Goal: Task Accomplishment & Management: Complete application form

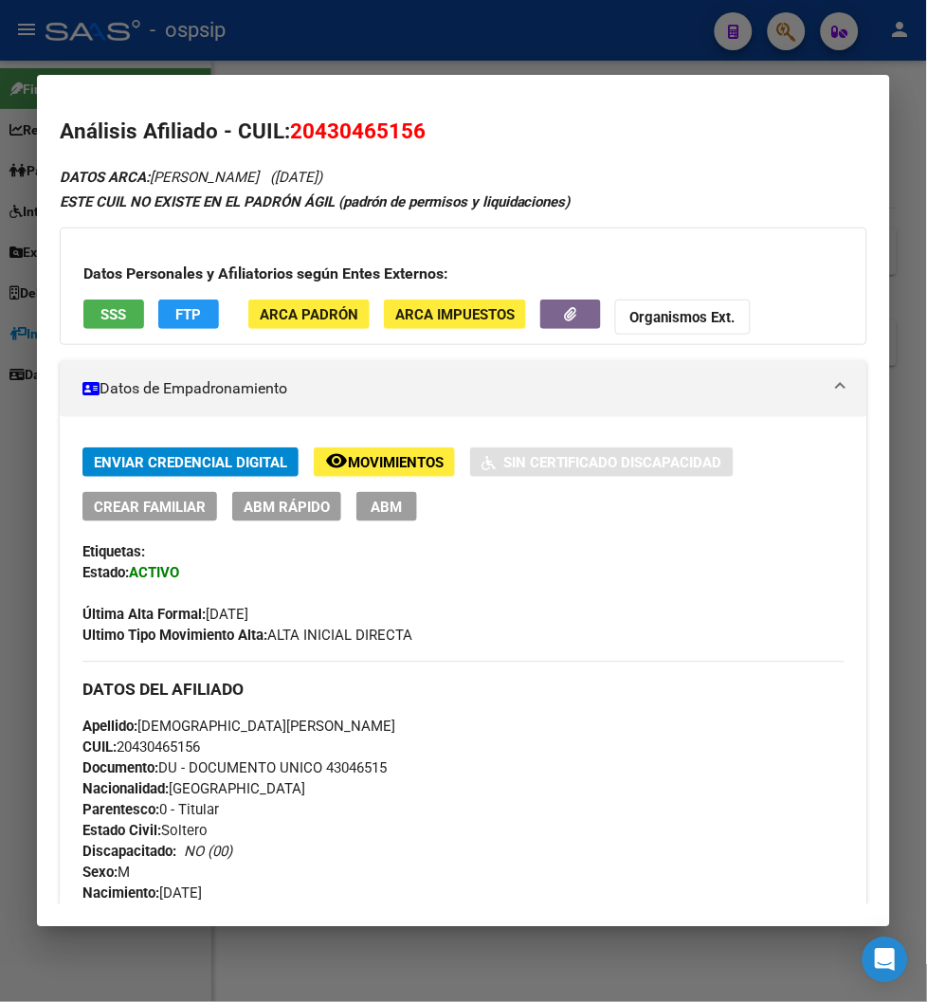
click at [486, 704] on div "DATOS DEL AFILIADO" at bounding box center [463, 689] width 762 height 55
click at [790, 31] on div at bounding box center [463, 501] width 927 height 1002
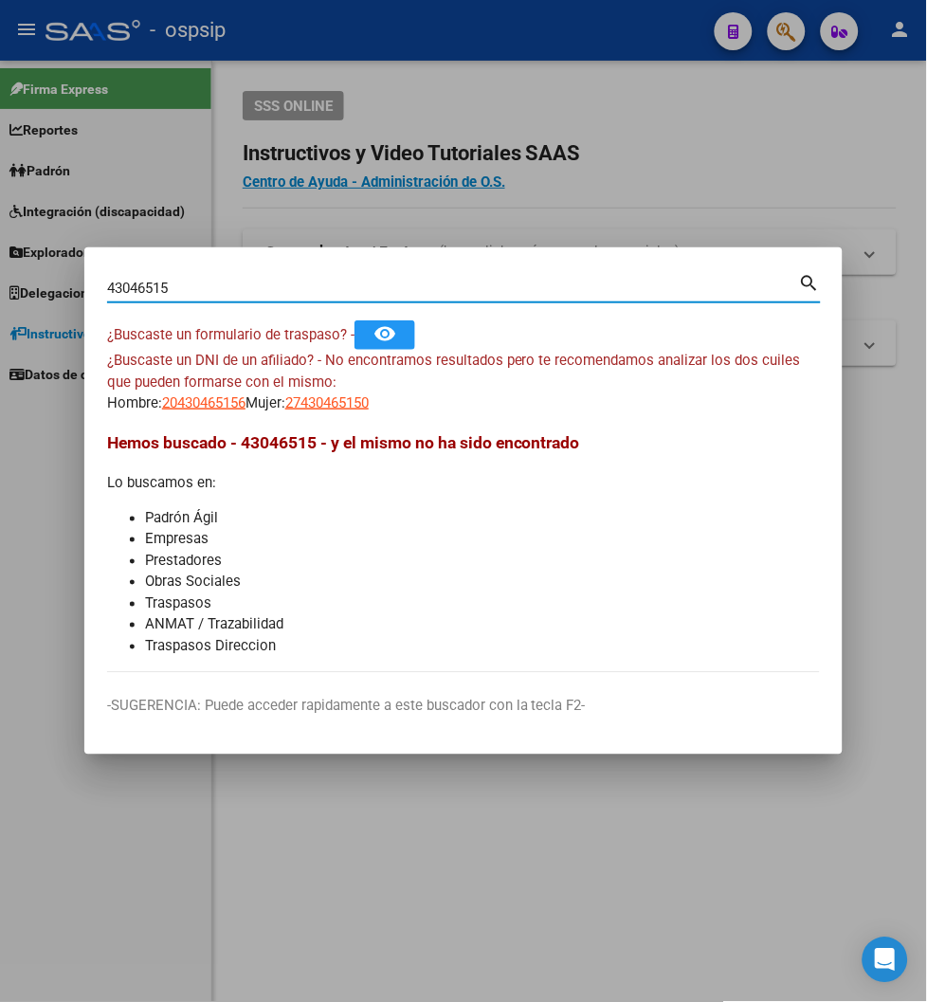
click at [173, 289] on input "43046515" at bounding box center [453, 288] width 692 height 17
type input "4"
type input "32033051"
click at [809, 282] on mat-icon "search" at bounding box center [810, 281] width 22 height 23
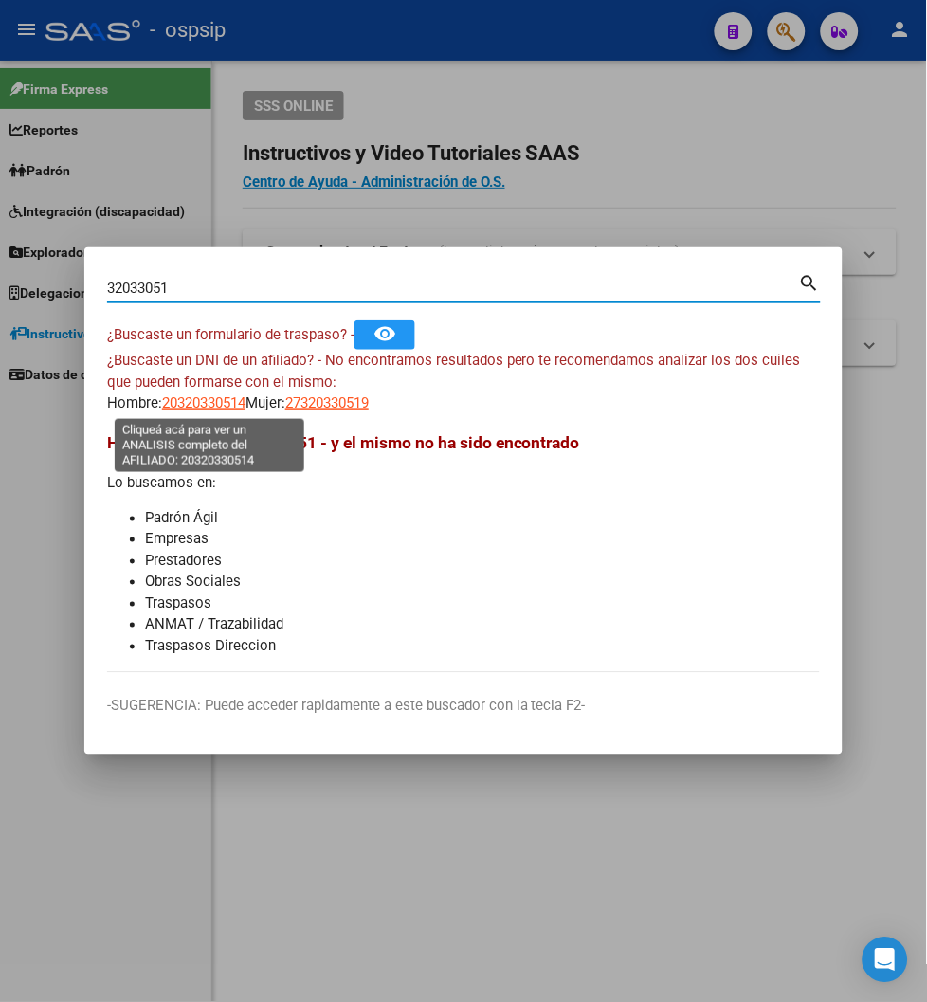
click at [186, 405] on span "20320330514" at bounding box center [203, 402] width 83 height 17
type textarea "20320330514"
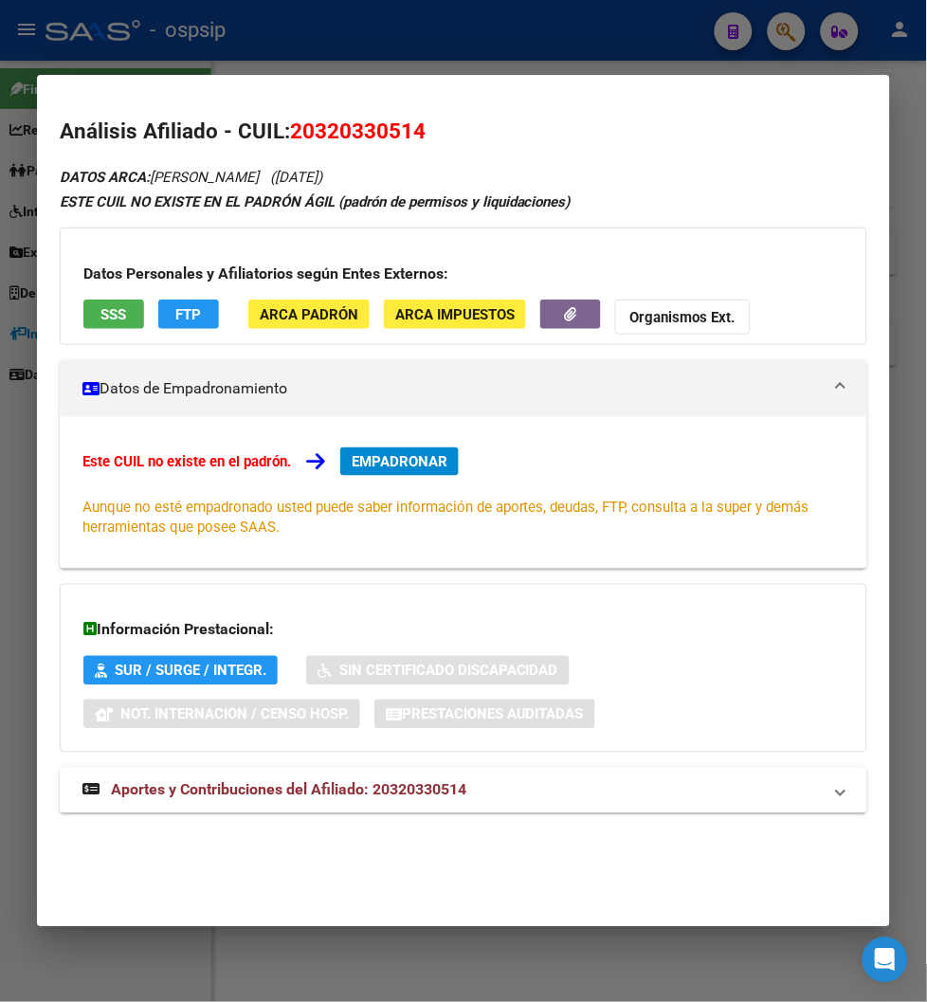
click at [314, 794] on span "Aportes y Contribuciones del Afiliado: 20320330514" at bounding box center [288, 790] width 355 height 18
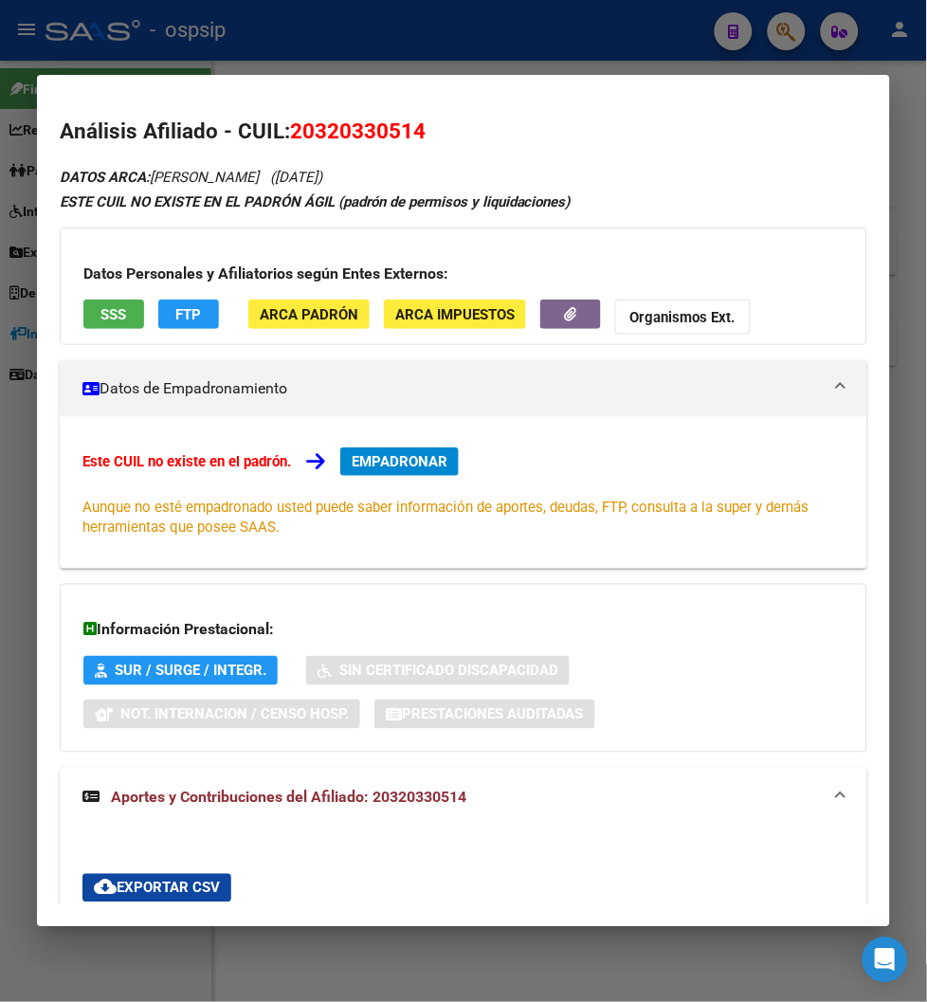
click at [384, 463] on span "EMPADRONAR" at bounding box center [400, 461] width 96 height 17
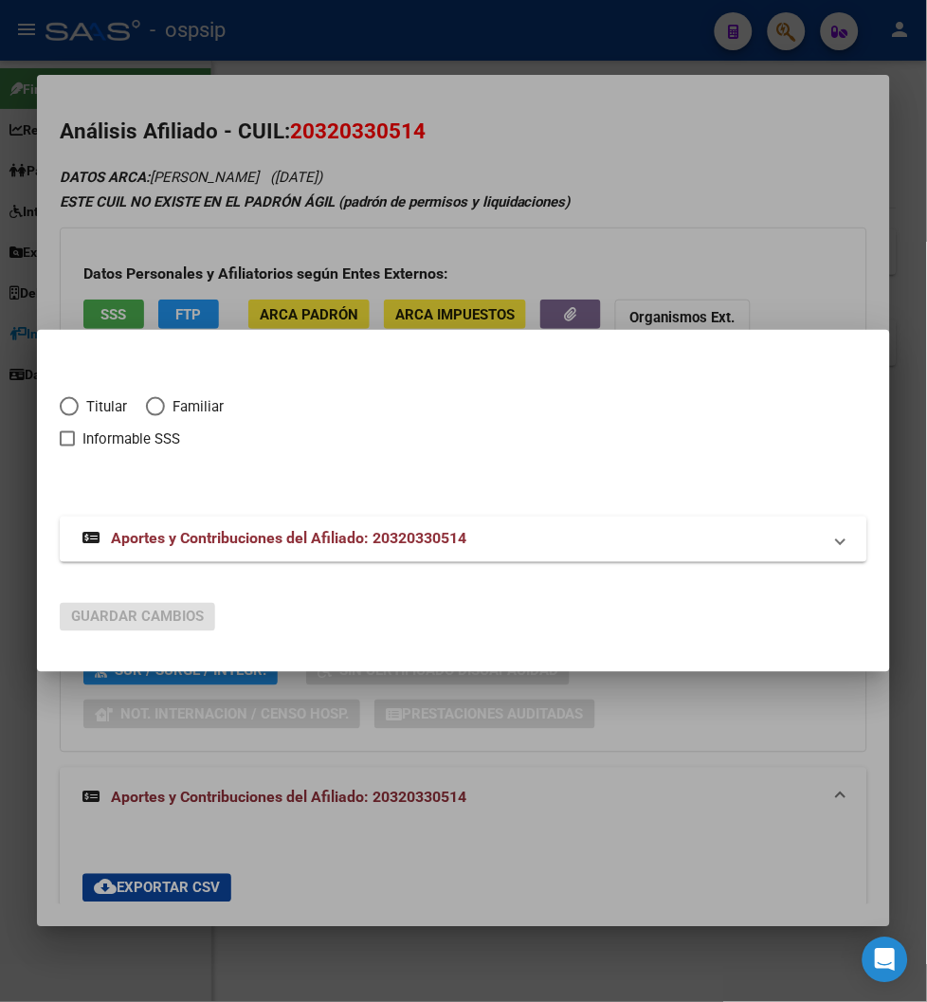
click at [63, 408] on span "Elija una opción" at bounding box center [69, 406] width 19 height 19
click at [63, 408] on input "Titular" at bounding box center [69, 406] width 19 height 19
radio input "true"
checkbox input "true"
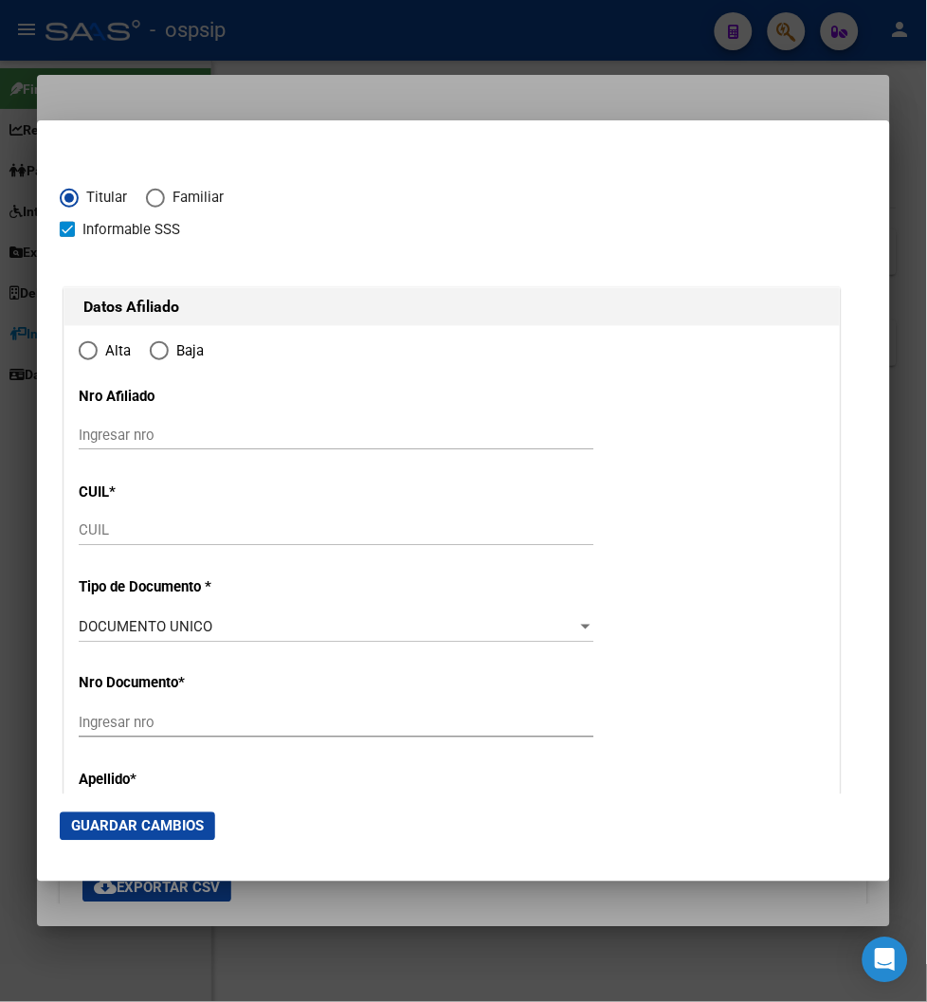
type input "20-32033051-4"
type input "32033051"
type input "SALUM"
type input "[PERSON_NAME]"
type input "[DATE]"
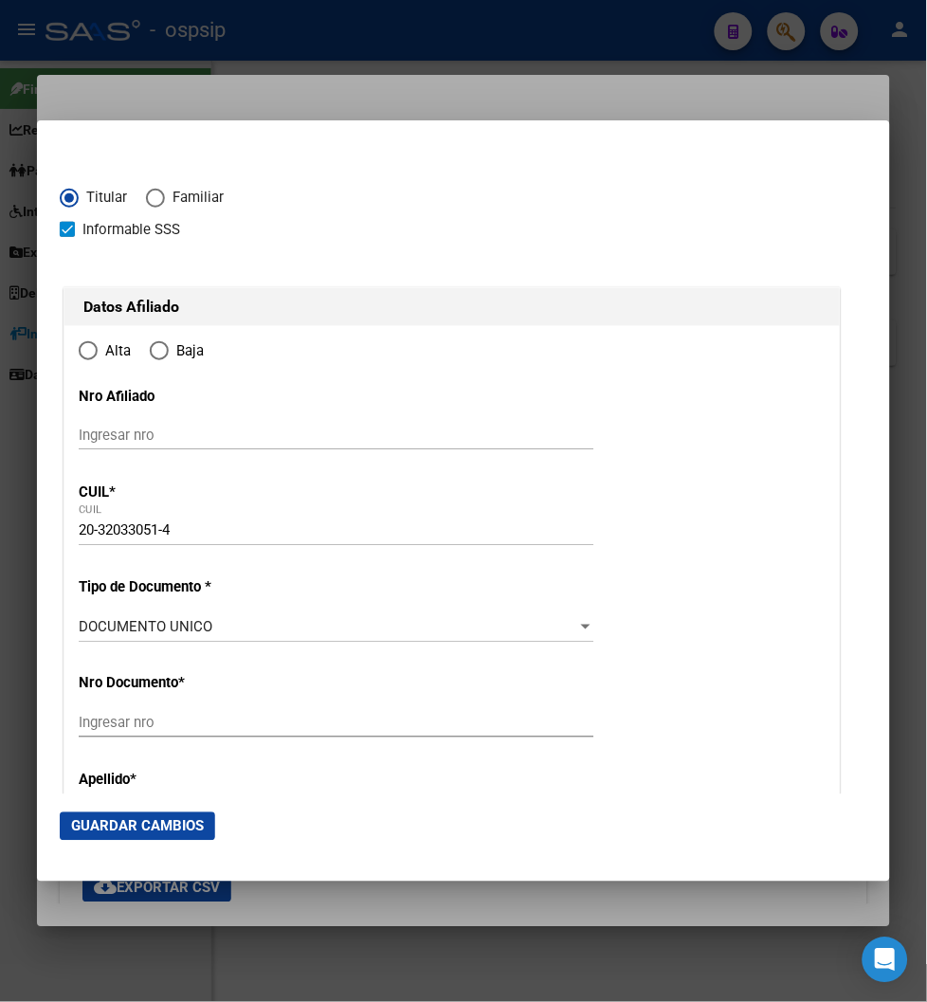
type input "CENTRO AGRICOLA"
type input "1893"
type input "CALLE 612"
type input "1319"
radio input "true"
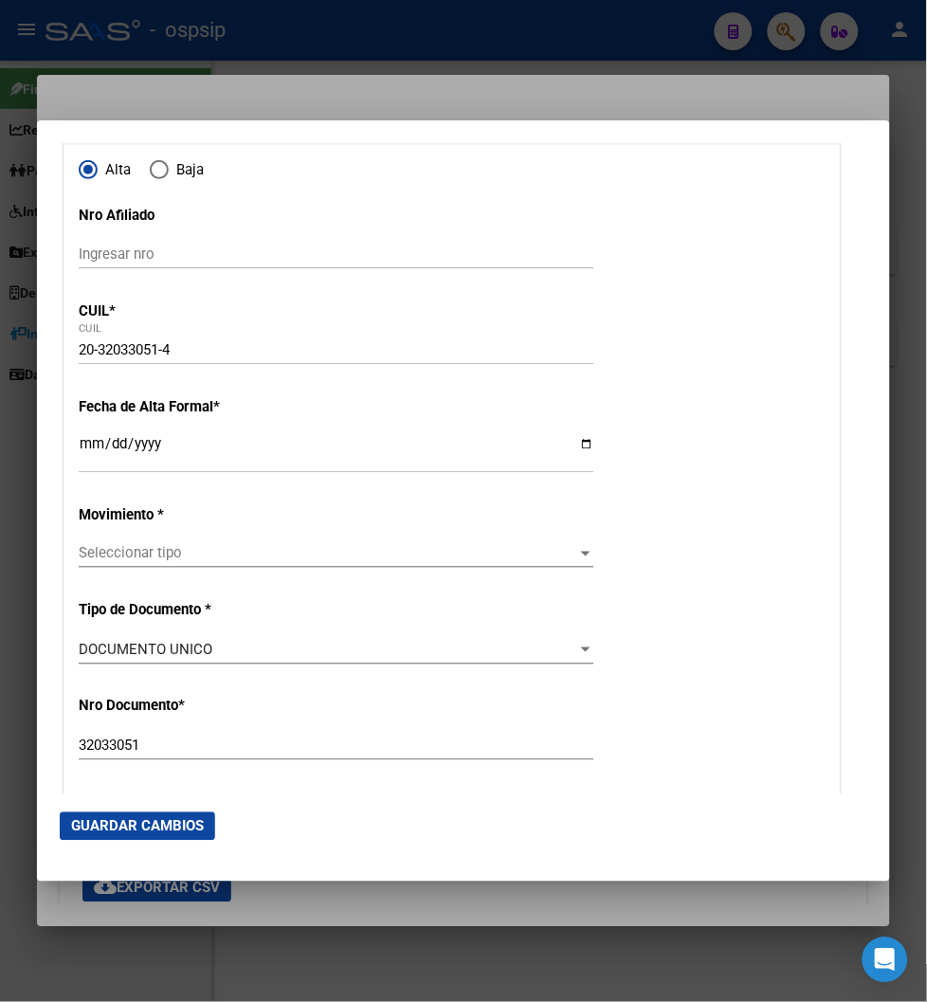
scroll to position [210, 0]
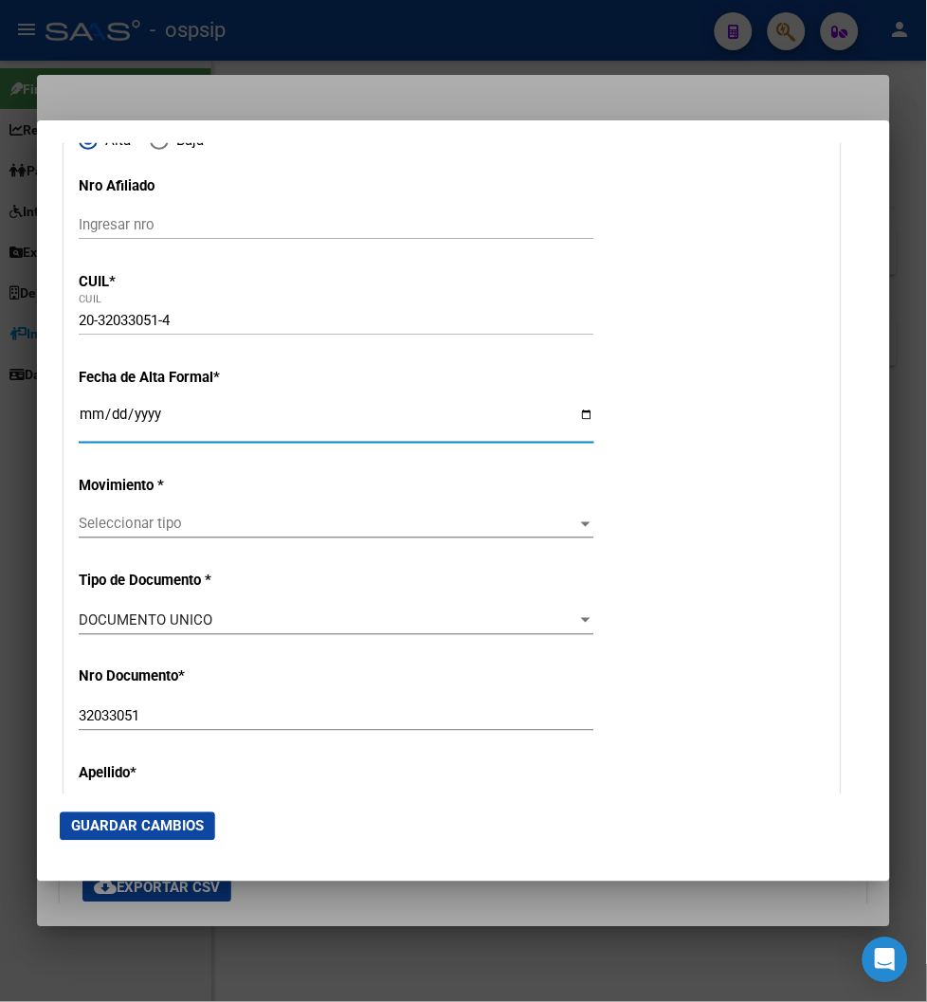
click at [87, 414] on input "Ingresar fecha" at bounding box center [337, 422] width 516 height 30
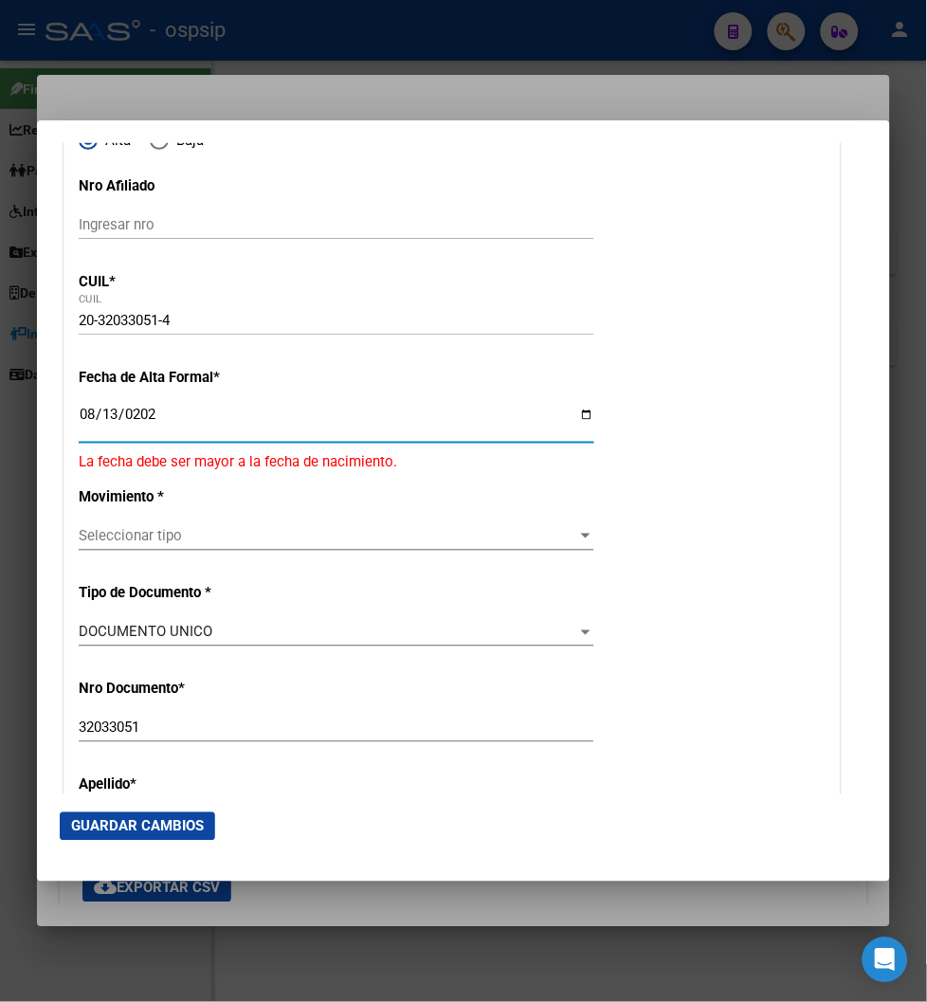
type input "[DATE]"
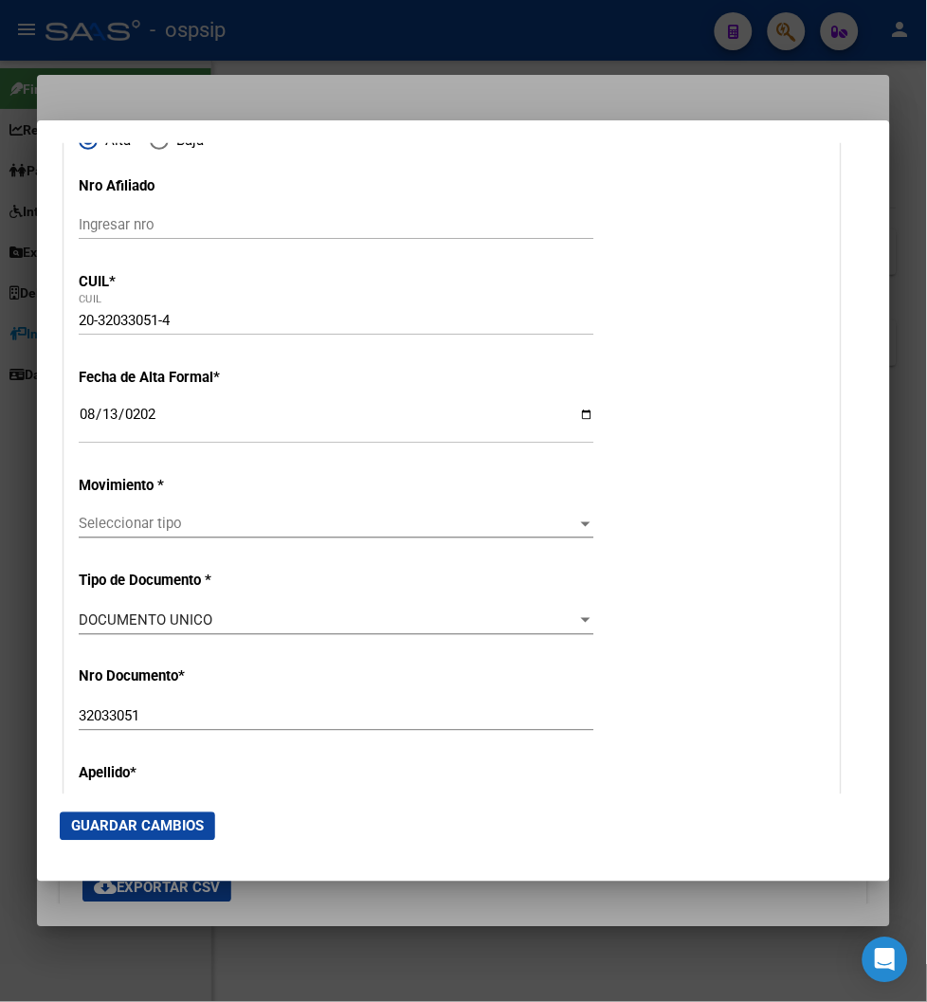
click at [275, 493] on p "Movimiento *" at bounding box center [191, 486] width 224 height 22
click at [164, 536] on div "Seleccionar tipo Seleccionar tipo" at bounding box center [337, 524] width 516 height 28
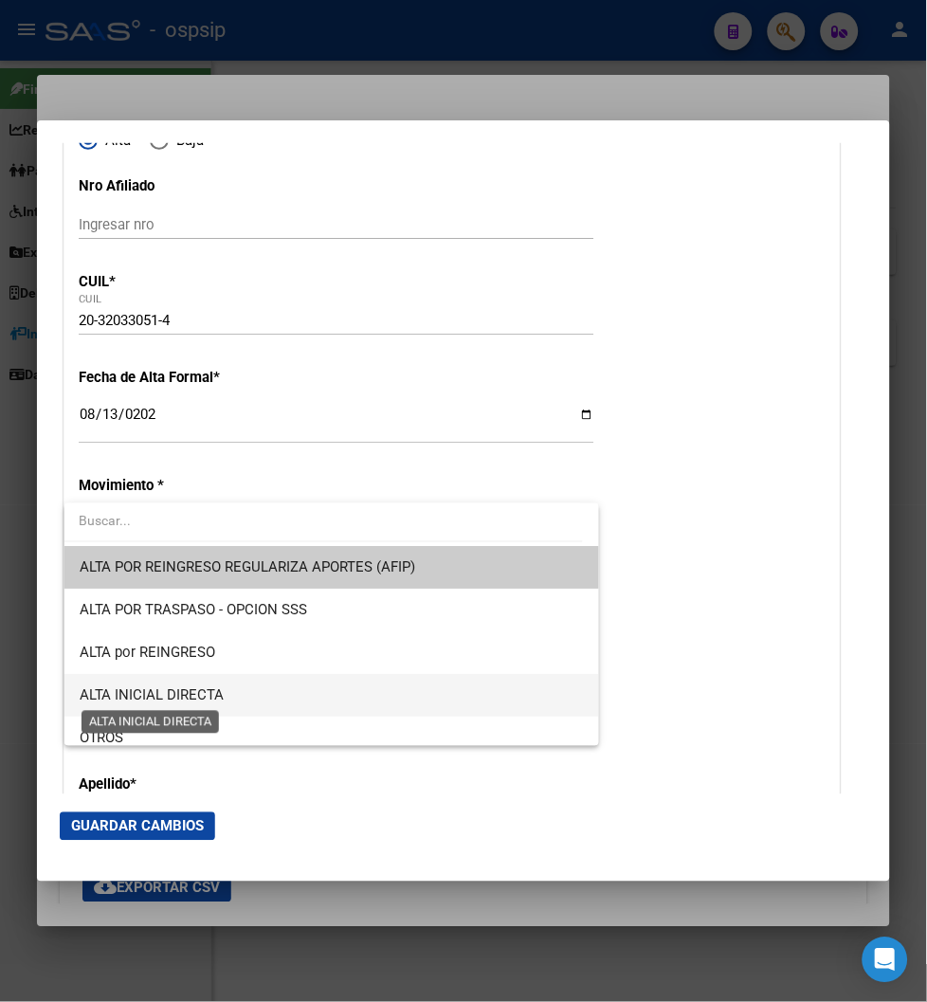
click at [188, 687] on span "ALTA INICIAL DIRECTA" at bounding box center [152, 694] width 145 height 17
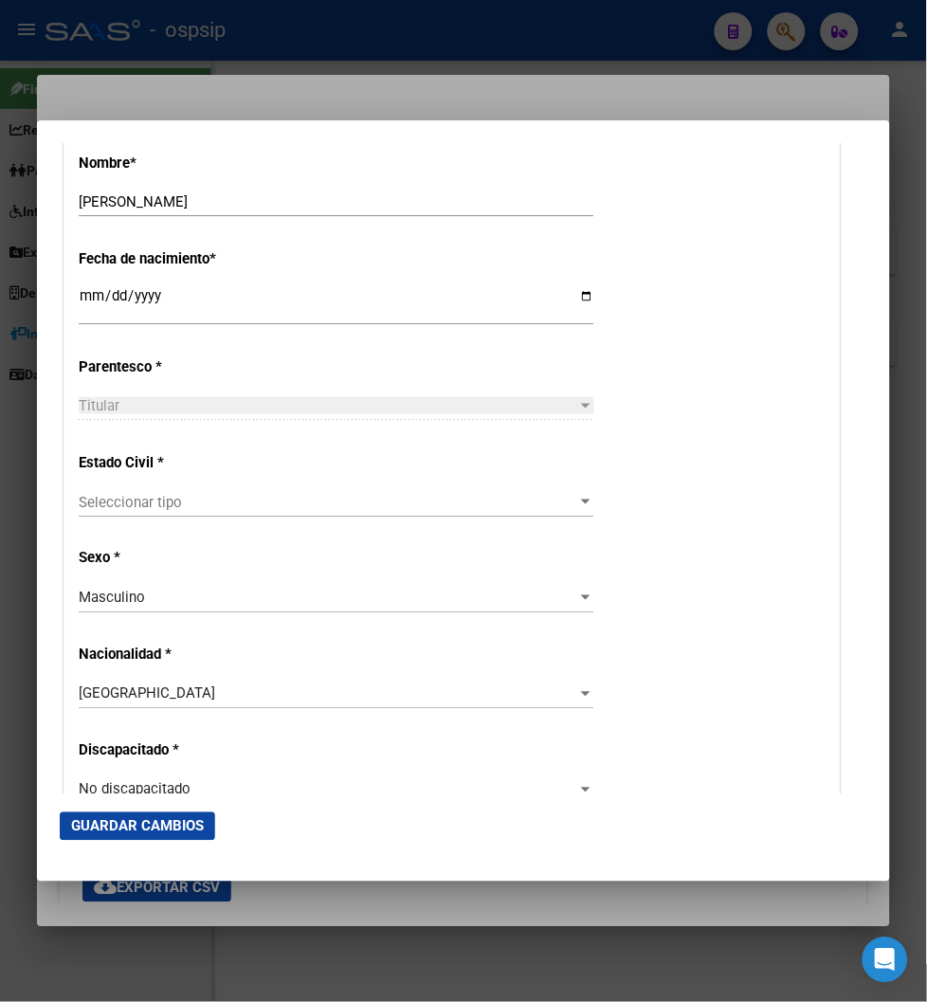
scroll to position [948, 0]
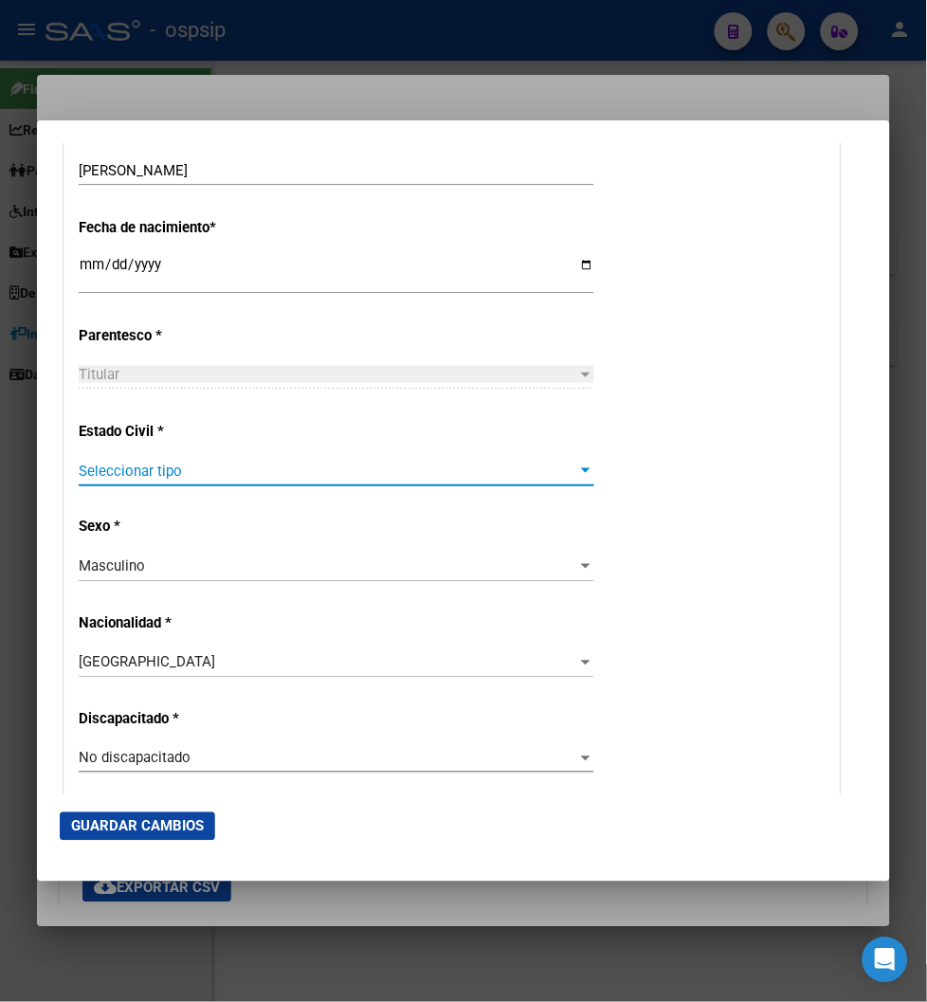
click at [166, 468] on span "Seleccionar tipo" at bounding box center [328, 471] width 499 height 17
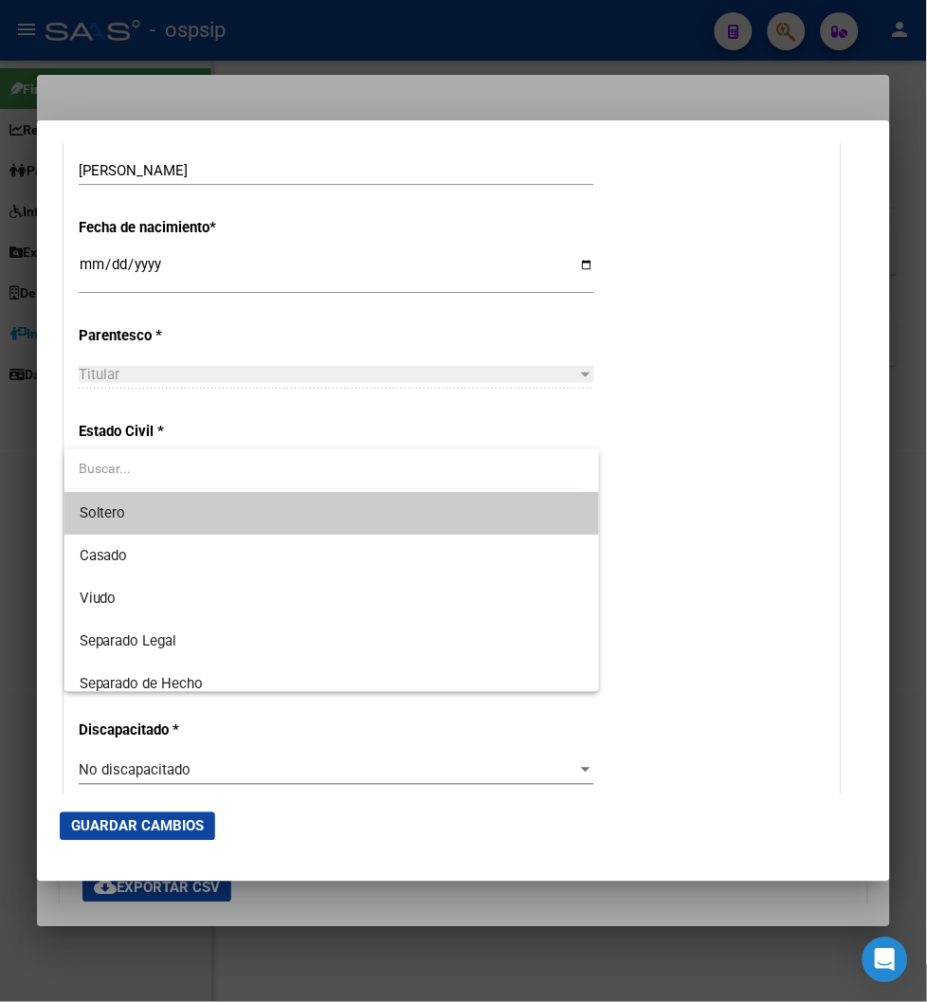
click at [136, 509] on span "Soltero" at bounding box center [332, 513] width 504 height 43
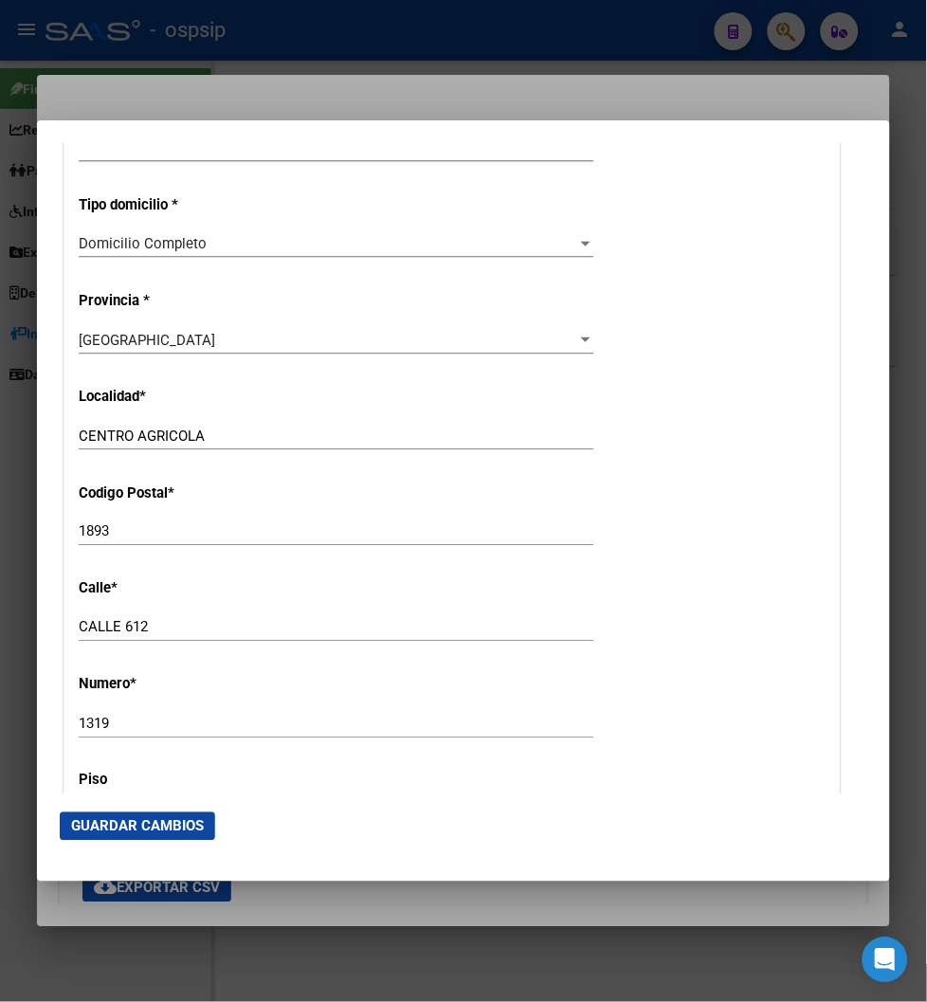
scroll to position [1684, 0]
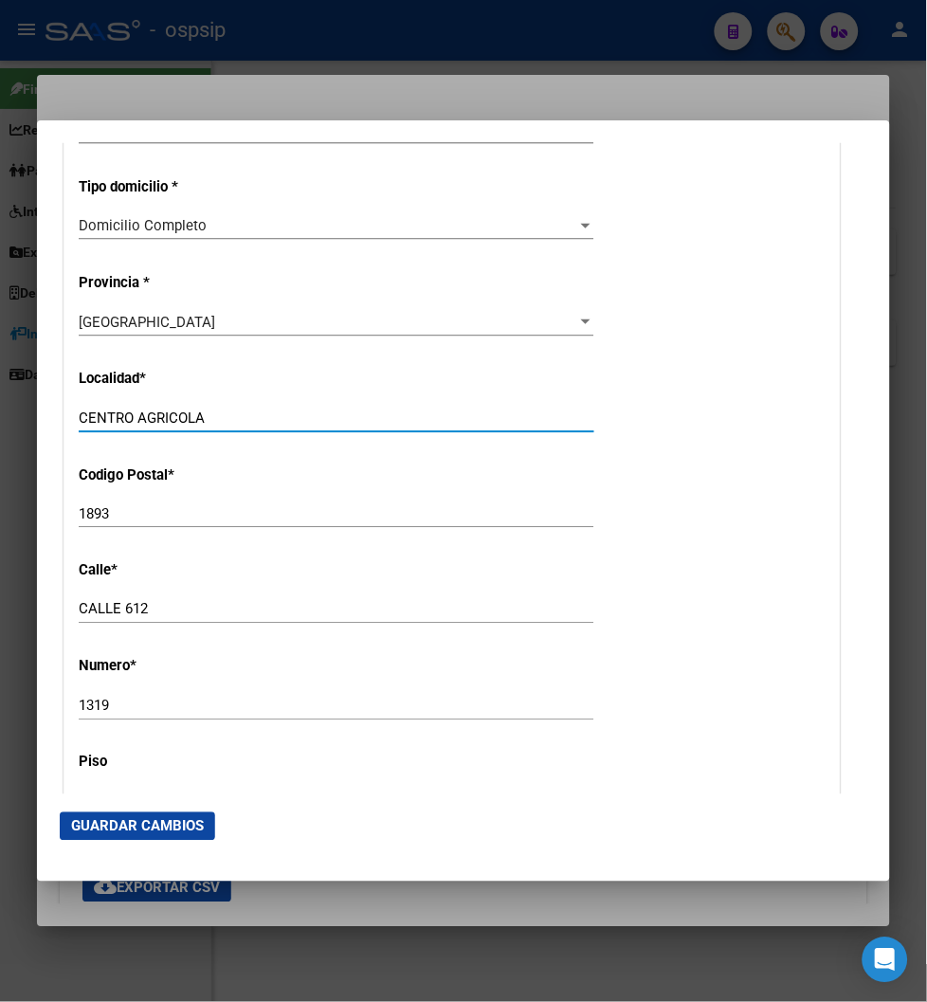
click at [210, 413] on input "CENTRO AGRICOLA" at bounding box center [337, 417] width 516 height 17
type input "C"
type input "e"
click at [184, 425] on input "berazategui" at bounding box center [337, 417] width 516 height 17
type input "b"
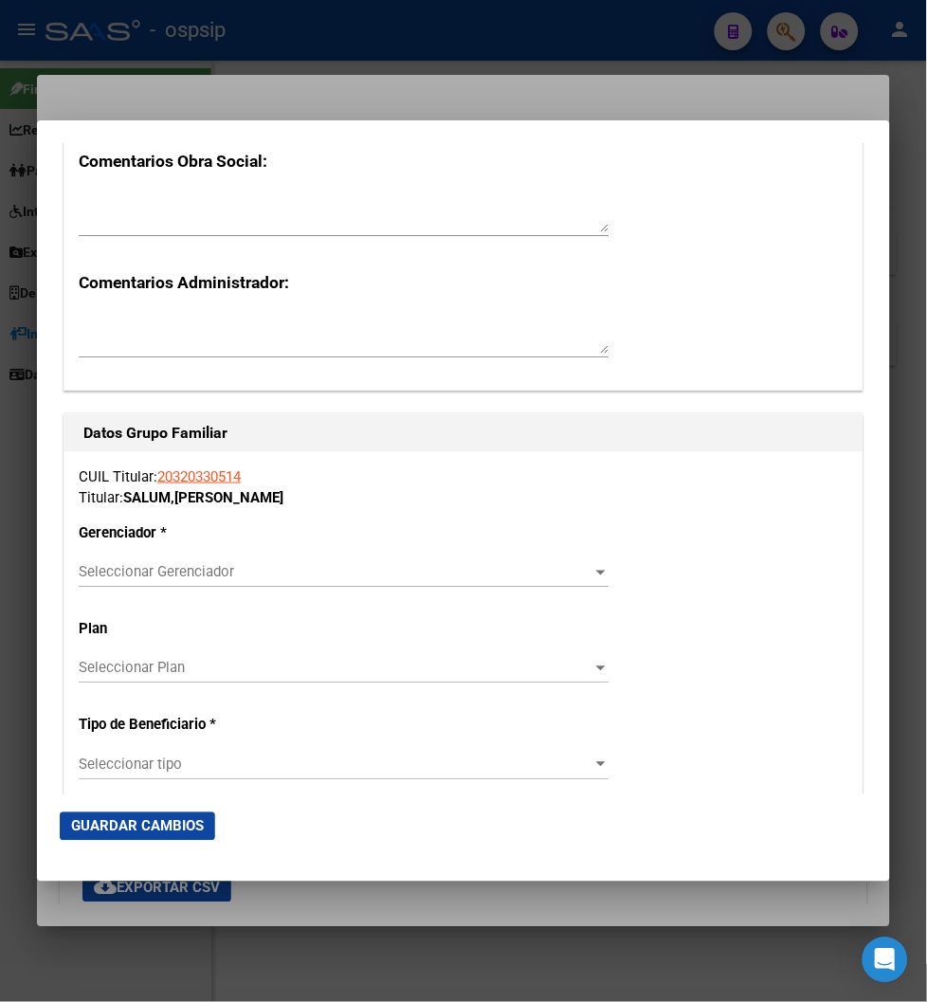
scroll to position [2949, 0]
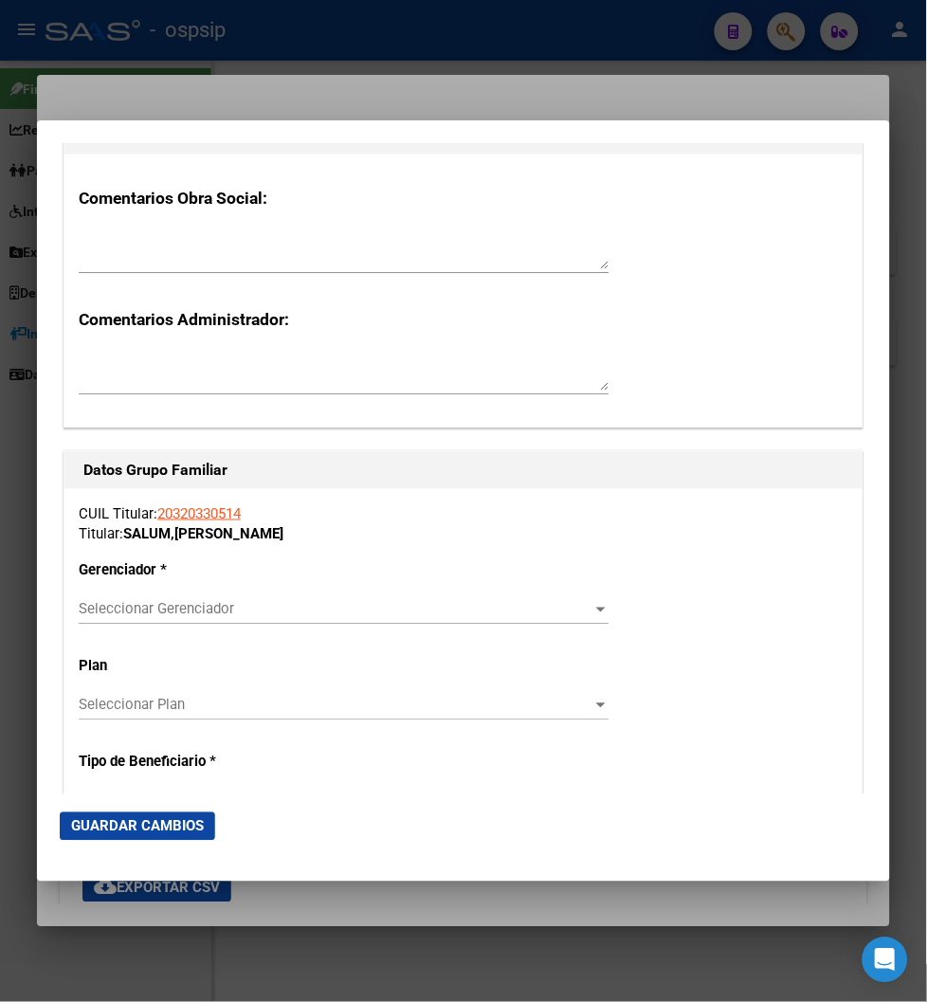
type input "BERAZATEGUI"
click at [576, 609] on span "Seleccionar Gerenciador" at bounding box center [336, 609] width 514 height 17
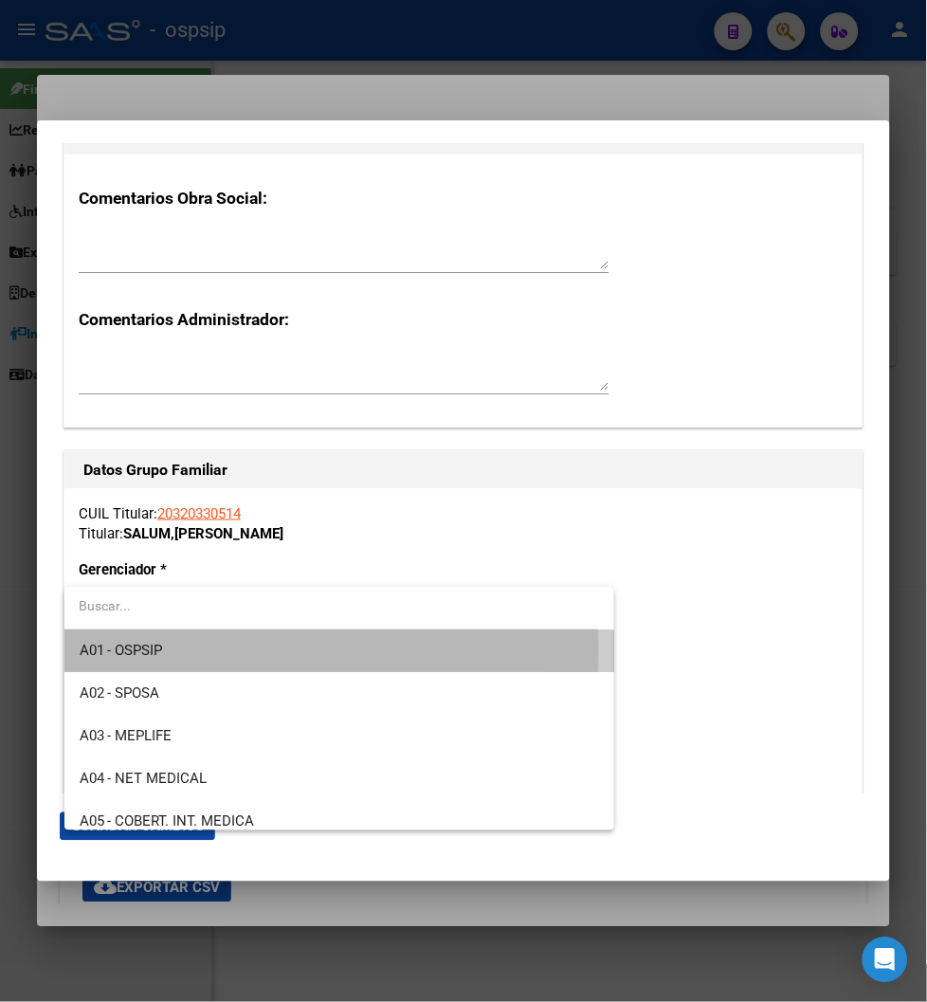
click at [235, 650] on span "A01 - OSPSIP" at bounding box center [340, 651] width 520 height 43
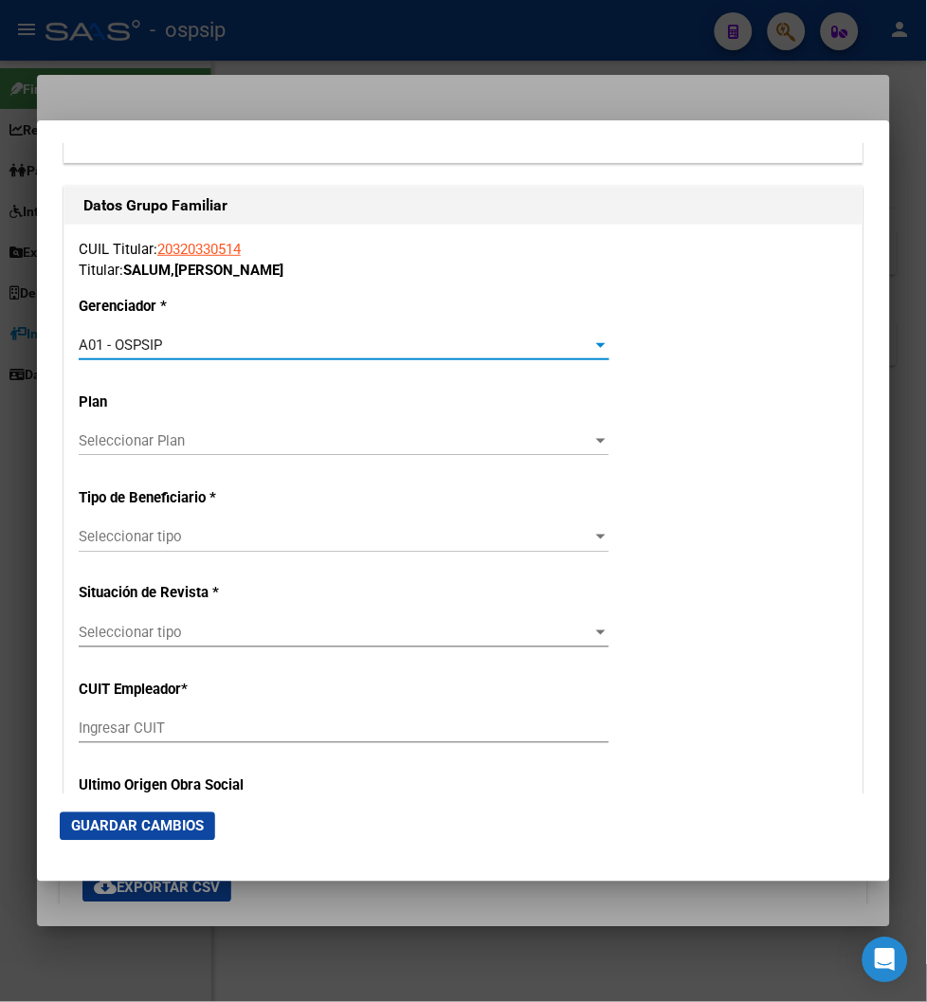
scroll to position [3264, 0]
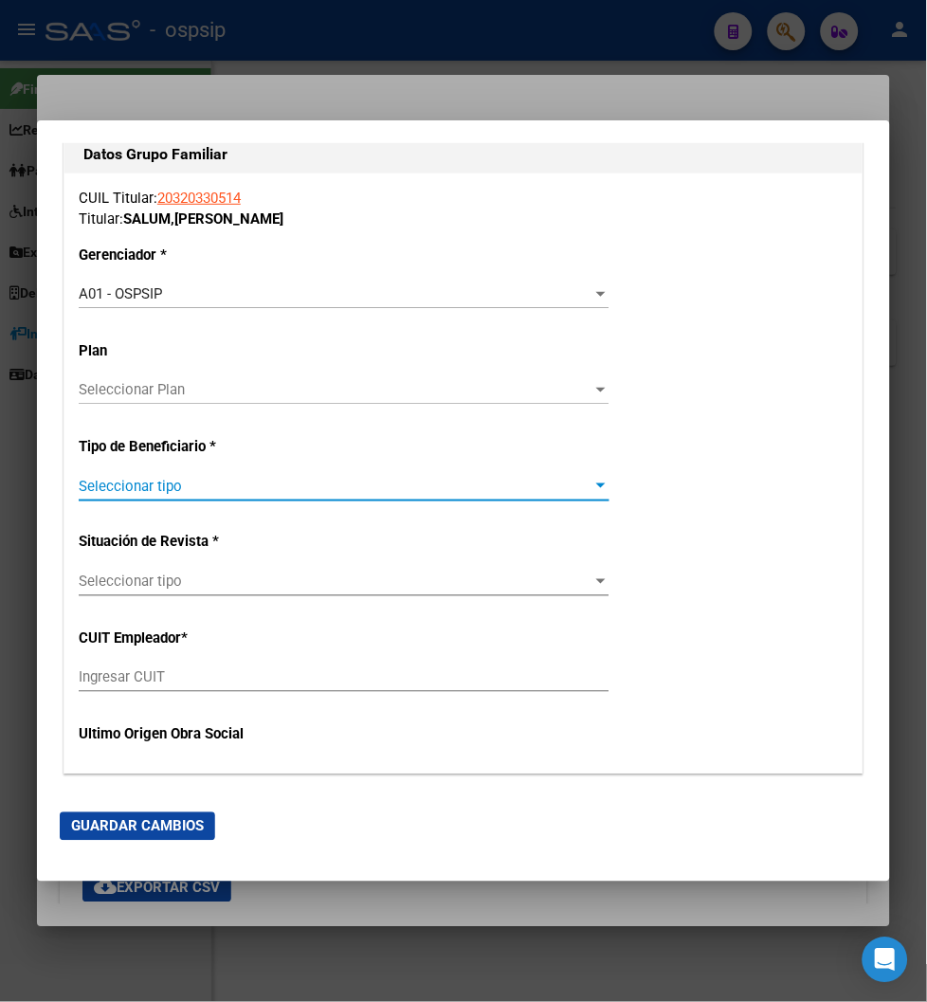
click at [580, 486] on span "Seleccionar tipo" at bounding box center [336, 486] width 514 height 17
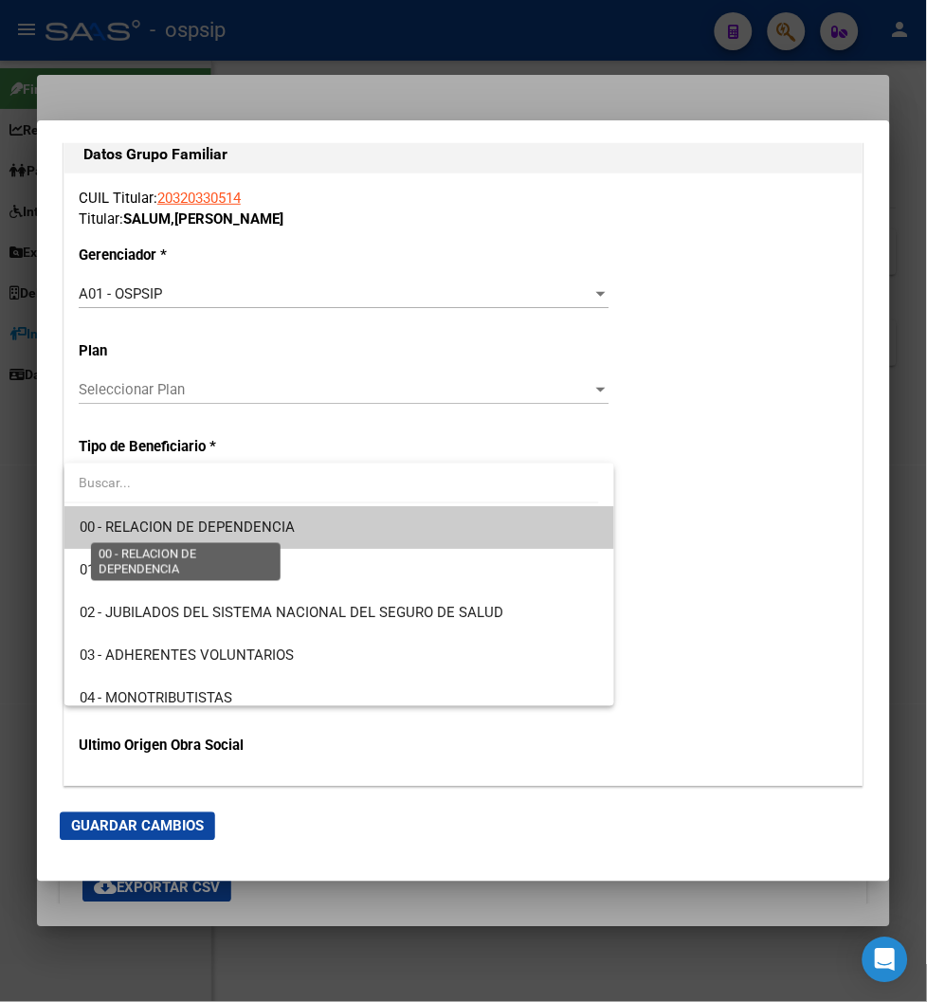
click at [152, 522] on span "00 - RELACION DE DEPENDENCIA" at bounding box center [188, 526] width 216 height 17
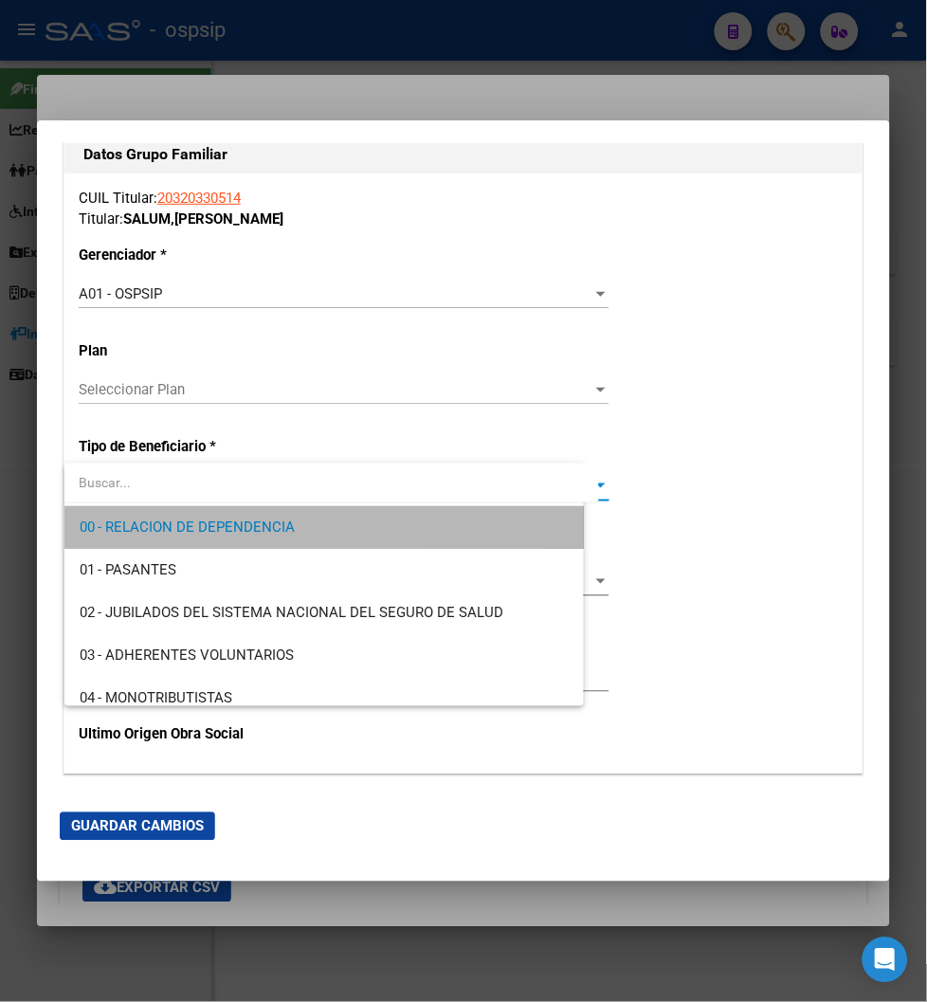
type input "30-71212792-5"
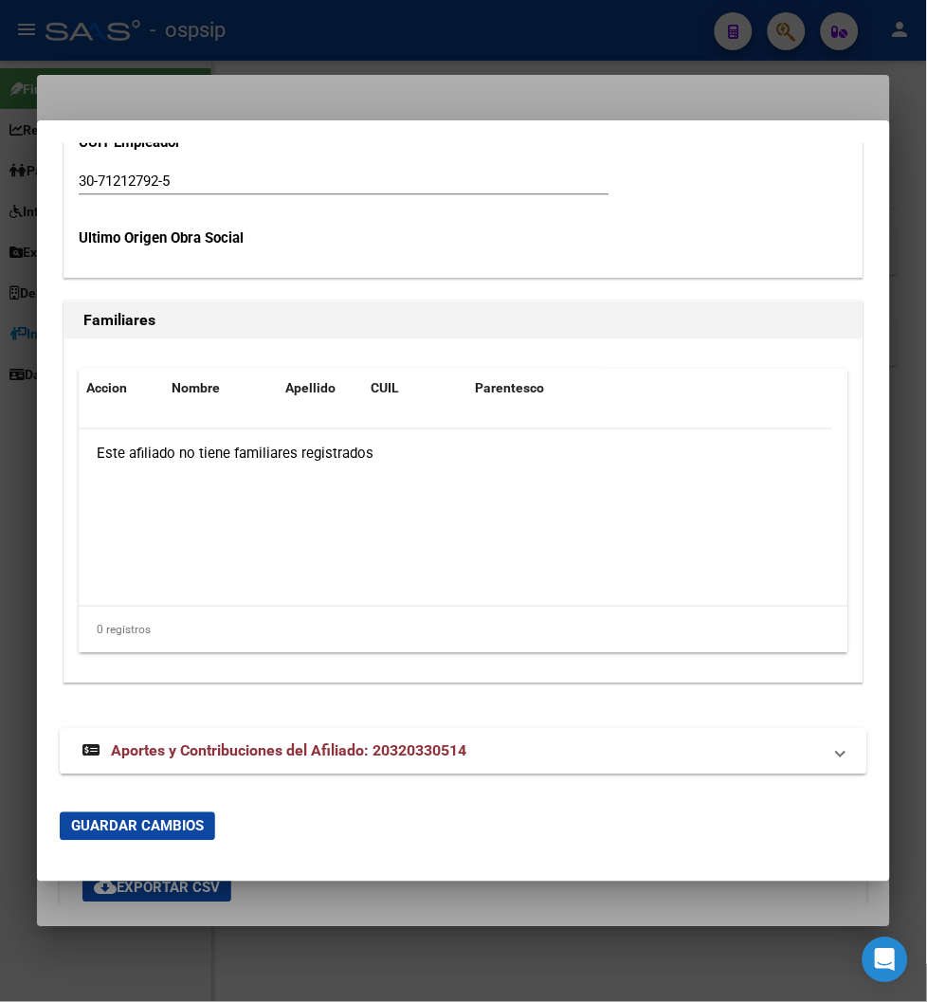
scroll to position [3764, 0]
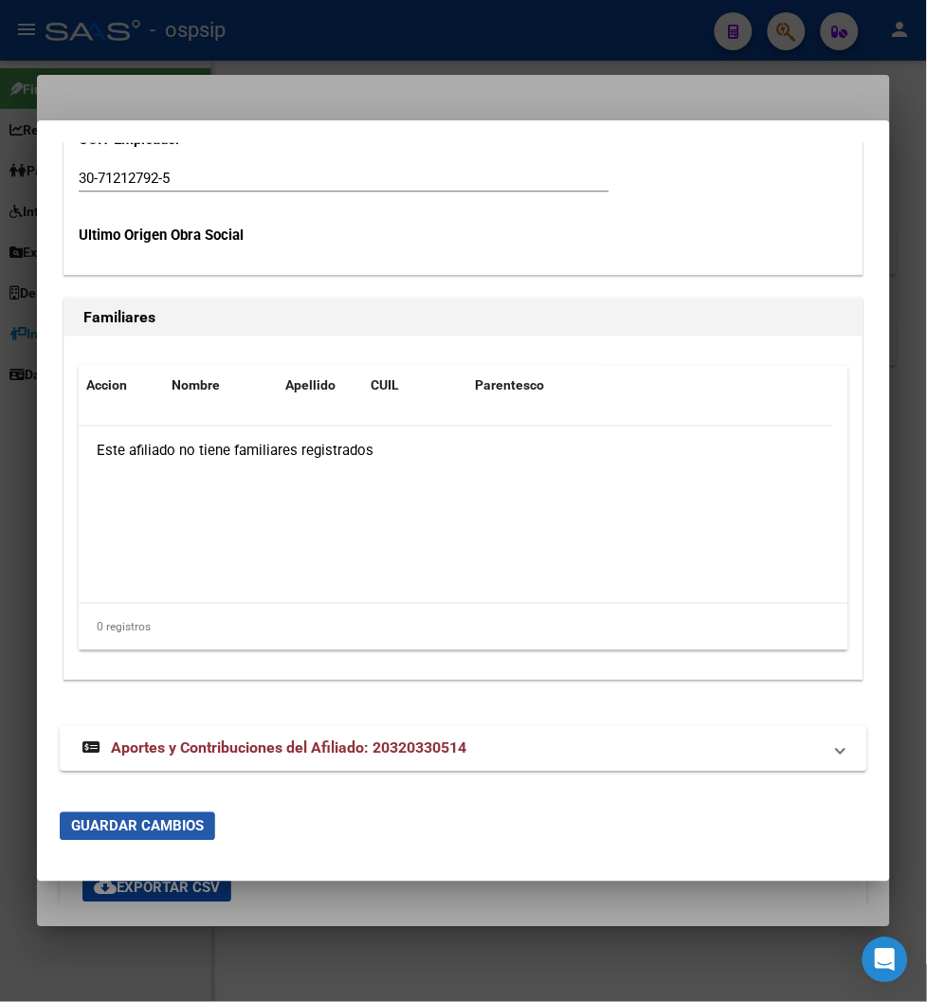
click at [124, 832] on span "Guardar Cambios" at bounding box center [137, 826] width 133 height 17
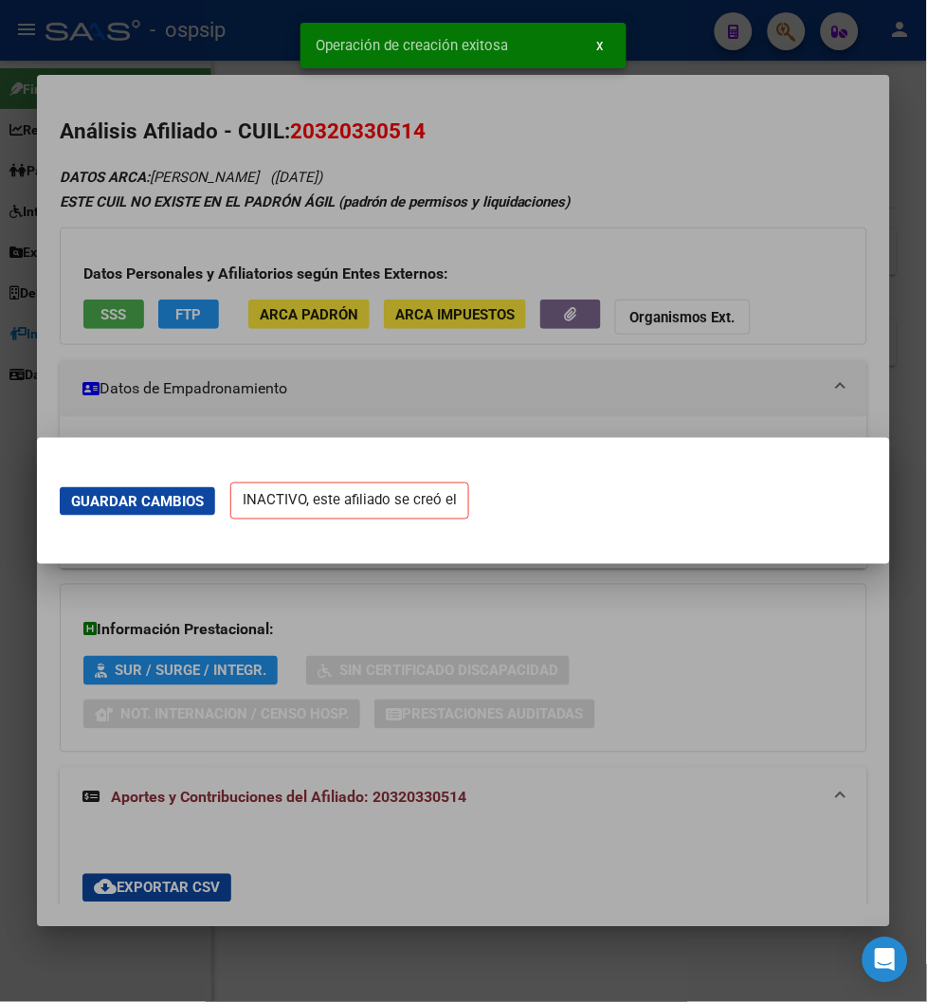
scroll to position [0, 0]
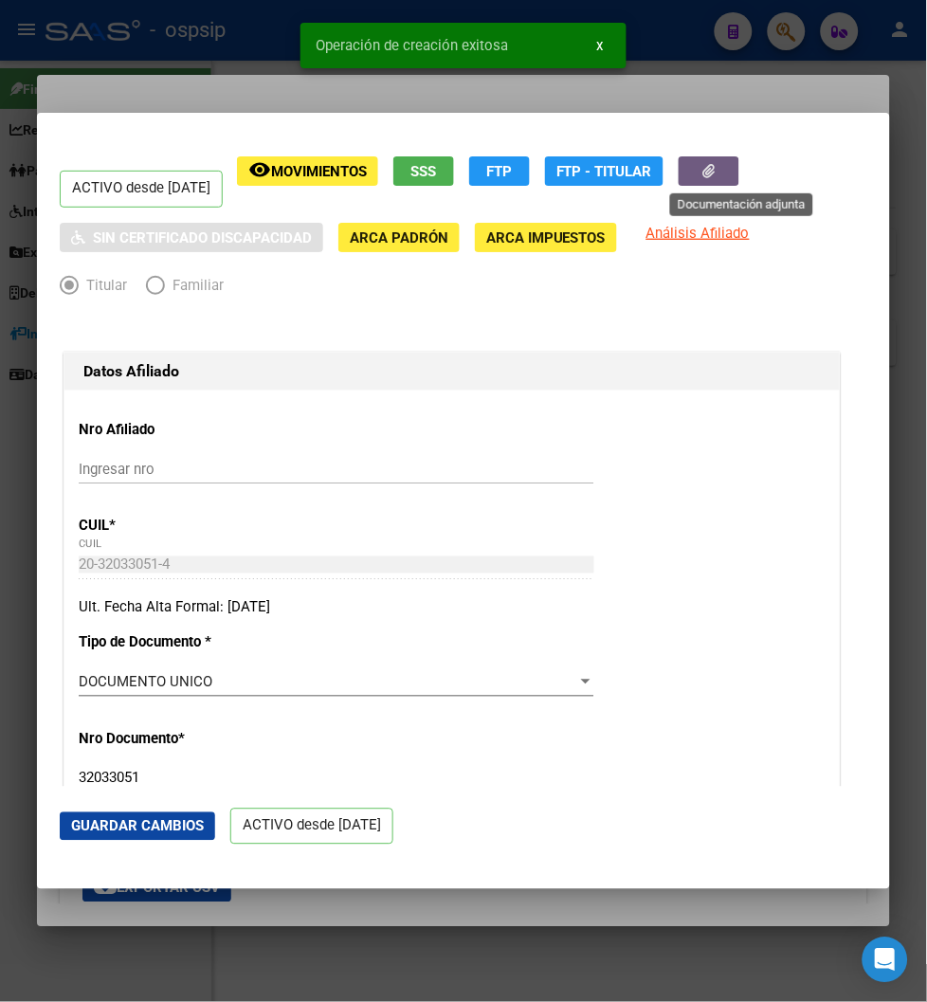
click at [739, 174] on button "button" at bounding box center [709, 170] width 61 height 29
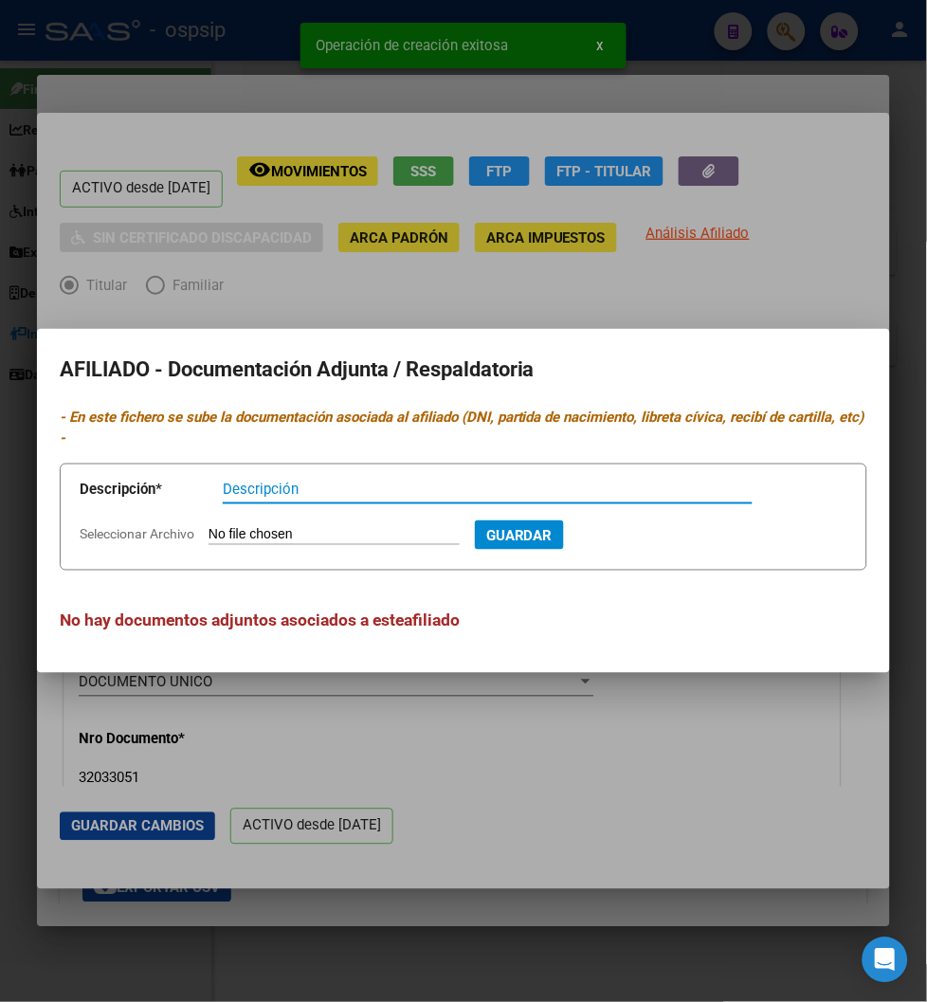
click at [257, 535] on input "Seleccionar Archivo" at bounding box center [334, 536] width 251 height 18
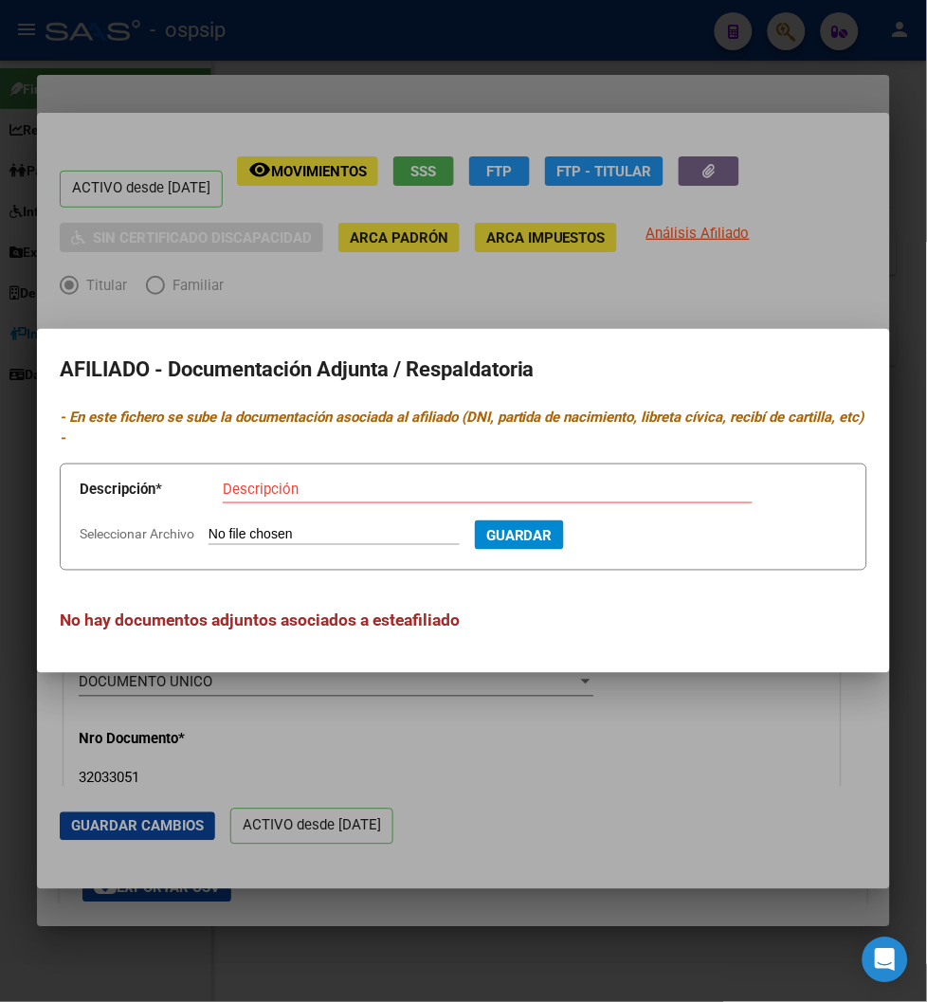
type input "C:\fakepath\pro-2eL5QN0W.jpeg"
click at [247, 486] on input "Descripción" at bounding box center [488, 489] width 530 height 17
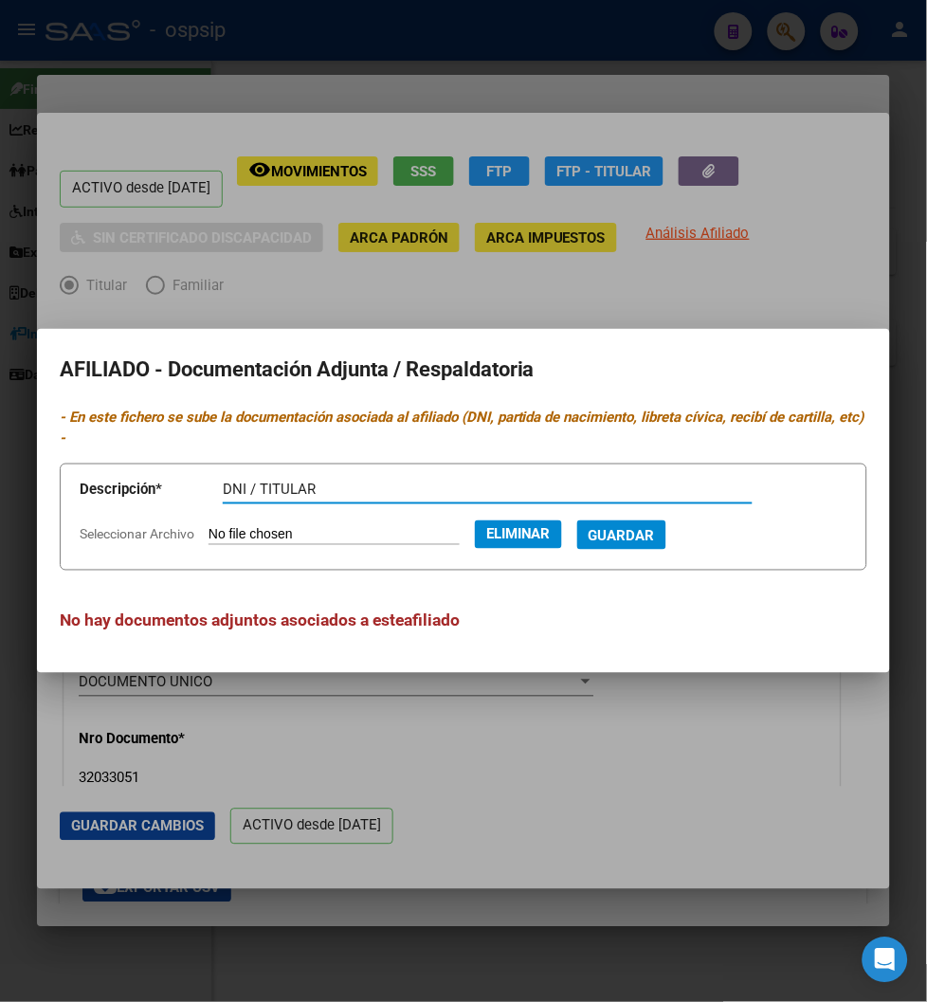
type input "DNI / TITULAR"
click at [646, 535] on span "Guardar" at bounding box center [622, 535] width 66 height 17
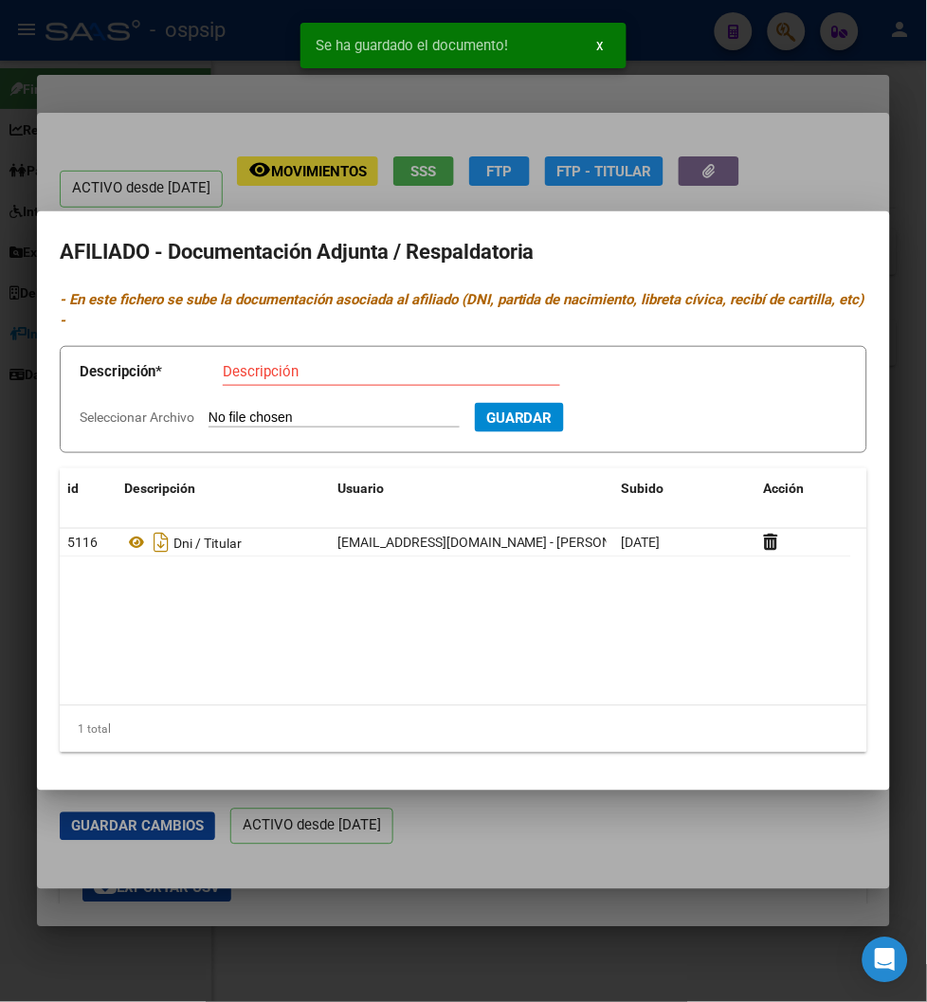
click at [332, 413] on input "Seleccionar Archivo" at bounding box center [334, 418] width 251 height 18
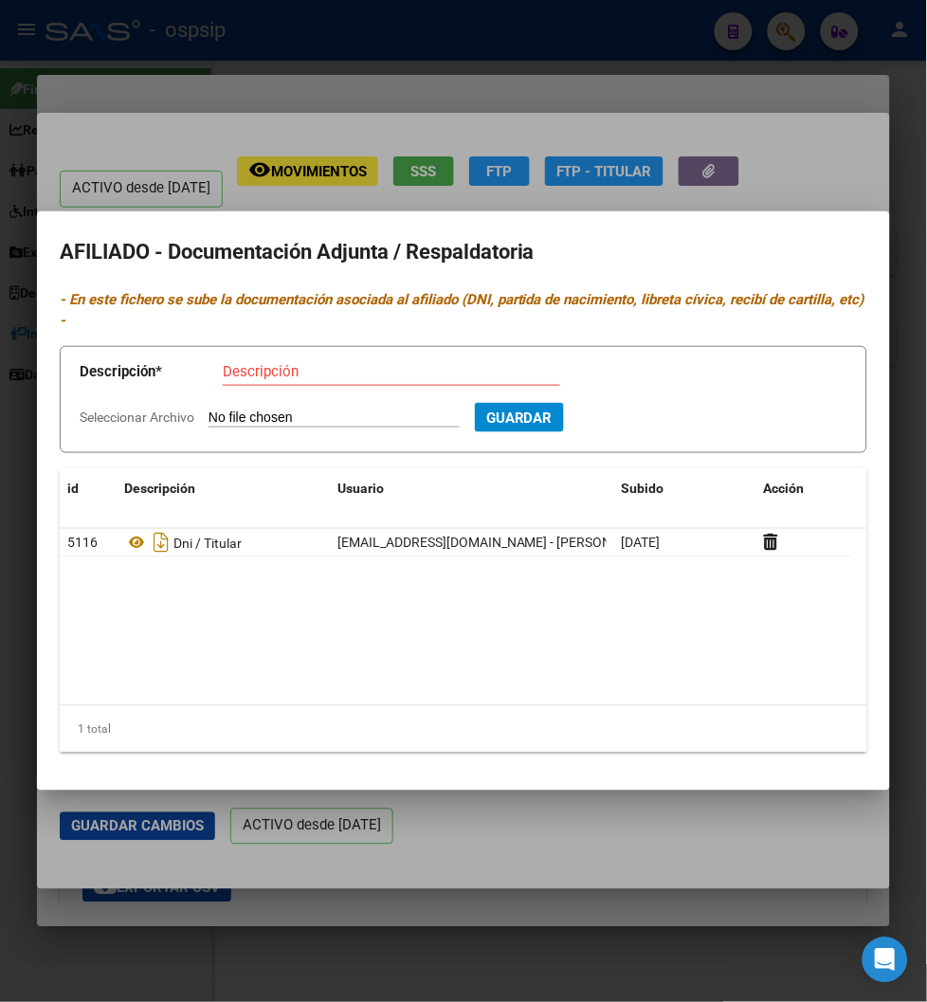
type input "C:\fakepath\pro-6Mb3MKtI.jpeg"
click at [247, 367] on input "Descripción" at bounding box center [391, 371] width 337 height 17
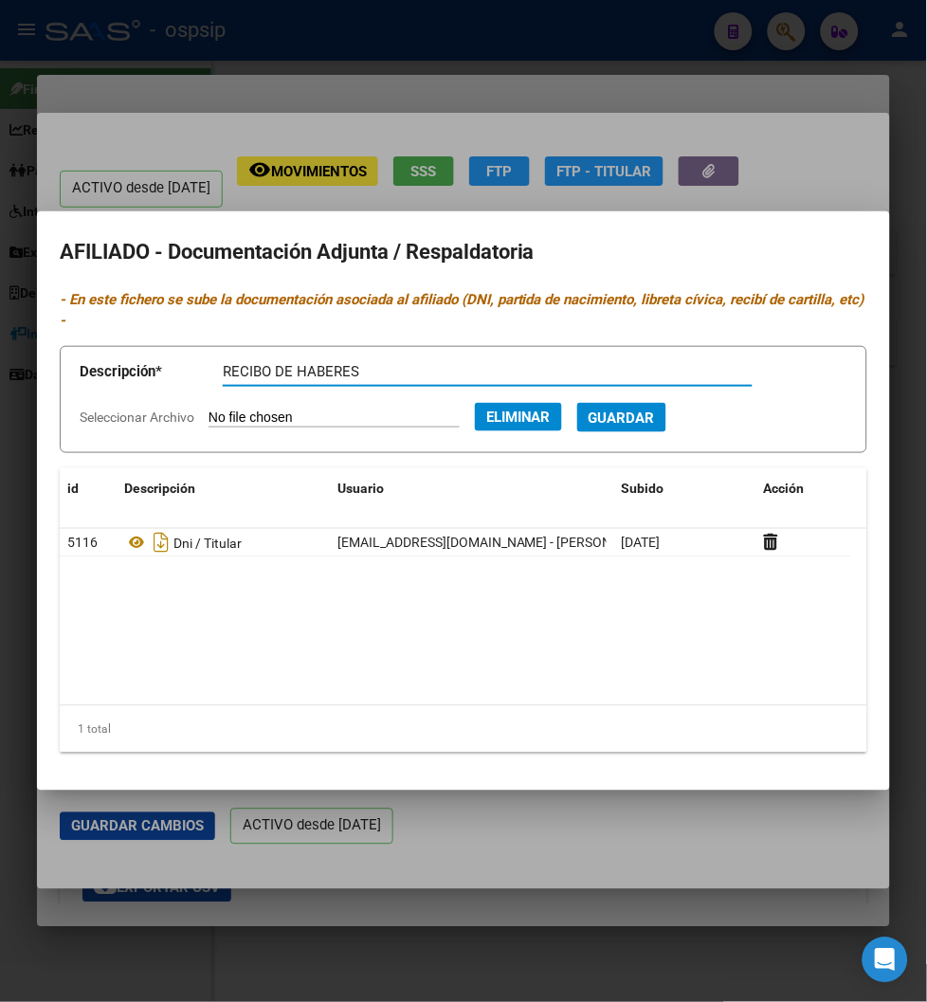
type input "RECIBO DE HABERES"
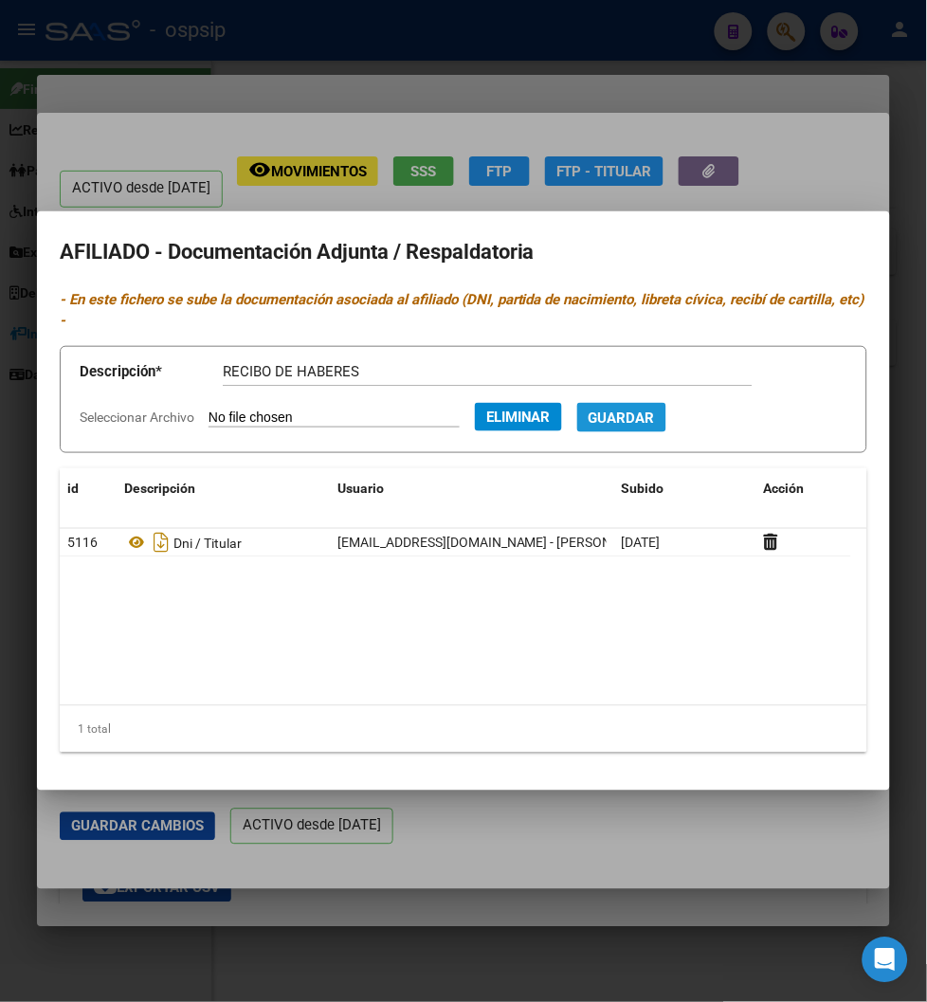
click at [655, 420] on span "Guardar" at bounding box center [622, 417] width 66 height 17
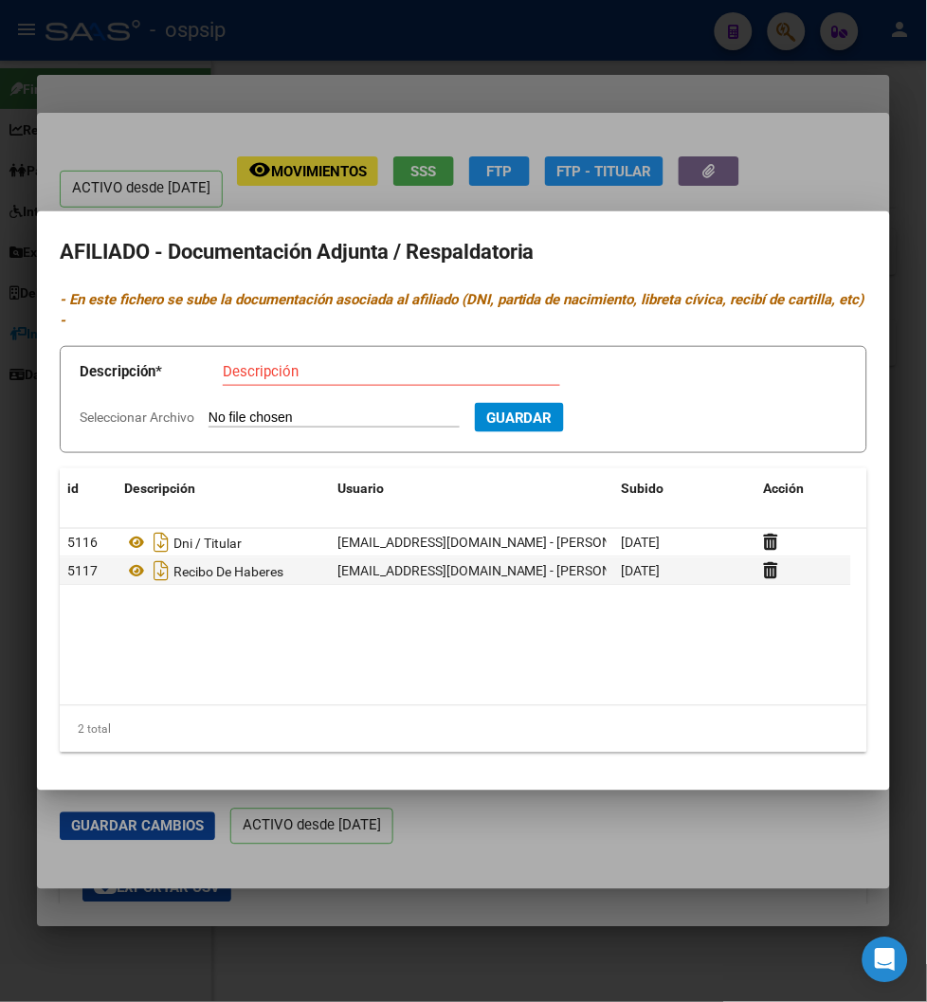
click at [491, 49] on div at bounding box center [463, 501] width 927 height 1002
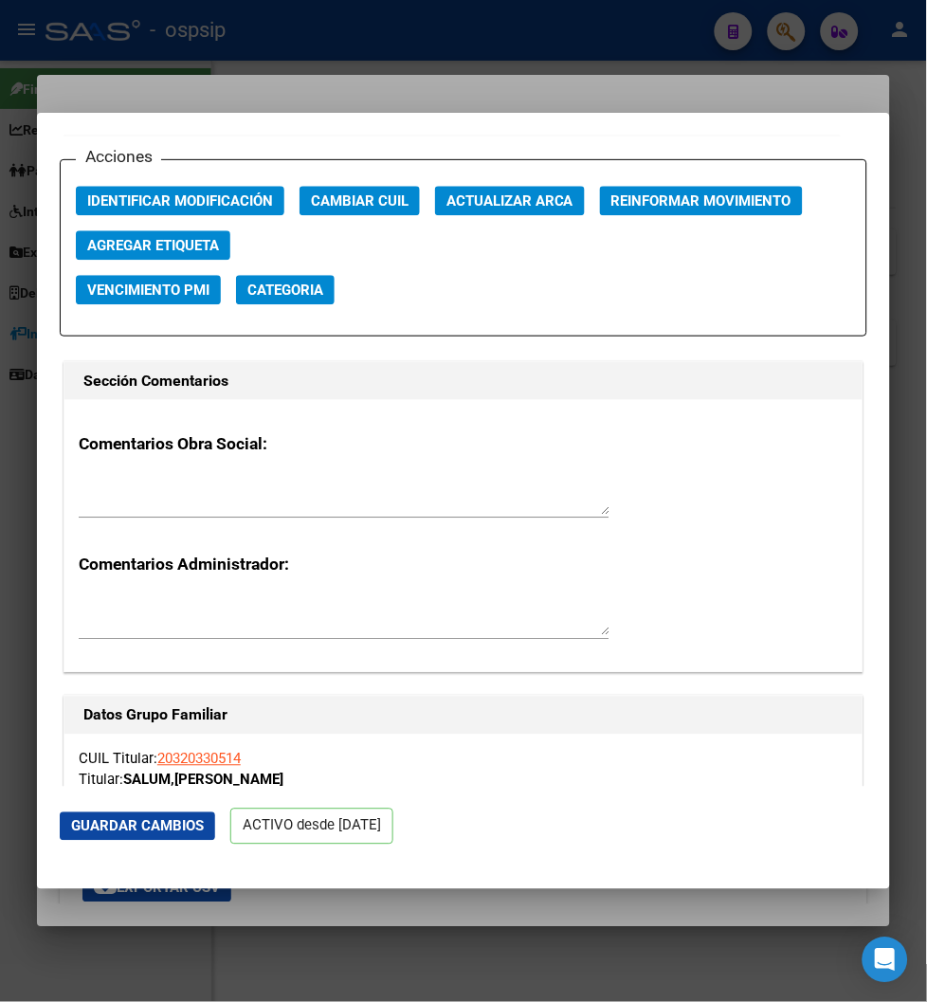
scroll to position [2632, 0]
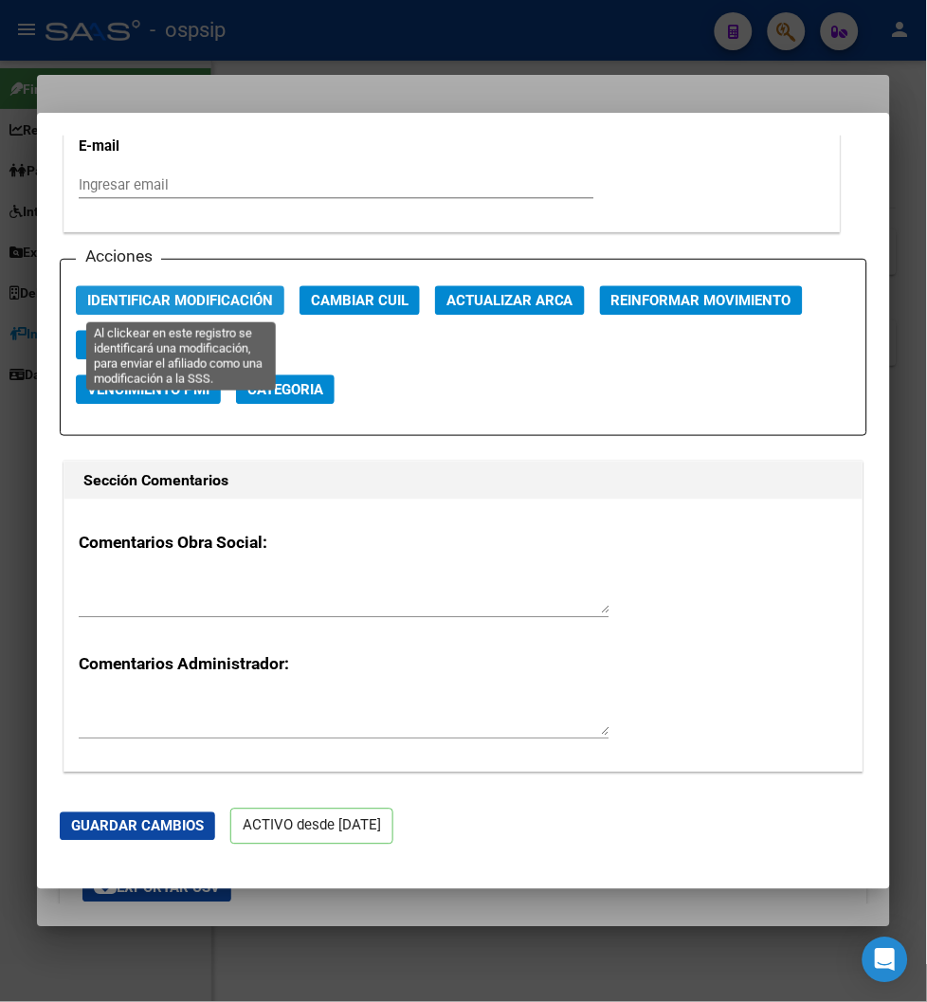
click at [200, 300] on span "Identificar Modificación" at bounding box center [180, 301] width 186 height 17
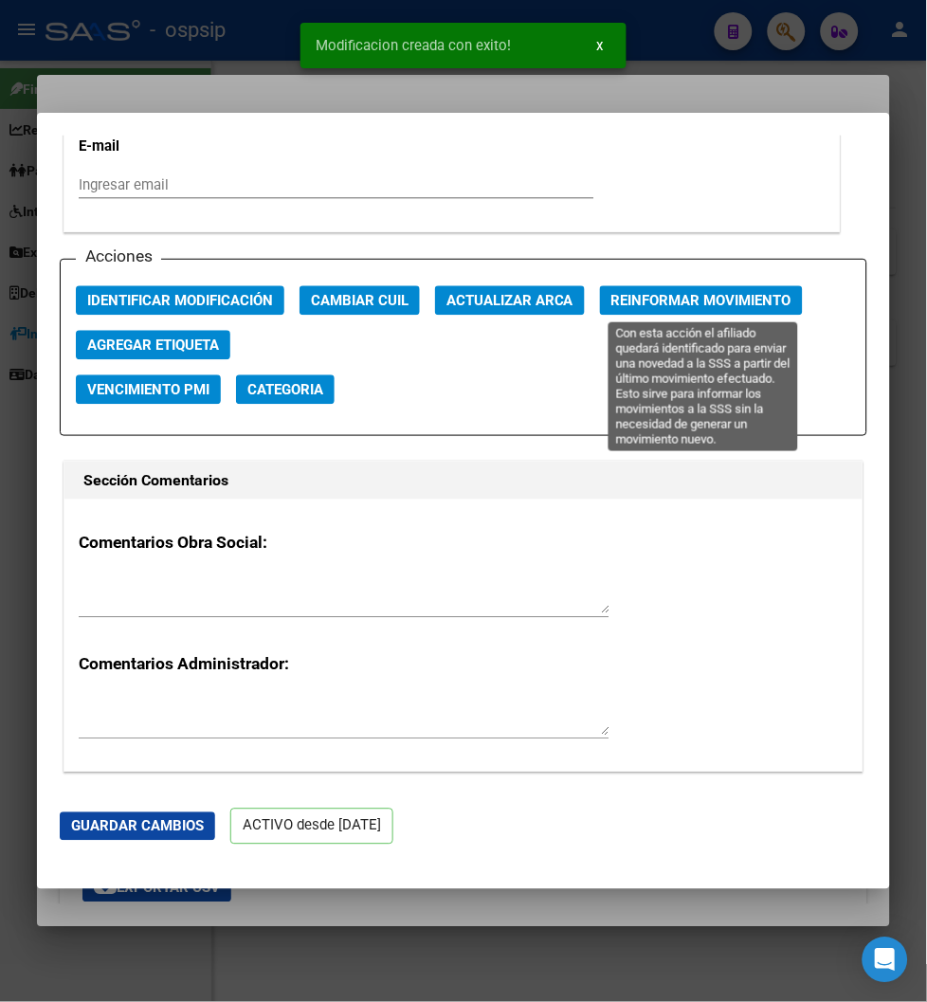
click at [725, 295] on span "Reinformar Movimiento" at bounding box center [701, 301] width 180 height 17
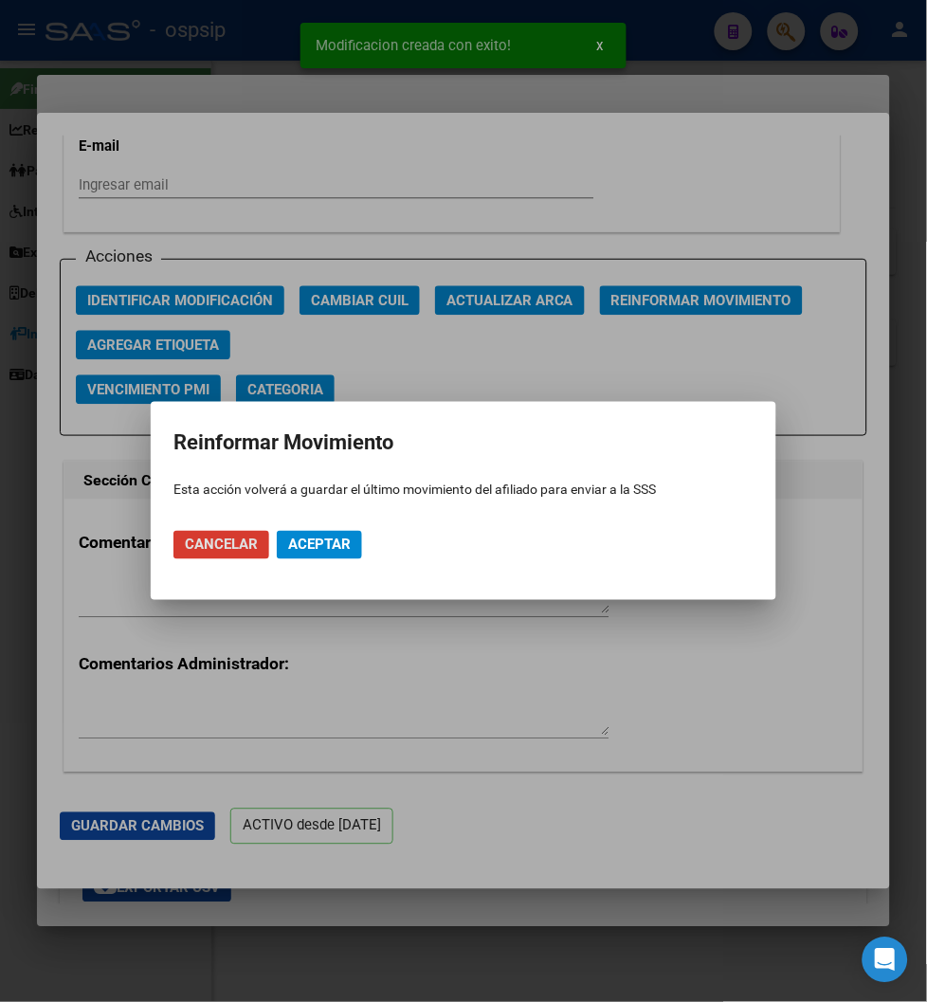
click at [318, 546] on span "Aceptar" at bounding box center [319, 544] width 63 height 17
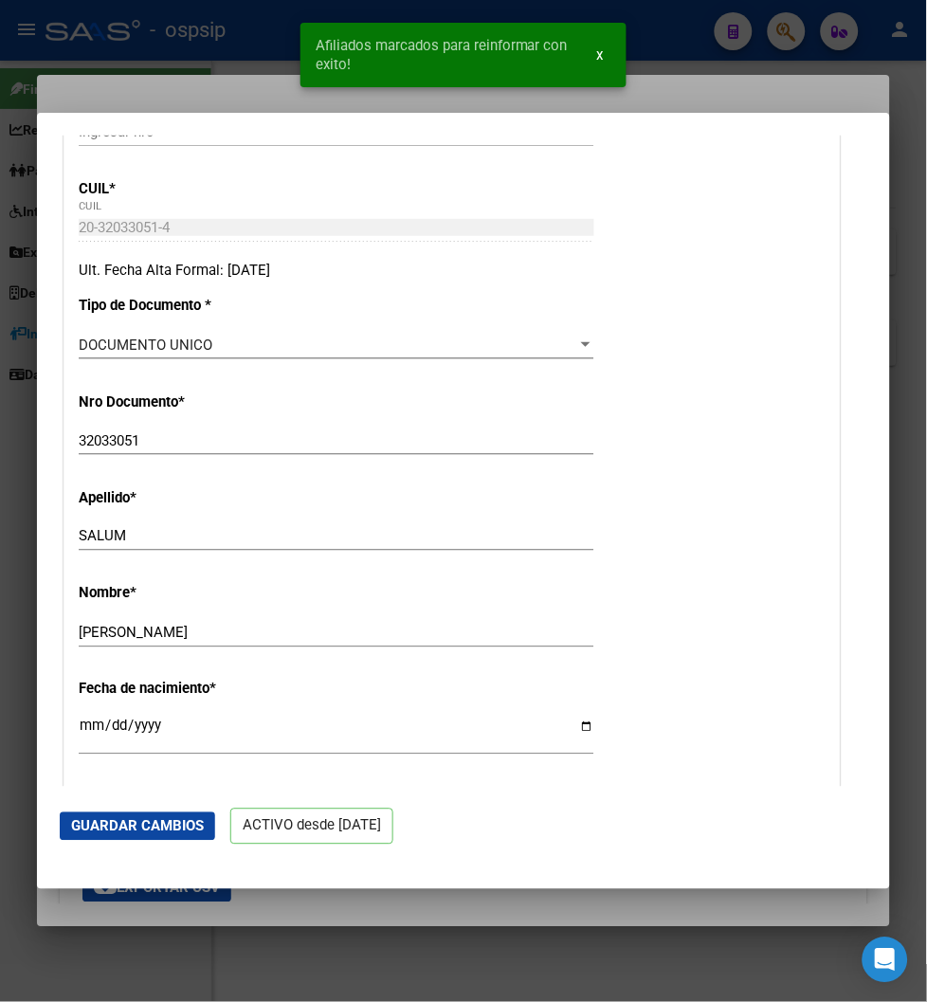
scroll to position [316, 0]
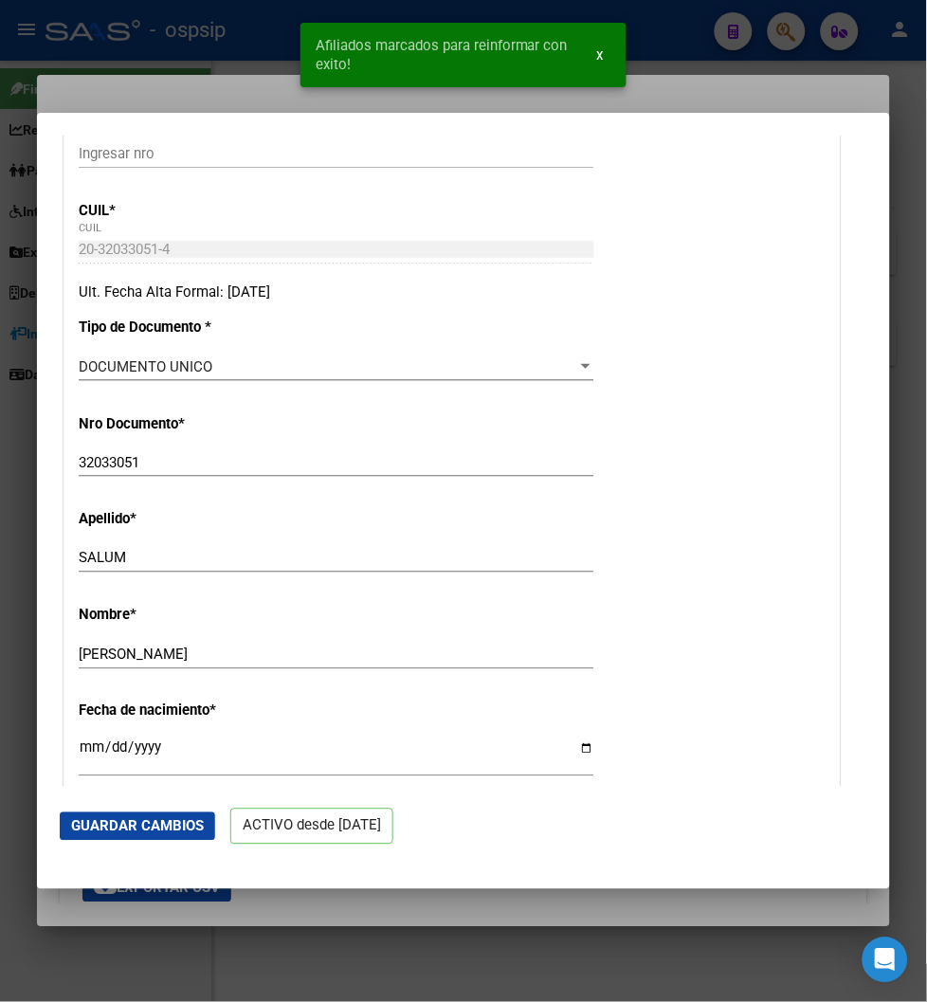
click at [677, 32] on div at bounding box center [463, 501] width 927 height 1002
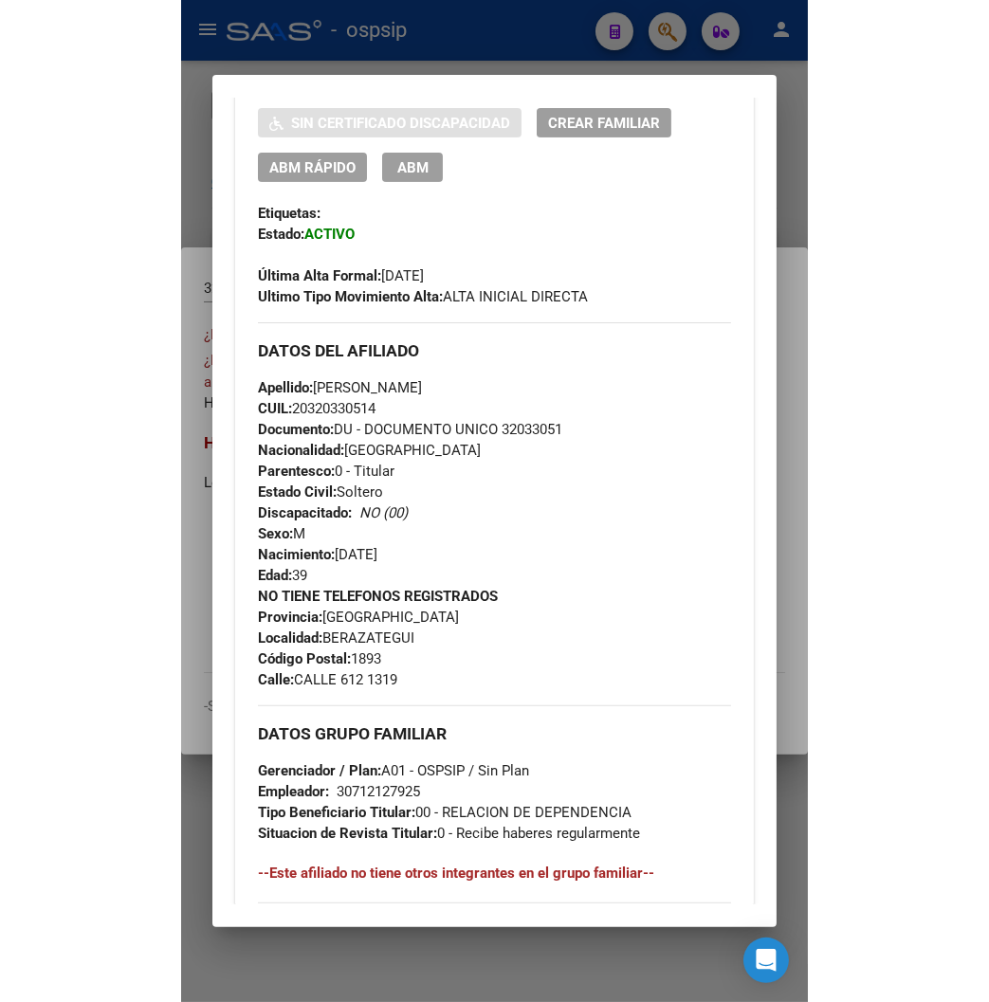
scroll to position [464, 0]
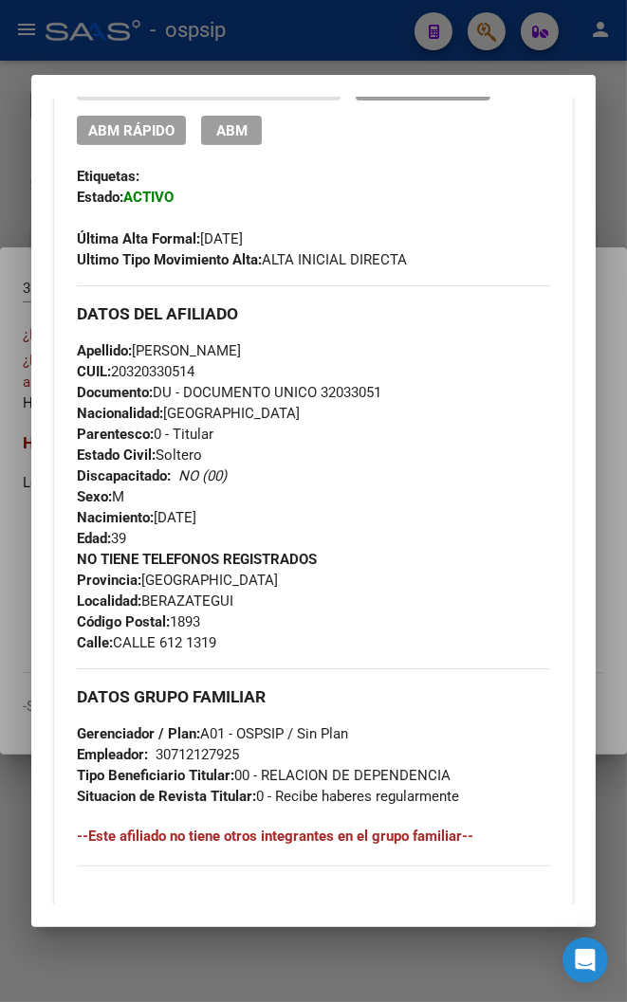
drag, startPoint x: 272, startPoint y: 347, endPoint x: 380, endPoint y: 348, distance: 108.1
click at [380, 348] on div "Apellido: [PERSON_NAME]: 20320330514 Documento: DU - DOCUMENTO UNICO 32033051 N…" at bounding box center [313, 444] width 473 height 209
copy span "SALUM"
click at [386, 457] on div "Apellido: [PERSON_NAME]: 20320330514 Documento: DU - DOCUMENTO UNICO 32033051 N…" at bounding box center [313, 444] width 473 height 209
drag, startPoint x: 123, startPoint y: 349, endPoint x: 276, endPoint y: 351, distance: 152.6
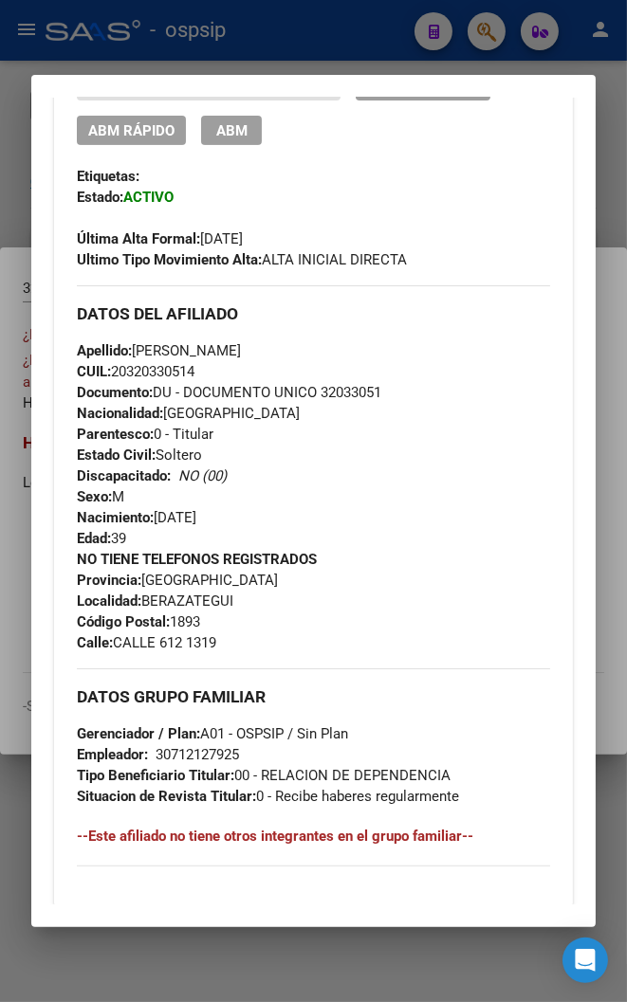
click at [241, 351] on span "Apellido: [PERSON_NAME]" at bounding box center [159, 350] width 164 height 17
copy span ": [PERSON_NAME]"
drag, startPoint x: 178, startPoint y: 641, endPoint x: 123, endPoint y: 655, distance: 56.8
click at [123, 655] on div "Enviar Credencial Digital remove_red_eye Movimientos Sin Certificado Discapacid…" at bounding box center [313, 585] width 473 height 1117
click at [323, 630] on div "NO TIENE TELEFONOS REGISTRADOS Provincia: [GEOGRAPHIC_DATA] Localidad: [GEOGRAP…" at bounding box center [313, 601] width 473 height 104
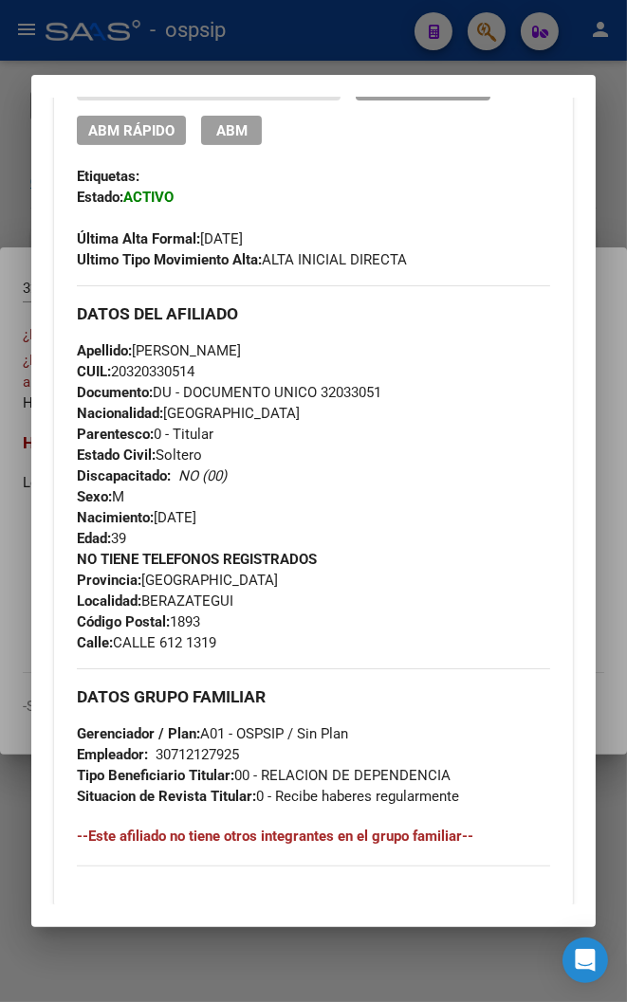
drag, startPoint x: 178, startPoint y: 642, endPoint x: 154, endPoint y: 650, distance: 25.2
click at [154, 650] on span "Calle: CALLE 612 1319" at bounding box center [146, 642] width 139 height 17
copy span "612"
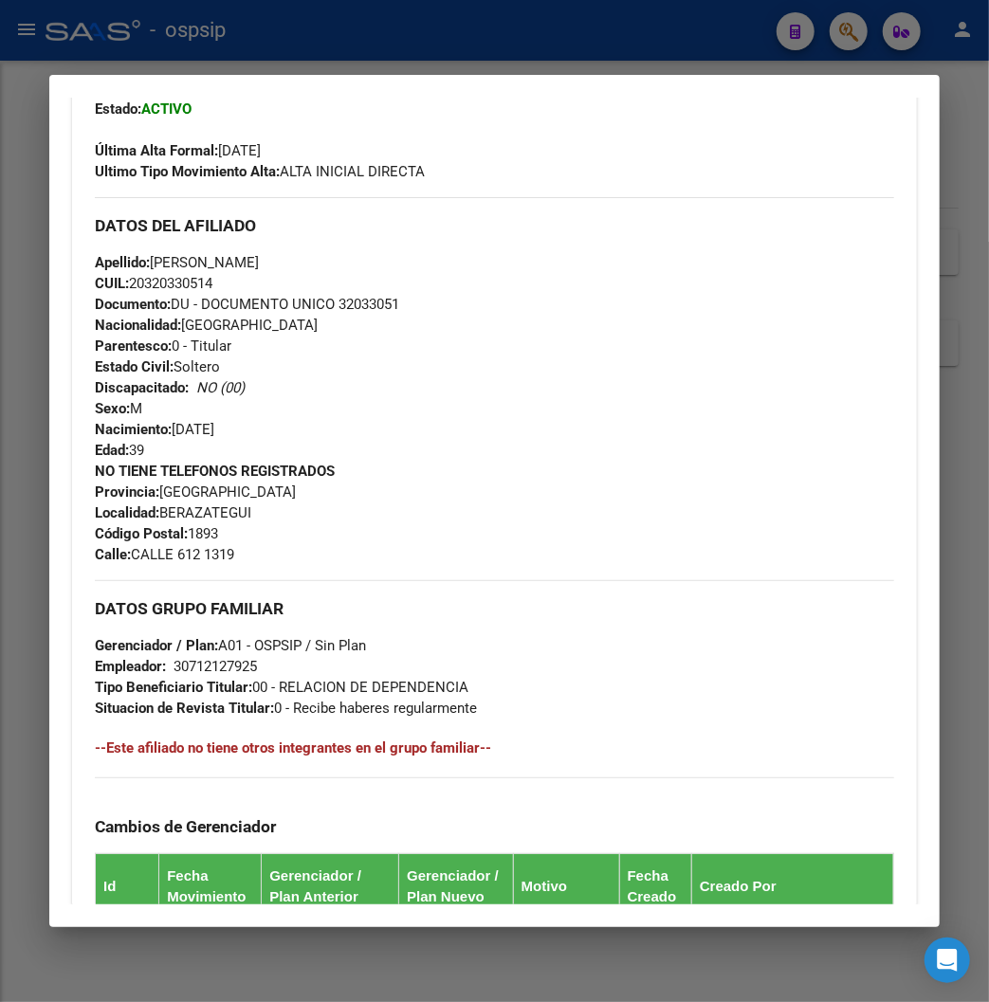
scroll to position [376, 0]
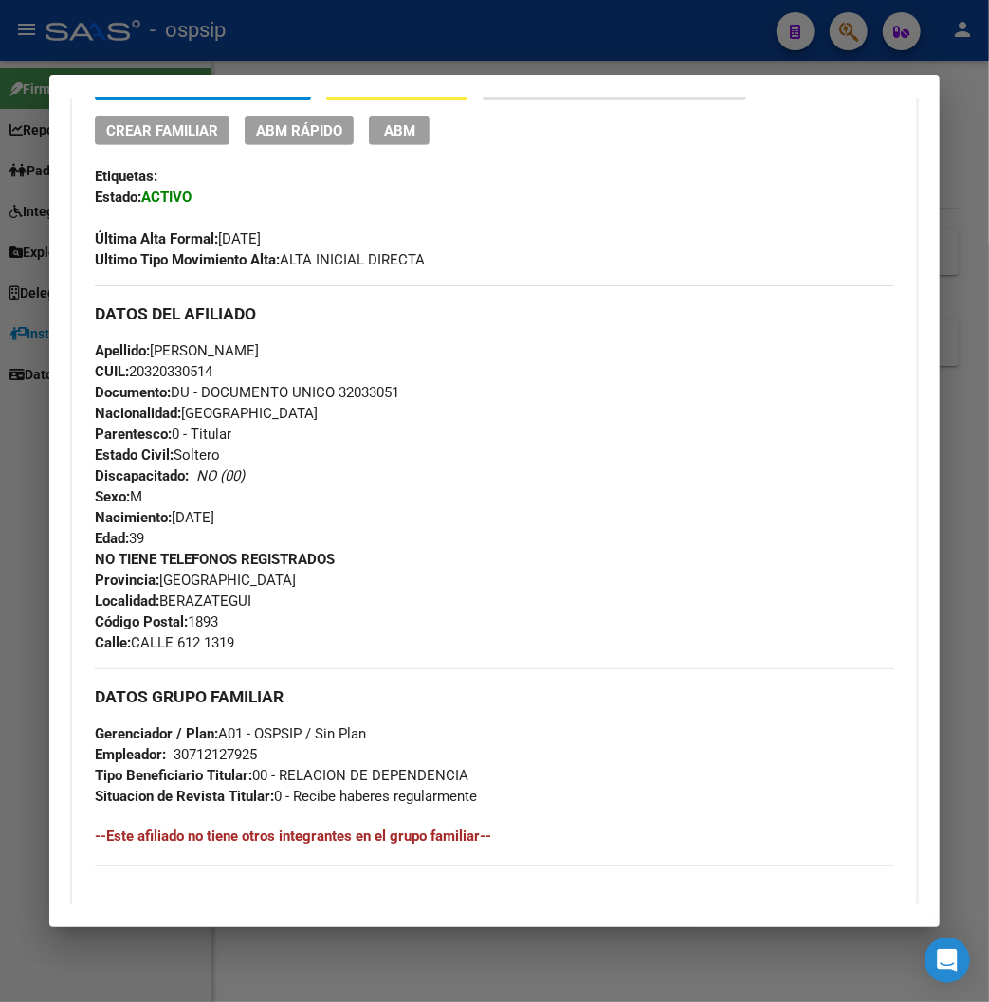
click at [524, 42] on div at bounding box center [494, 501] width 989 height 1002
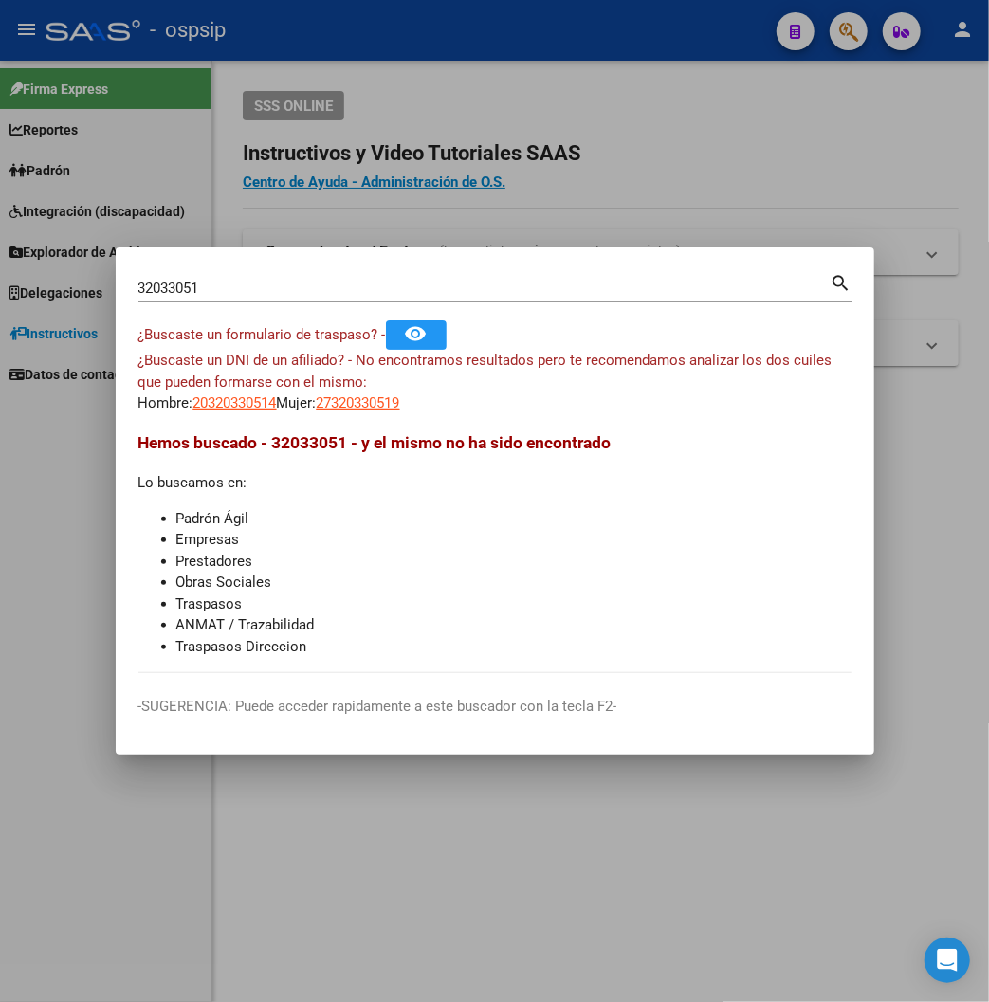
click at [524, 42] on div at bounding box center [494, 501] width 989 height 1002
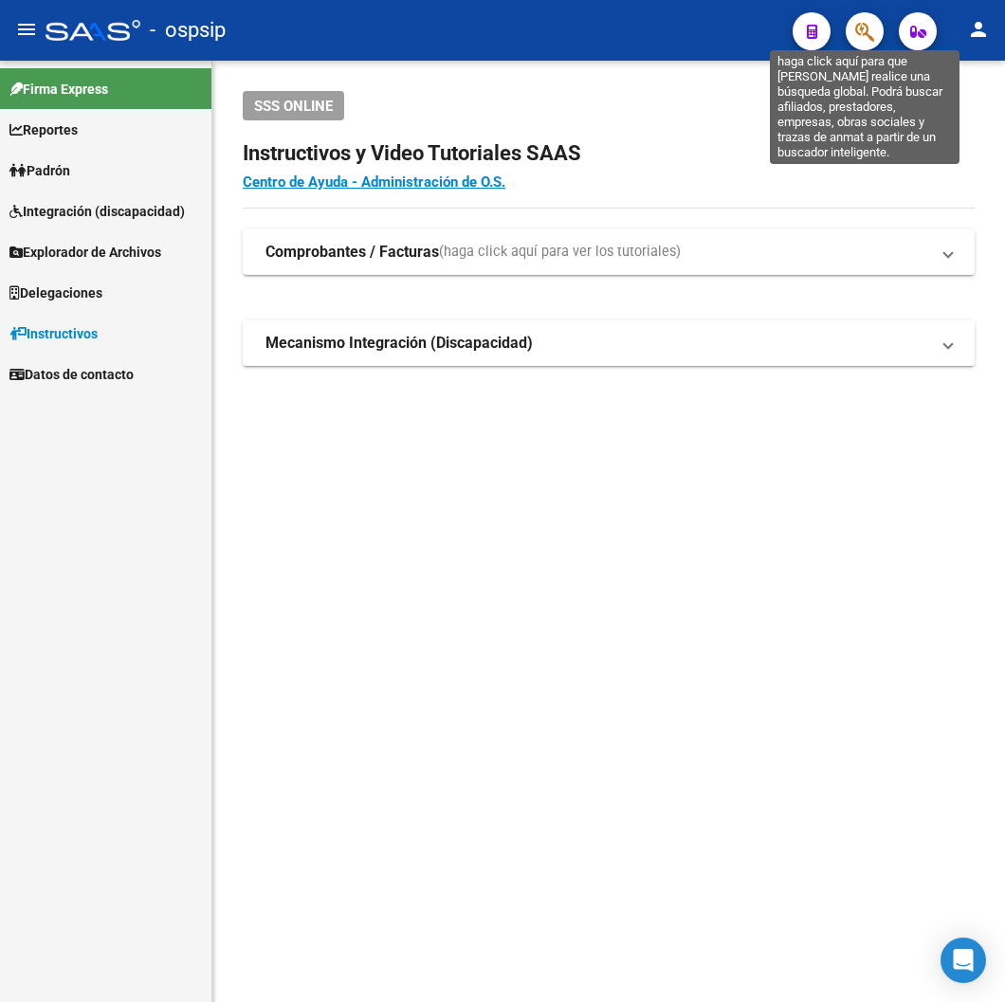
click at [866, 41] on icon "button" at bounding box center [864, 32] width 19 height 22
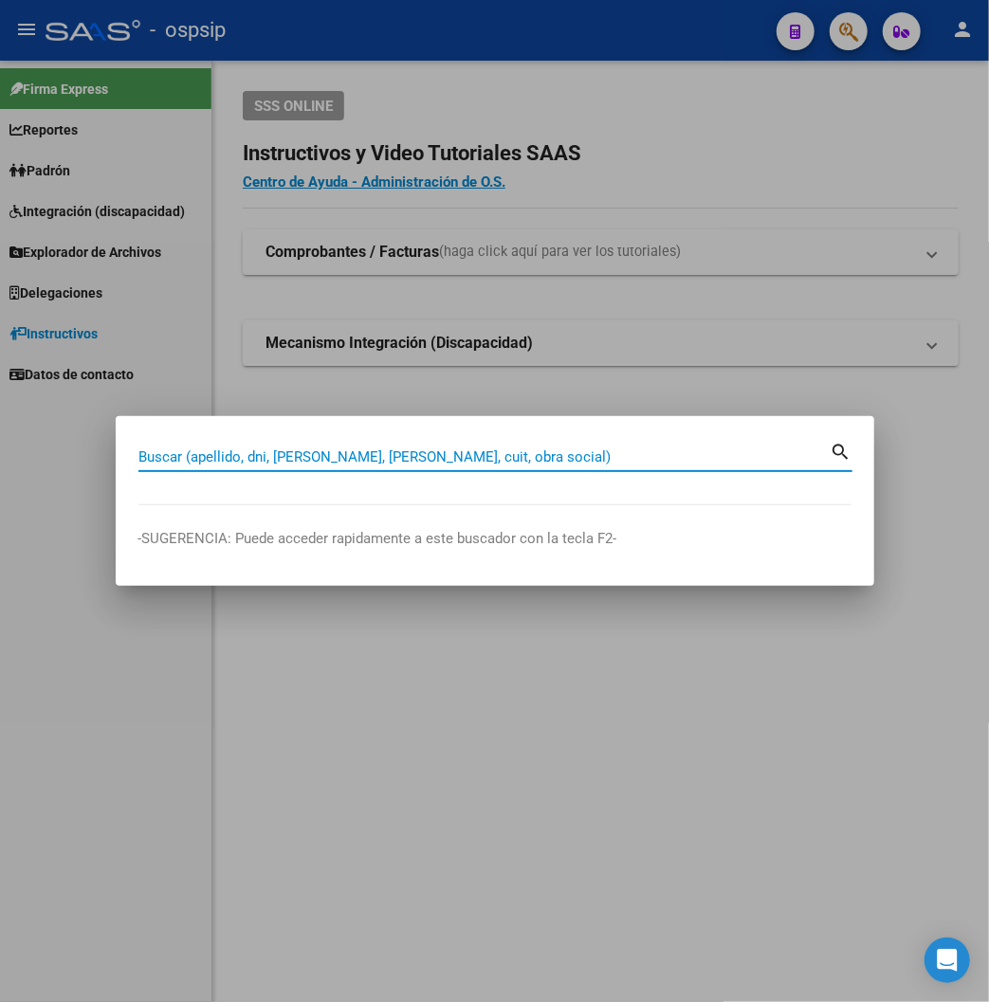
click at [231, 450] on input "Buscar (apellido, dni, [PERSON_NAME], [PERSON_NAME], cuit, obra social)" at bounding box center [484, 456] width 692 height 17
click at [229, 453] on input "Buscar (apellido, dni, [PERSON_NAME], [PERSON_NAME], cuit, obra social)" at bounding box center [484, 456] width 692 height 17
type input "13876688"
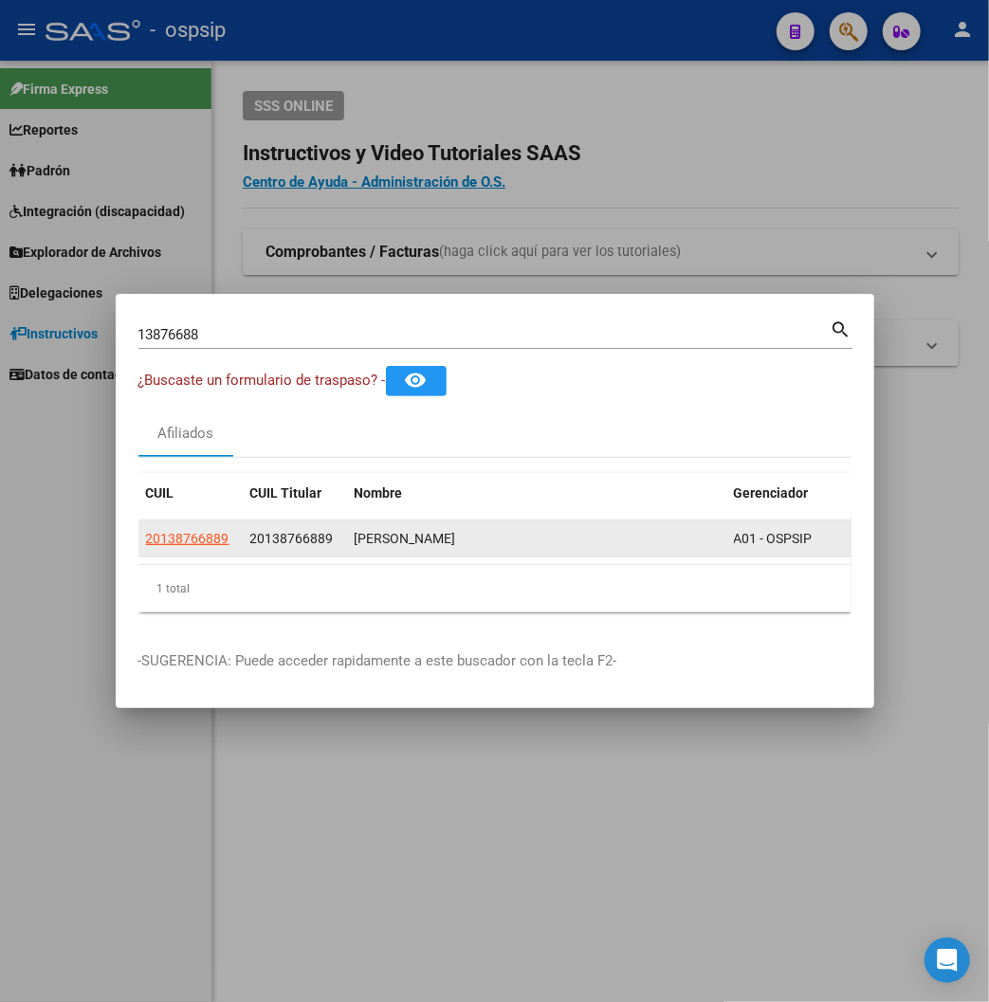
click at [146, 528] on app-link-go-to "20138766889" at bounding box center [187, 539] width 83 height 22
click at [146, 541] on span "20138766889" at bounding box center [187, 538] width 83 height 15
type textarea "20138766889"
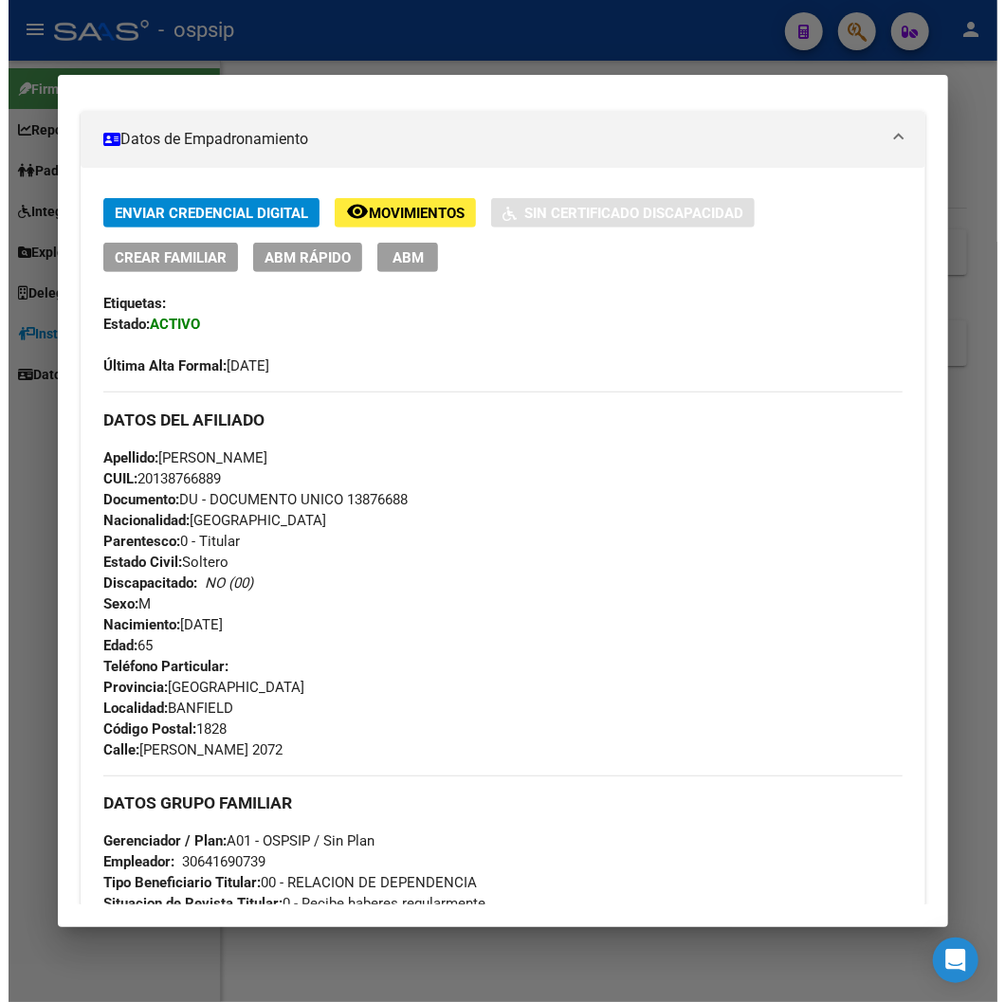
scroll to position [316, 0]
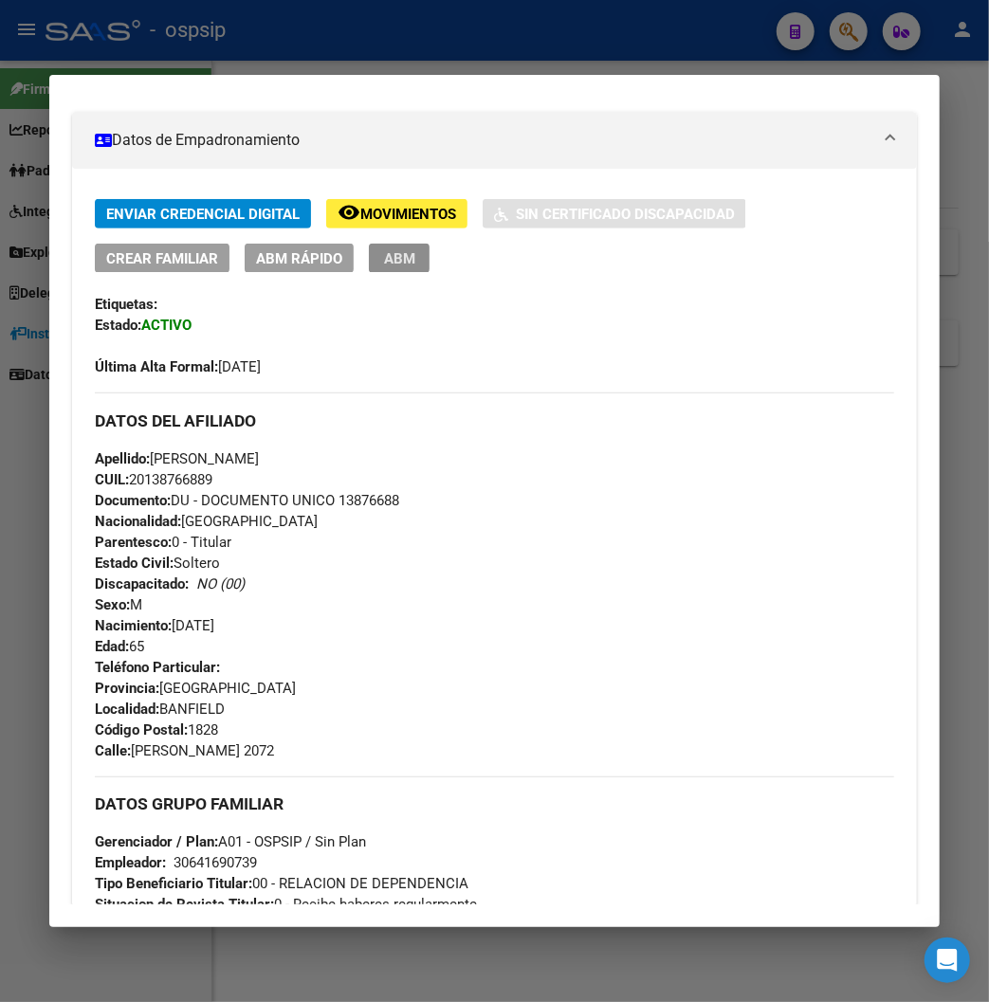
click at [384, 265] on span "ABM" at bounding box center [399, 258] width 31 height 17
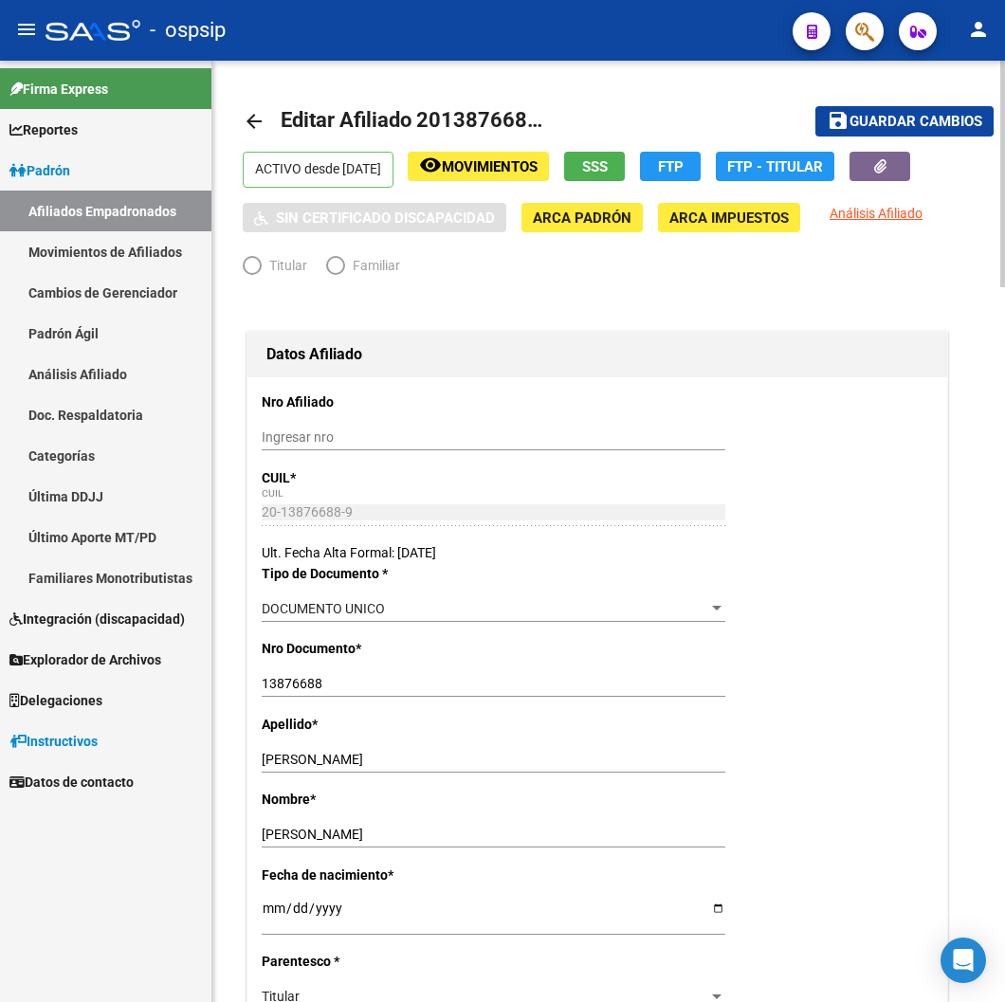
radio input "true"
type input "30-64169073-9"
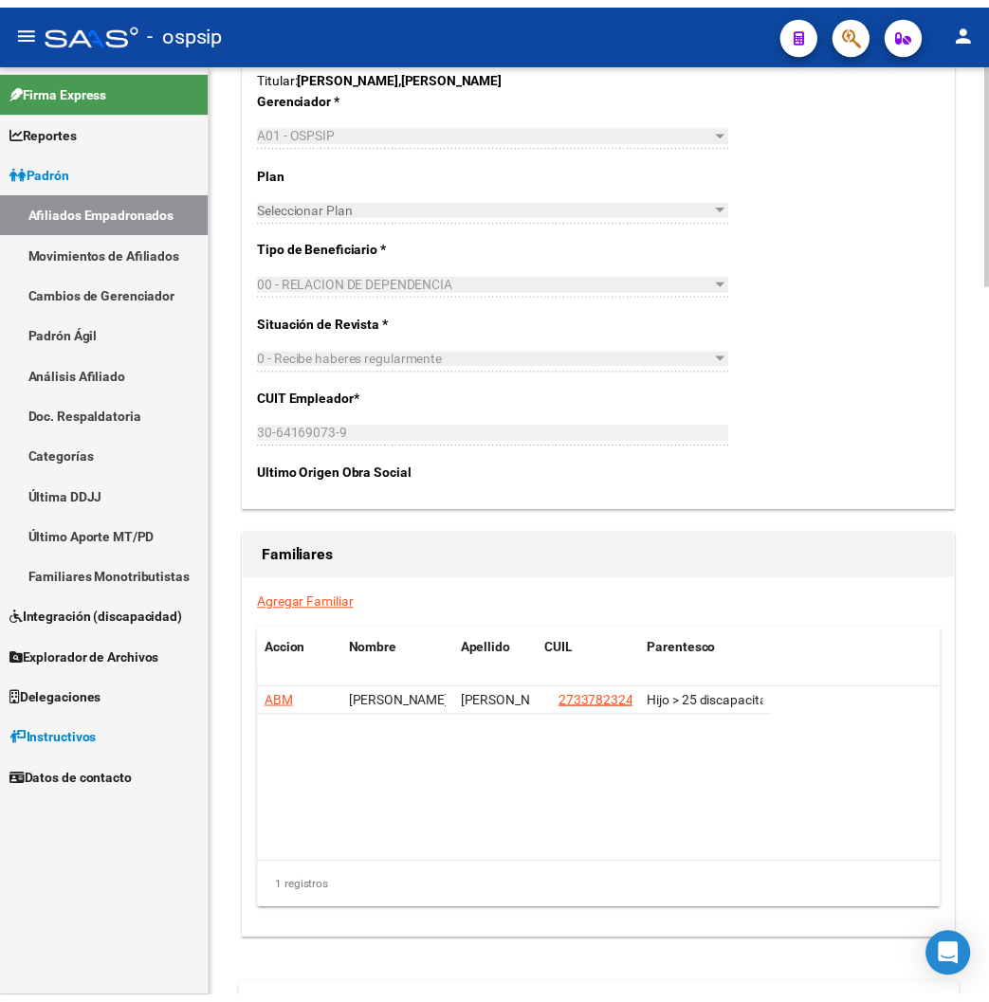
scroll to position [3024, 0]
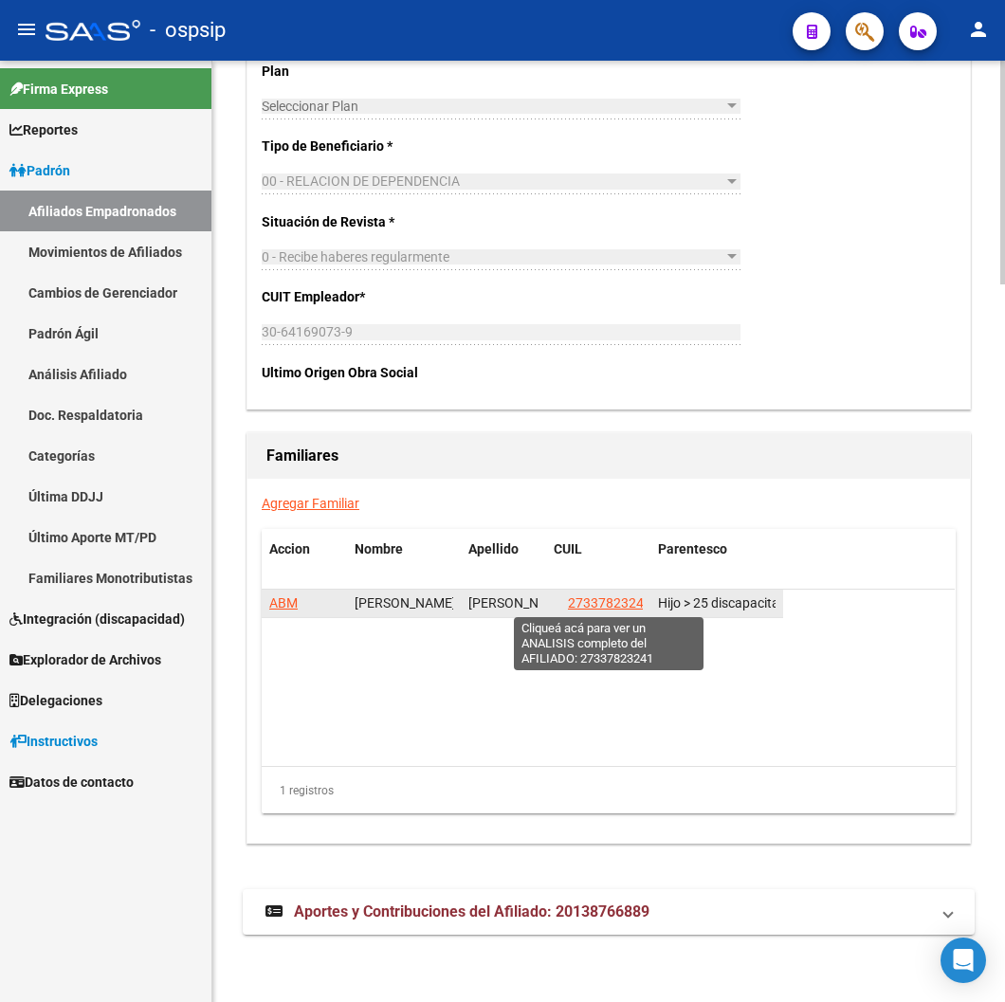
click at [626, 609] on span "27337823241" at bounding box center [609, 602] width 83 height 15
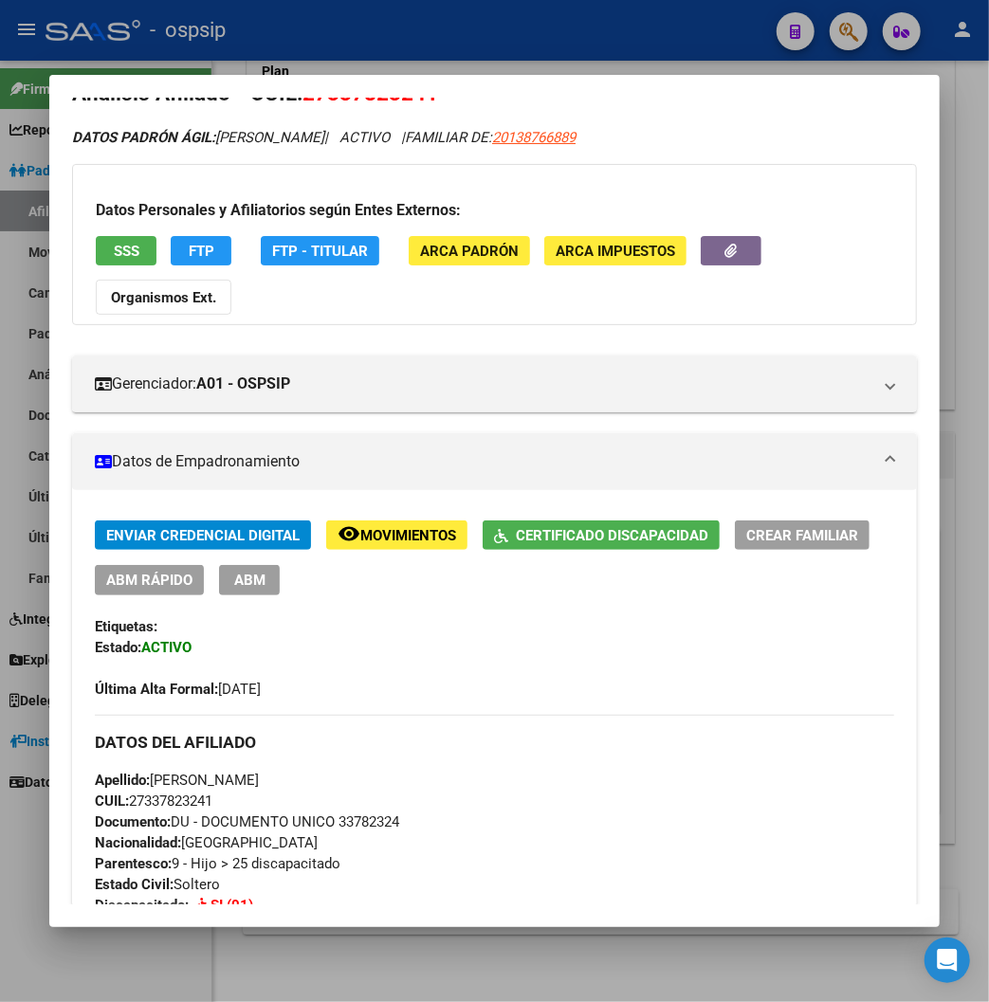
scroll to position [0, 0]
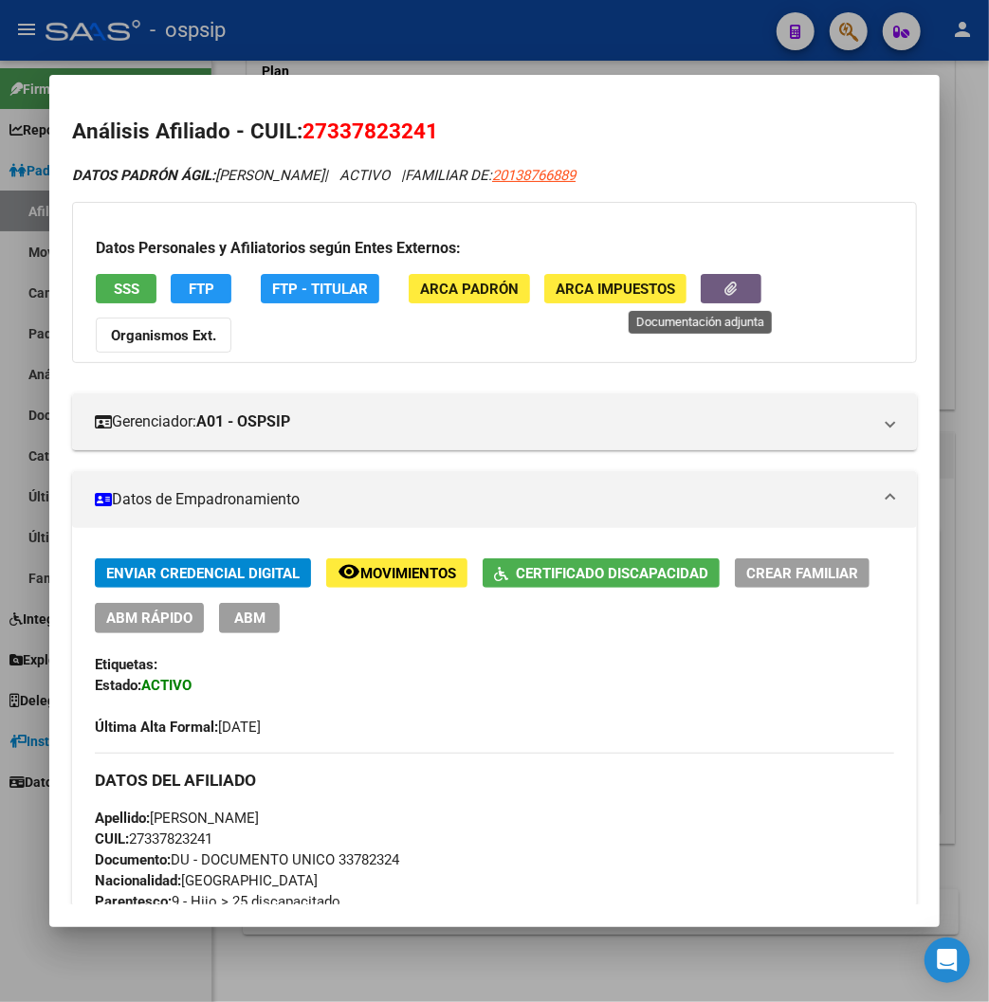
click at [700, 287] on button "button" at bounding box center [730, 288] width 61 height 29
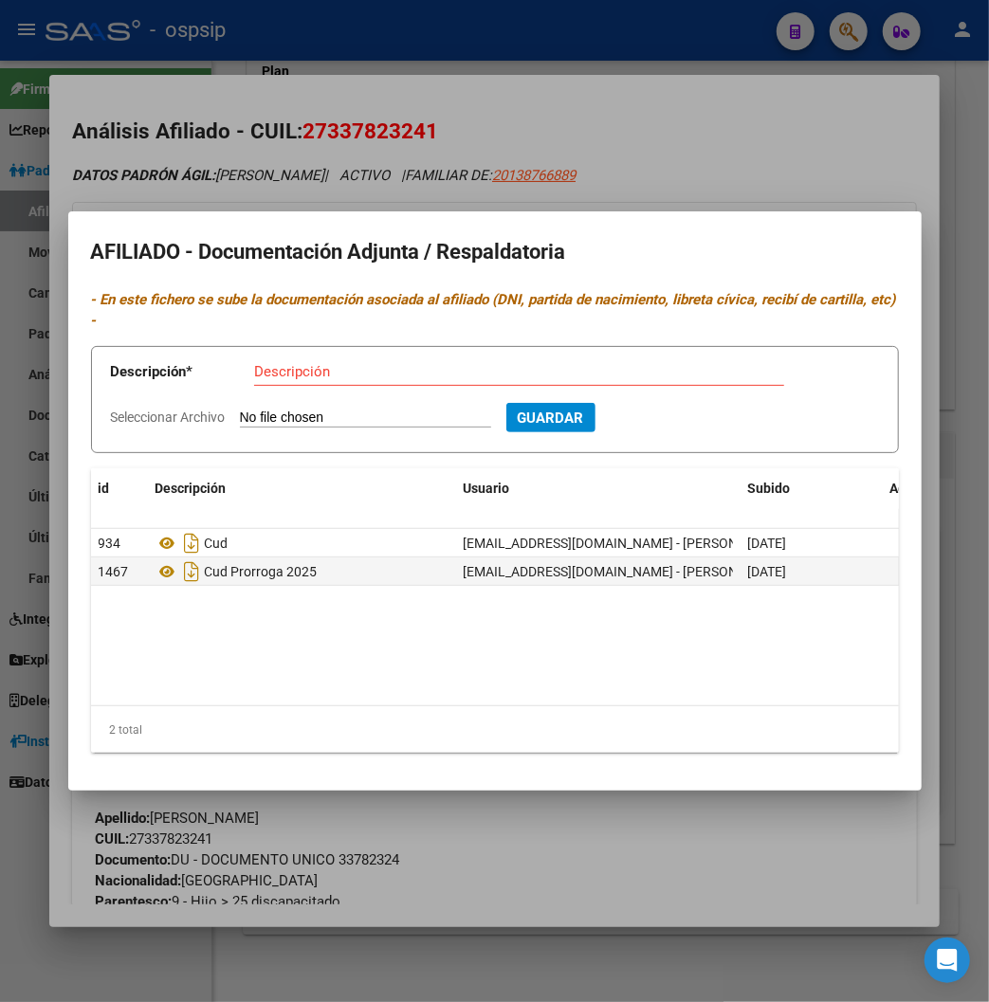
click at [605, 133] on div at bounding box center [494, 501] width 989 height 1002
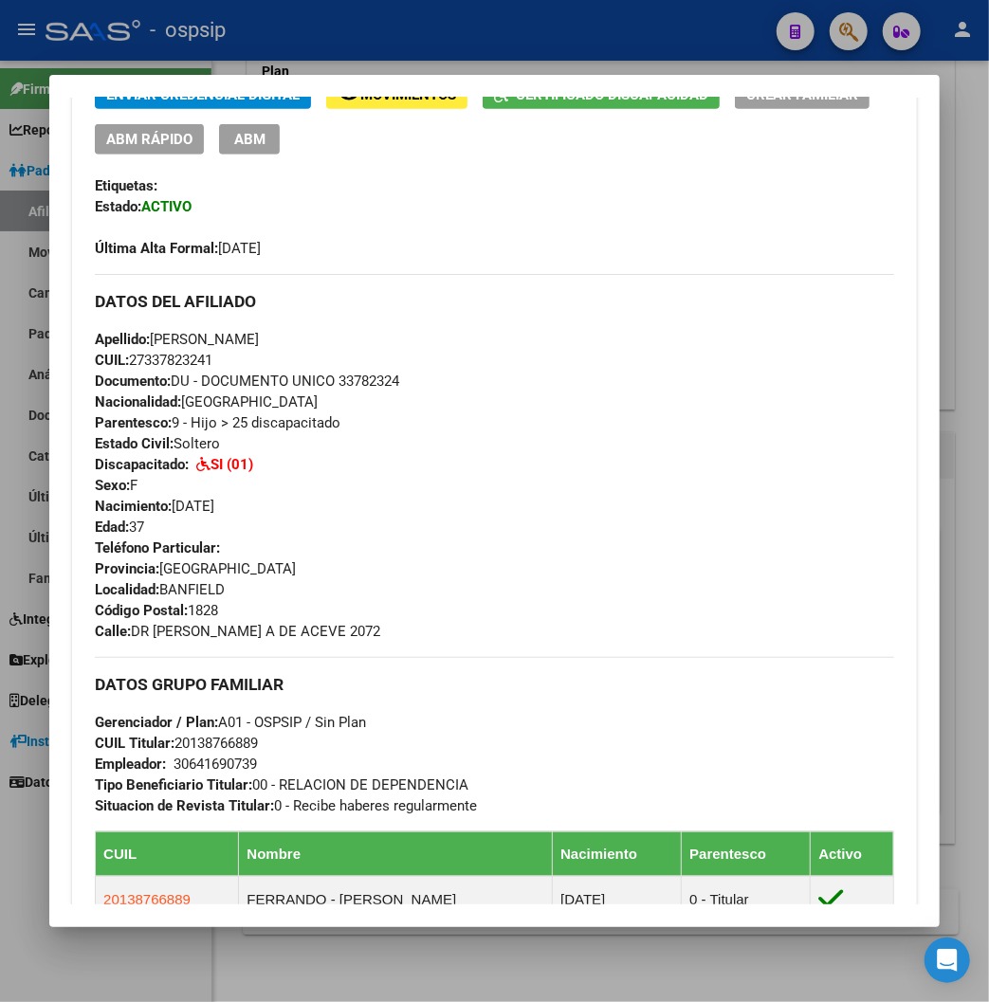
scroll to position [526, 0]
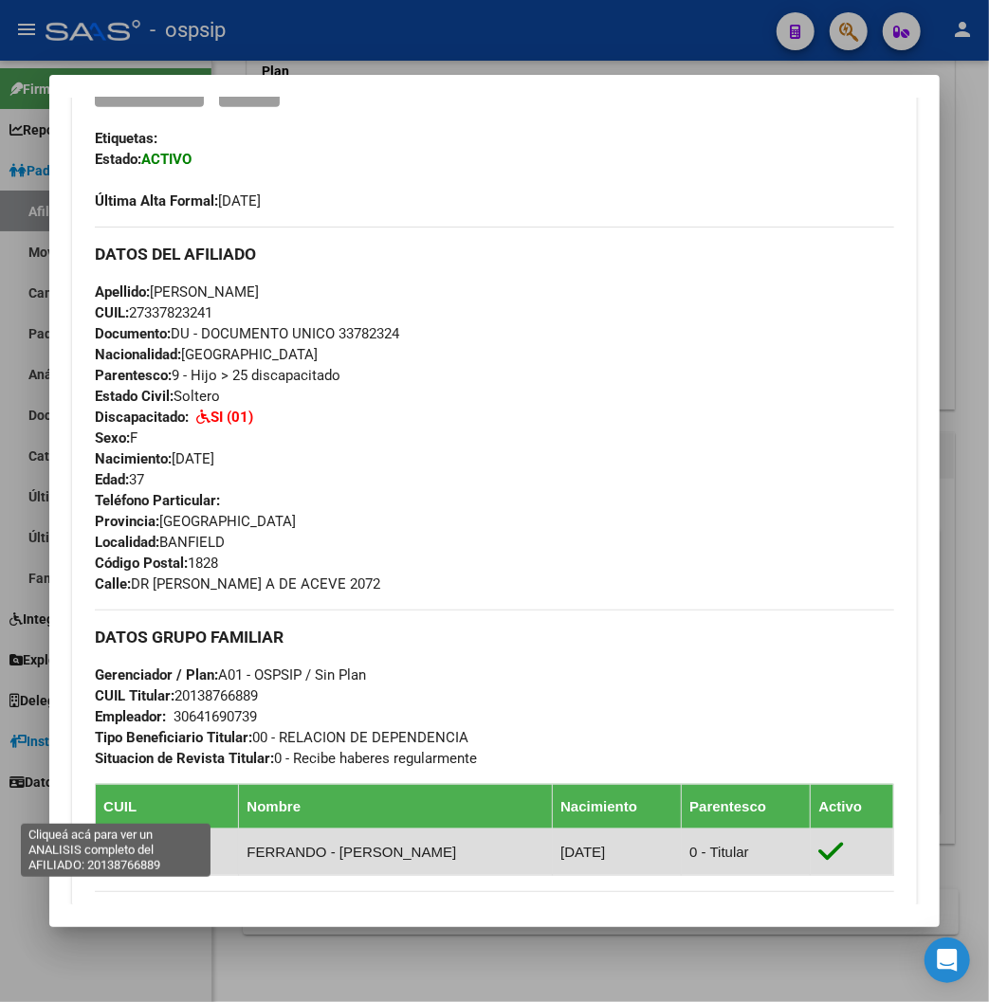
click at [131, 844] on span "20138766889" at bounding box center [146, 852] width 87 height 16
type textarea "20138766889"
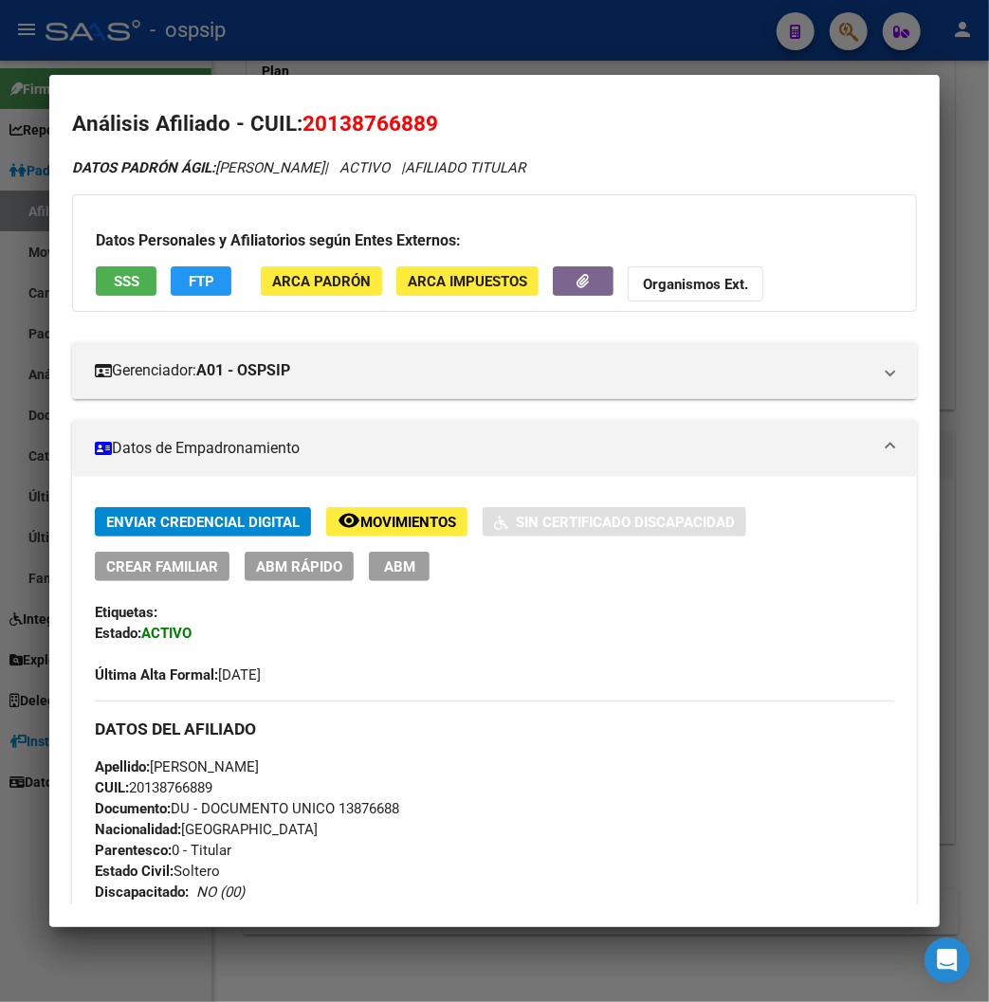
scroll to position [0, 0]
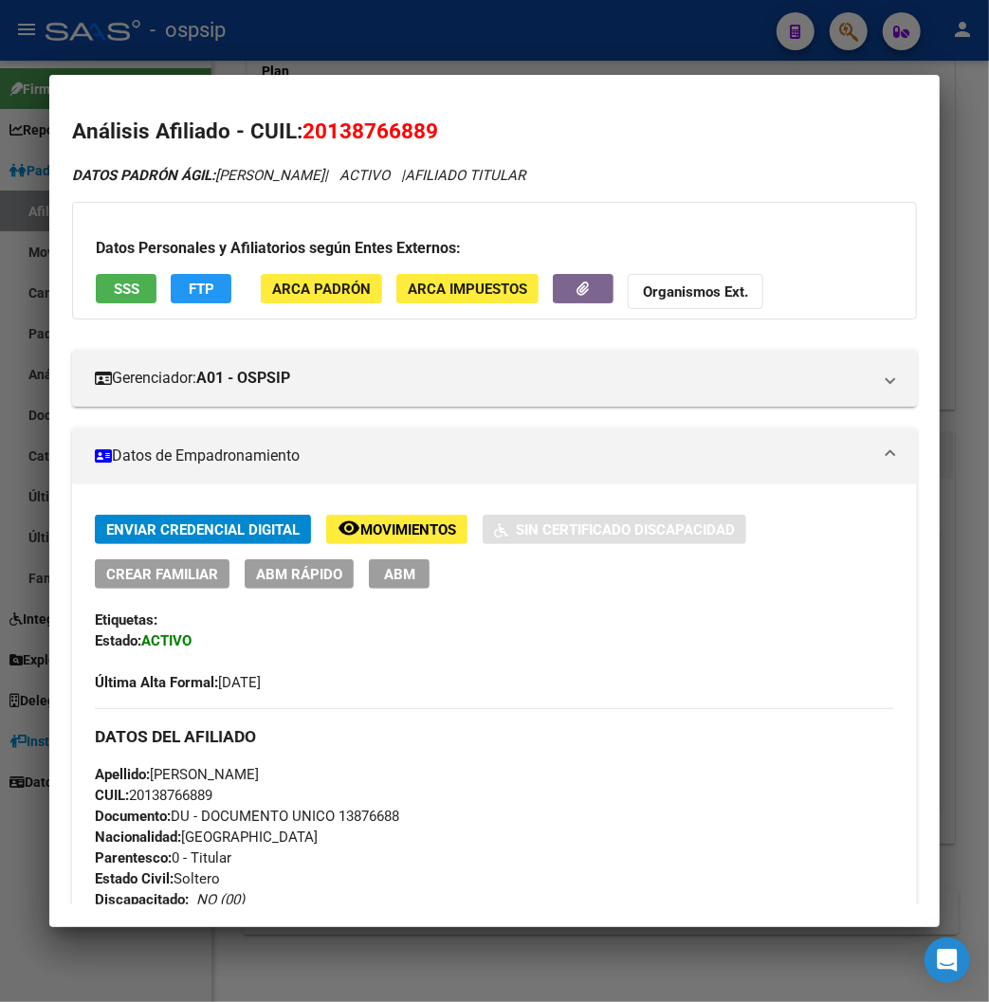
click at [850, 24] on div at bounding box center [494, 501] width 989 height 1002
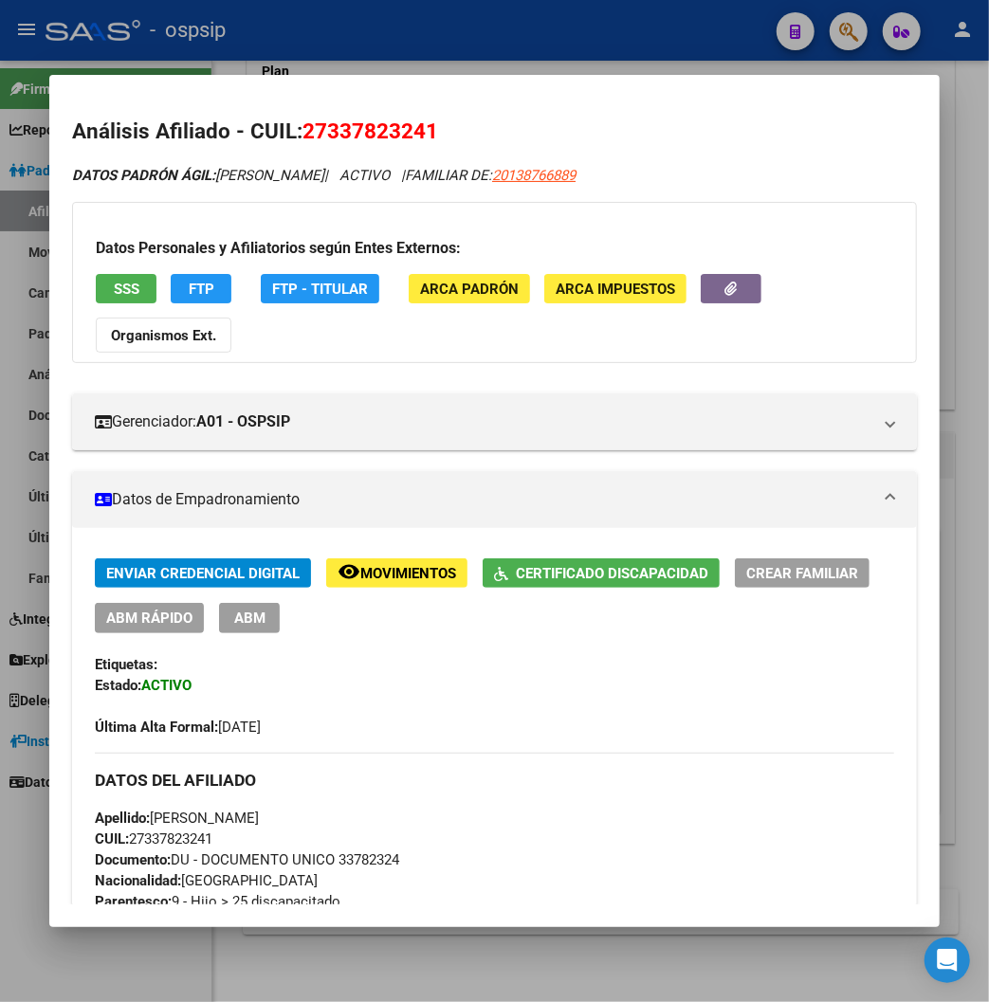
click at [851, 28] on div at bounding box center [494, 501] width 989 height 1002
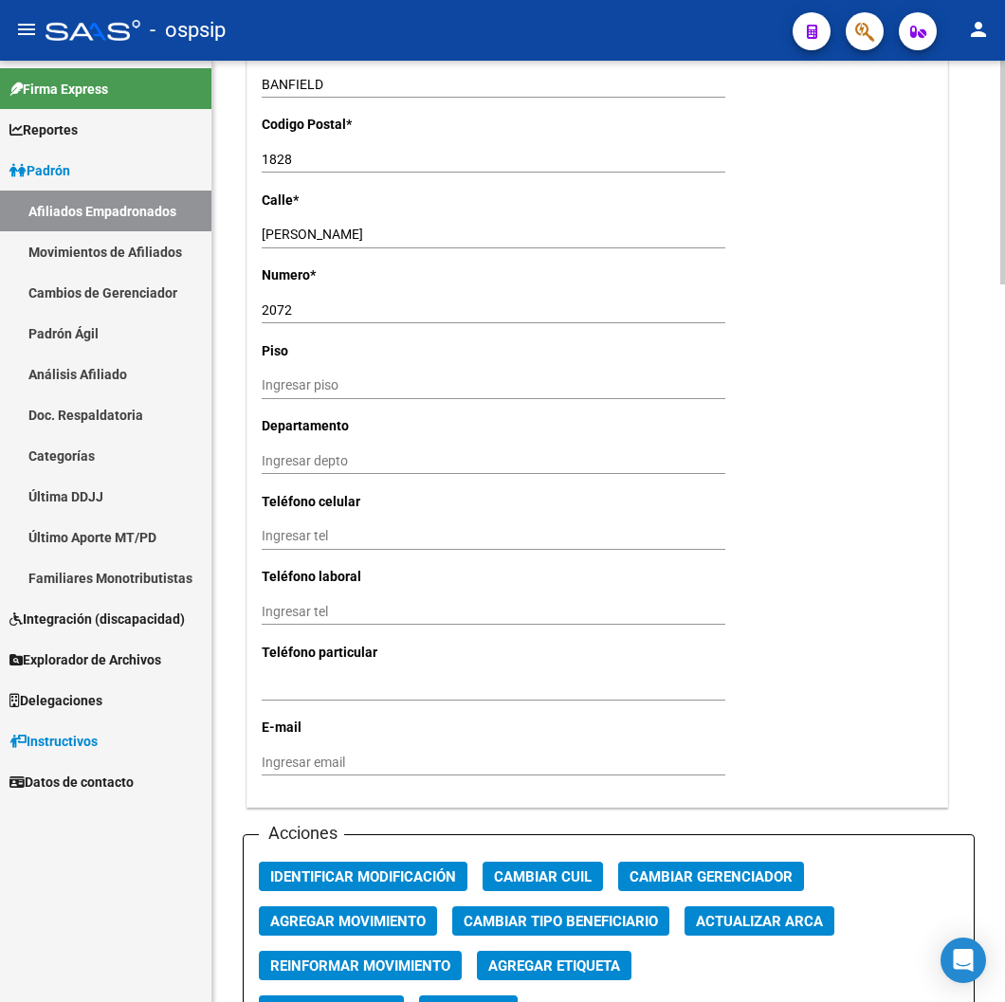
drag, startPoint x: 526, startPoint y: 363, endPoint x: 526, endPoint y: 316, distance: 47.4
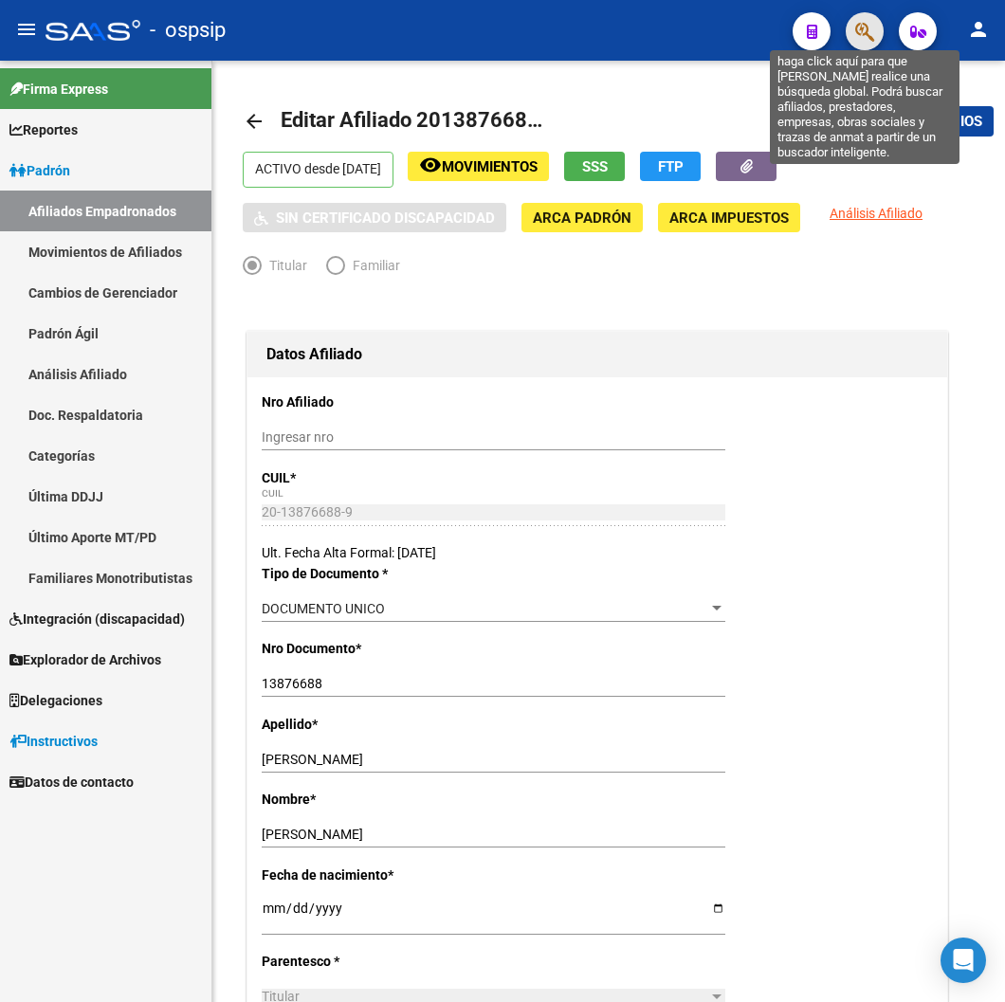
click at [857, 34] on icon "button" at bounding box center [864, 32] width 19 height 22
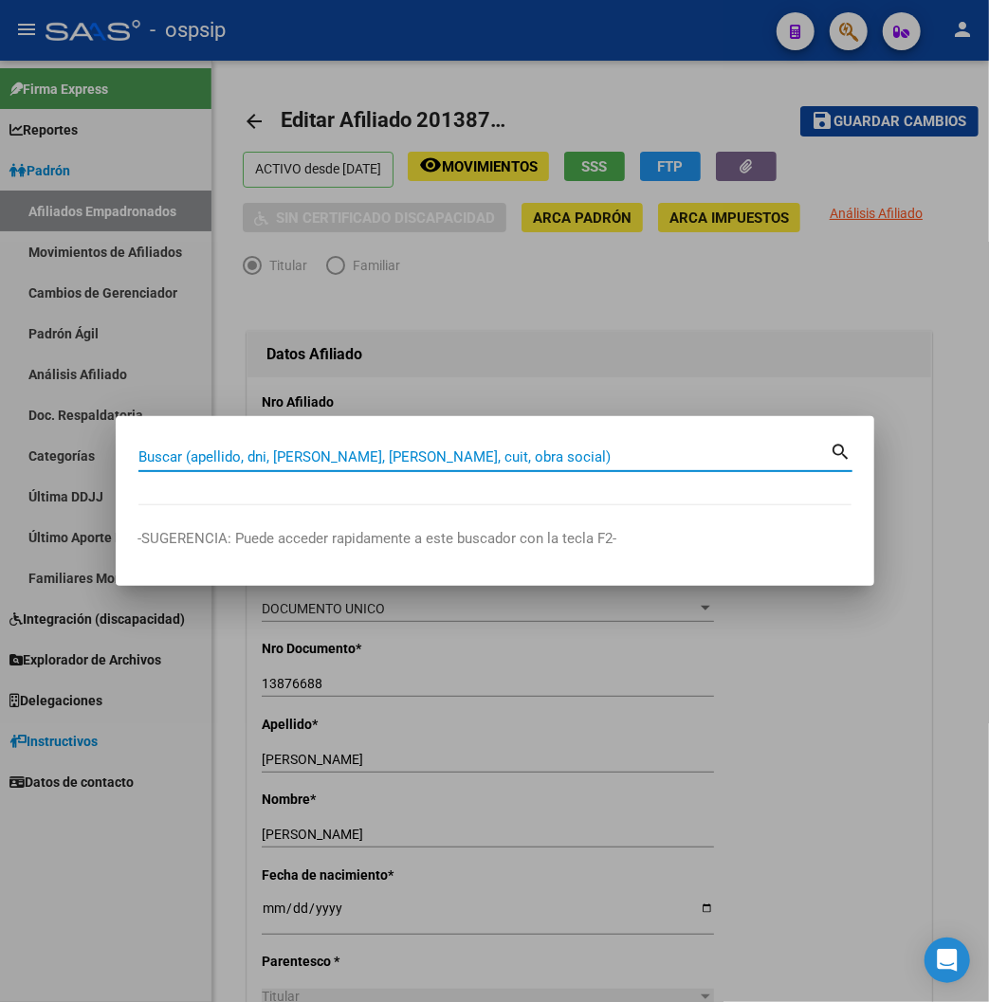
click at [138, 455] on input "Buscar (apellido, dni, [PERSON_NAME], [PERSON_NAME], cuit, obra social)" at bounding box center [484, 456] width 692 height 17
type input "43489231"
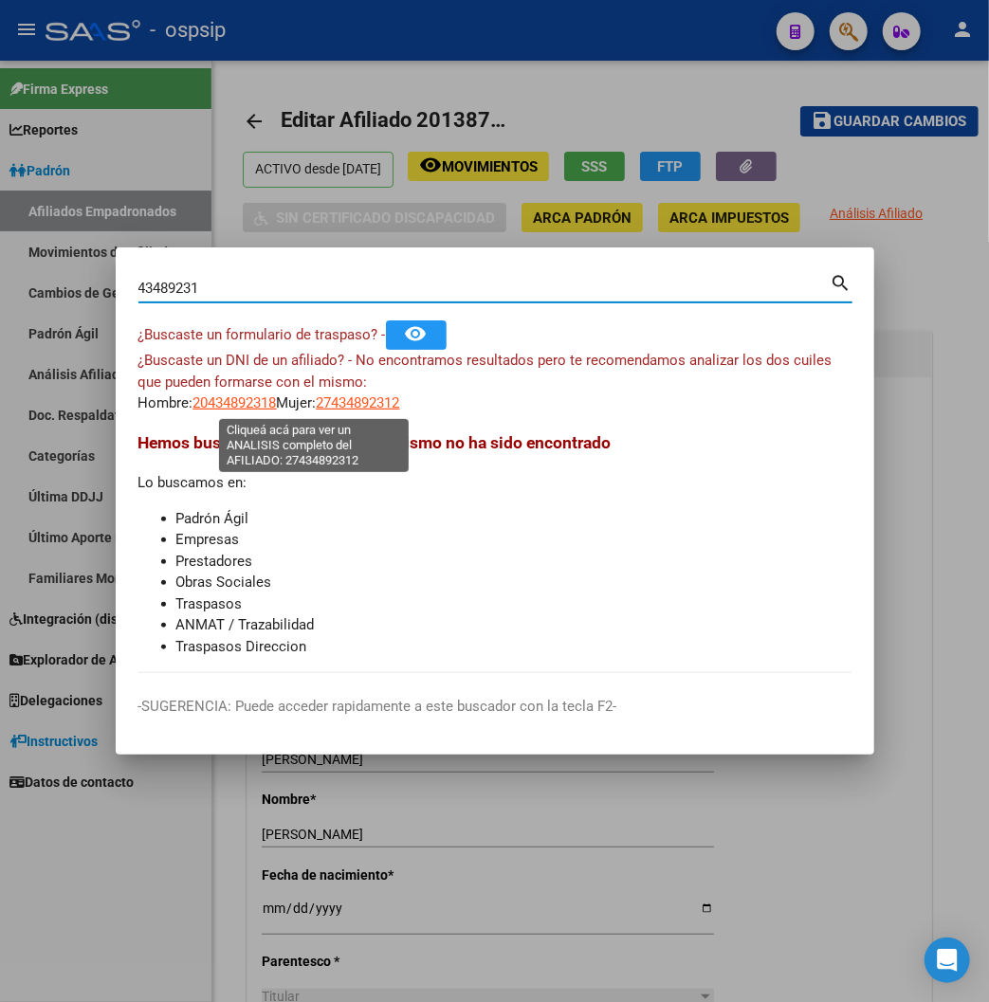
click at [335, 401] on span "27434892312" at bounding box center [358, 402] width 83 height 17
type textarea "27434892312"
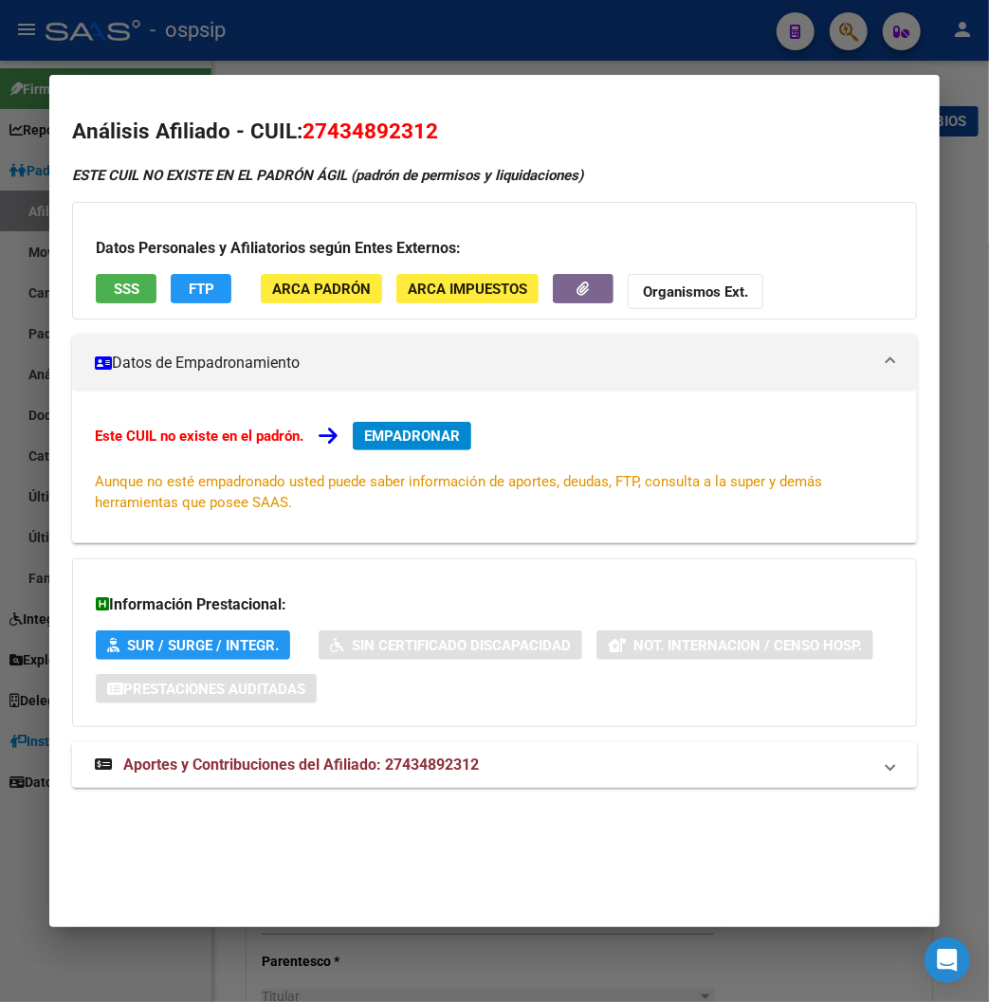
click at [272, 771] on span "Aportes y Contribuciones del Afiliado: 27434892312" at bounding box center [300, 764] width 355 height 18
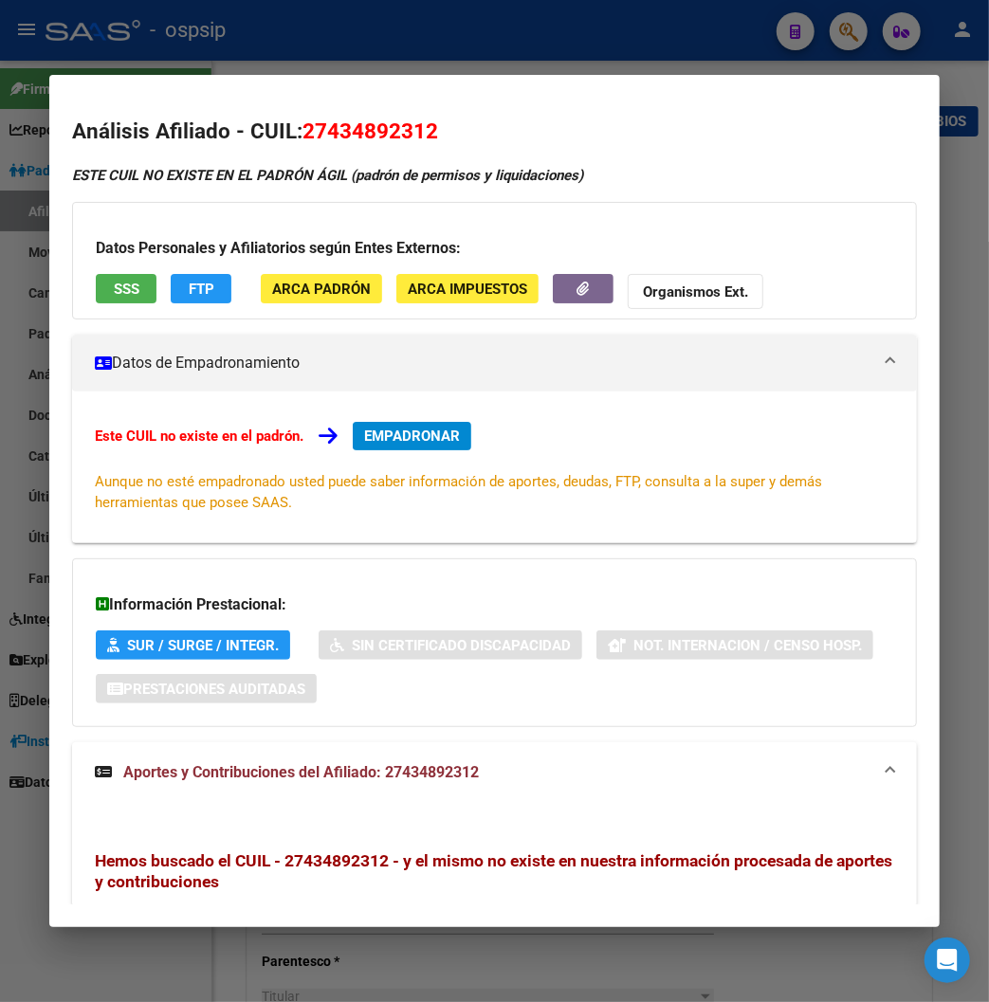
click at [379, 39] on div at bounding box center [494, 501] width 989 height 1002
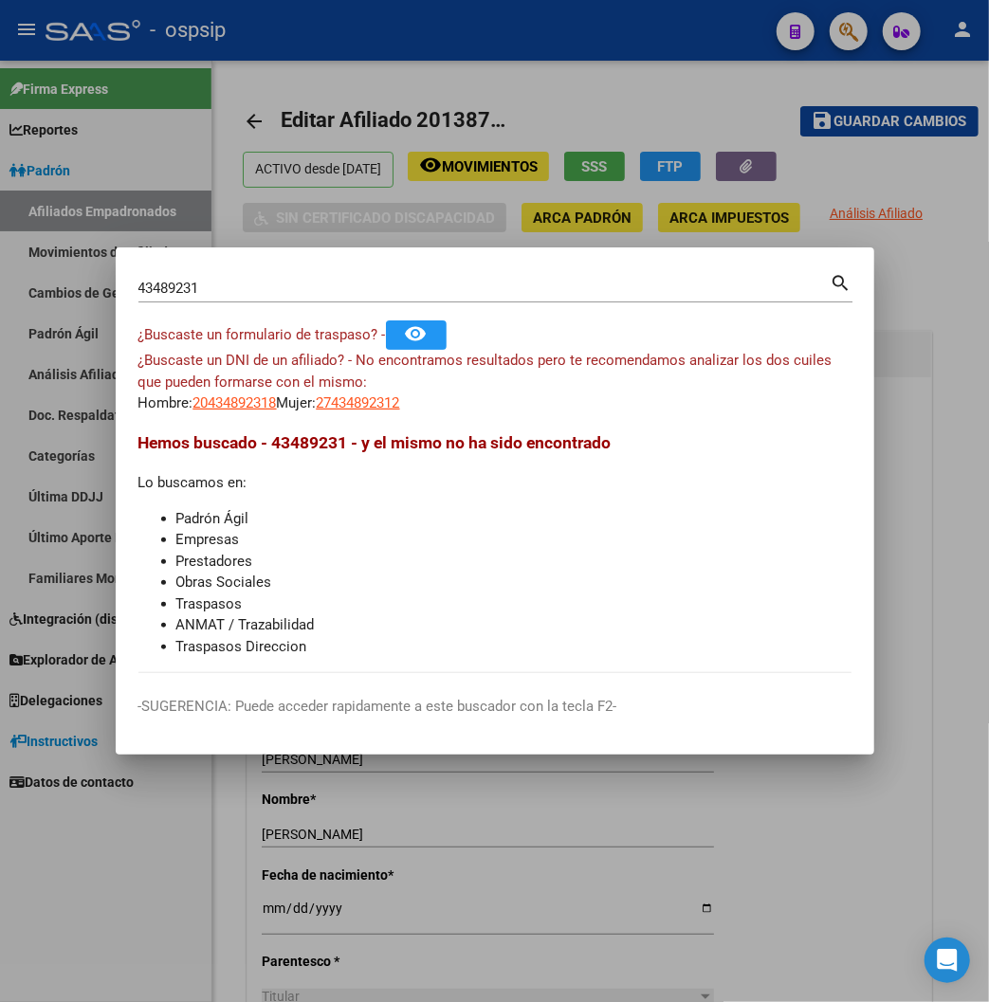
click at [373, 43] on div at bounding box center [494, 501] width 989 height 1002
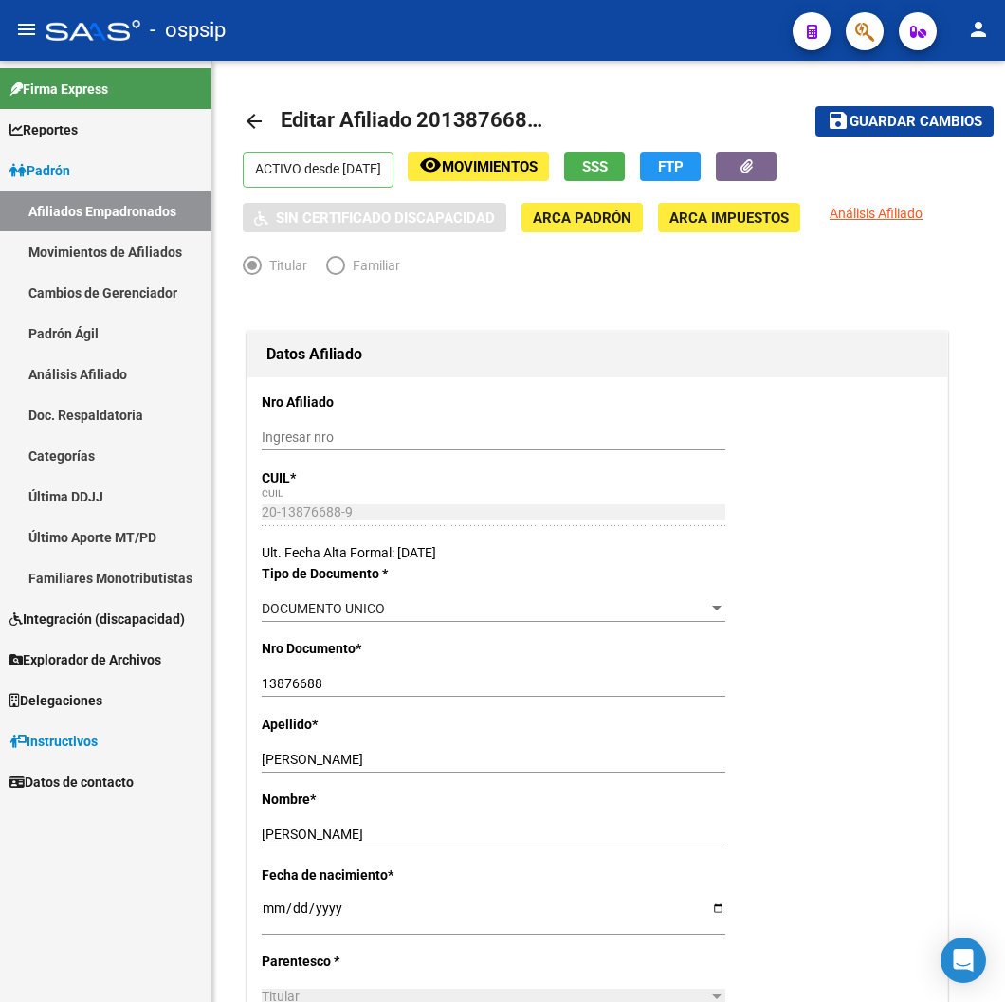
click at [863, 39] on icon "button" at bounding box center [864, 32] width 19 height 22
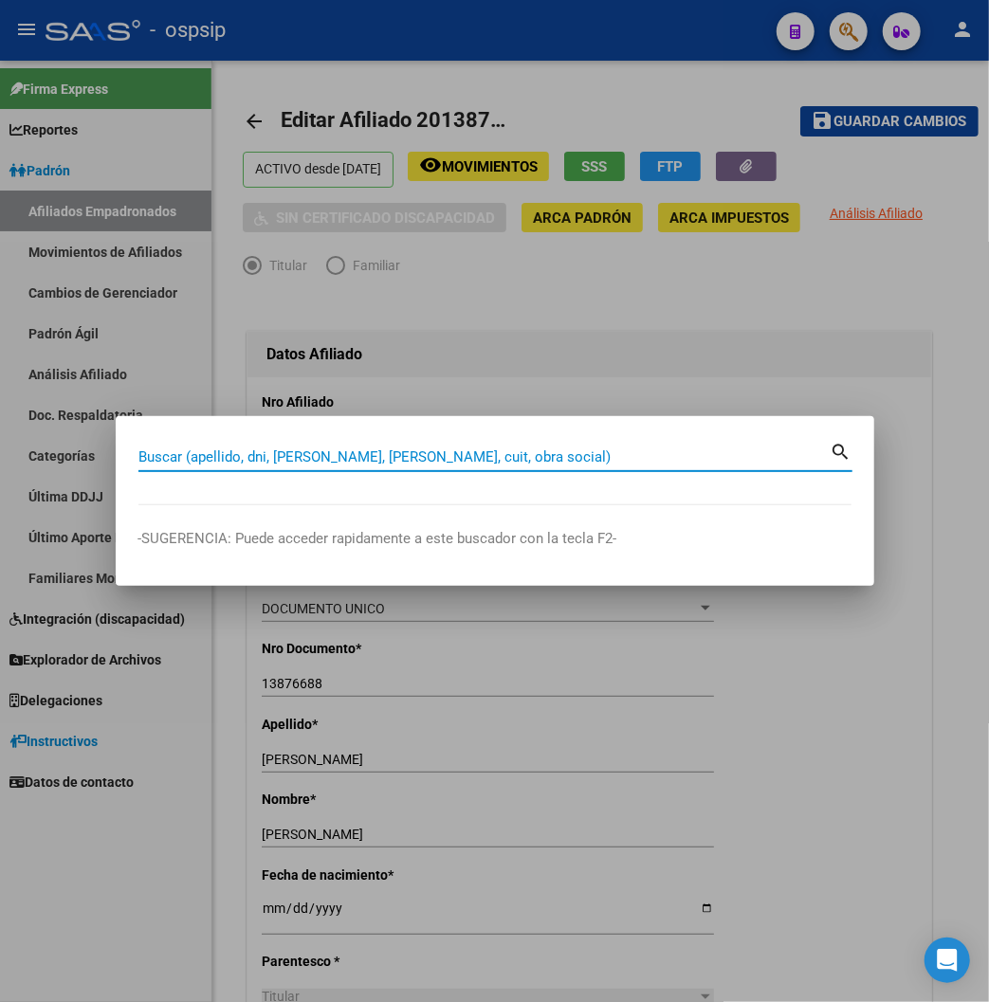
click at [138, 448] on input "Buscar (apellido, dni, [PERSON_NAME], [PERSON_NAME], cuit, obra social)" at bounding box center [484, 456] width 692 height 17
type input "43489321"
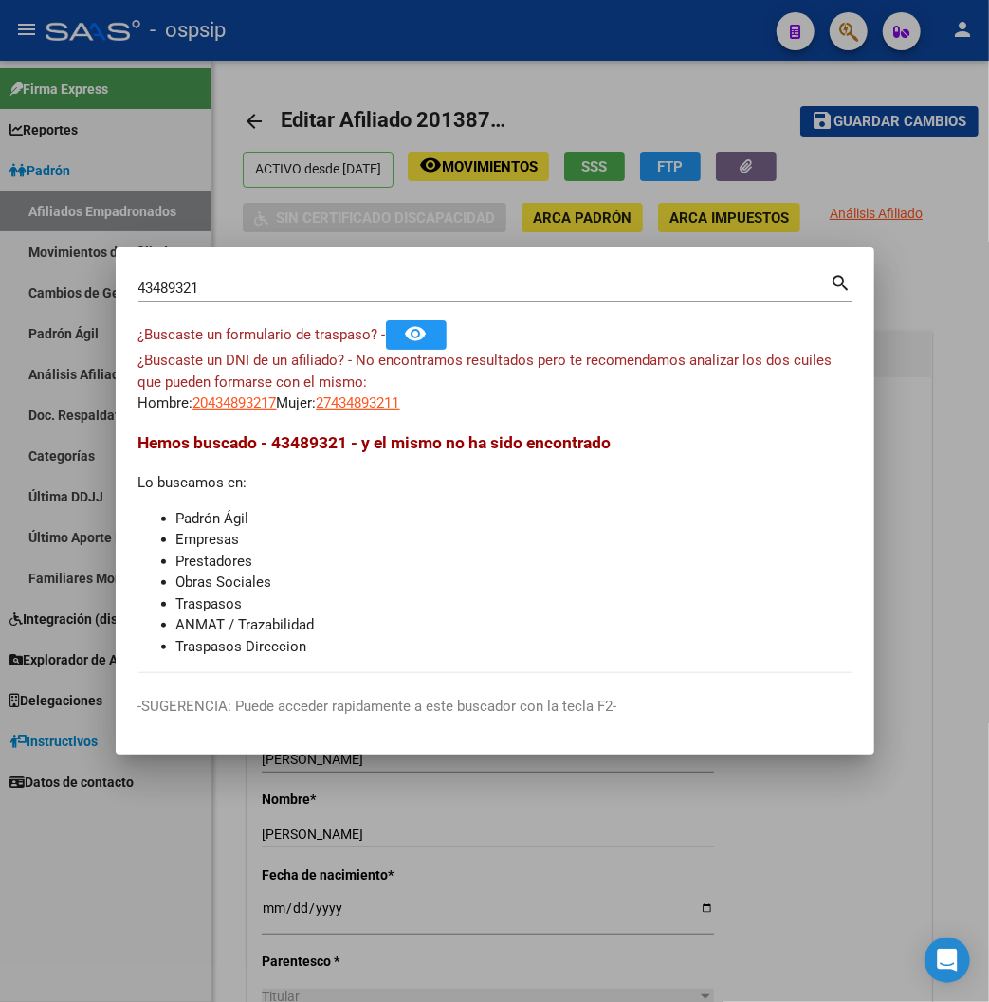
click at [317, 411] on app-link-go-to "27434893211" at bounding box center [358, 403] width 83 height 22
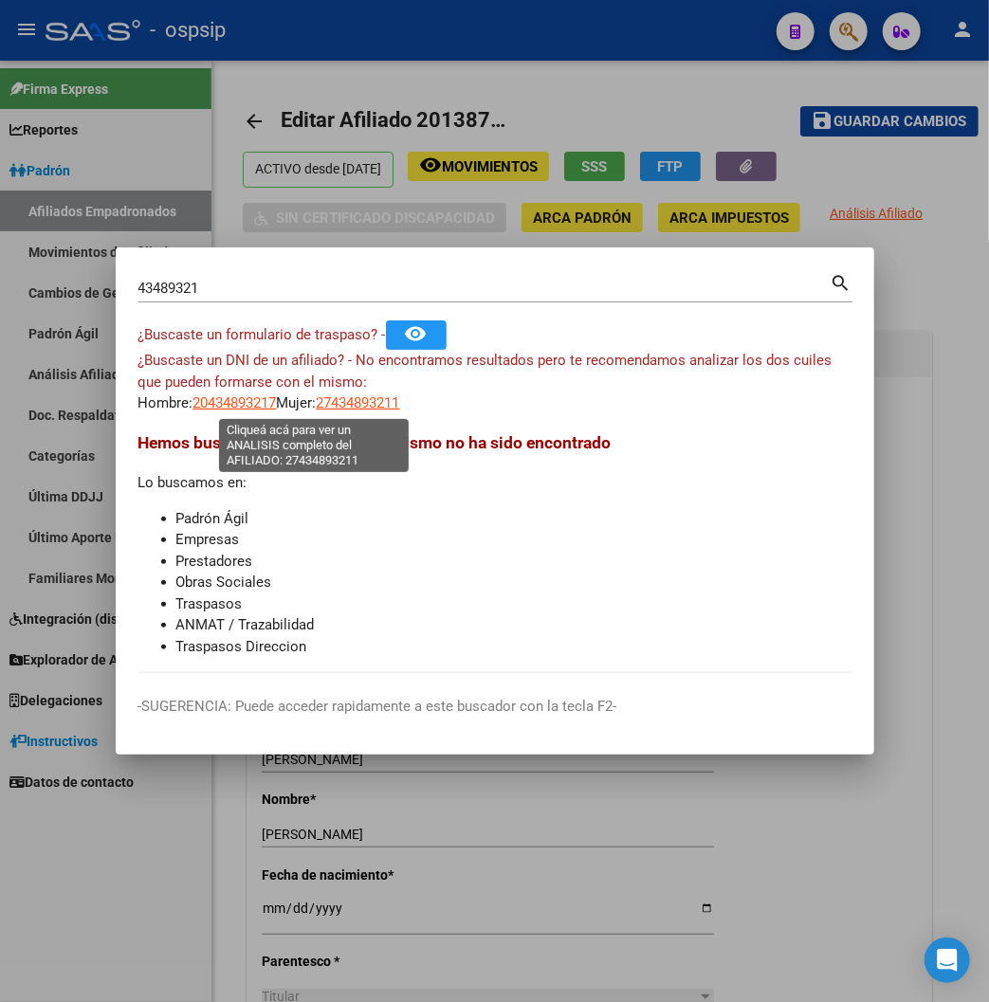
click at [317, 404] on span "27434893211" at bounding box center [358, 402] width 83 height 17
type textarea "27434893211"
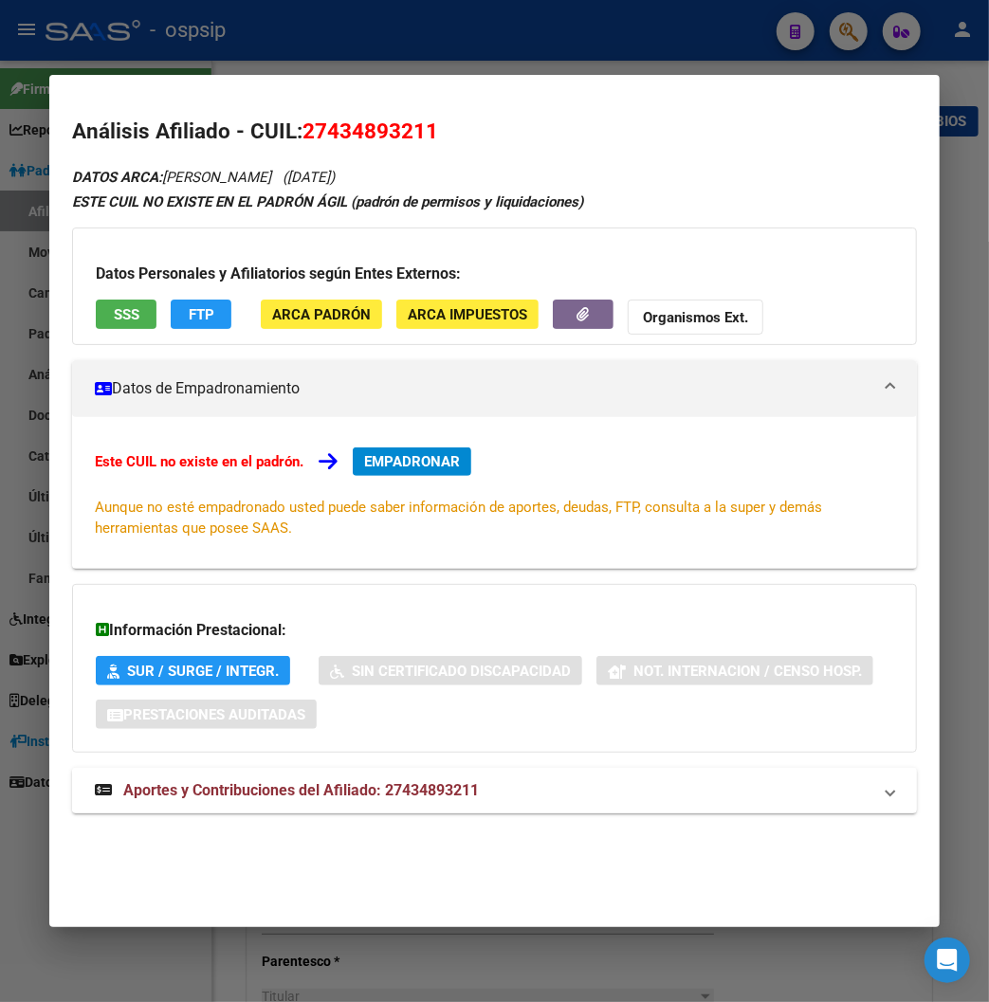
click at [282, 784] on span "Aportes y Contribuciones del Afiliado: 27434893211" at bounding box center [300, 790] width 355 height 18
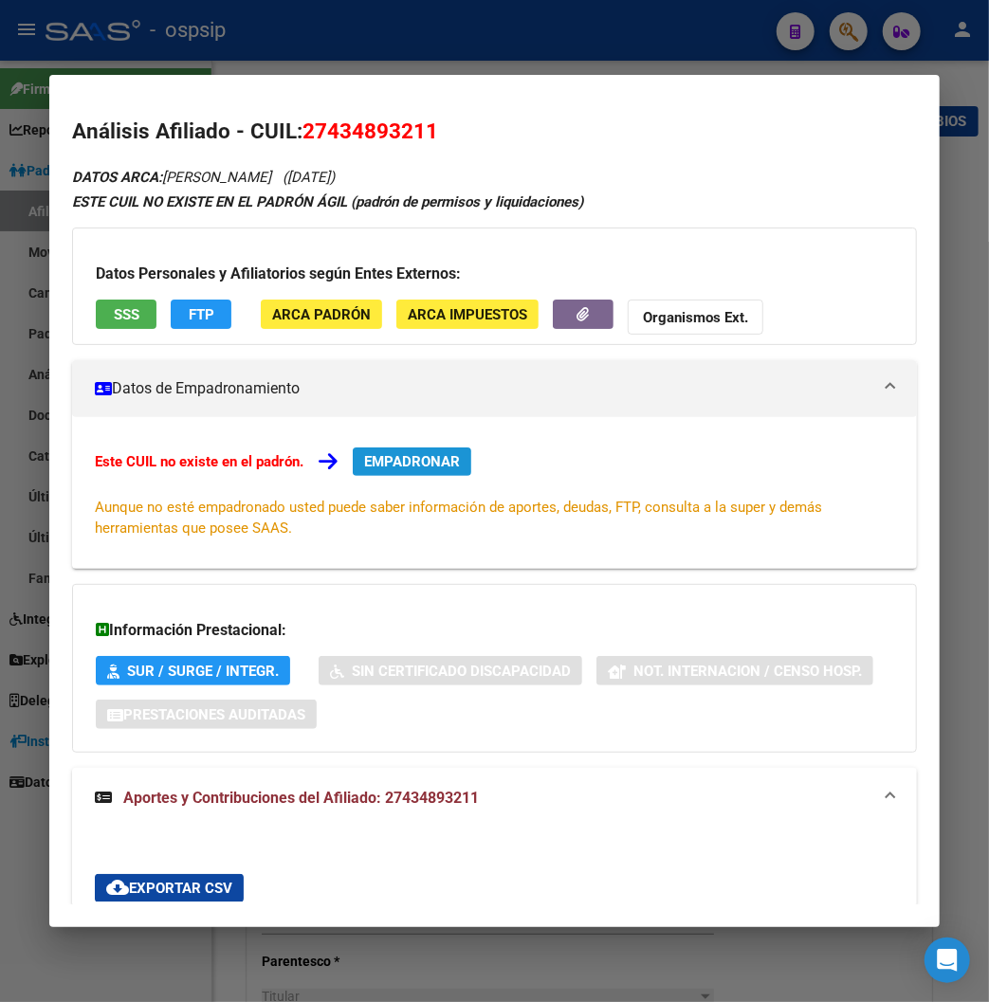
click at [364, 470] on button "EMPADRONAR" at bounding box center [412, 461] width 118 height 28
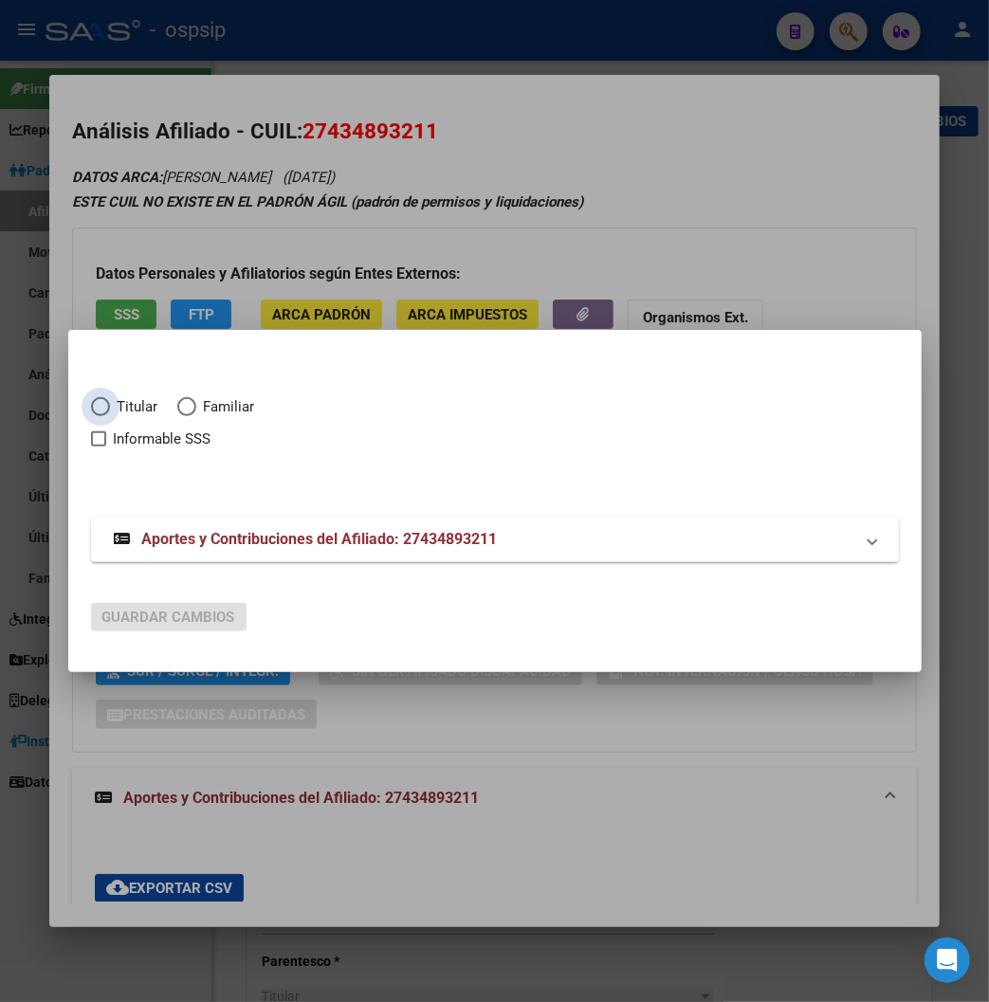
click at [91, 409] on span "Elija una opción" at bounding box center [100, 406] width 19 height 19
click at [91, 409] on input "Titular" at bounding box center [100, 406] width 19 height 19
radio input "true"
checkbox input "true"
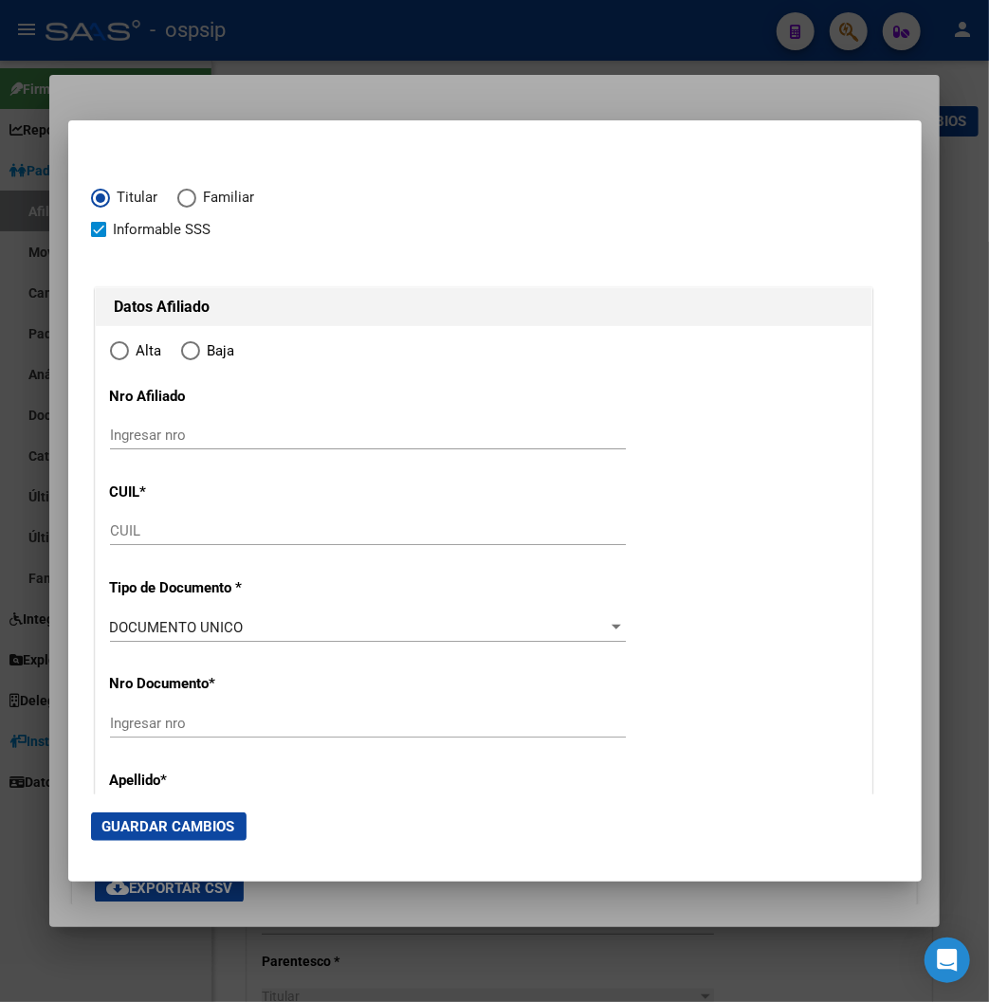
type input "27-43489321-1"
type input "43489321"
type input "[PERSON_NAME]"
type input "[DATE]"
type input "SAN JUAN"
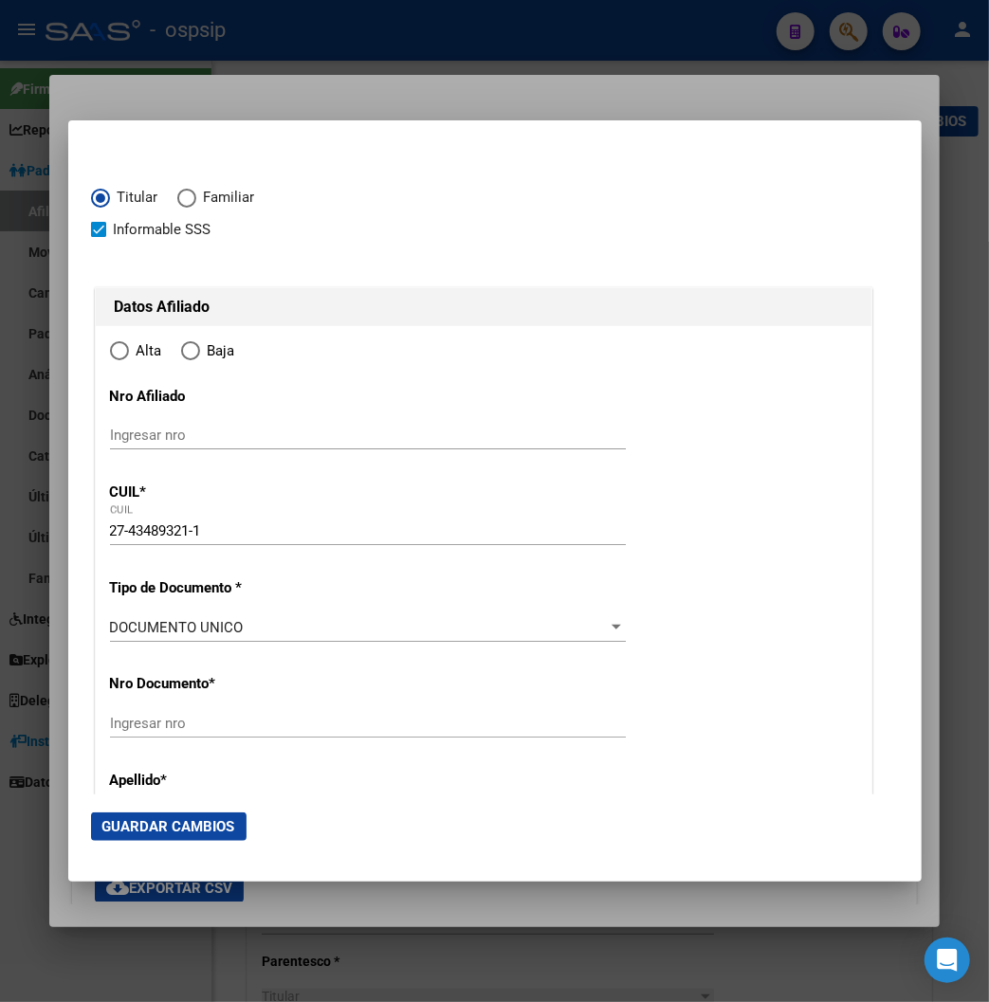
type input "5400"
type input "[PERSON_NAME] OESTE"
type input "477"
radio input "true"
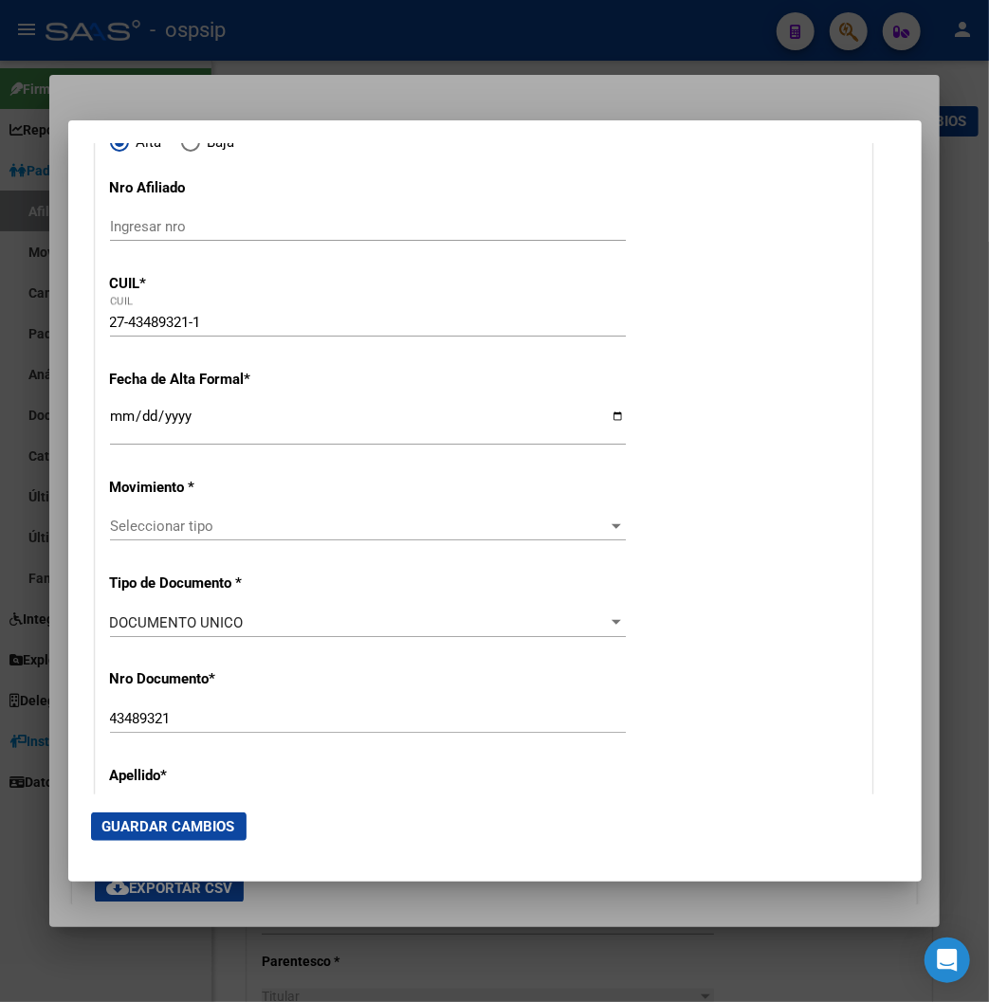
scroll to position [210, 0]
click at [110, 421] on input "Ingresar fecha" at bounding box center [368, 422] width 516 height 30
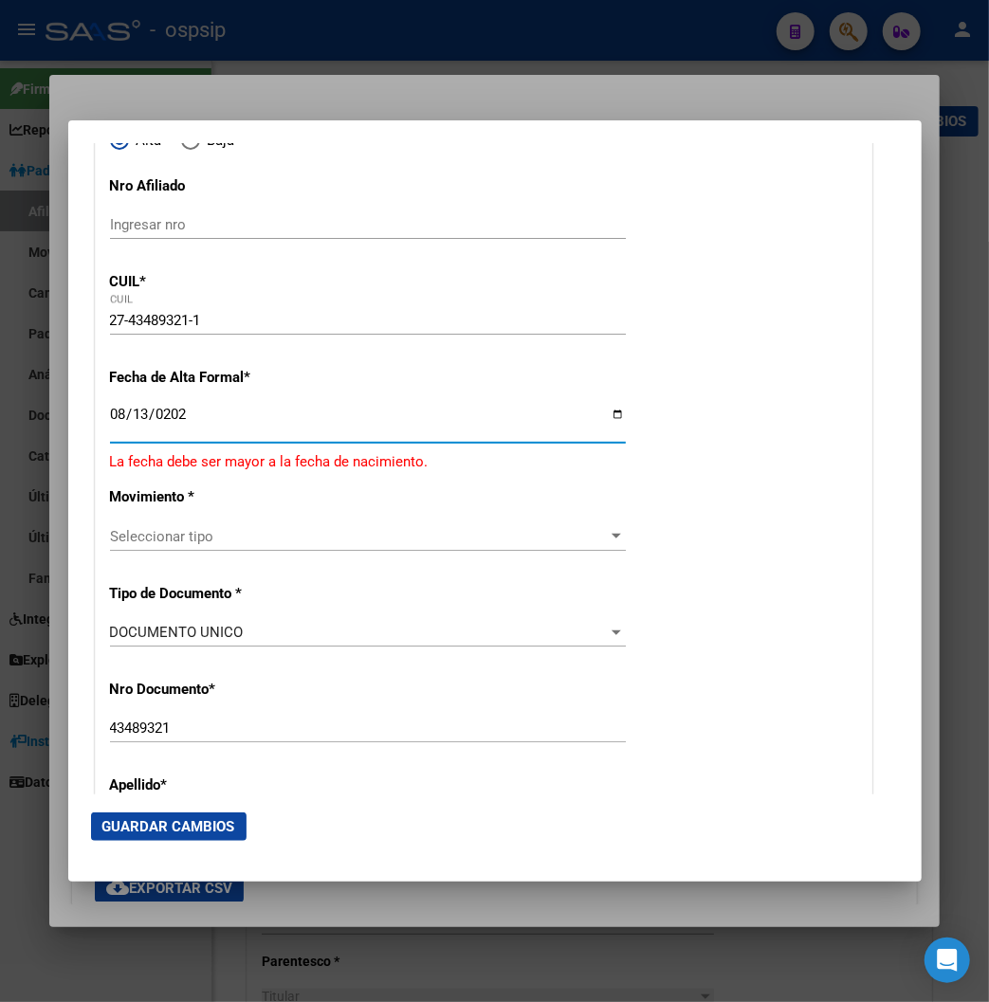
type input "[DATE]"
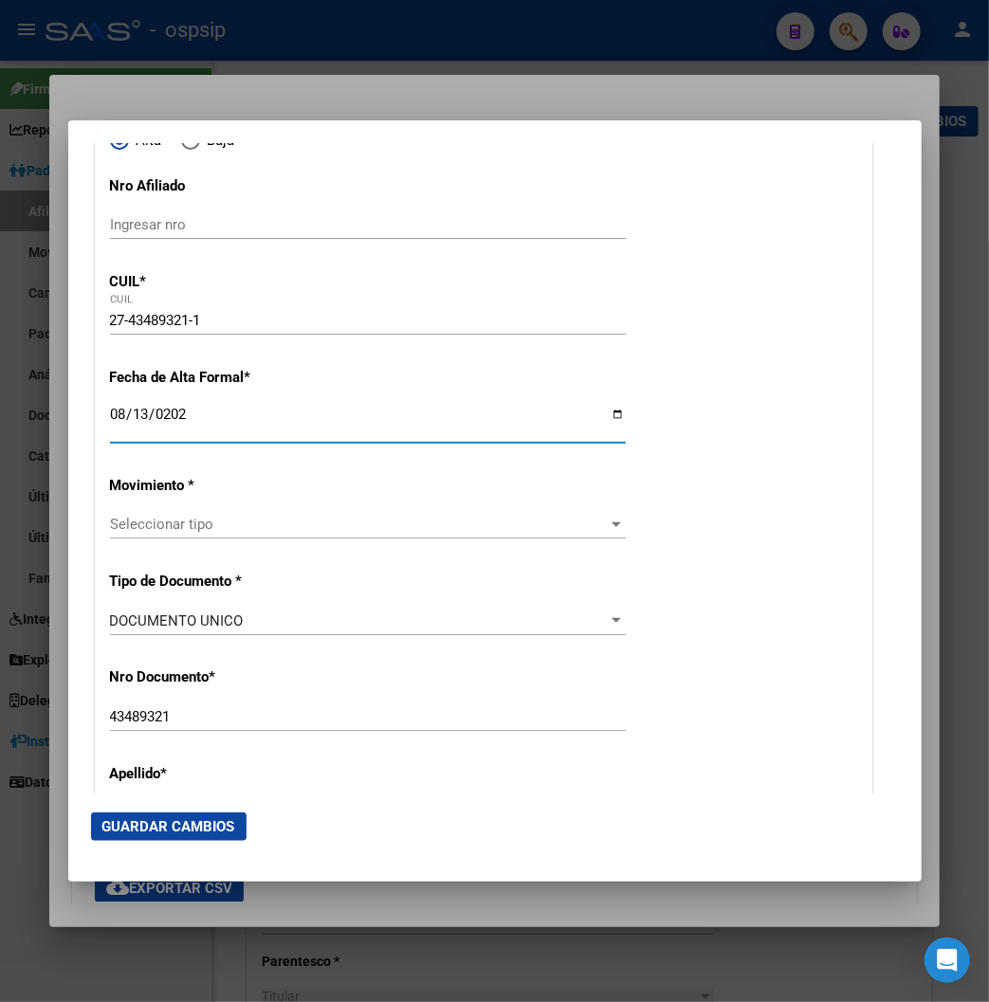
click at [601, 528] on span "Seleccionar tipo" at bounding box center [359, 524] width 499 height 17
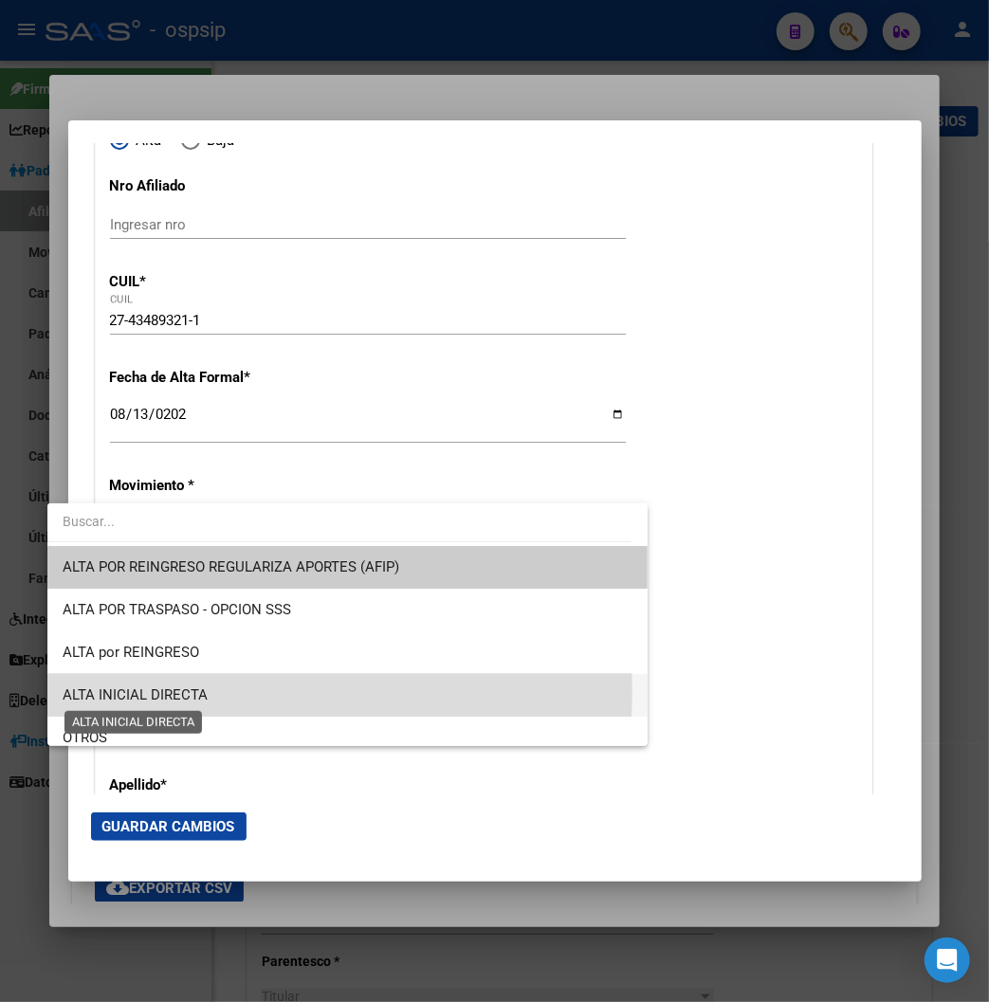
click at [172, 690] on span "ALTA INICIAL DIRECTA" at bounding box center [135, 694] width 145 height 17
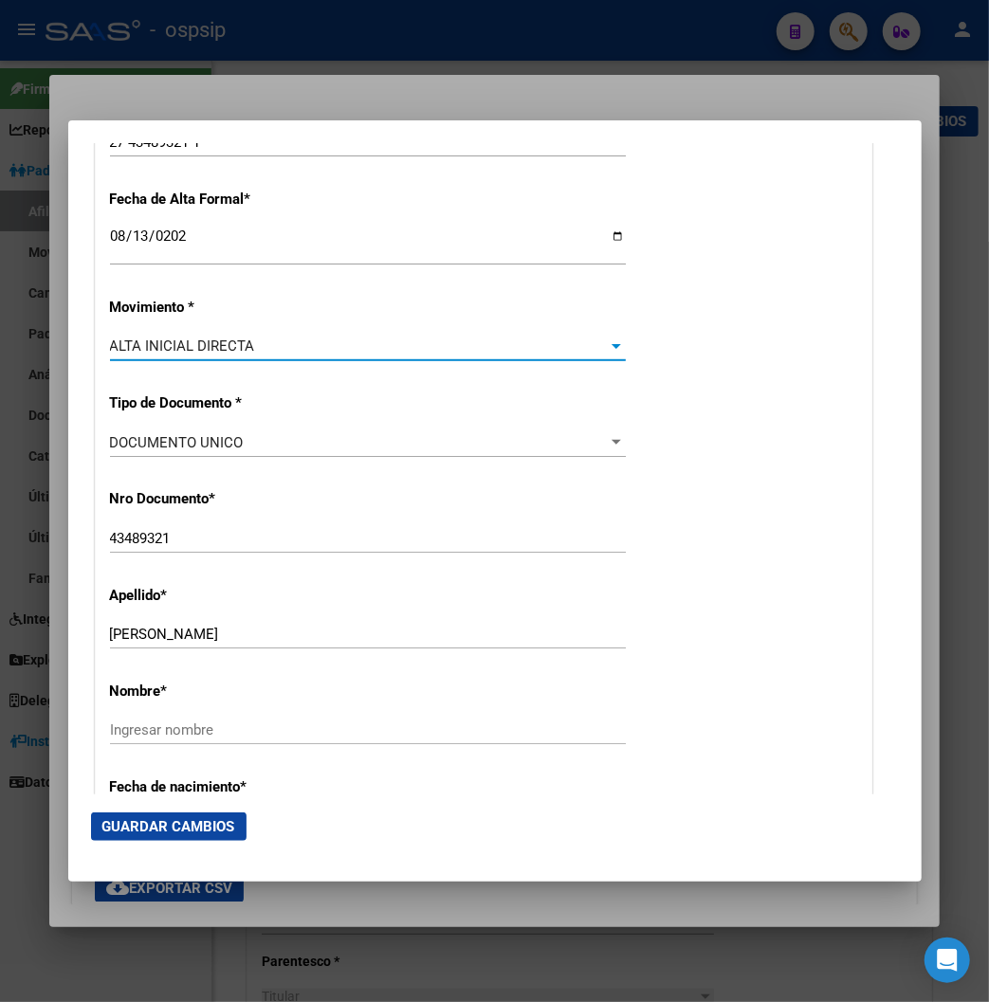
scroll to position [526, 0]
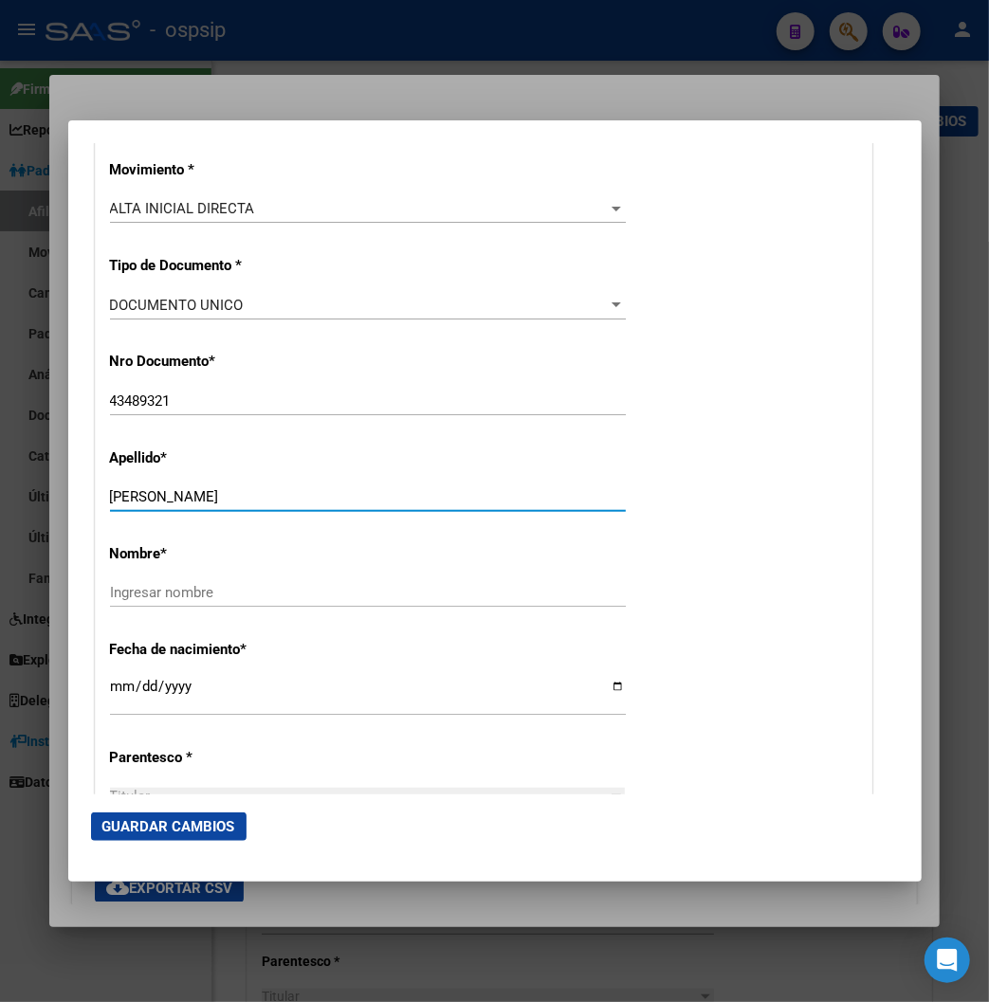
drag, startPoint x: 167, startPoint y: 495, endPoint x: 329, endPoint y: 509, distance: 162.7
click at [329, 509] on div "[PERSON_NAME] apellido" at bounding box center [368, 496] width 516 height 28
type input "[PERSON_NAME]"
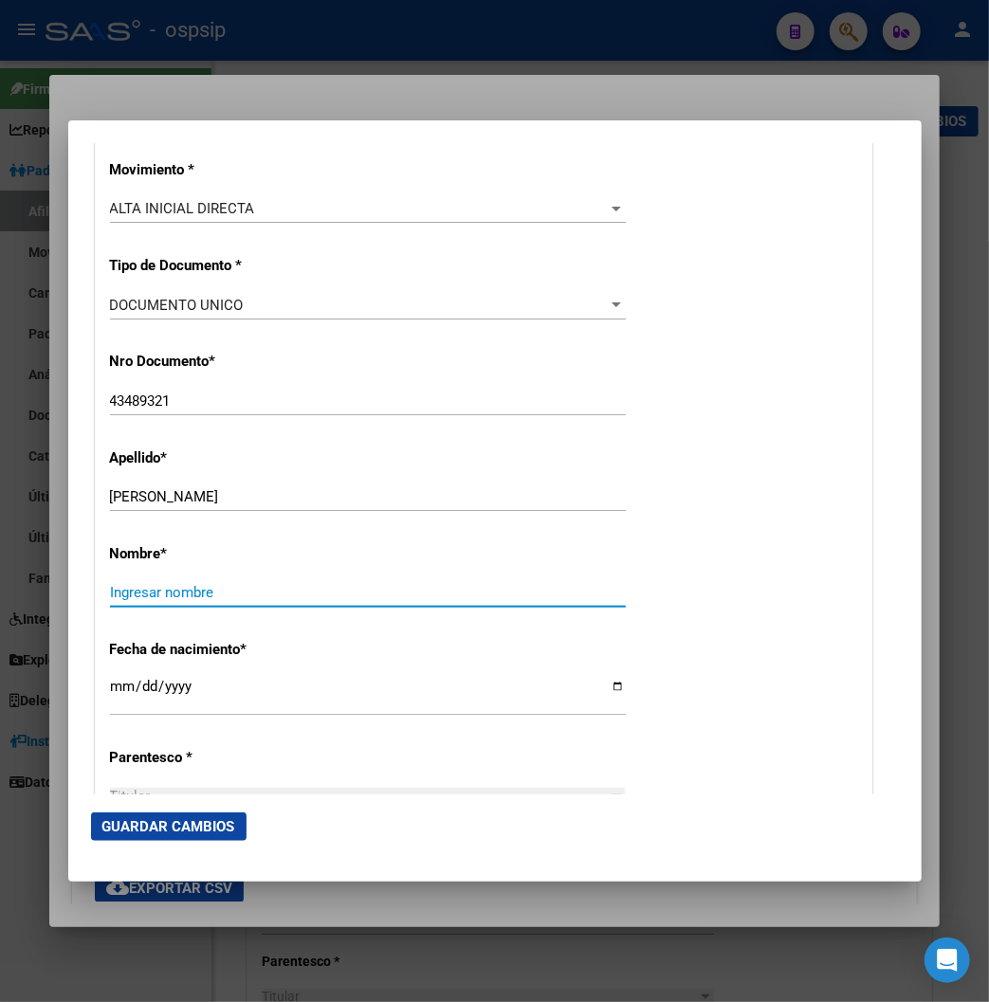
paste input "[PERSON_NAME]"
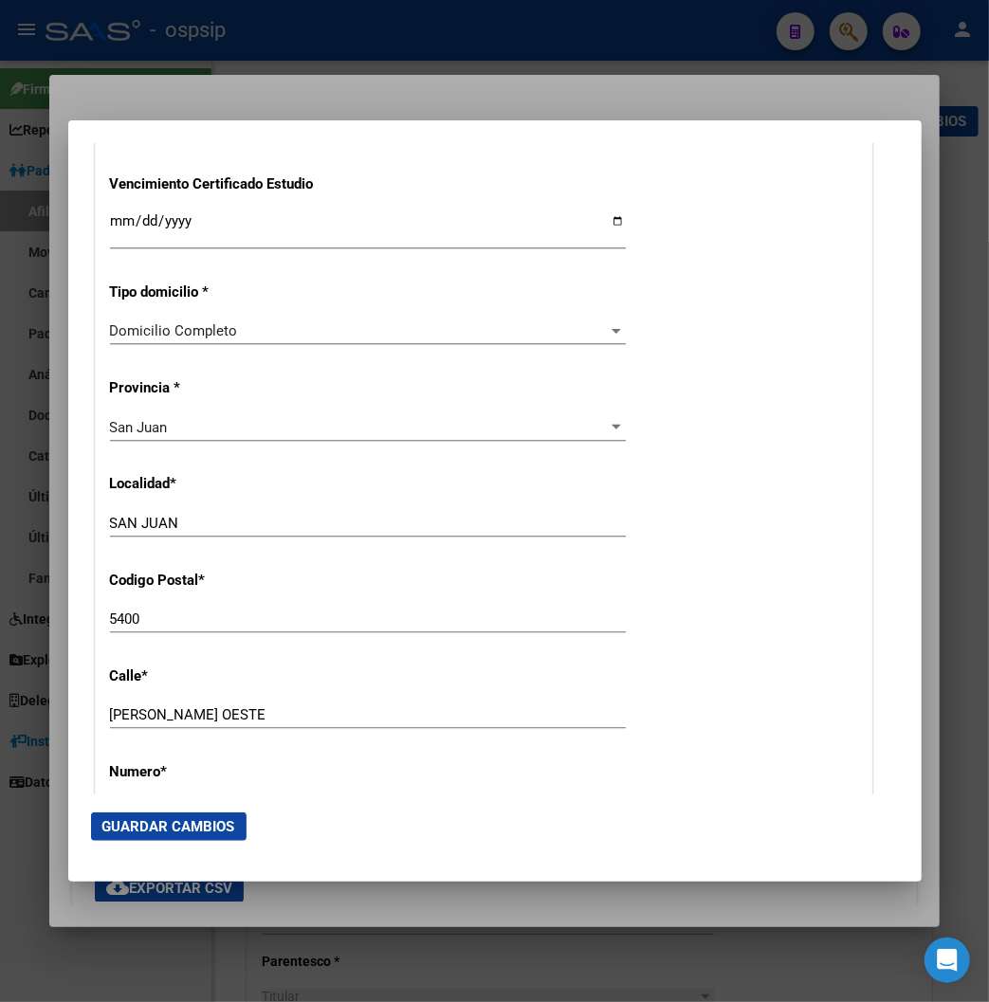
scroll to position [1684, 0]
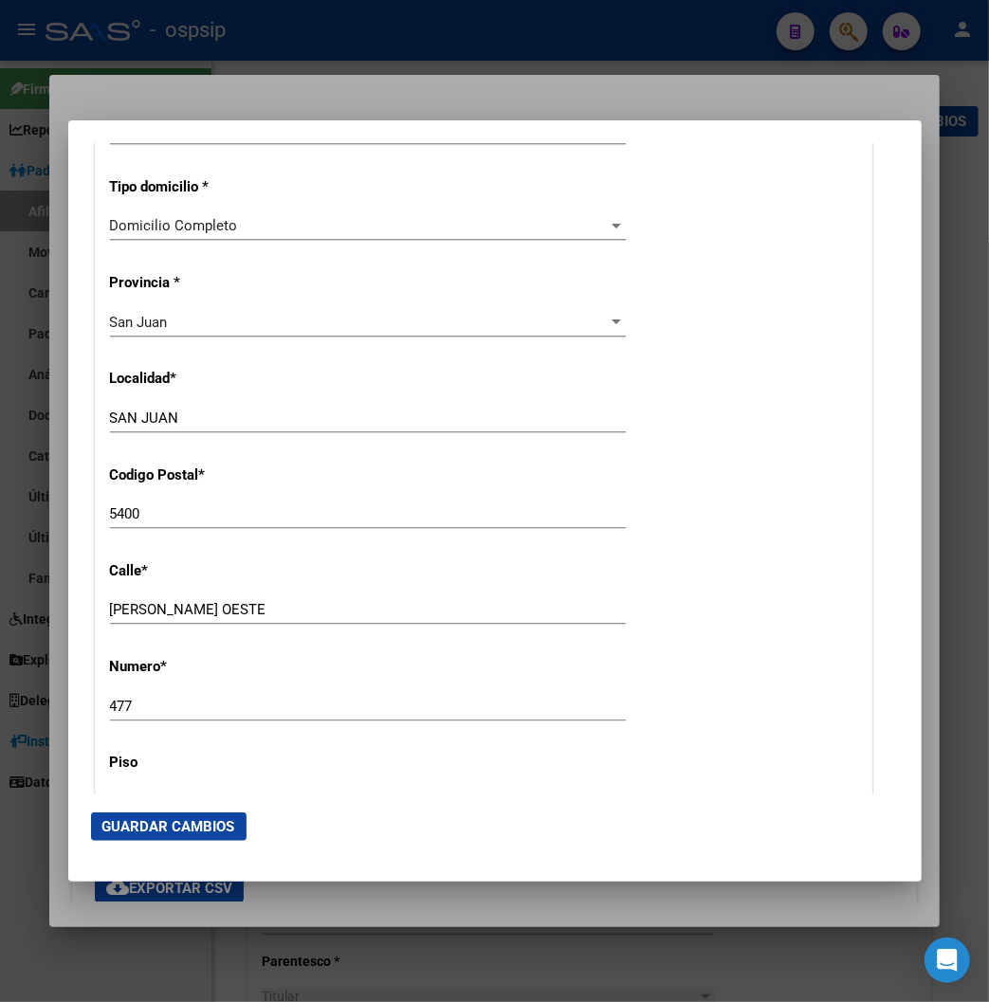
type input "[PERSON_NAME]"
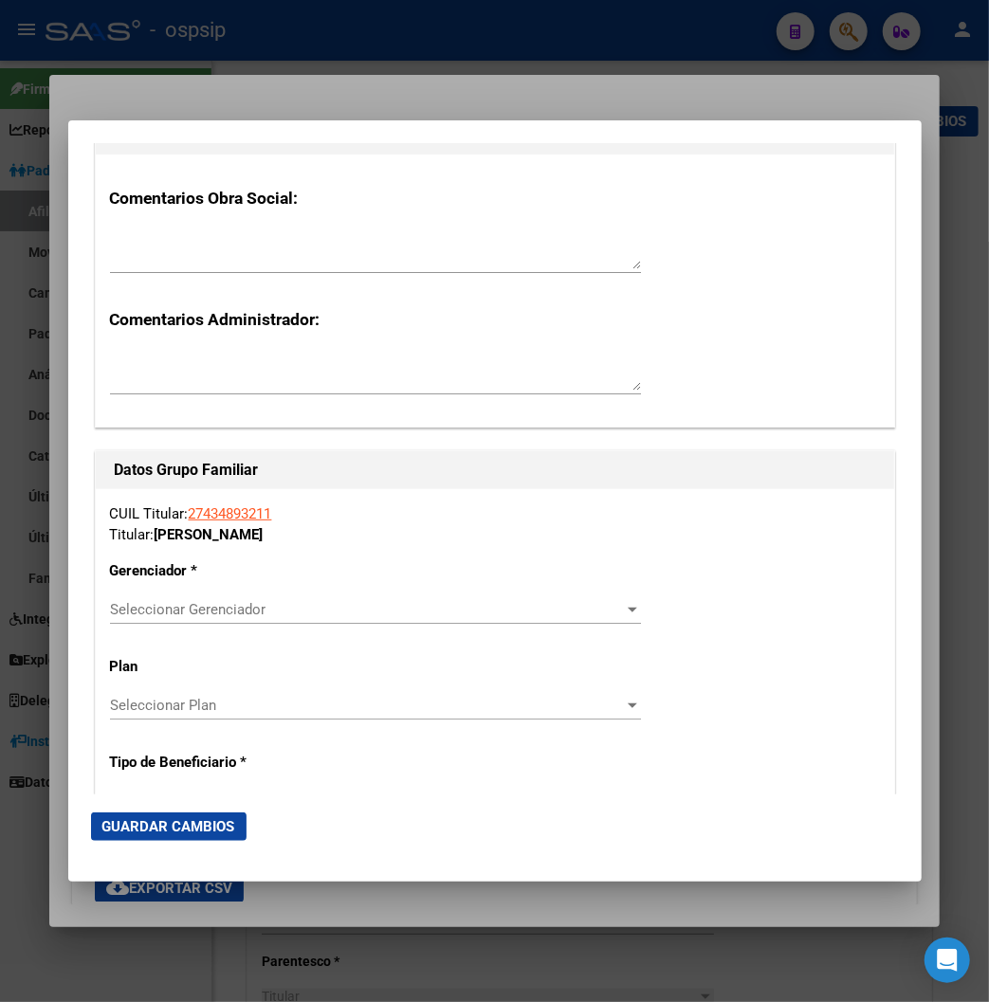
scroll to position [3159, 0]
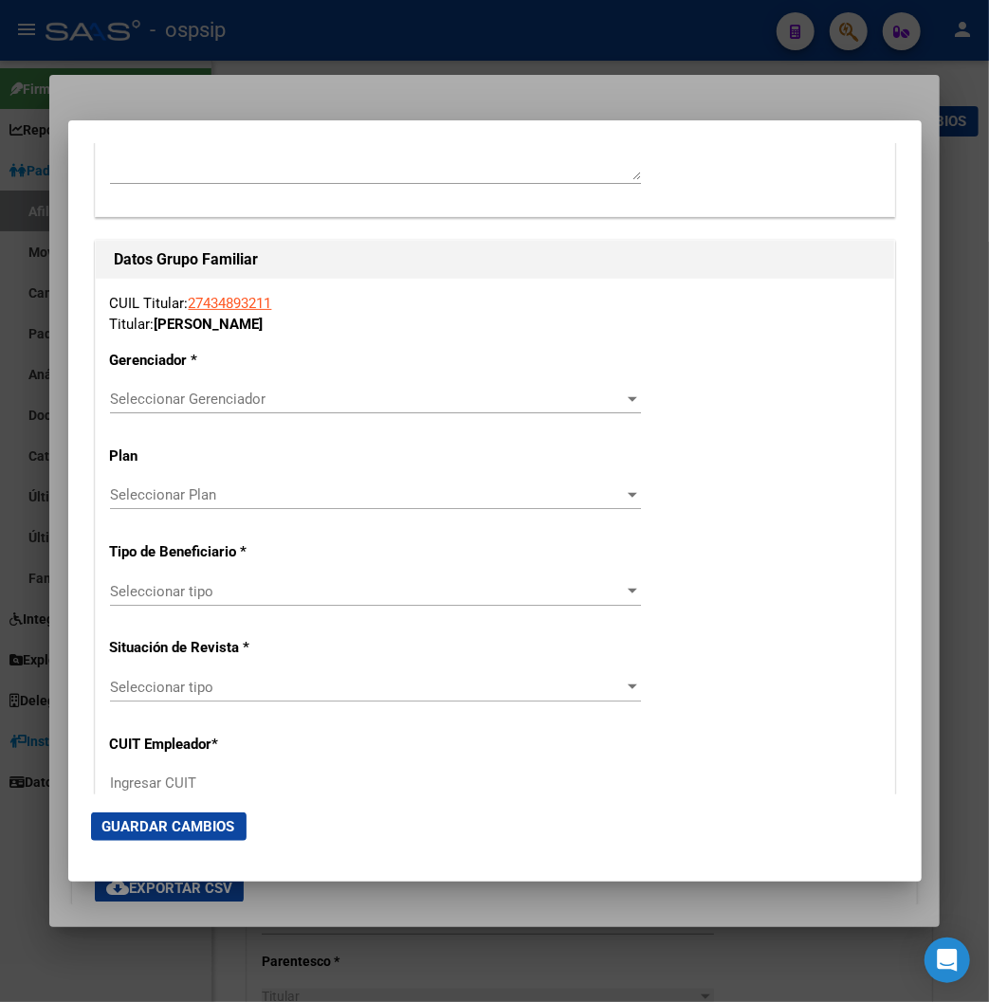
click at [631, 395] on div at bounding box center [632, 398] width 17 height 15
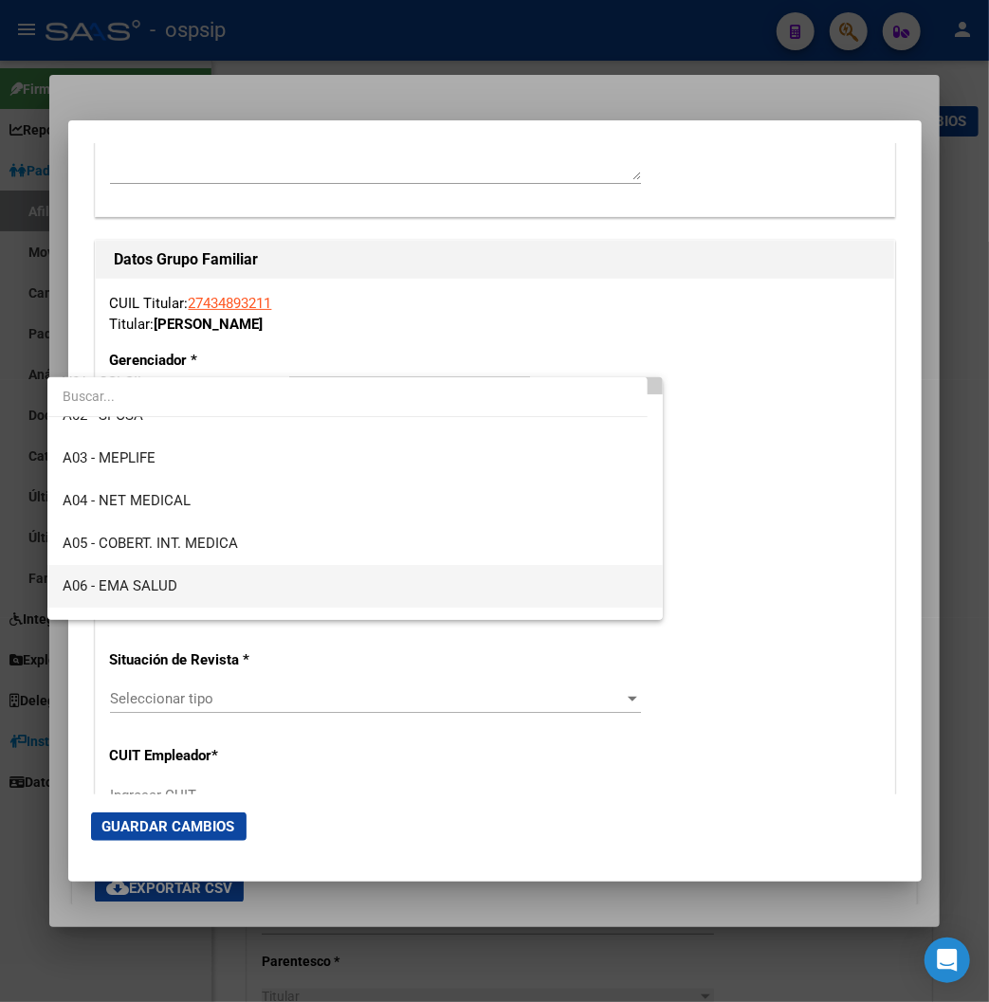
scroll to position [105, 0]
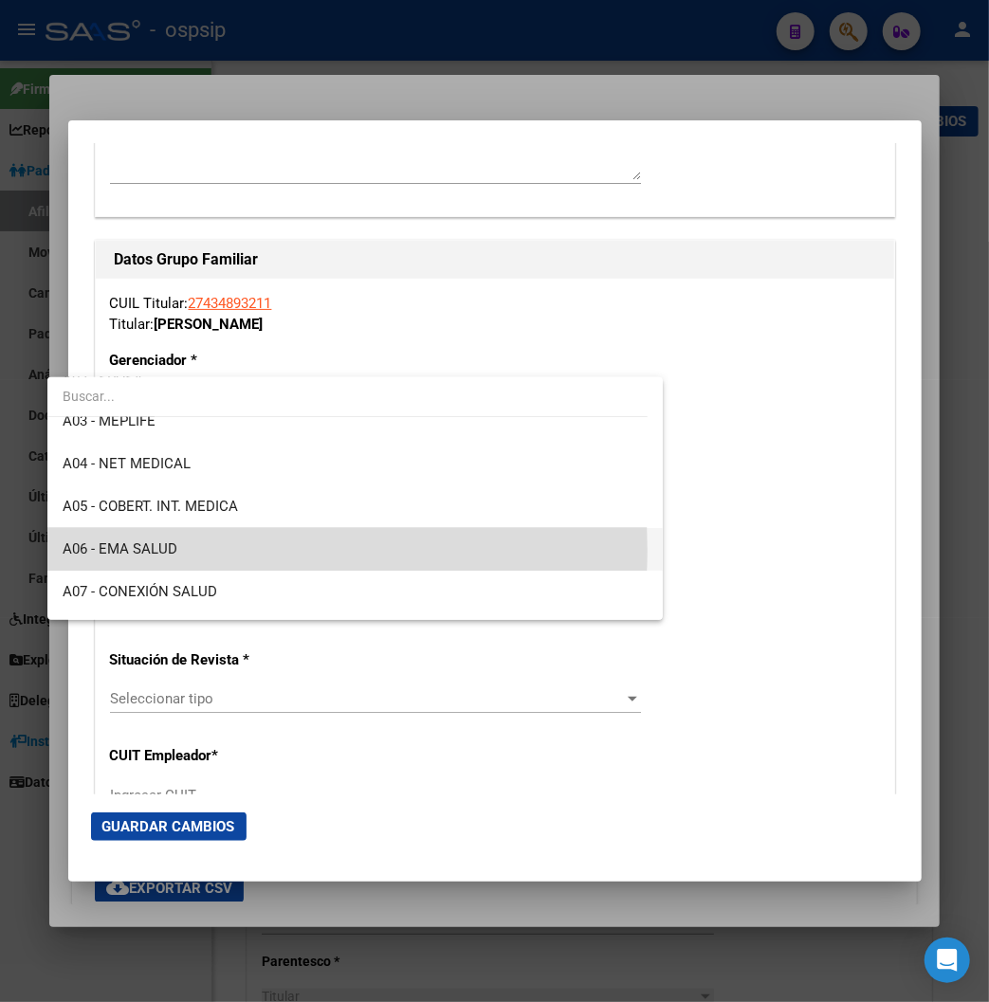
click at [180, 550] on span "A06 - EMA SALUD" at bounding box center [356, 549] width 586 height 43
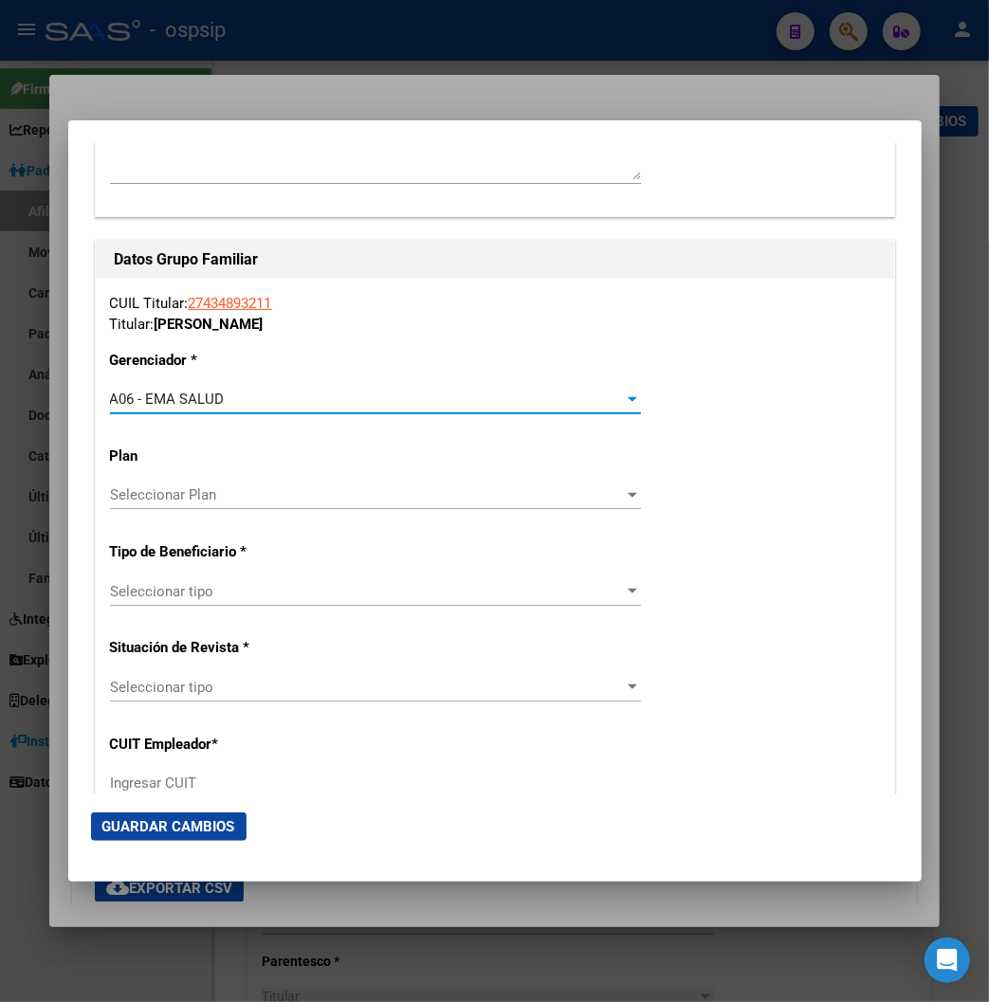
click at [611, 593] on span "Seleccionar tipo" at bounding box center [367, 591] width 514 height 17
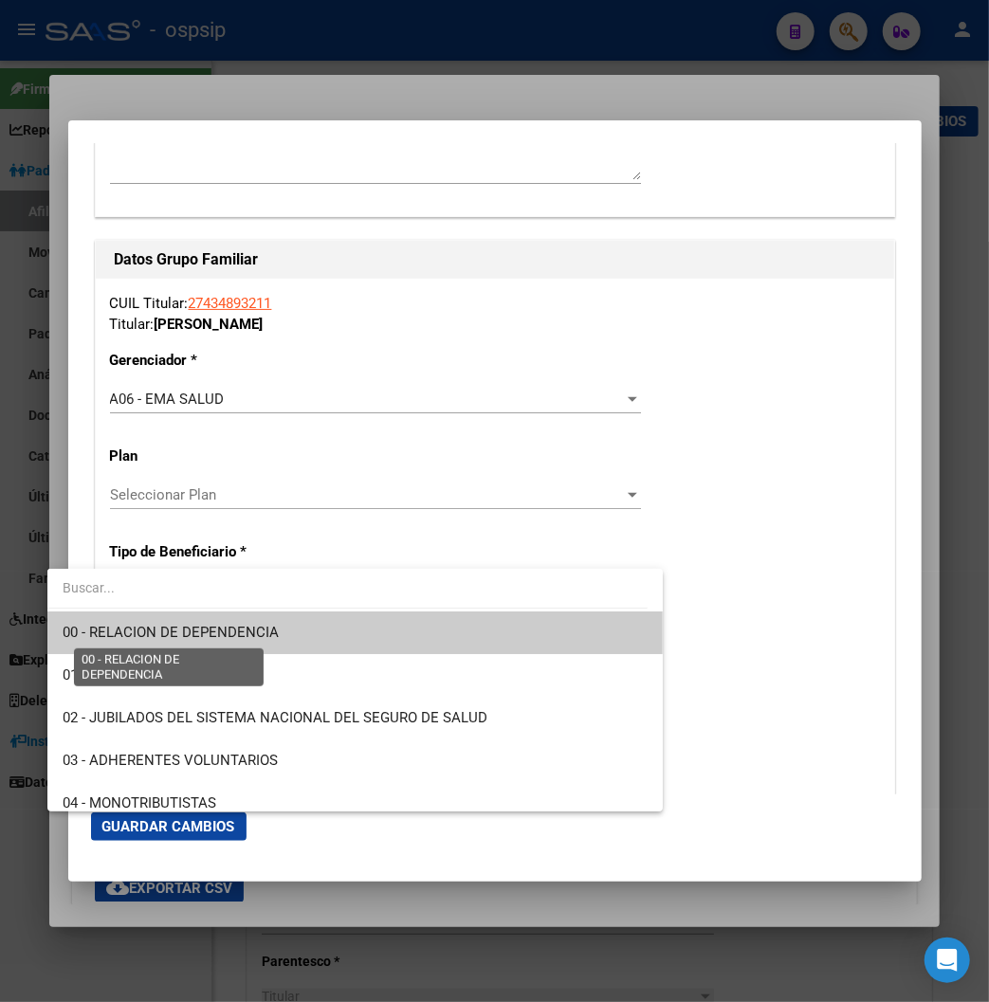
click at [250, 635] on span "00 - RELACION DE DEPENDENCIA" at bounding box center [171, 632] width 216 height 17
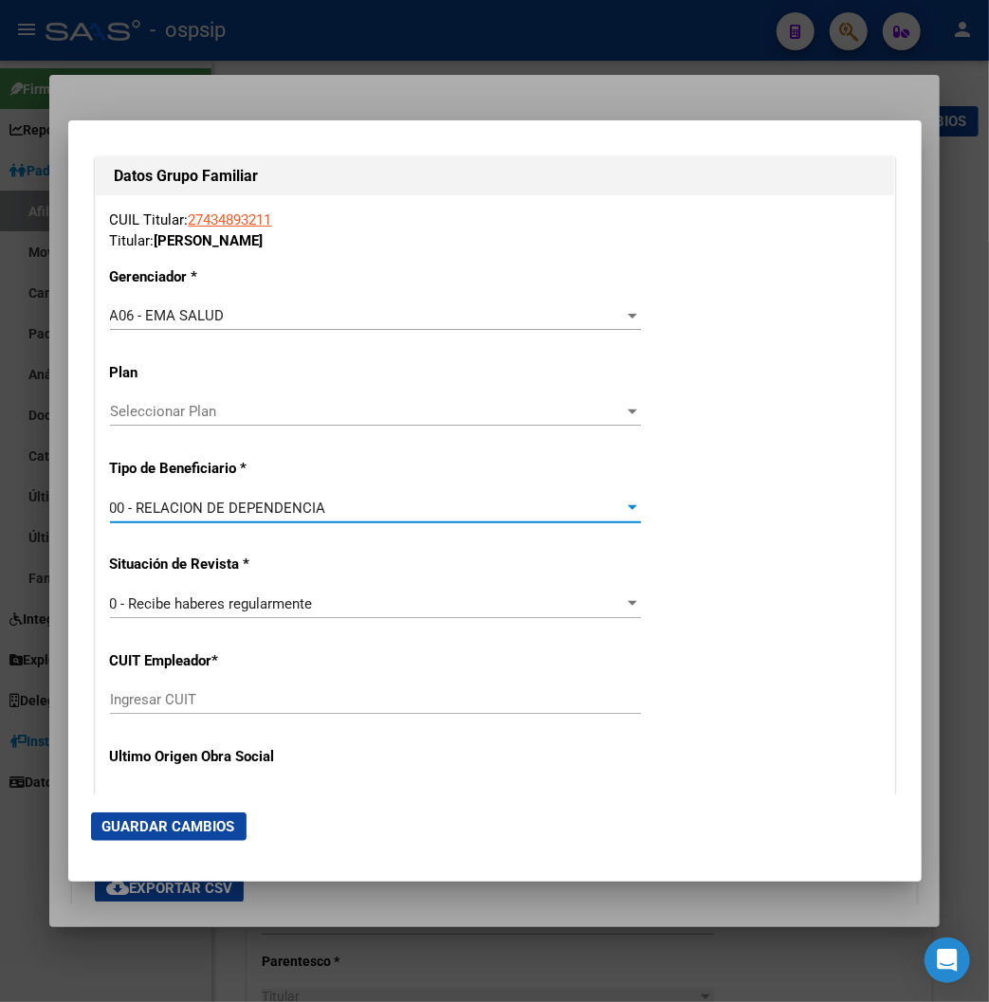
scroll to position [3475, 0]
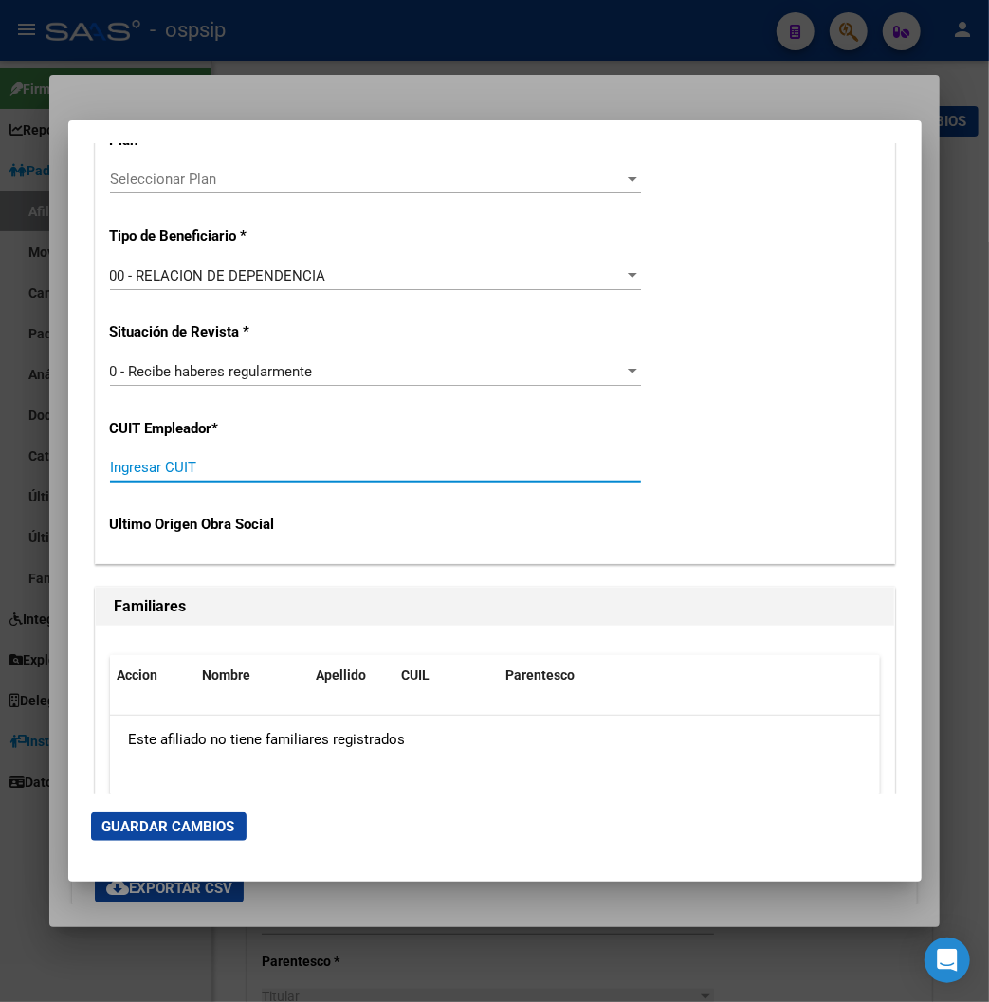
click at [110, 469] on input "Ingresar CUIT" at bounding box center [375, 467] width 531 height 17
click at [110, 464] on input "Ingresar CUIT" at bounding box center [375, 467] width 531 height 17
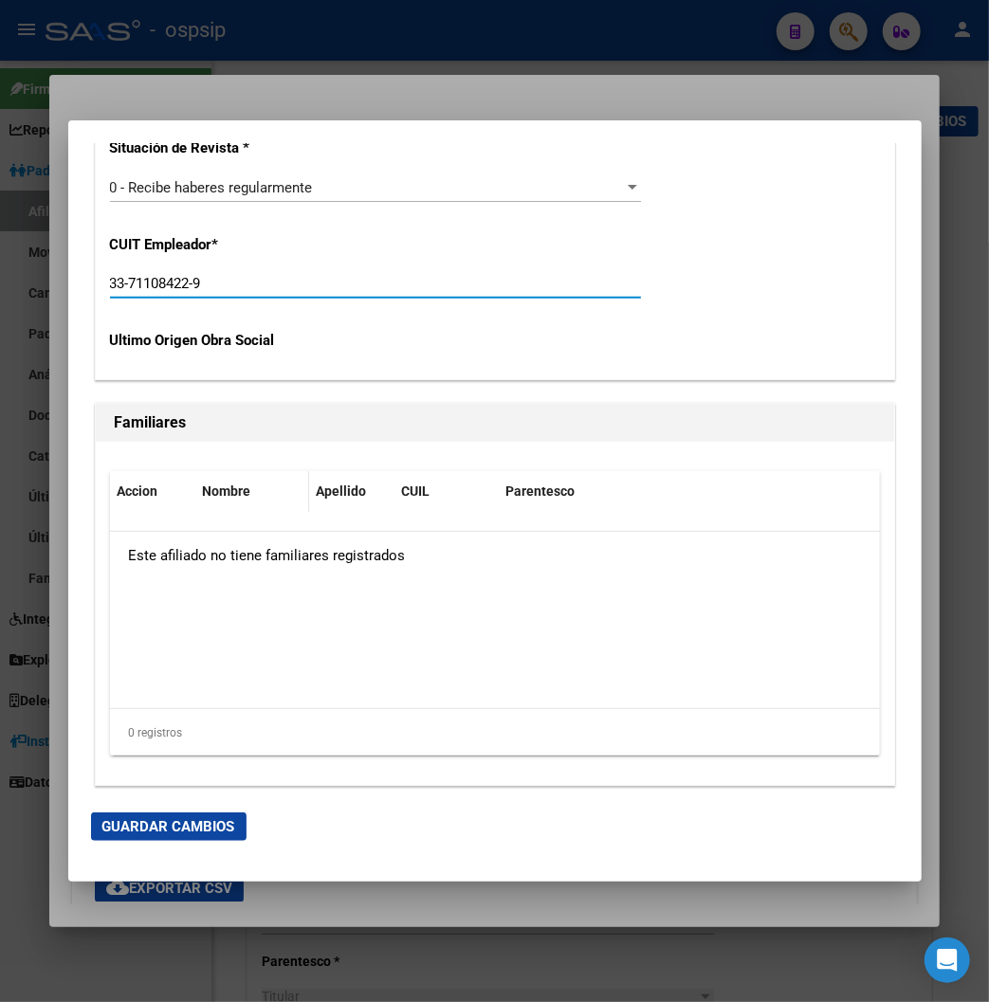
scroll to position [3552, 0]
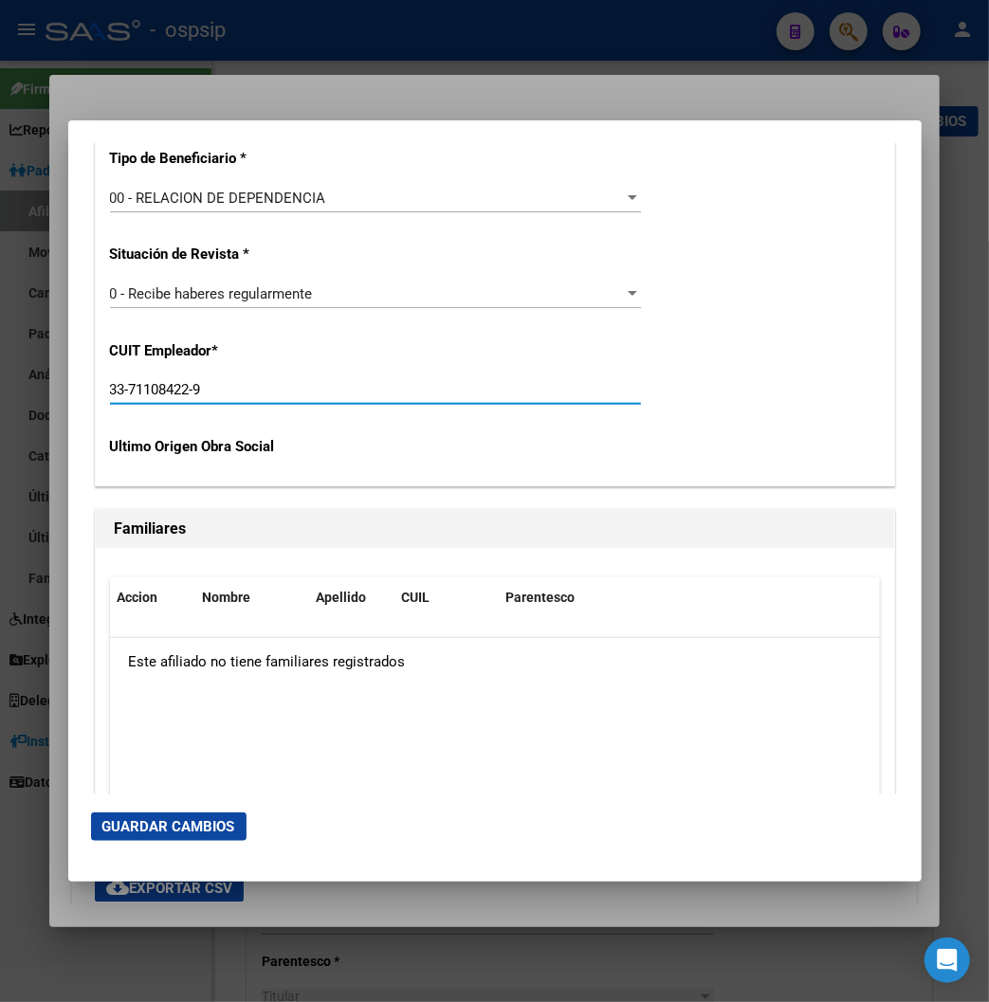
type input "33-71108422-9"
click at [110, 821] on span "Guardar Cambios" at bounding box center [168, 826] width 133 height 17
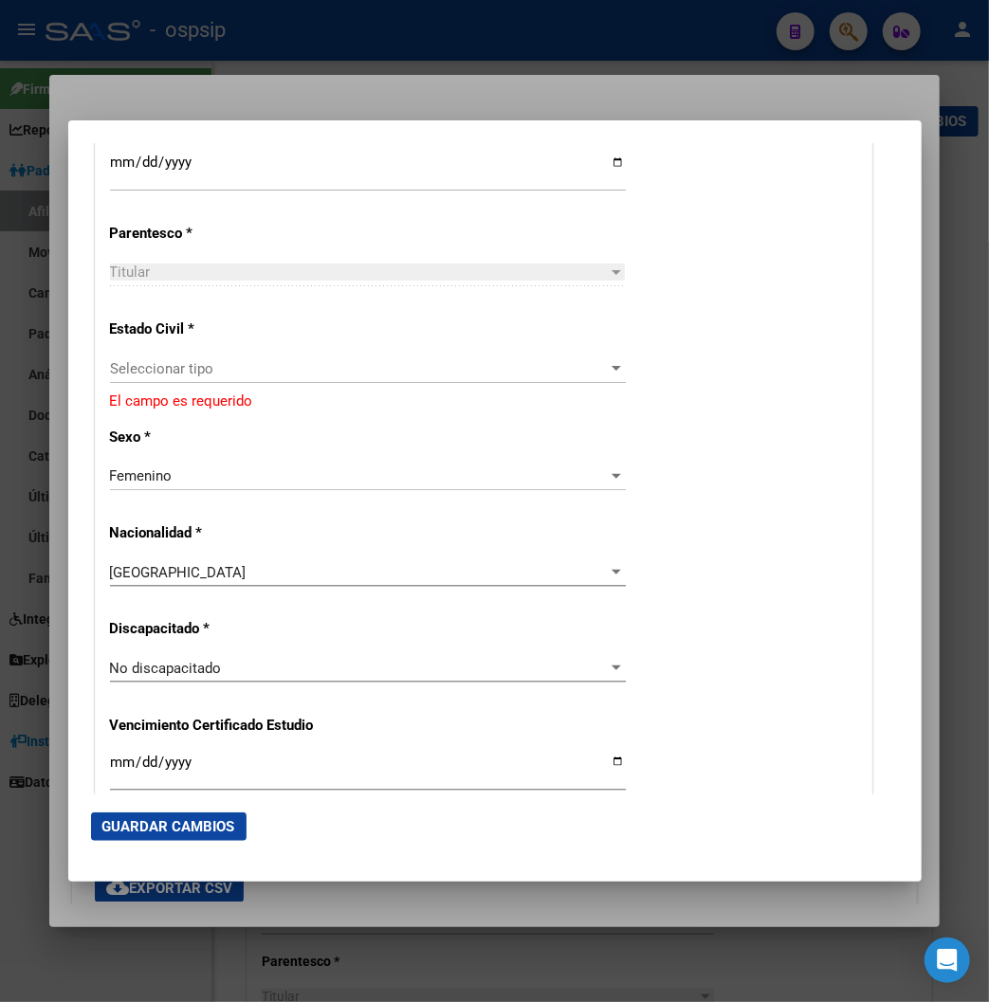
scroll to position [932, 0]
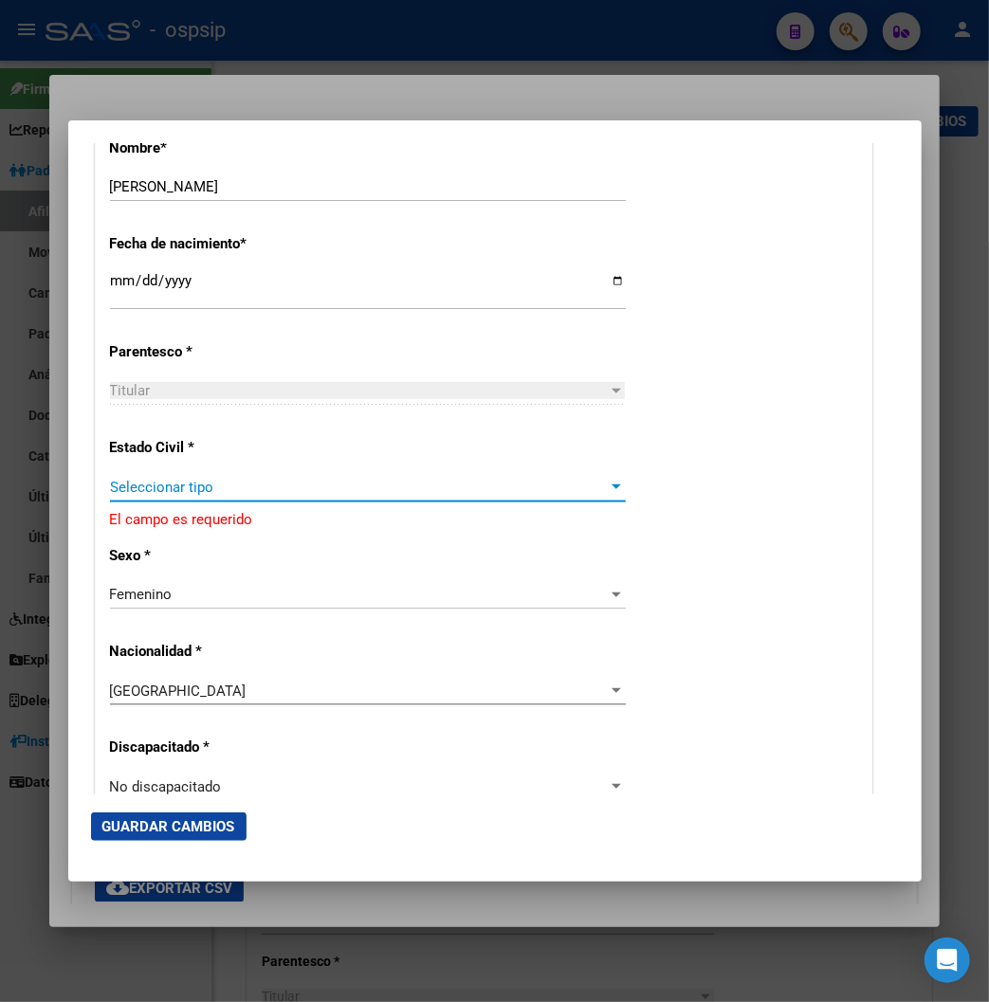
click at [616, 487] on div at bounding box center [616, 487] width 17 height 15
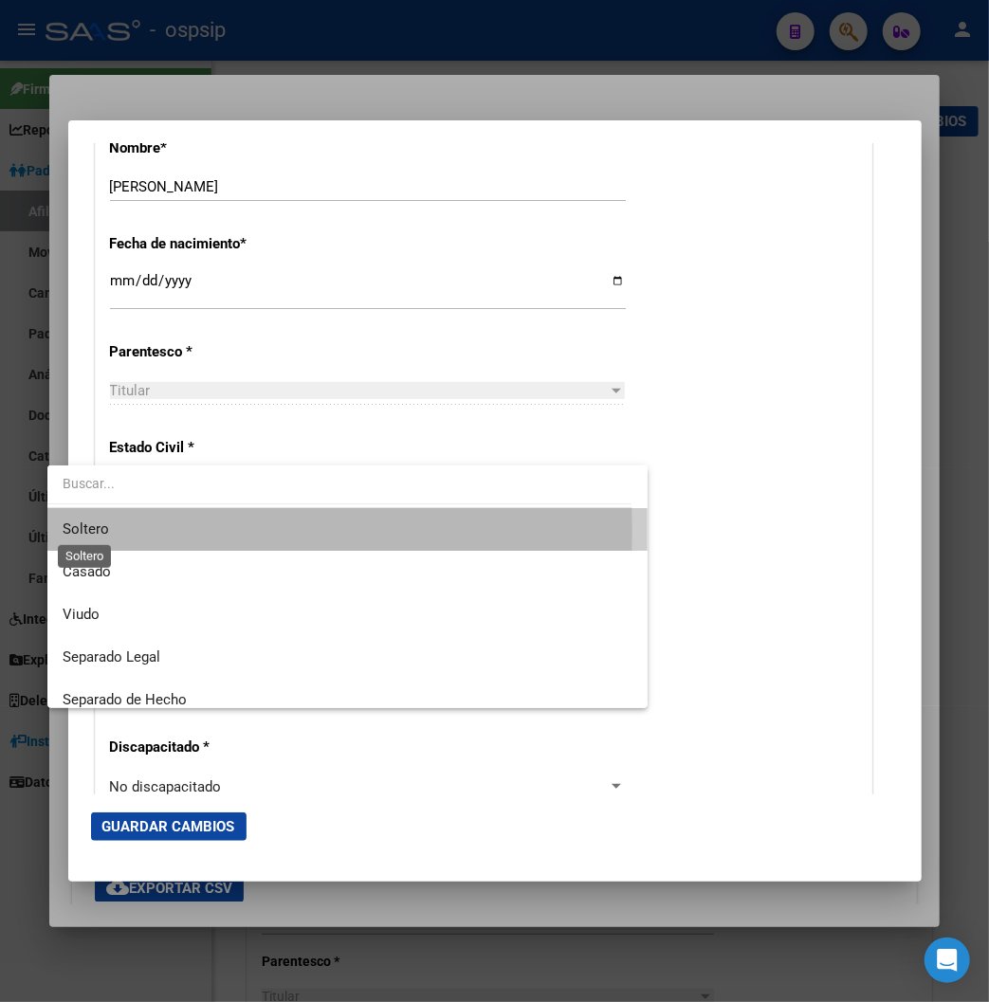
click at [92, 531] on span "Soltero" at bounding box center [86, 528] width 46 height 17
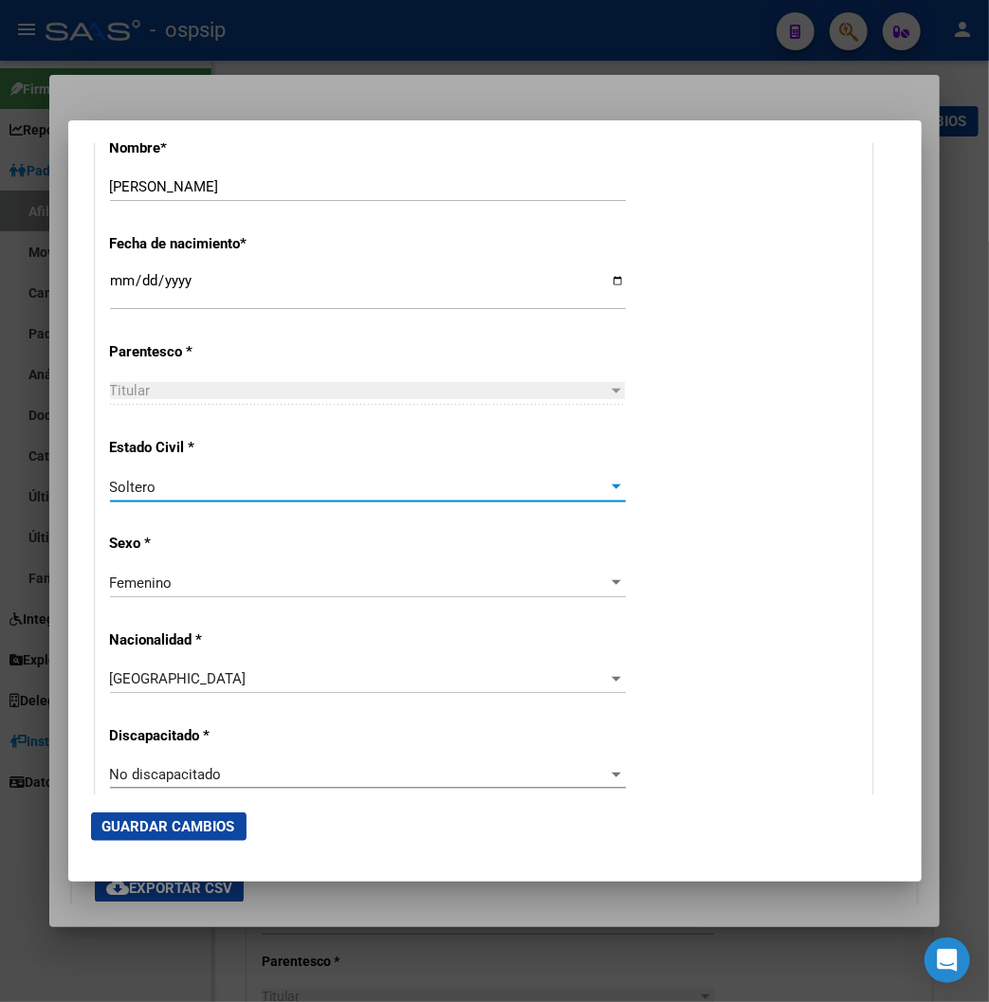
click at [104, 827] on span "Guardar Cambios" at bounding box center [168, 826] width 133 height 17
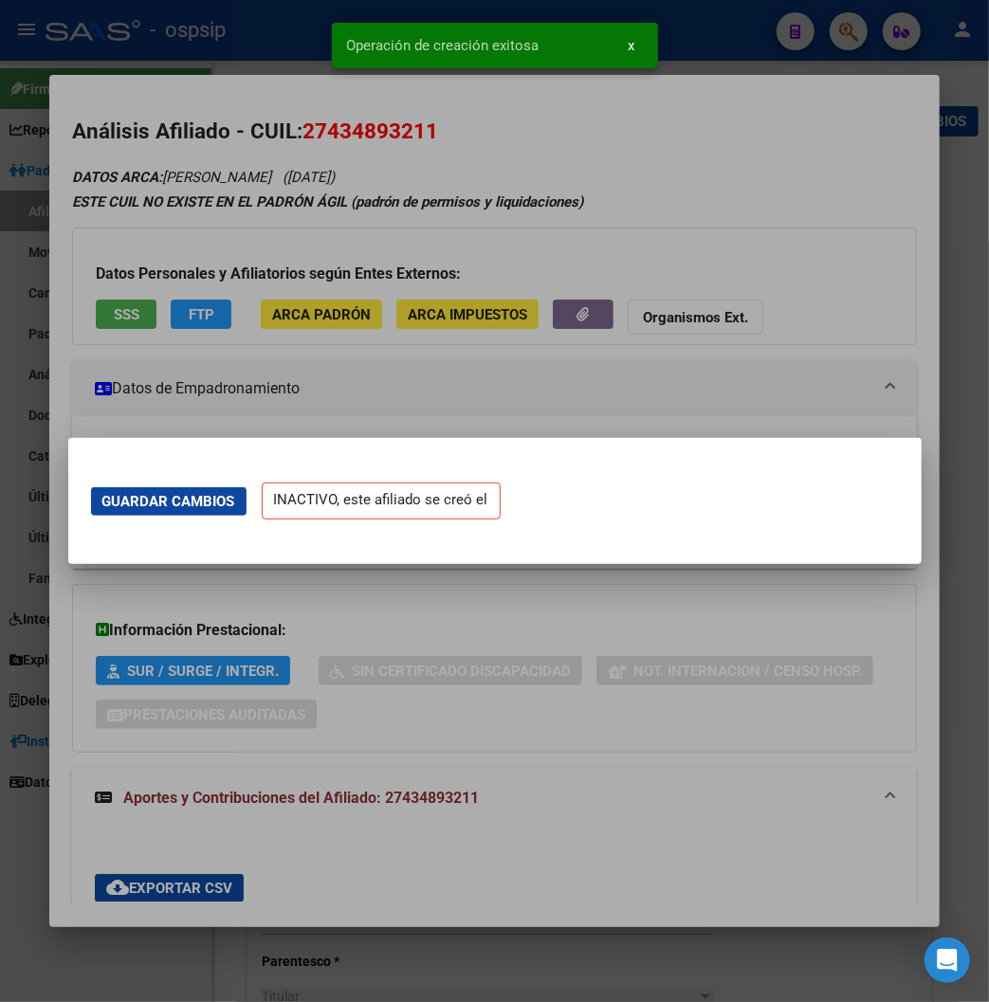
scroll to position [0, 0]
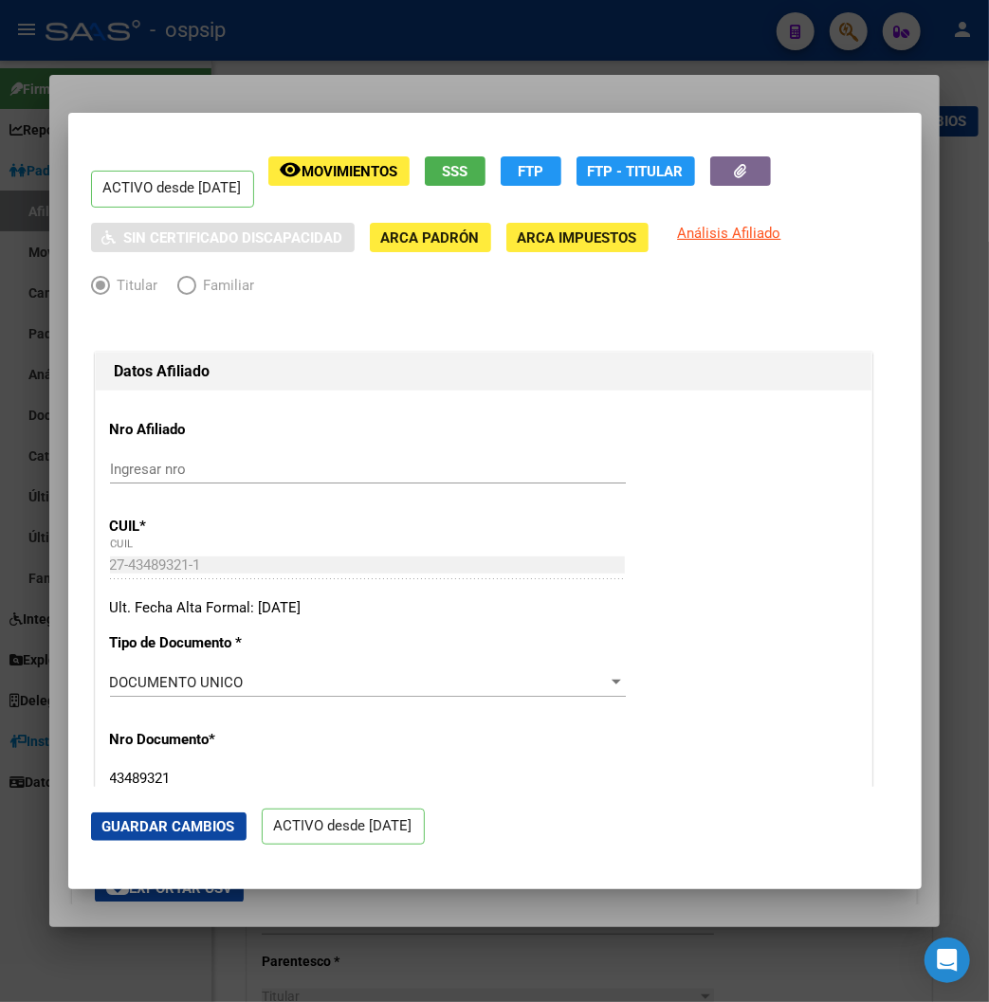
click at [136, 830] on span "Guardar Cambios" at bounding box center [168, 826] width 133 height 17
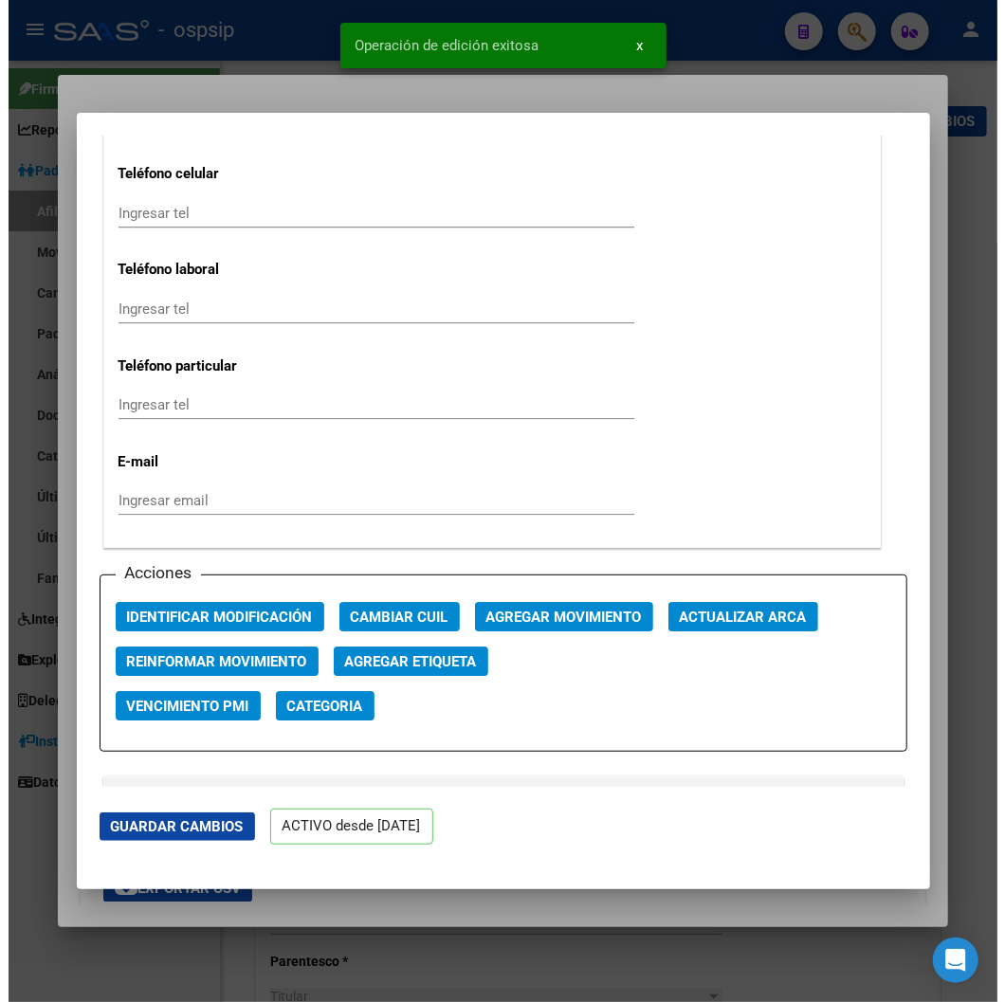
scroll to position [2632, 0]
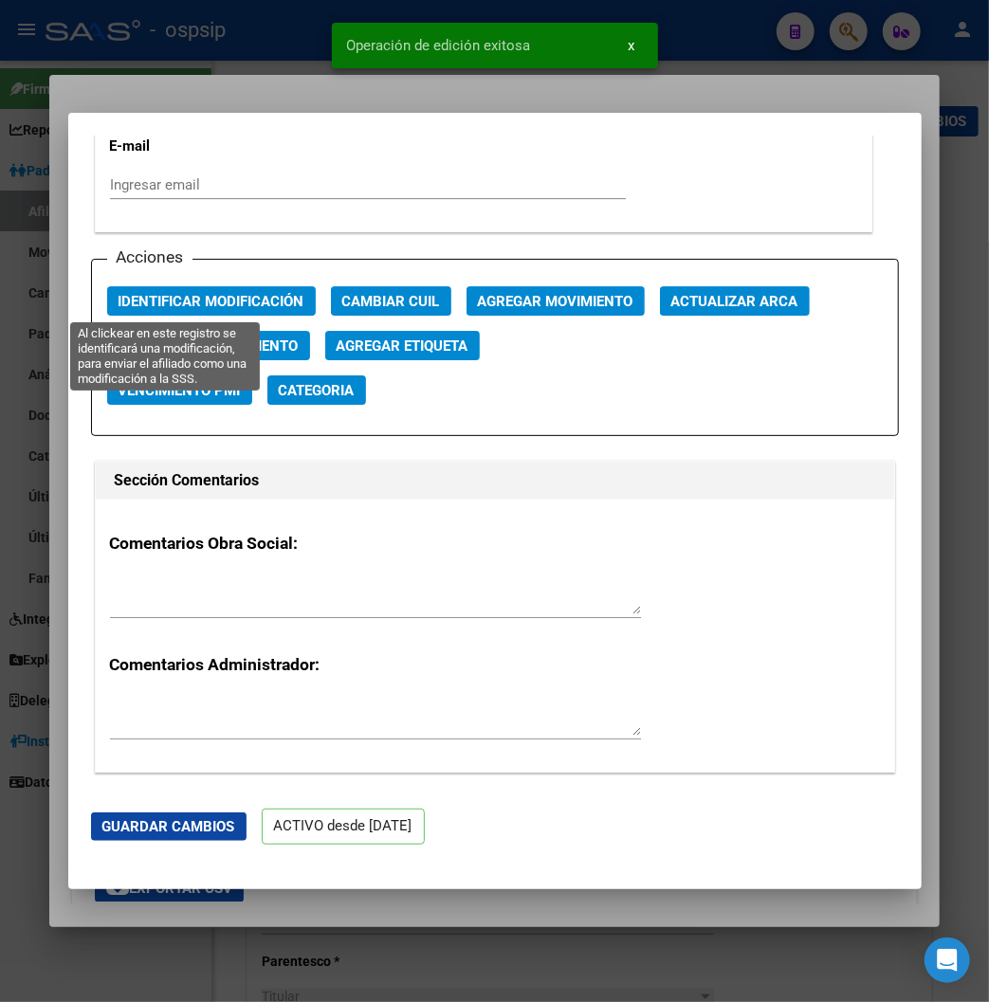
click at [157, 300] on span "Identificar Modificación" at bounding box center [211, 301] width 186 height 17
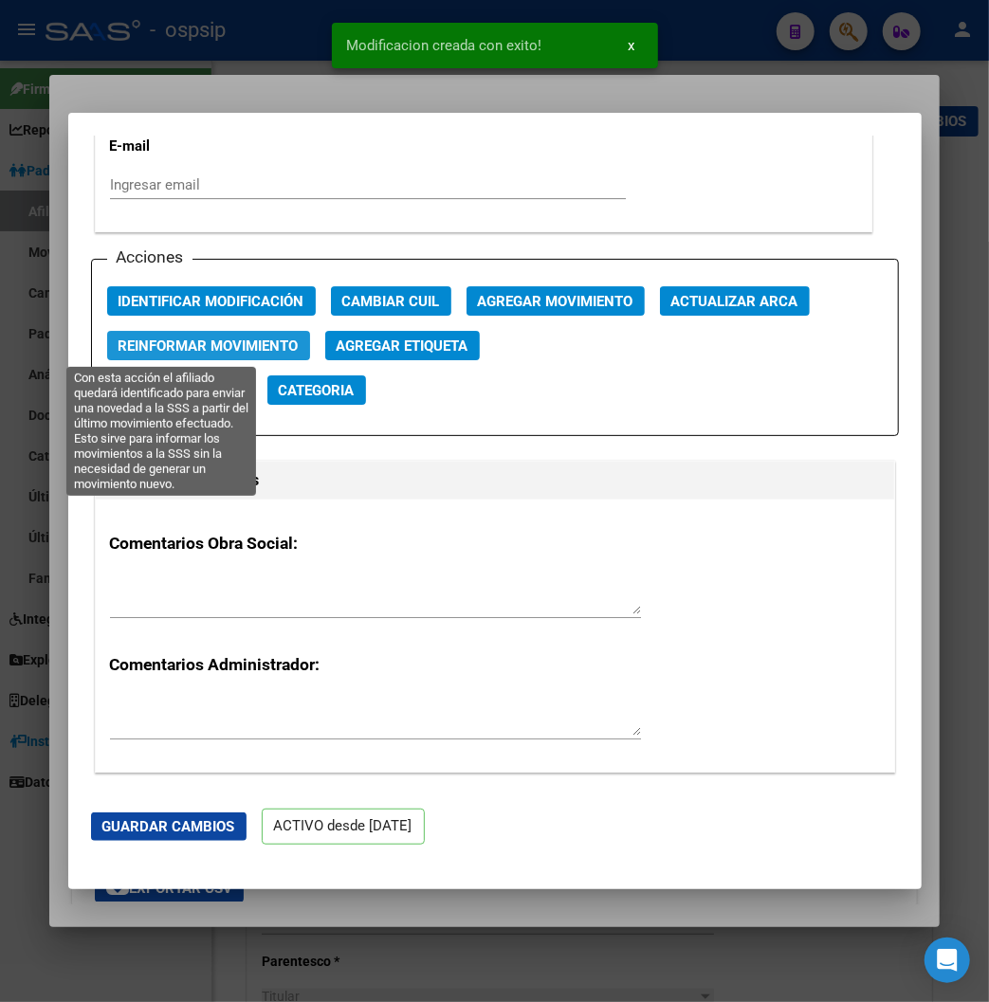
click at [169, 342] on span "Reinformar Movimiento" at bounding box center [208, 345] width 180 height 17
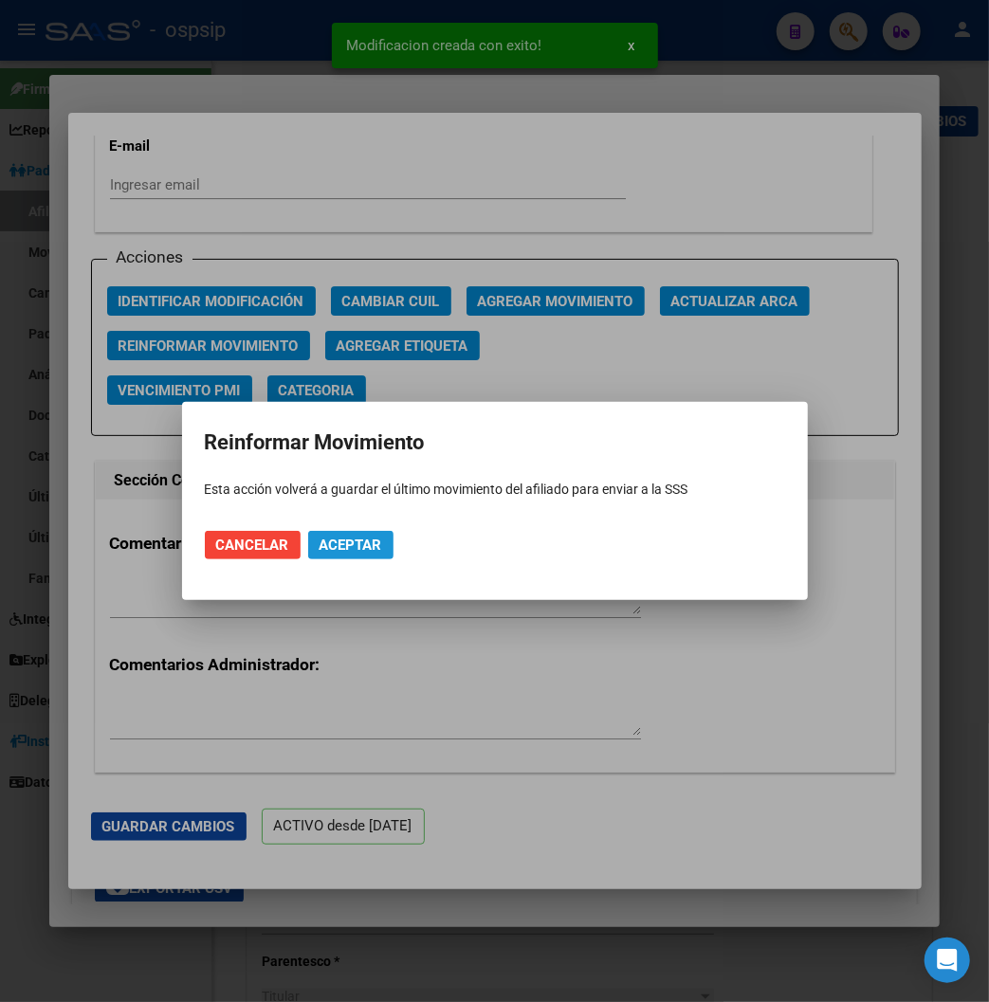
click at [361, 546] on span "Aceptar" at bounding box center [350, 544] width 63 height 17
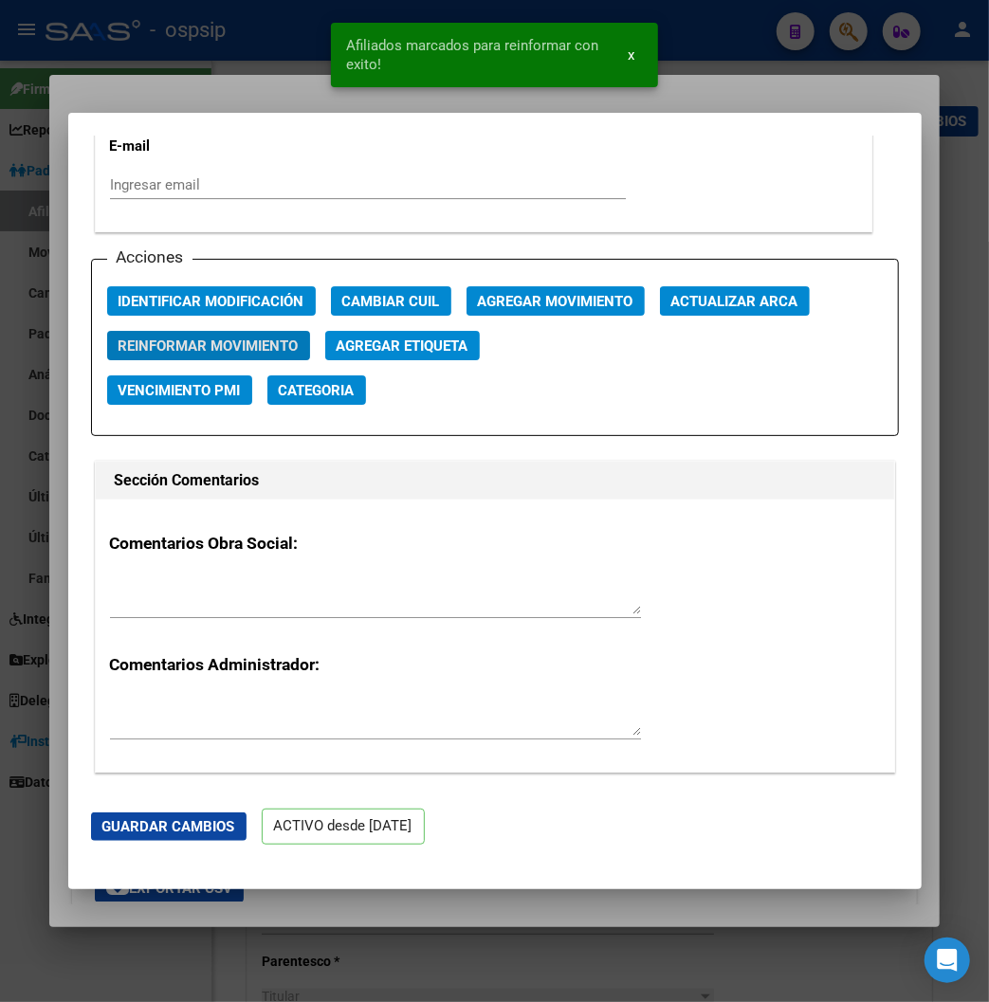
click at [251, 86] on div at bounding box center [494, 501] width 989 height 1002
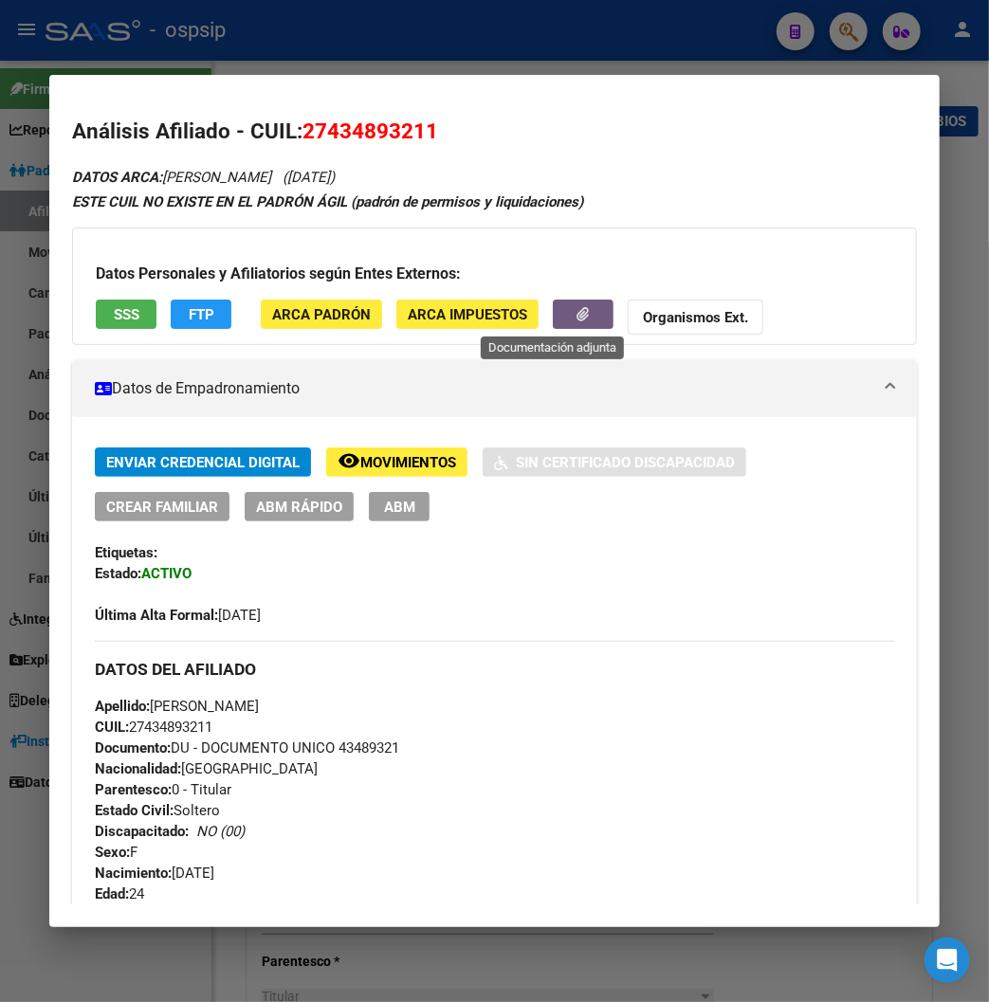
click at [569, 311] on button "button" at bounding box center [583, 314] width 61 height 29
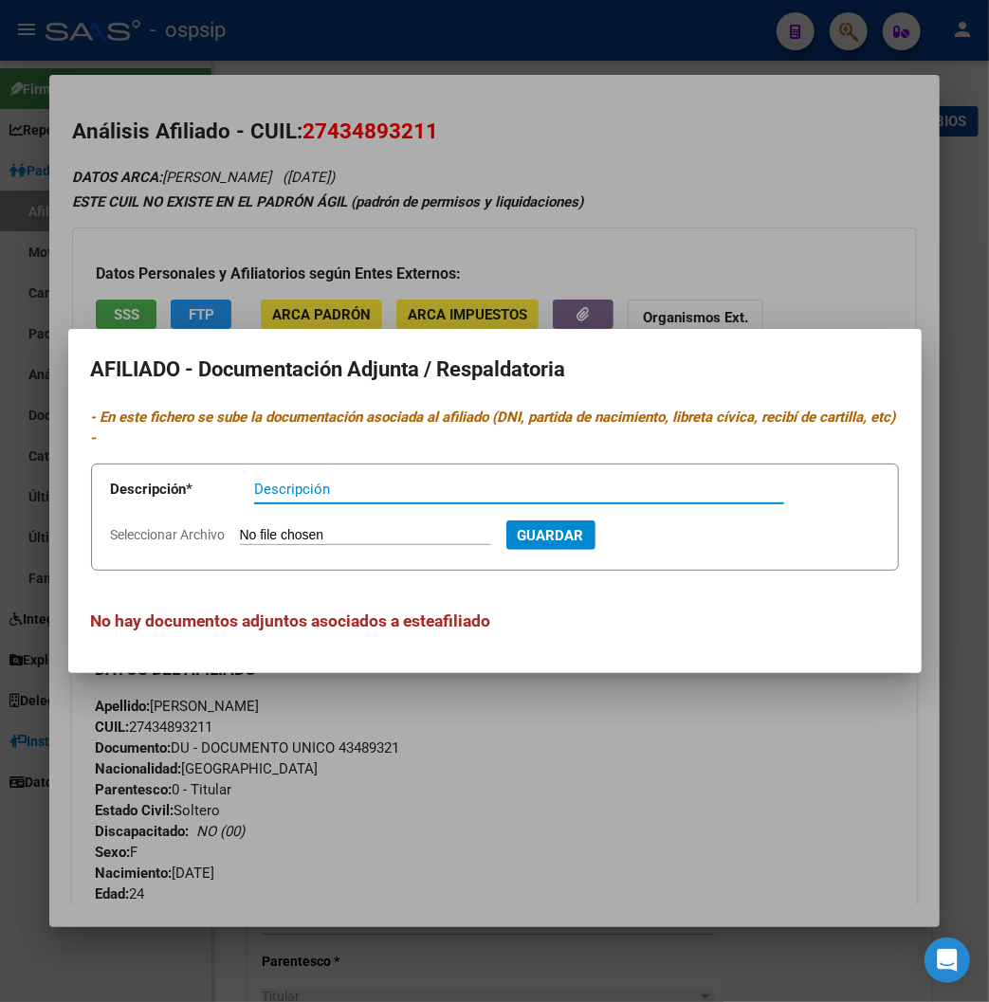
click at [281, 527] on input "Seleccionar Archivo" at bounding box center [365, 536] width 251 height 18
type input "C:\fakepath\[DATE] ALTA ARCA-NAZARA ZAHIR.pdf"
click at [254, 481] on input "Descripción" at bounding box center [519, 489] width 530 height 17
click at [277, 481] on input "Descripción" at bounding box center [519, 489] width 530 height 17
type input "ARCA / ALTA"
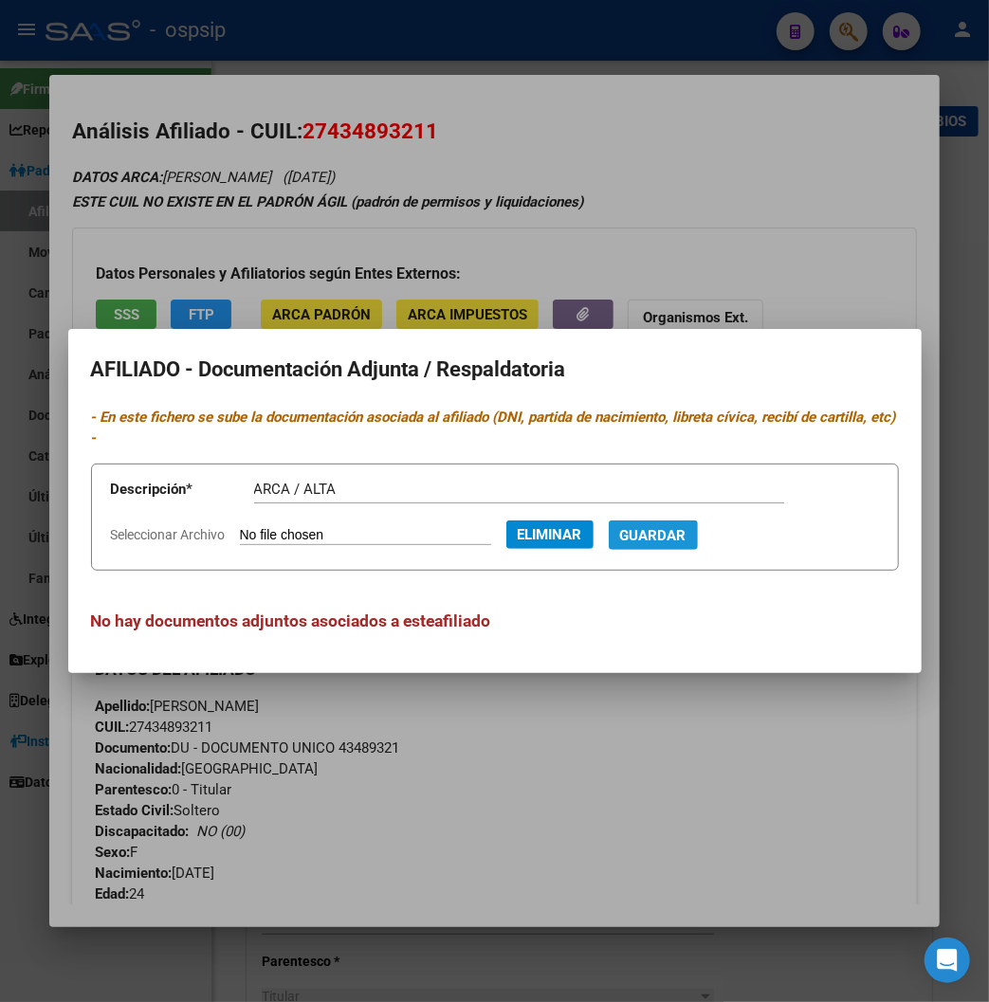
click at [626, 529] on span "Guardar" at bounding box center [653, 535] width 66 height 17
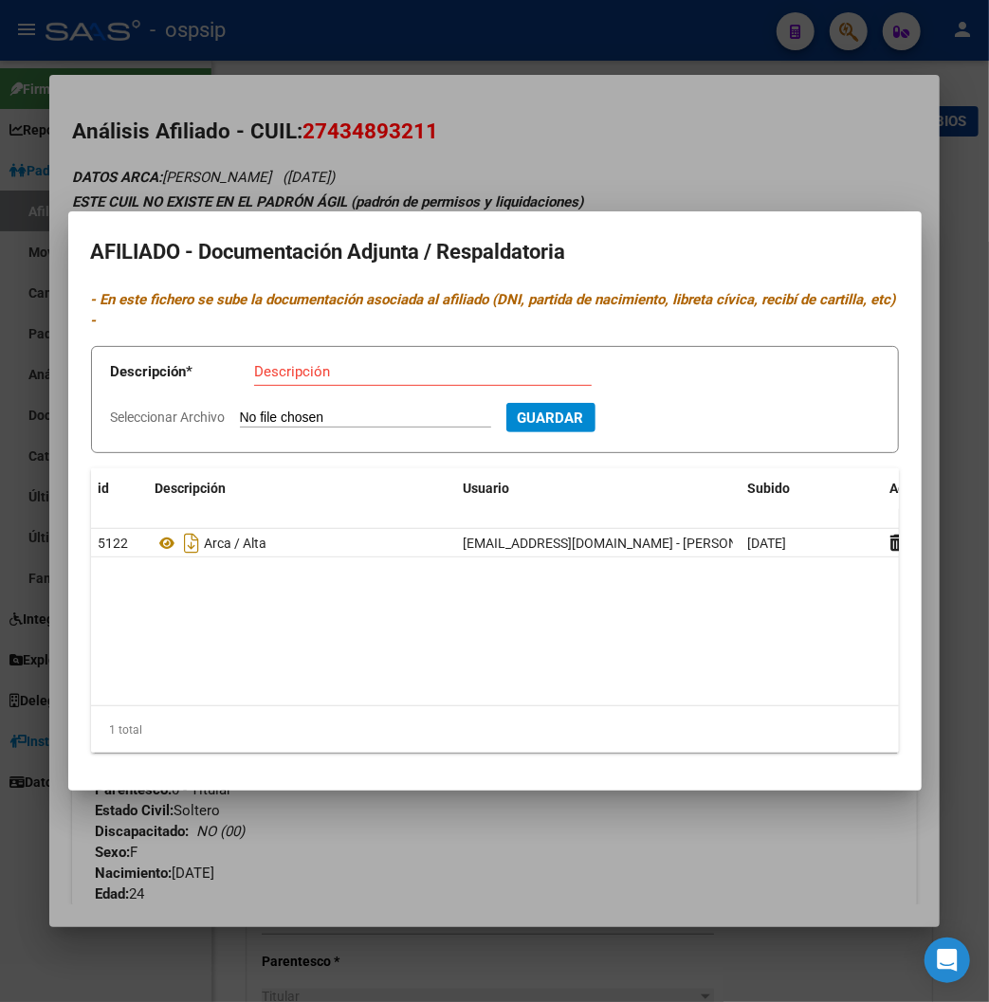
click at [628, 32] on div at bounding box center [494, 501] width 989 height 1002
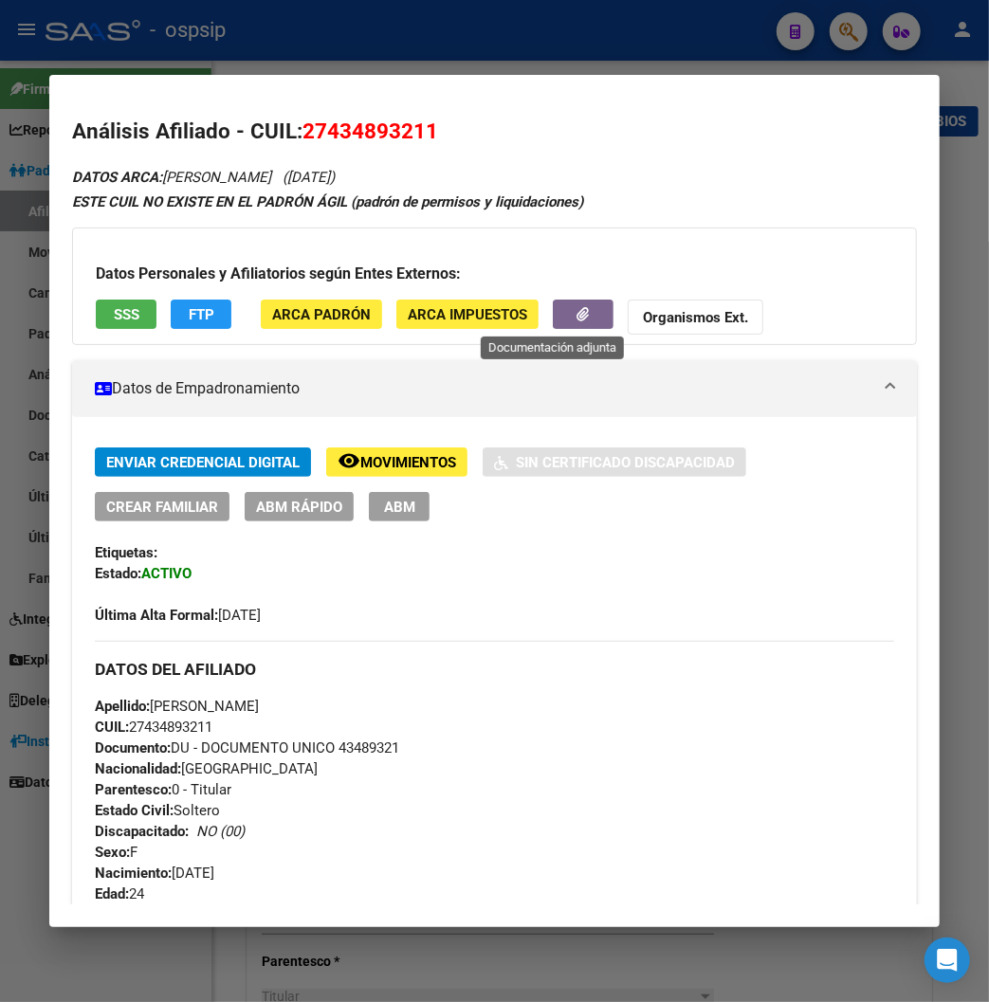
click at [563, 324] on button "button" at bounding box center [583, 314] width 61 height 29
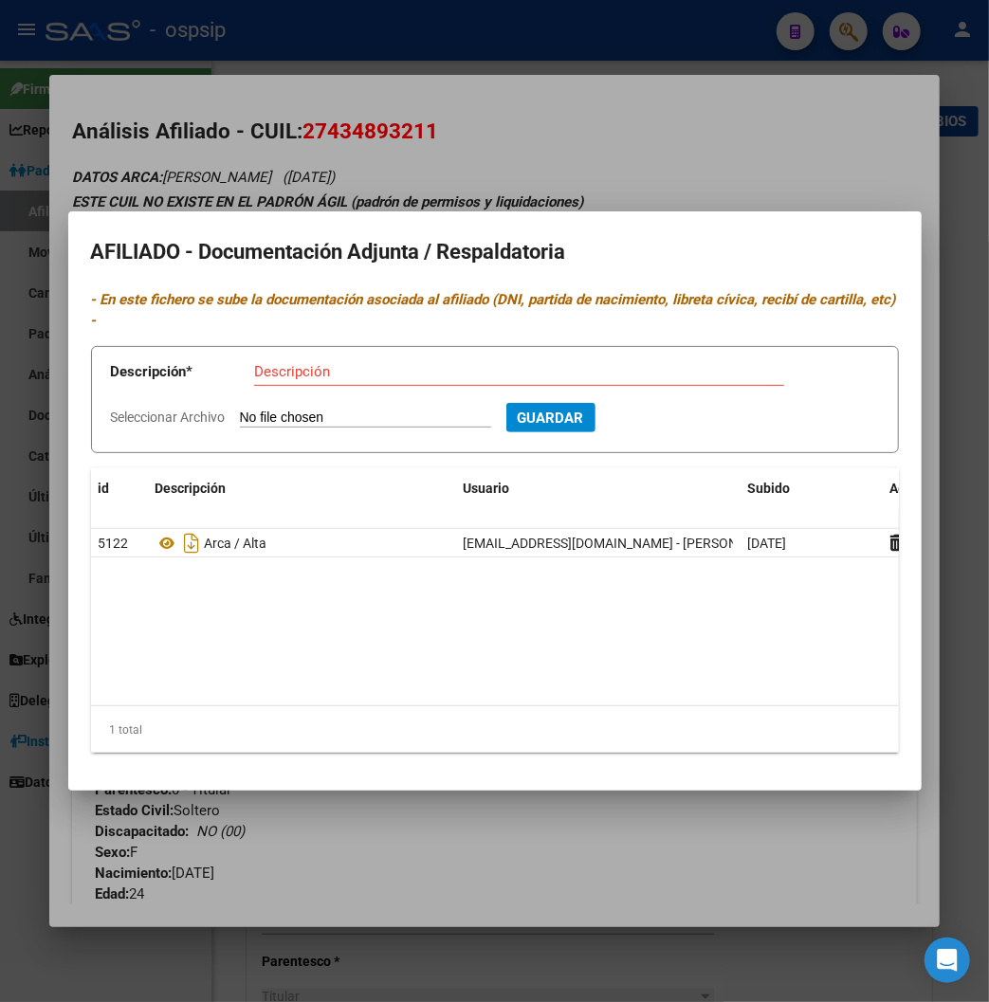
click at [289, 409] on input "Seleccionar Archivo" at bounding box center [365, 418] width 251 height 18
type input "C:\fakepath\WhatsApp Image [DATE] 13.50.24.jpeg"
click at [254, 363] on input "Descripción" at bounding box center [519, 371] width 530 height 17
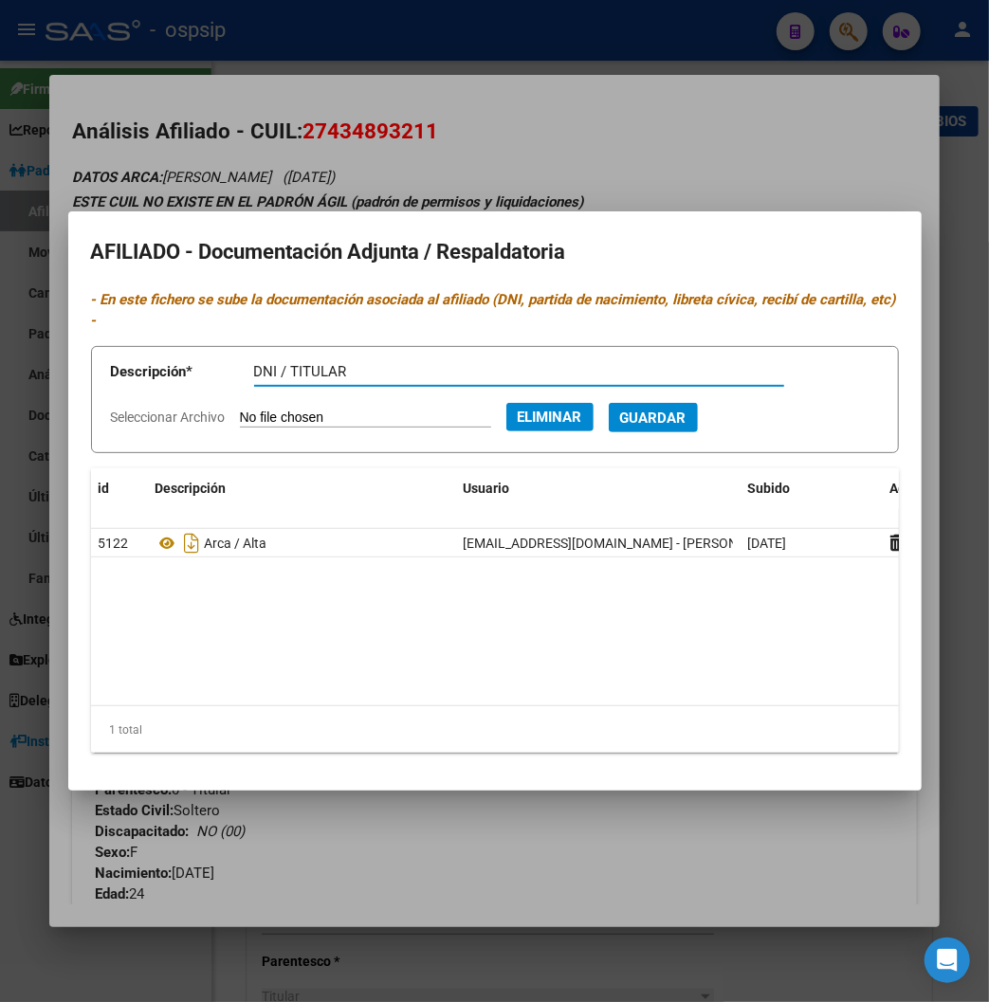
type input "DNI / TITULAR"
click at [620, 411] on span "Guardar" at bounding box center [653, 417] width 66 height 17
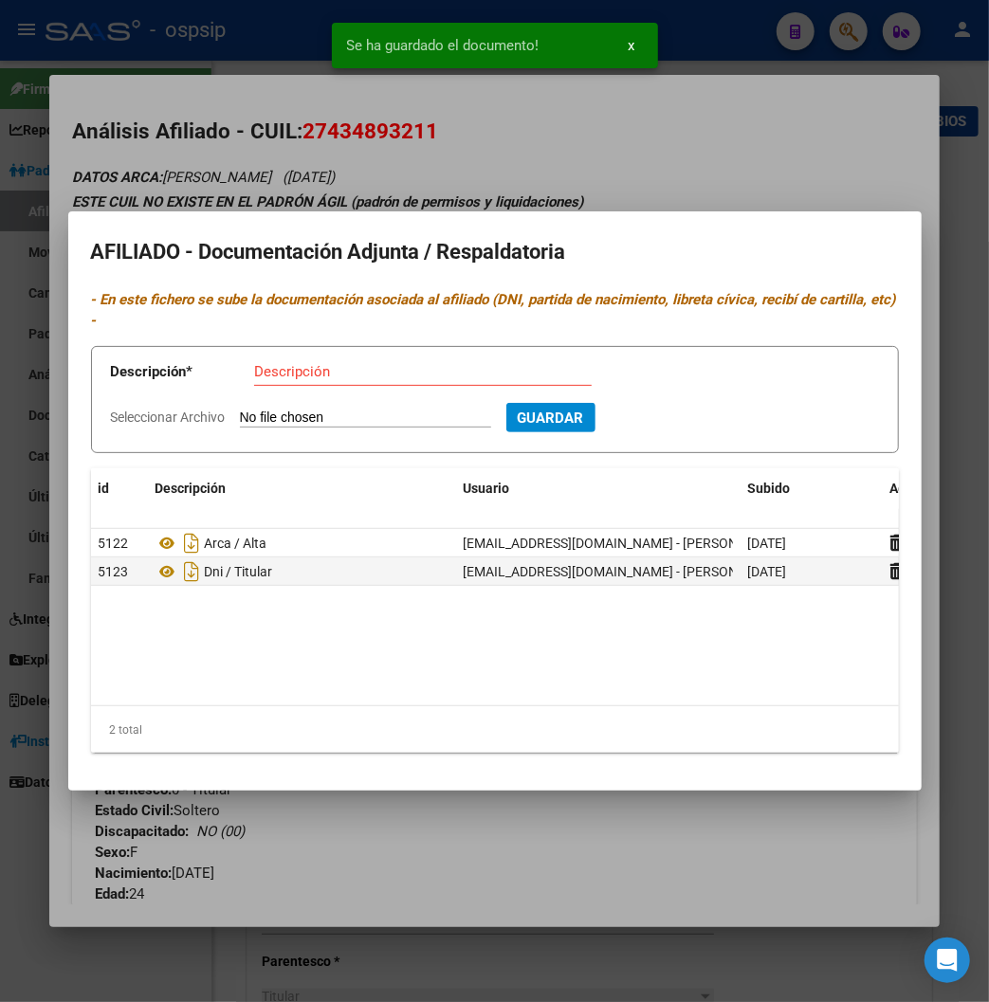
click at [662, 188] on div at bounding box center [494, 501] width 989 height 1002
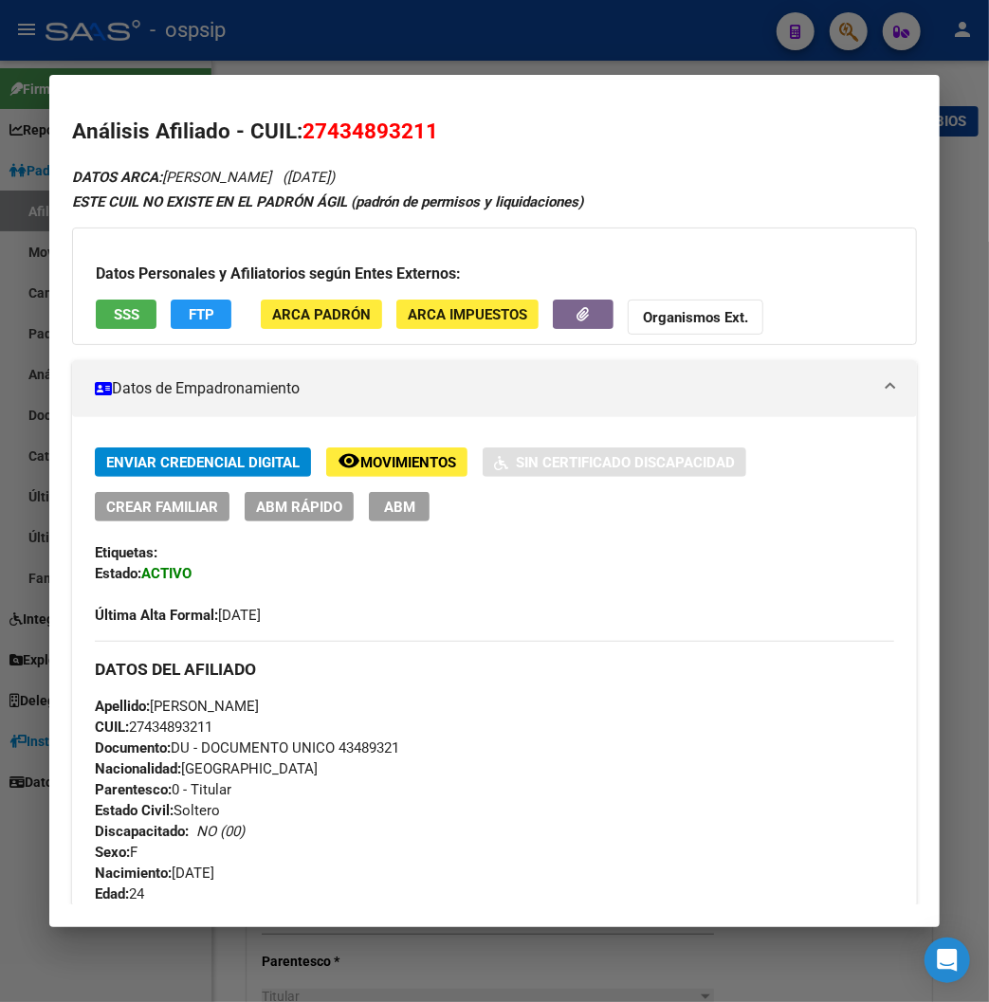
click at [434, 42] on div at bounding box center [494, 501] width 989 height 1002
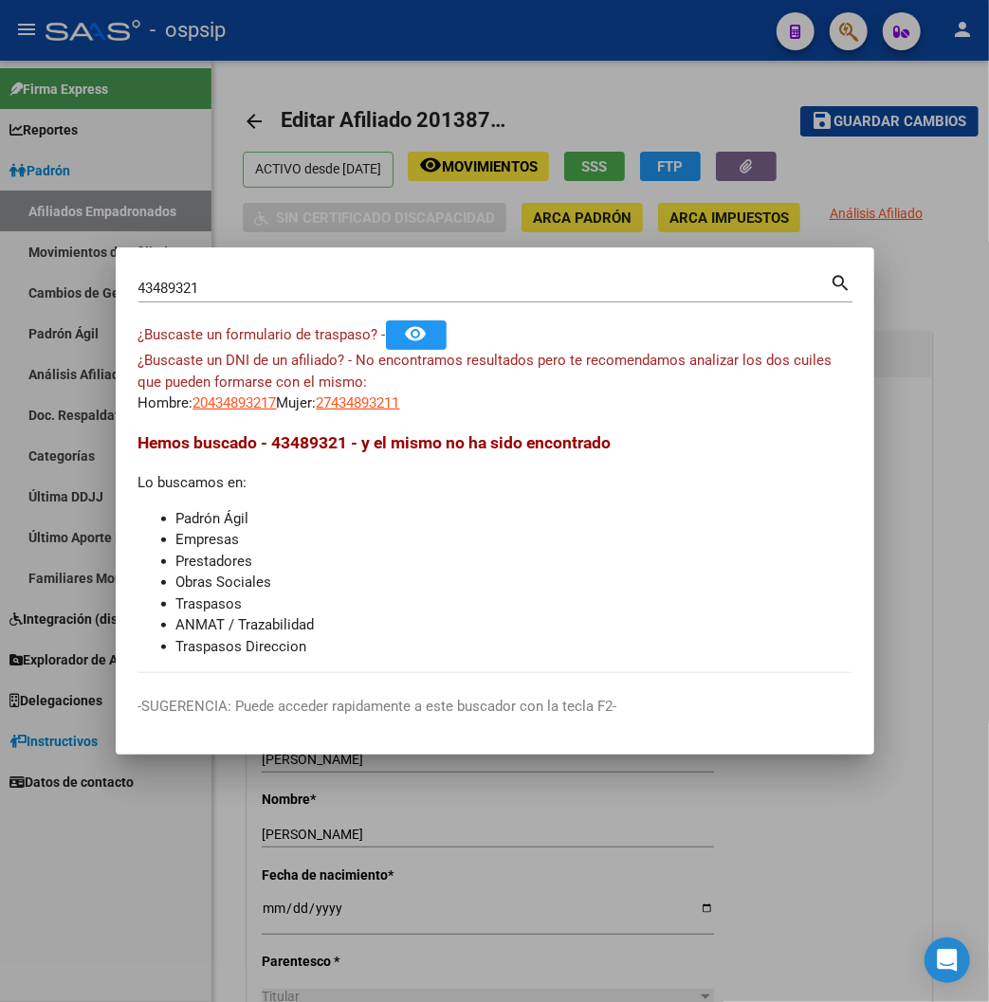
click at [434, 42] on div at bounding box center [494, 501] width 989 height 1002
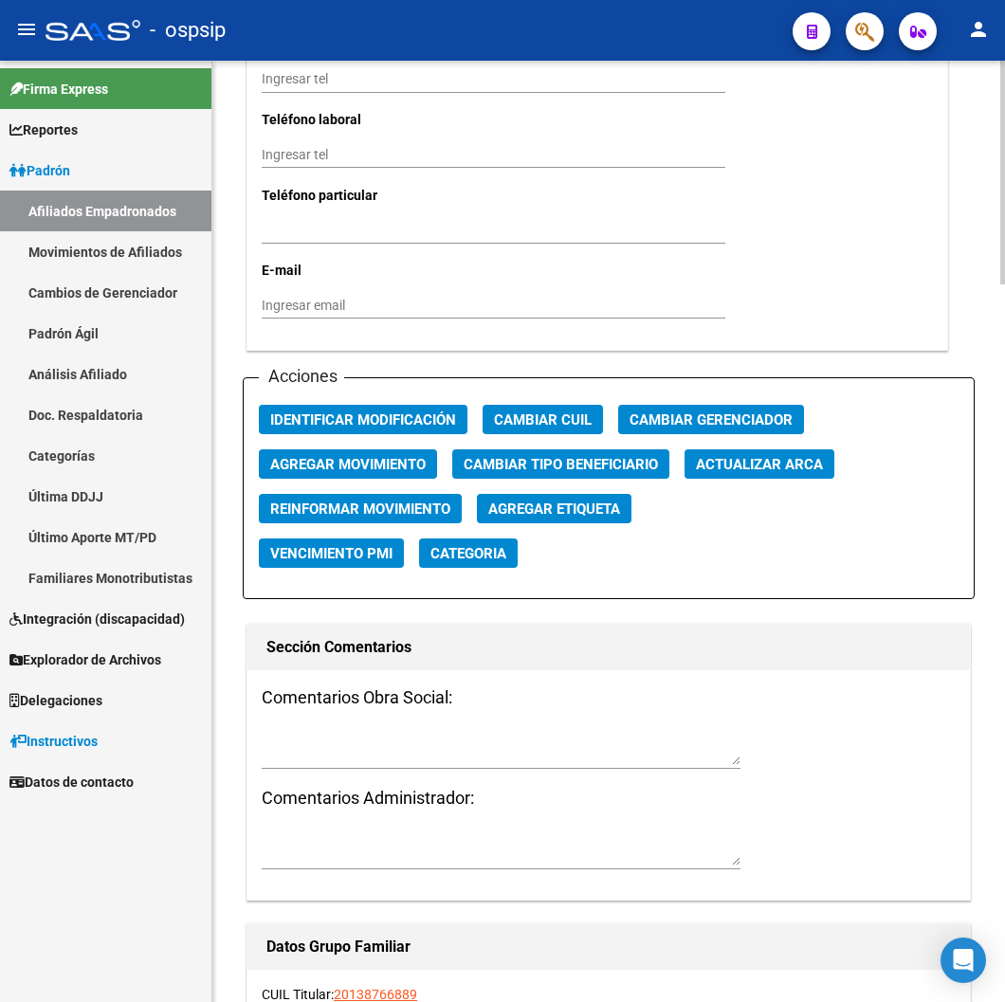
scroll to position [2001, 0]
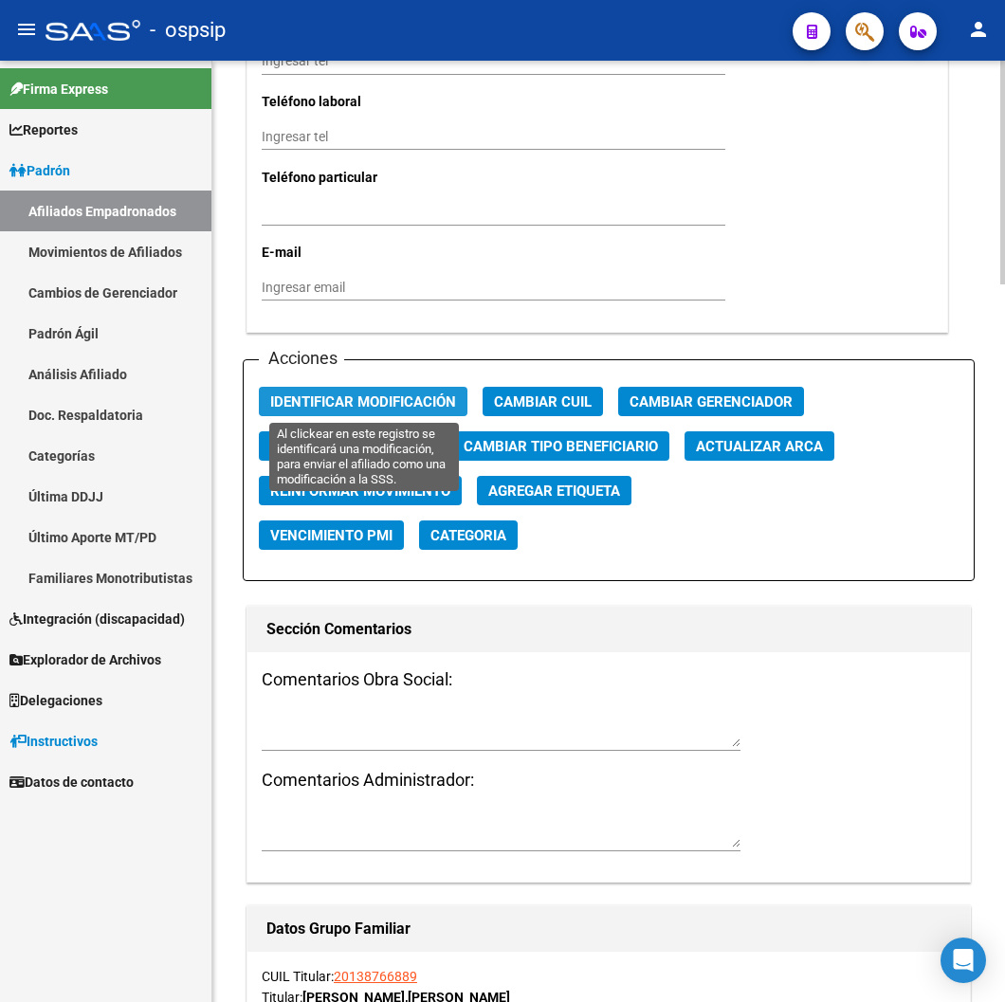
click at [381, 405] on span "Identificar Modificación" at bounding box center [363, 401] width 186 height 17
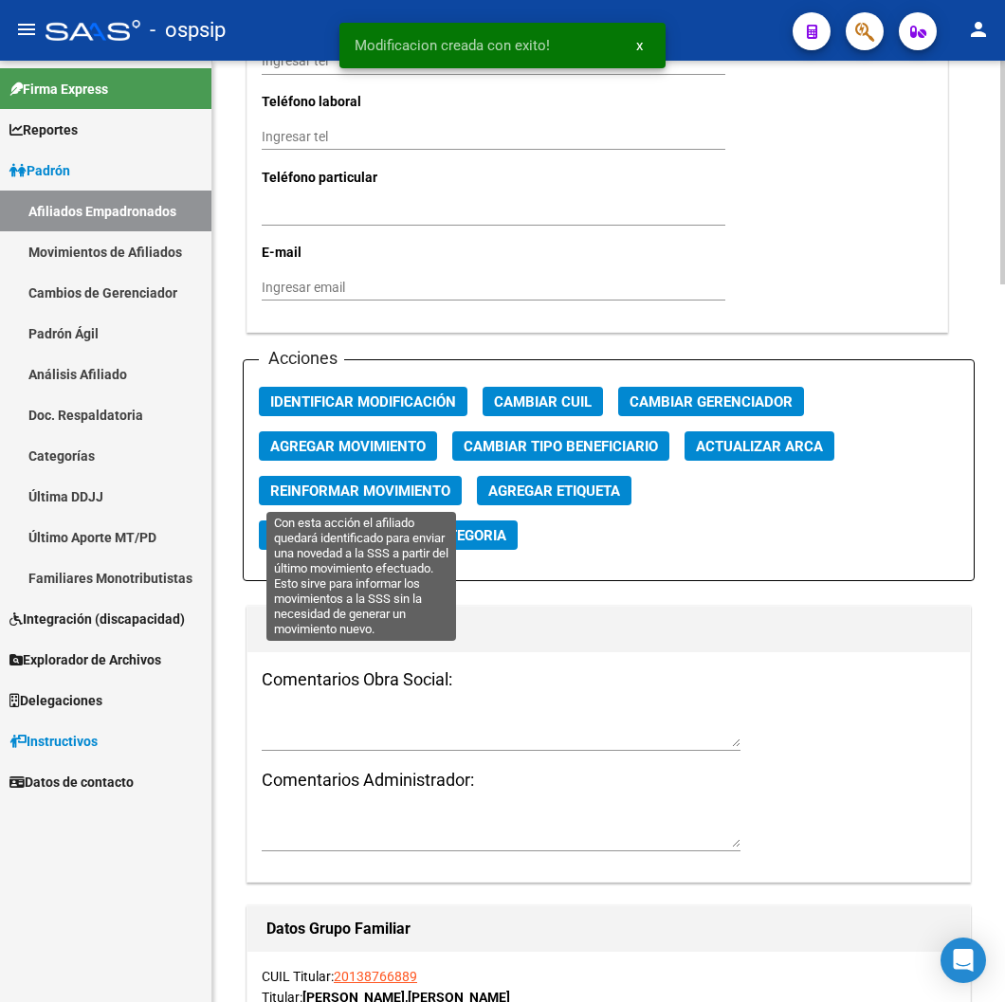
click at [363, 497] on span "Reinformar Movimiento" at bounding box center [360, 490] width 180 height 17
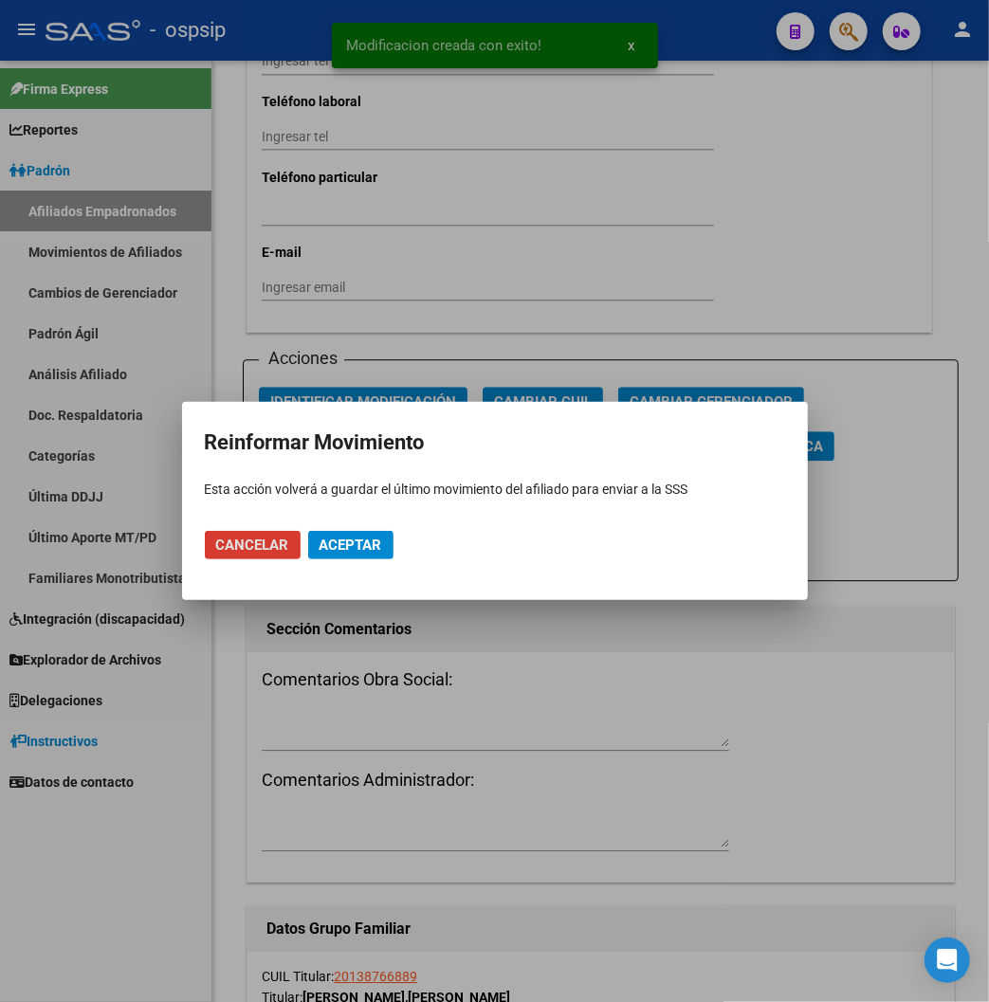
click at [362, 554] on button "Aceptar" at bounding box center [350, 545] width 85 height 28
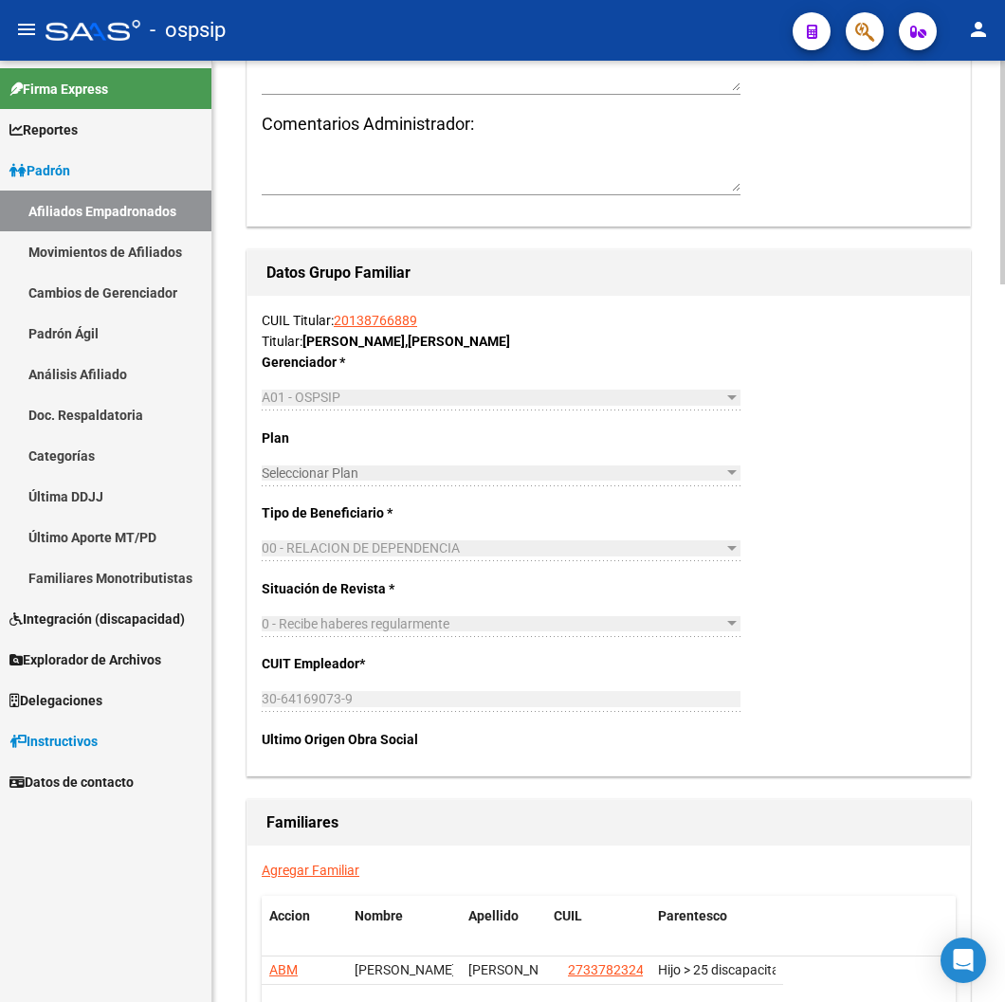
scroll to position [3024, 0]
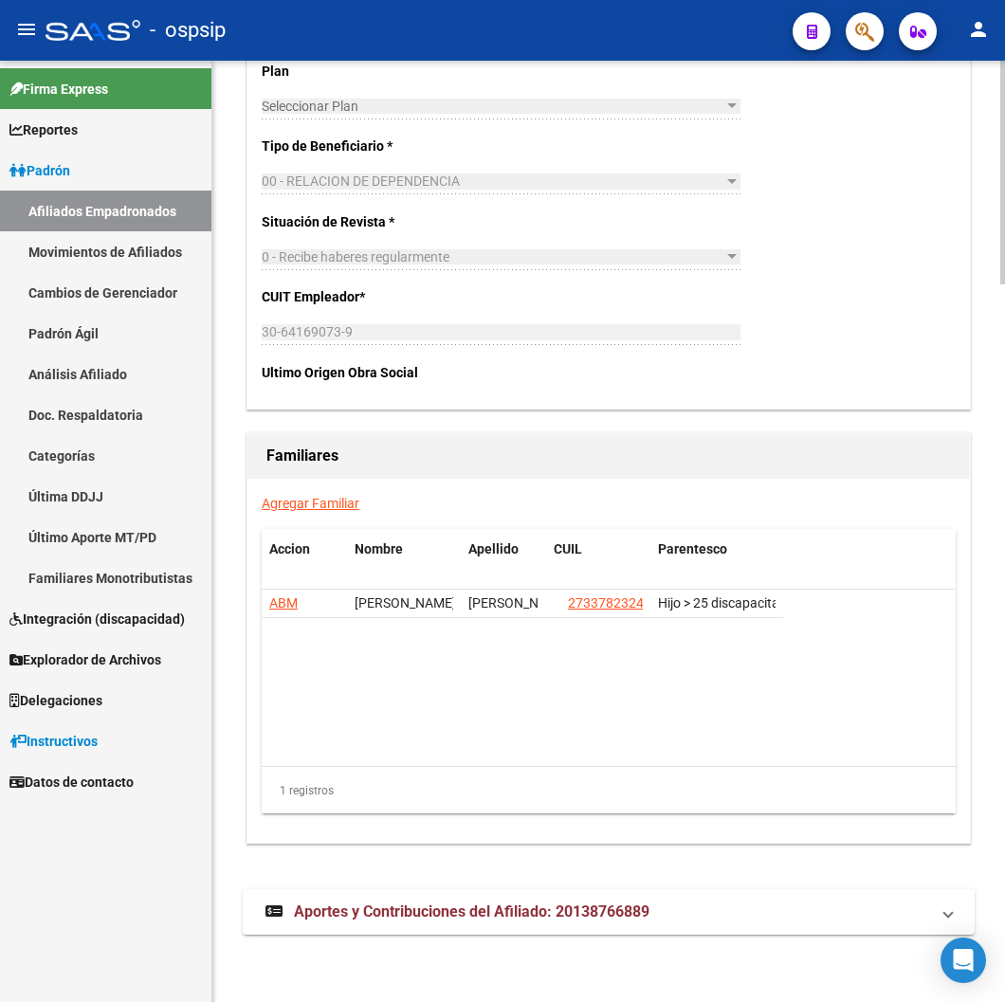
drag, startPoint x: 789, startPoint y: 537, endPoint x: 787, endPoint y: 464, distance: 73.0
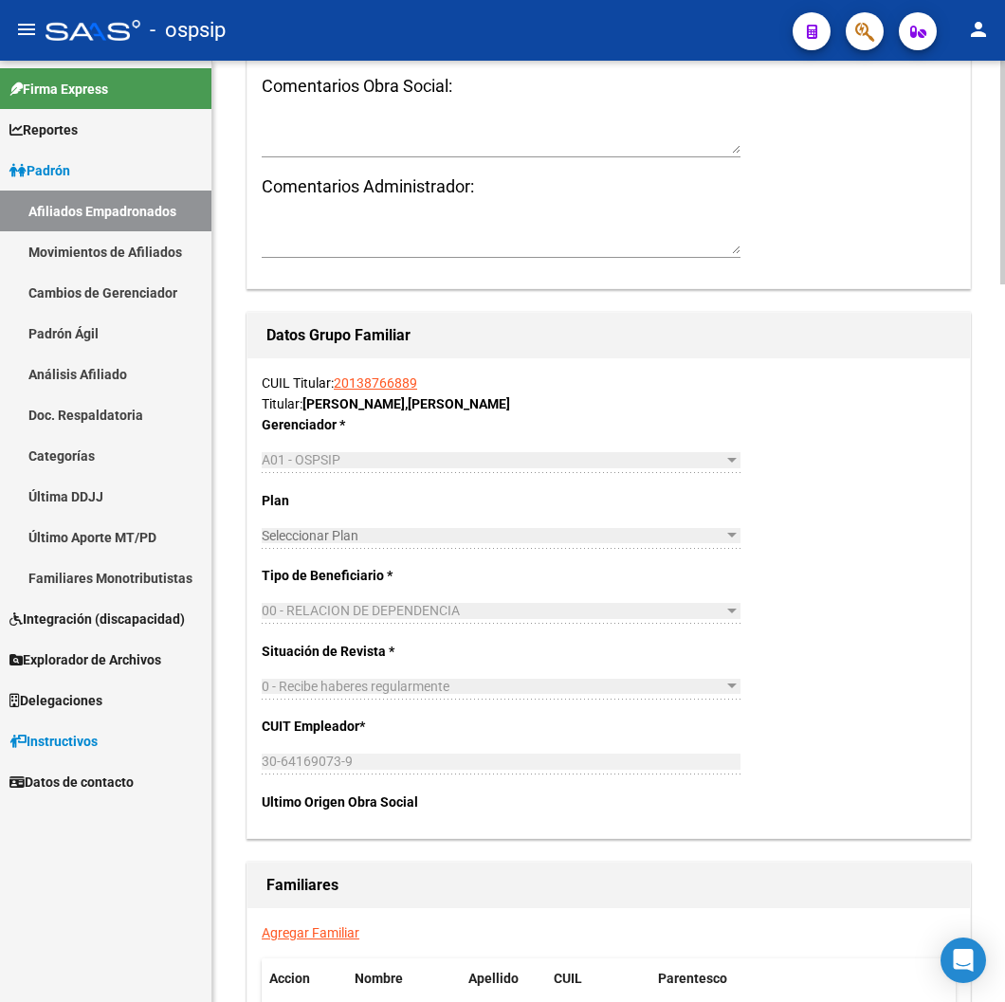
drag, startPoint x: 827, startPoint y: 316, endPoint x: 845, endPoint y: 183, distance: 133.9
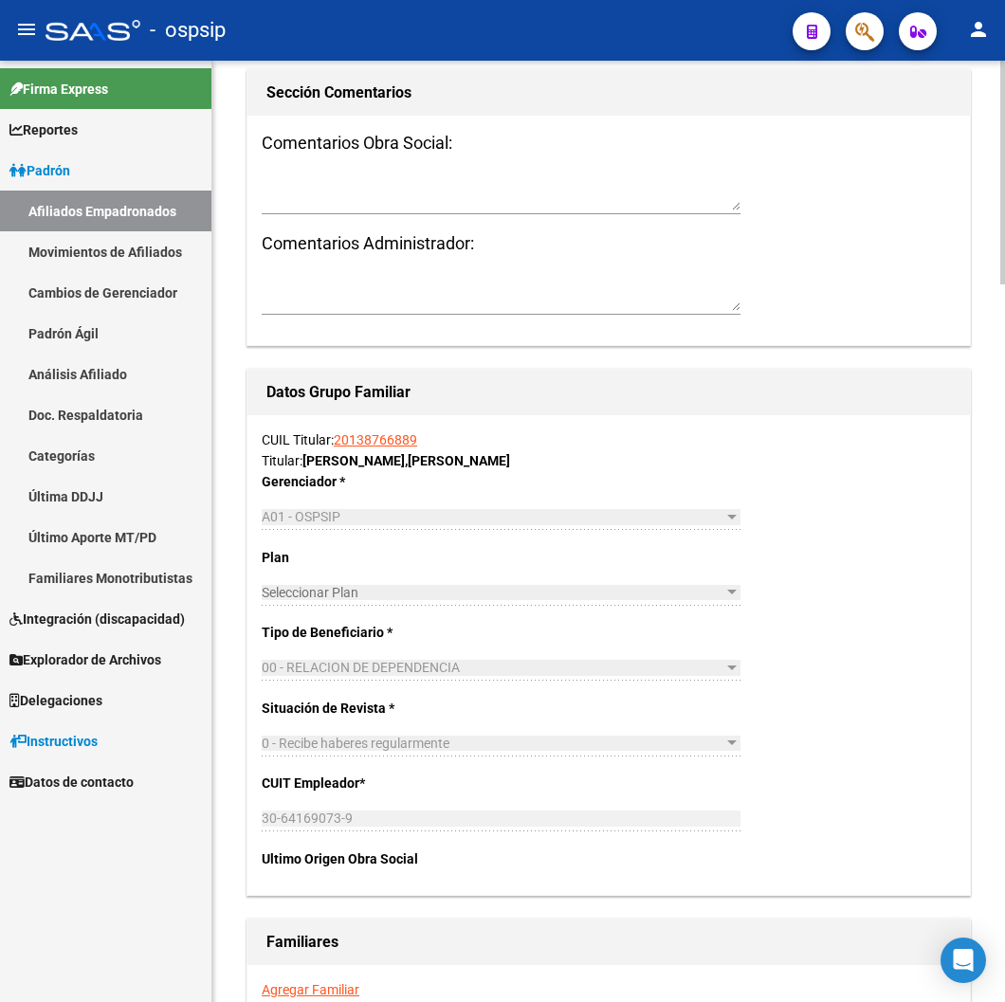
drag, startPoint x: 827, startPoint y: 307, endPoint x: 827, endPoint y: 220, distance: 87.2
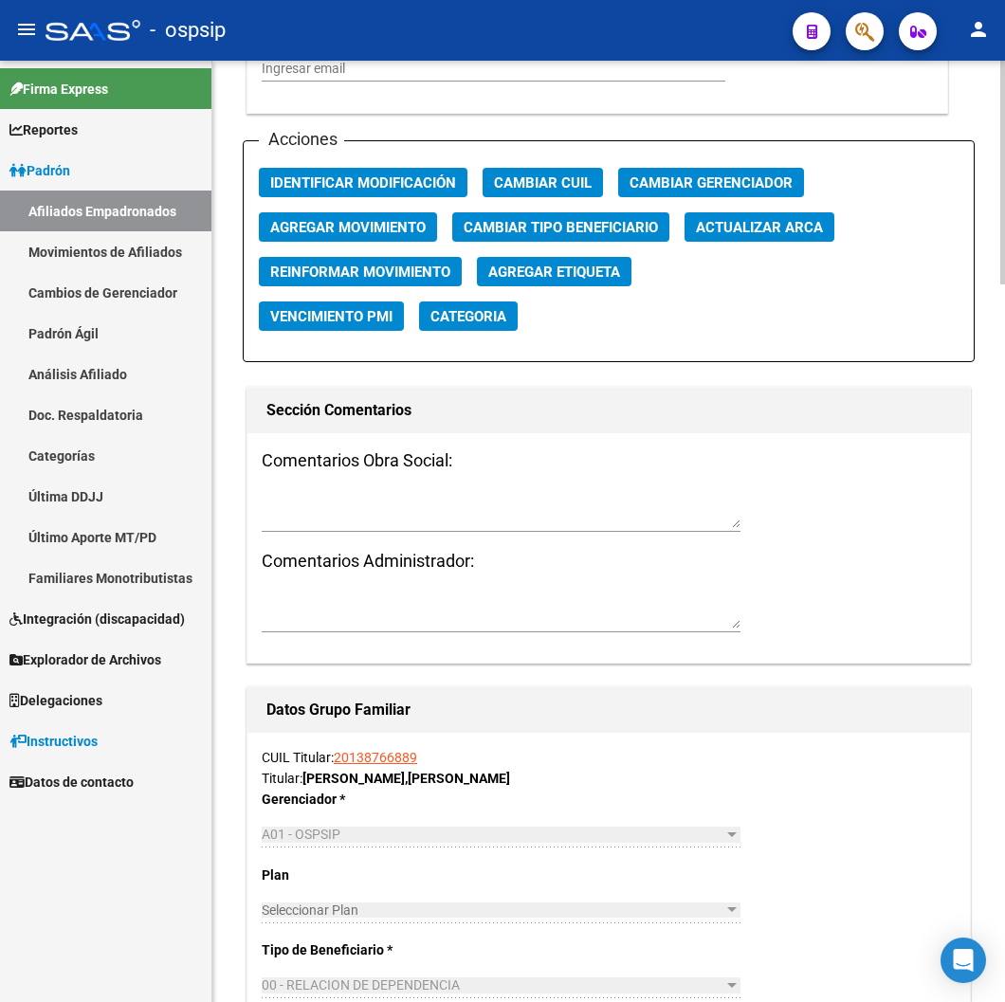
drag, startPoint x: 820, startPoint y: 317, endPoint x: 823, endPoint y: 267, distance: 49.4
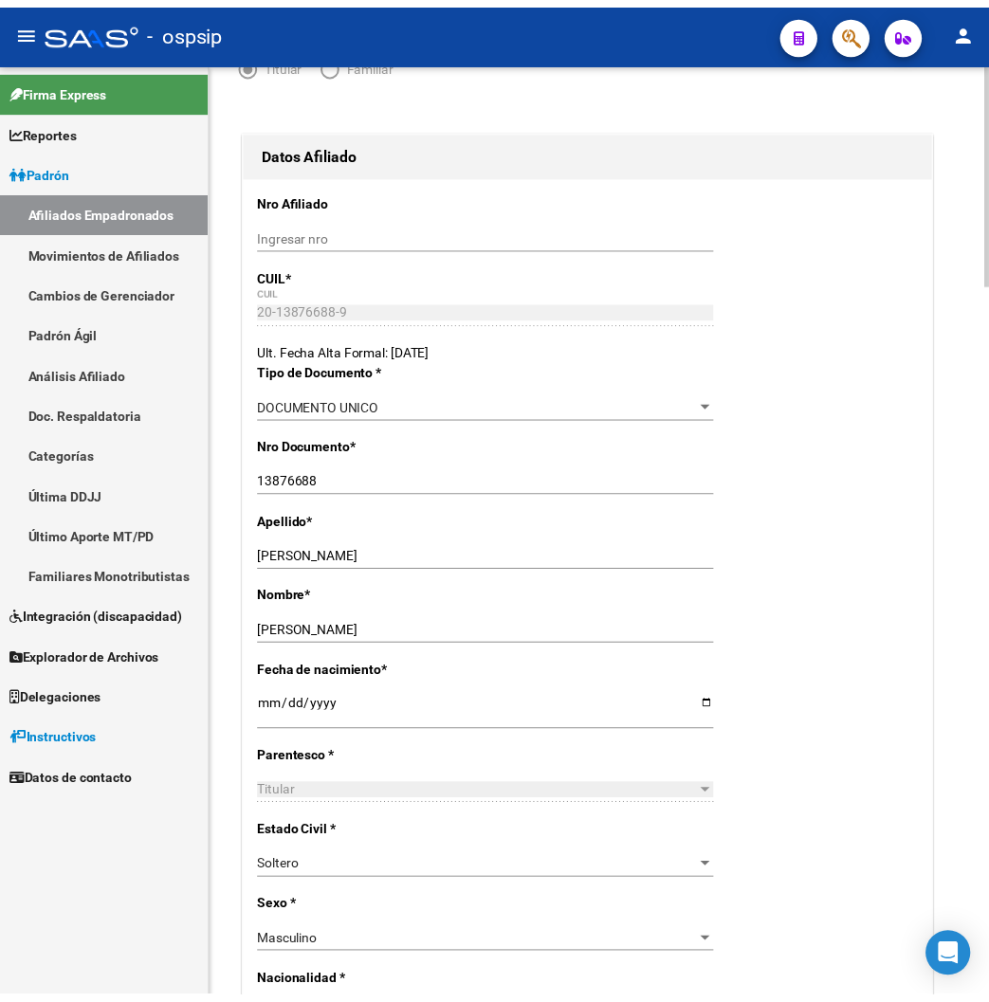
scroll to position [0, 0]
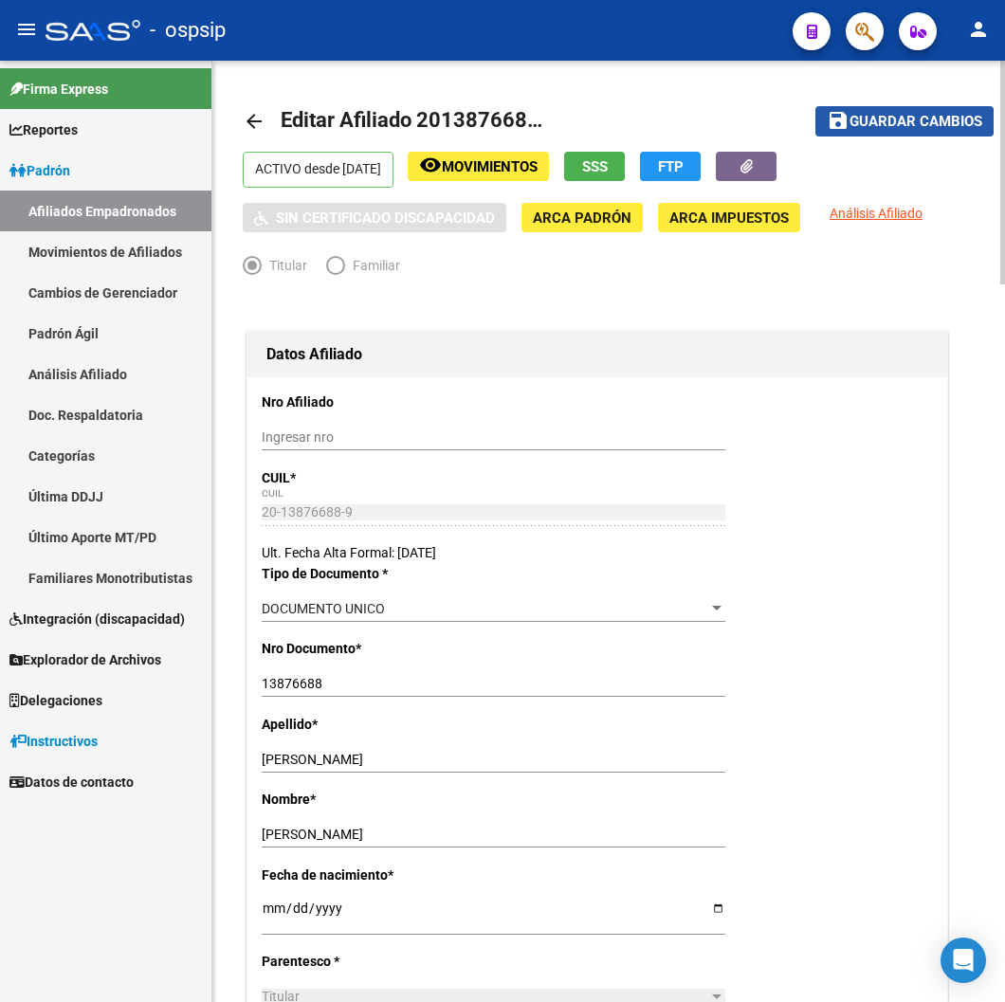
click at [911, 133] on button "save Guardar cambios" at bounding box center [904, 120] width 178 height 29
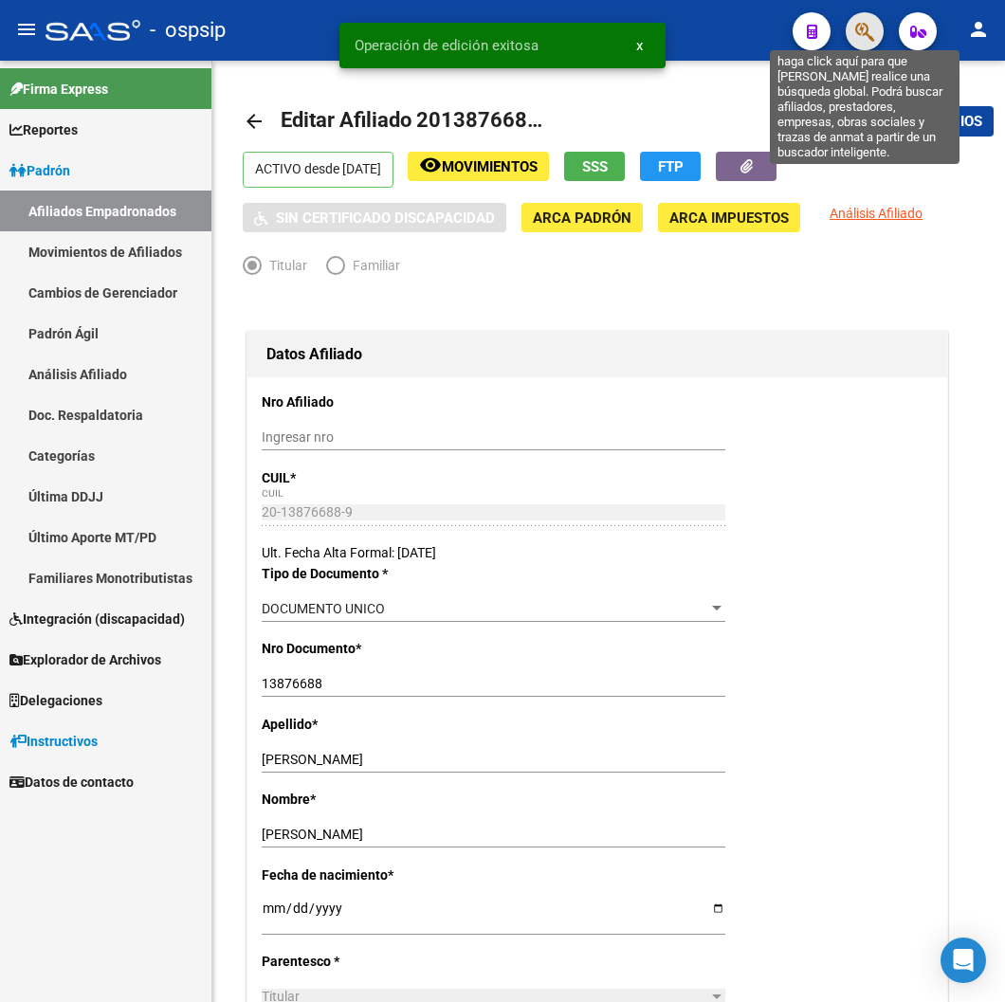
click at [860, 35] on icon "button" at bounding box center [864, 32] width 19 height 22
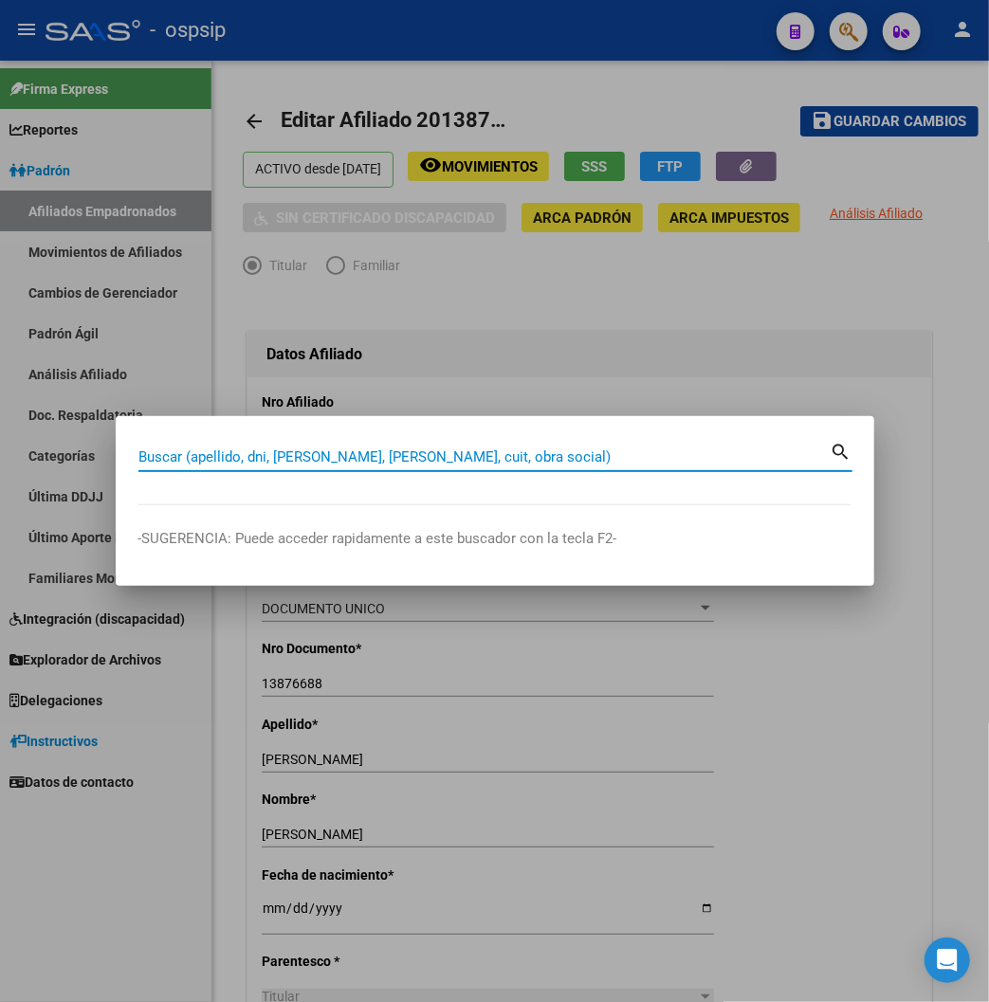
click at [138, 452] on input "Buscar (apellido, dni, [PERSON_NAME], [PERSON_NAME], cuit, obra social)" at bounding box center [484, 456] width 692 height 17
type input "41170213"
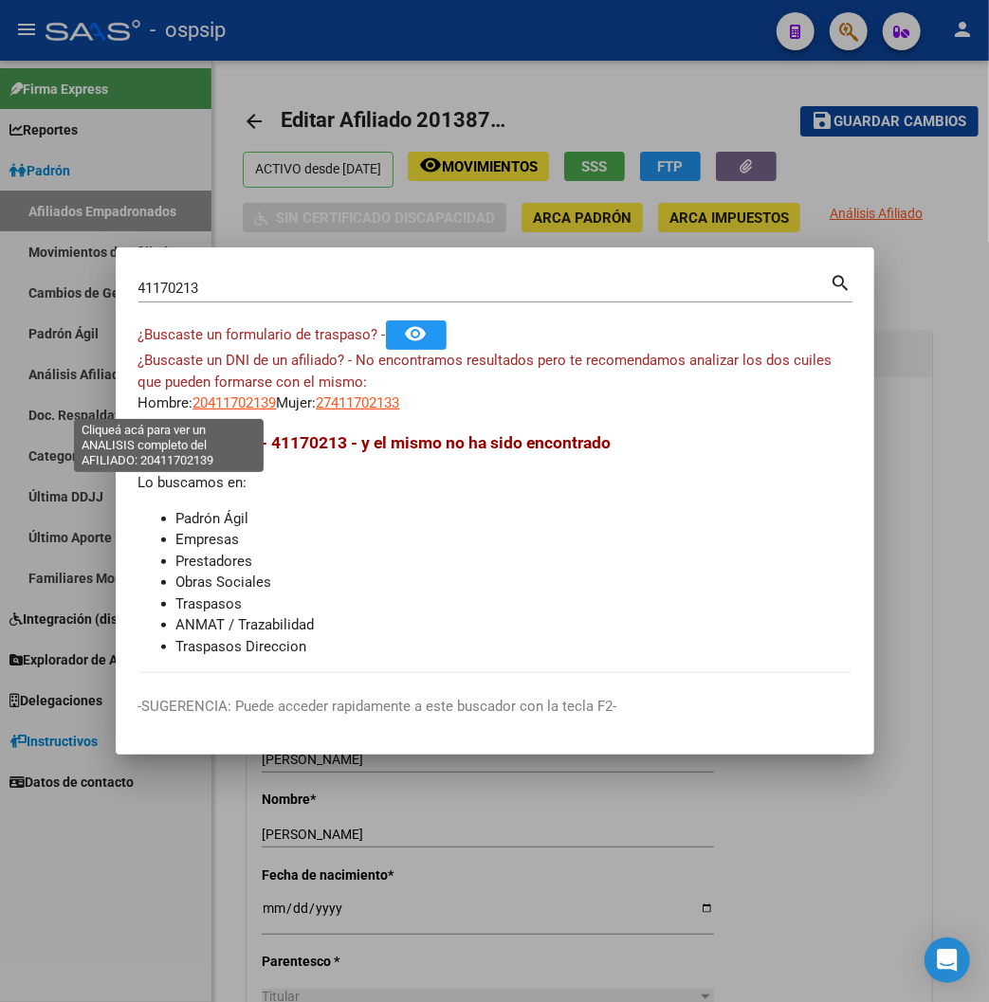
click at [193, 408] on span "20411702139" at bounding box center [234, 402] width 83 height 17
type textarea "20411702139"
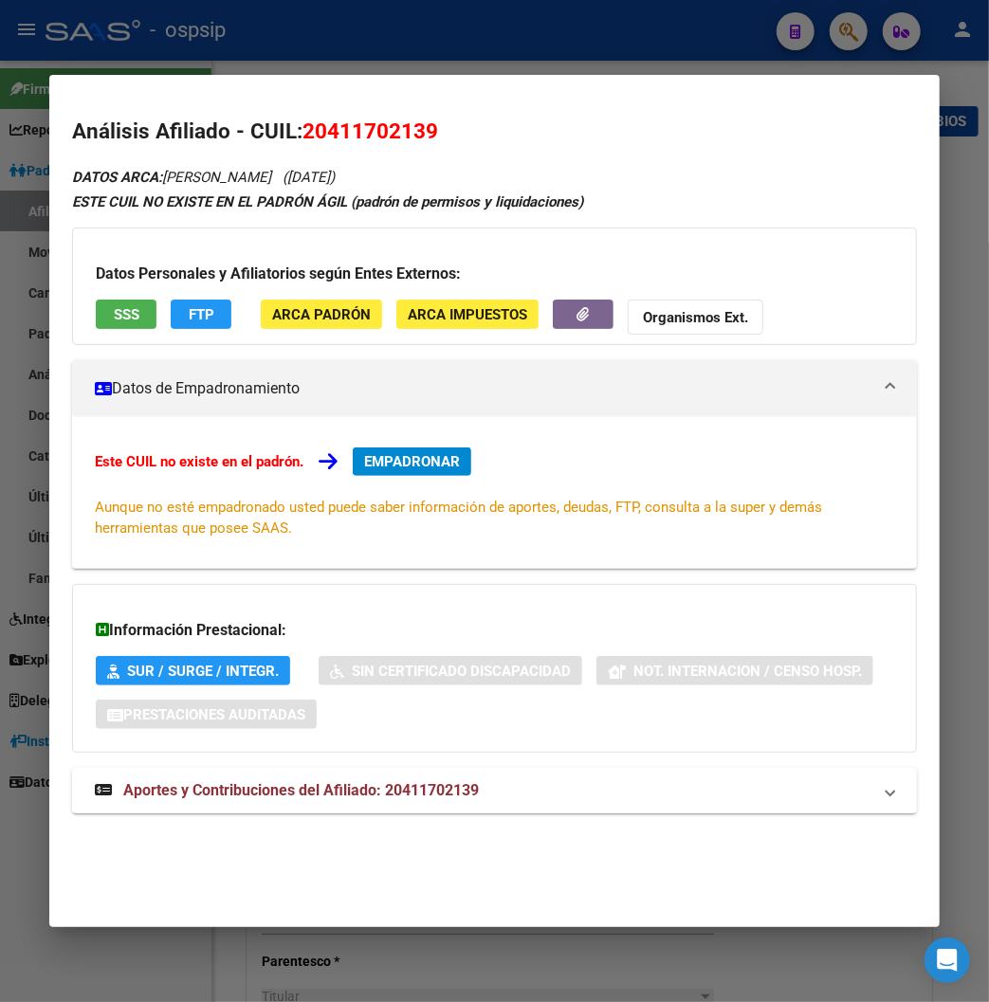
click at [309, 798] on span "Aportes y Contribuciones del Afiliado: 20411702139" at bounding box center [300, 790] width 355 height 18
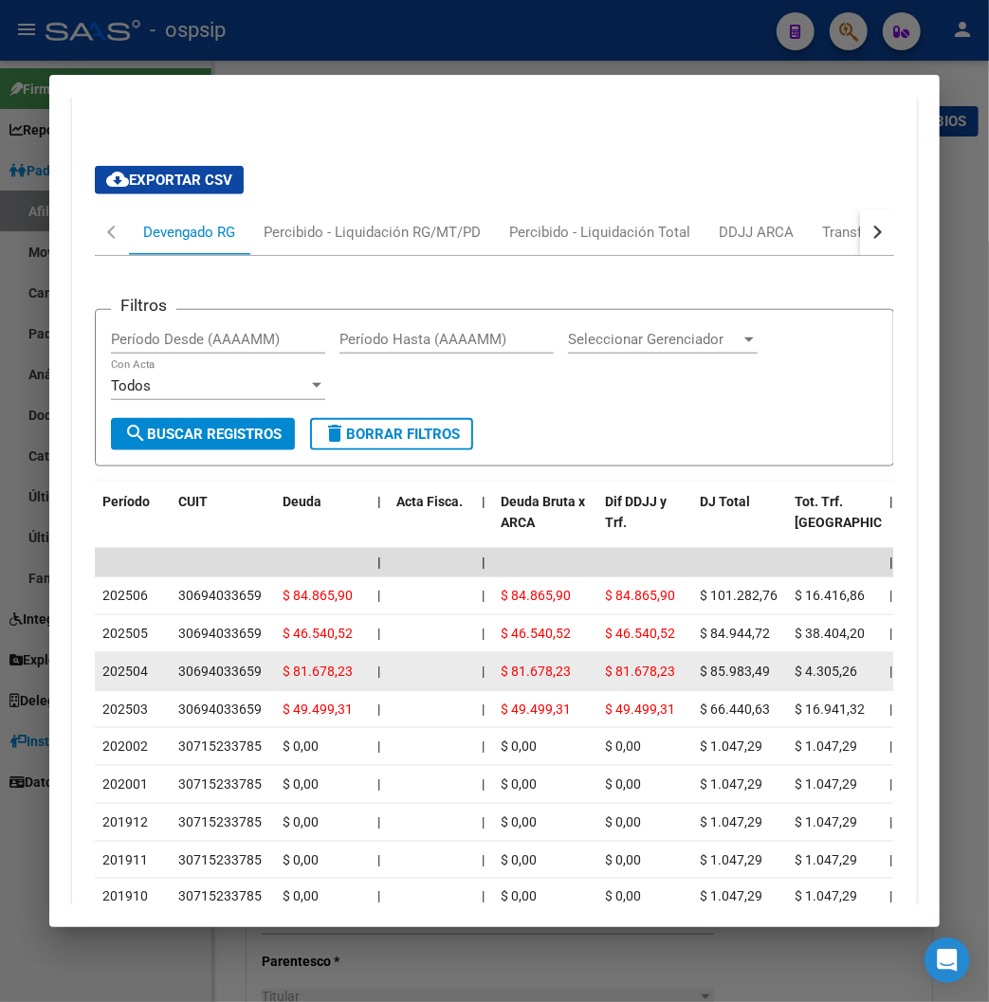
scroll to position [736, 0]
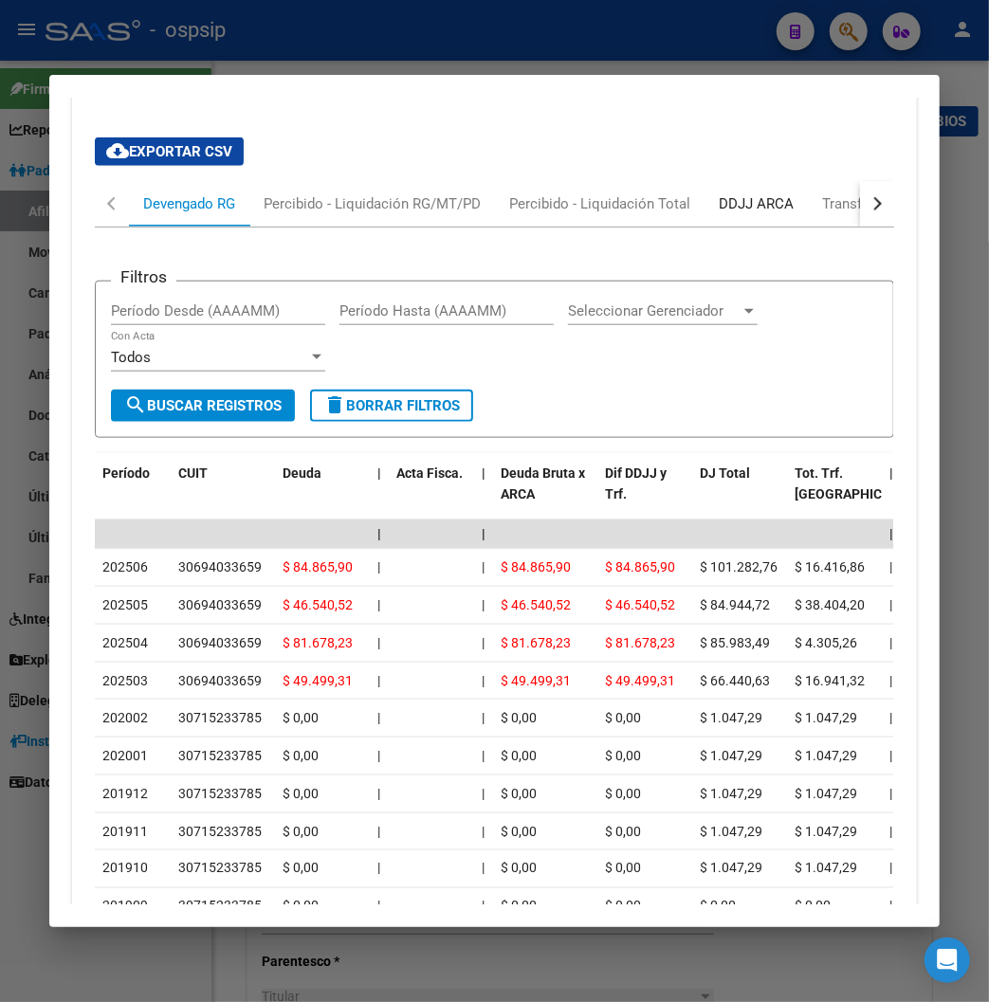
click at [740, 196] on div "DDJJ ARCA" at bounding box center [755, 203] width 75 height 21
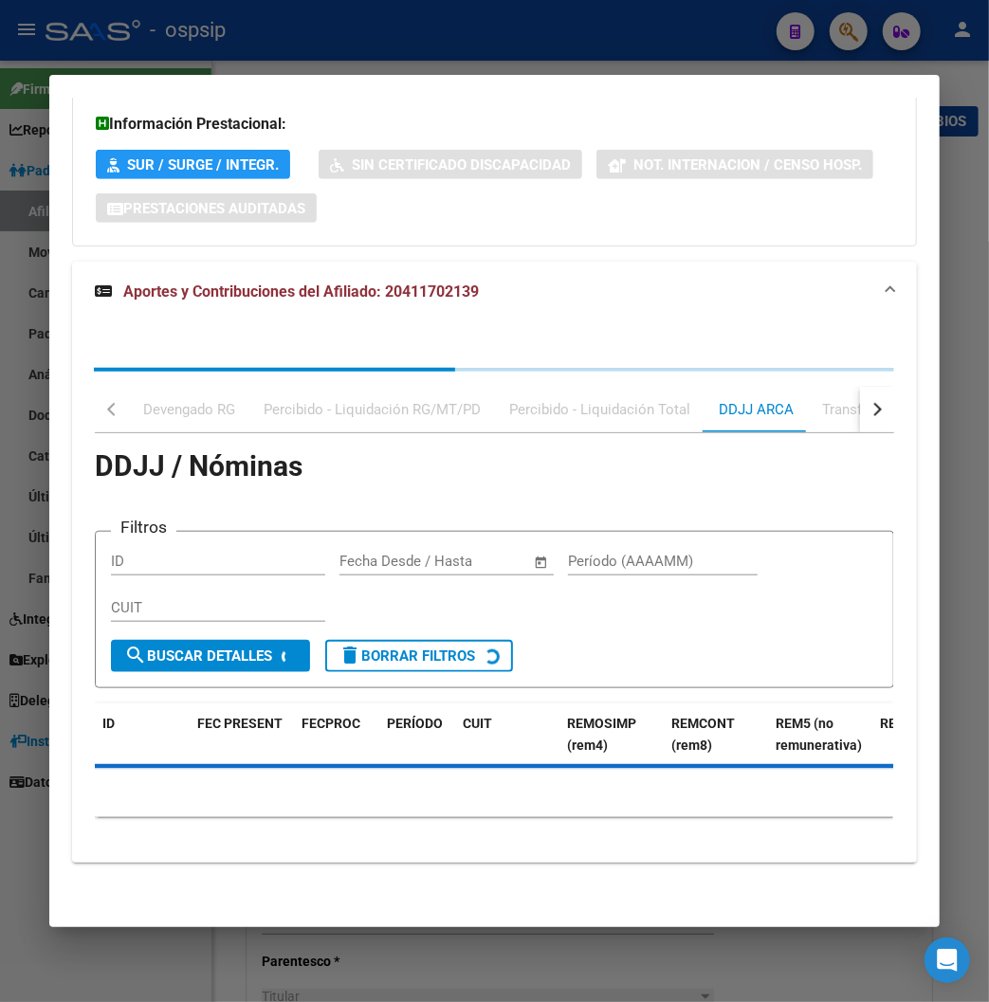
scroll to position [590, 0]
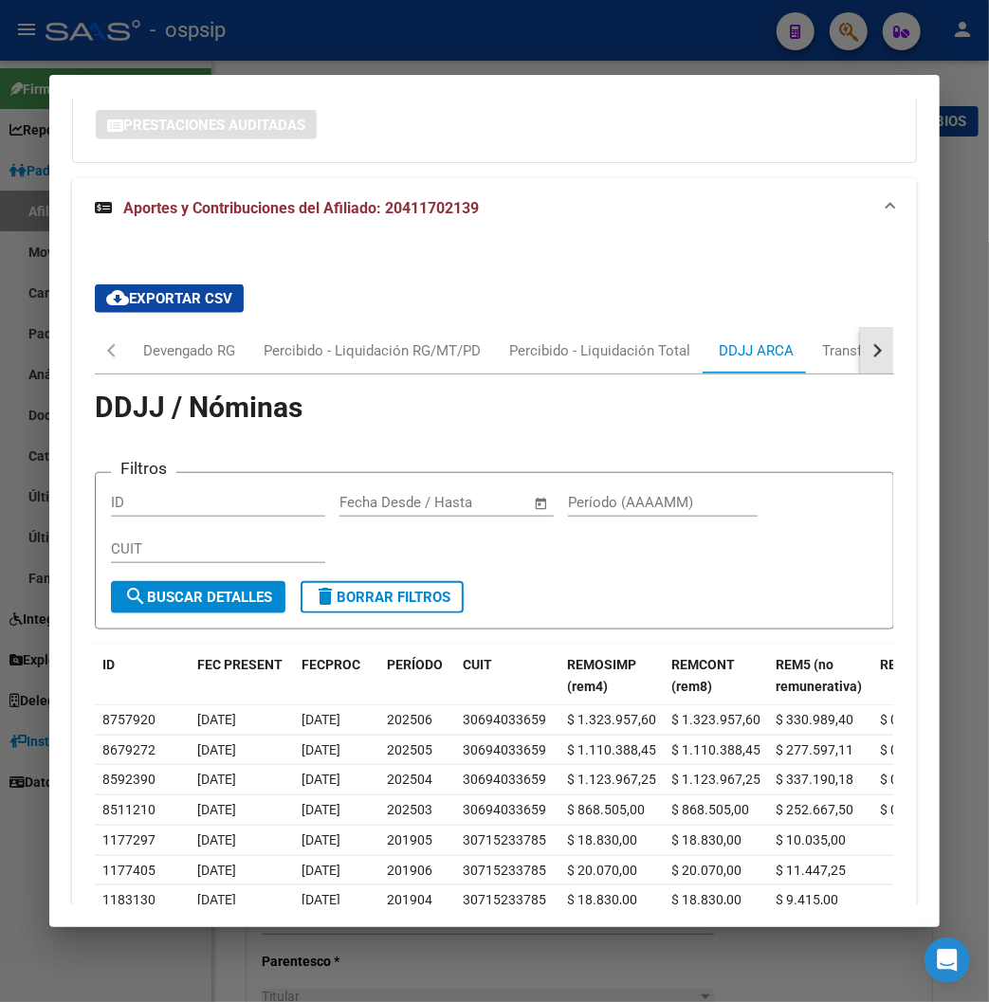
click at [881, 356] on div "button" at bounding box center [874, 350] width 13 height 13
click at [804, 360] on div "ARCA Relaciones Laborales" at bounding box center [804, 350] width 177 height 21
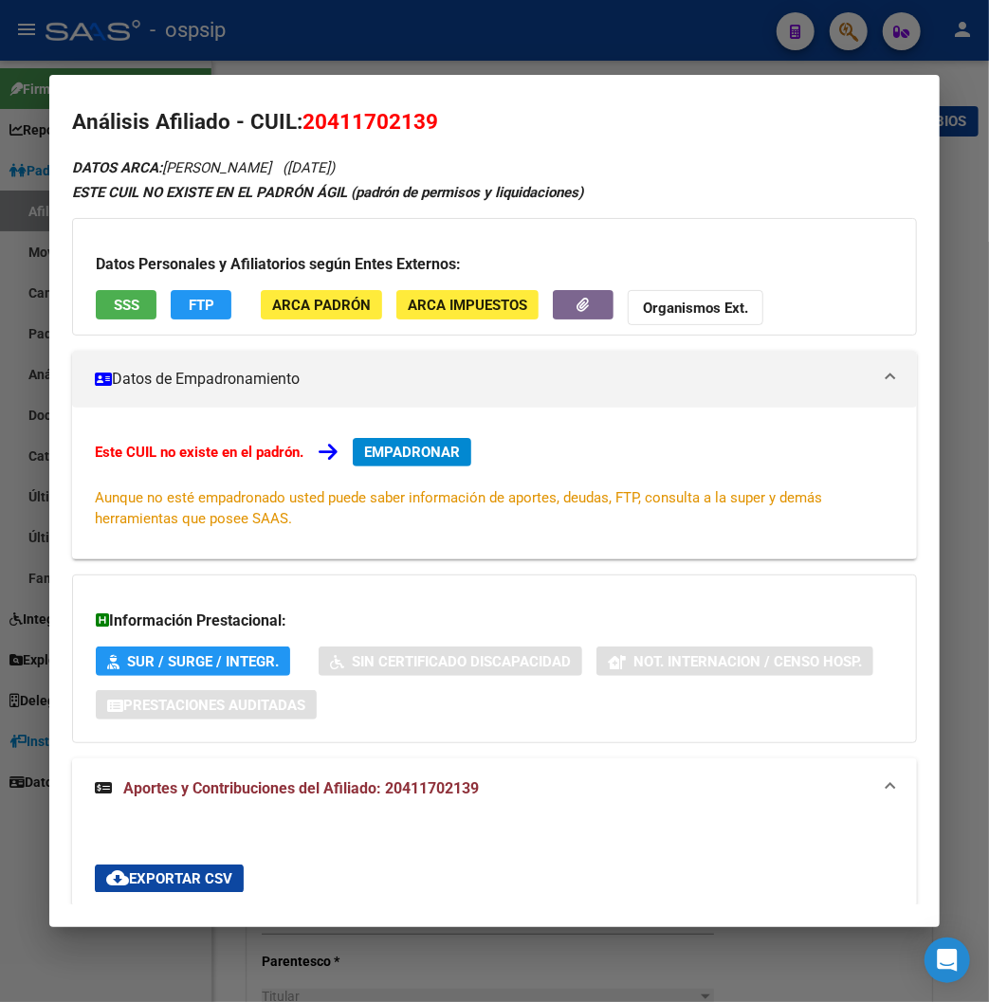
scroll to position [0, 0]
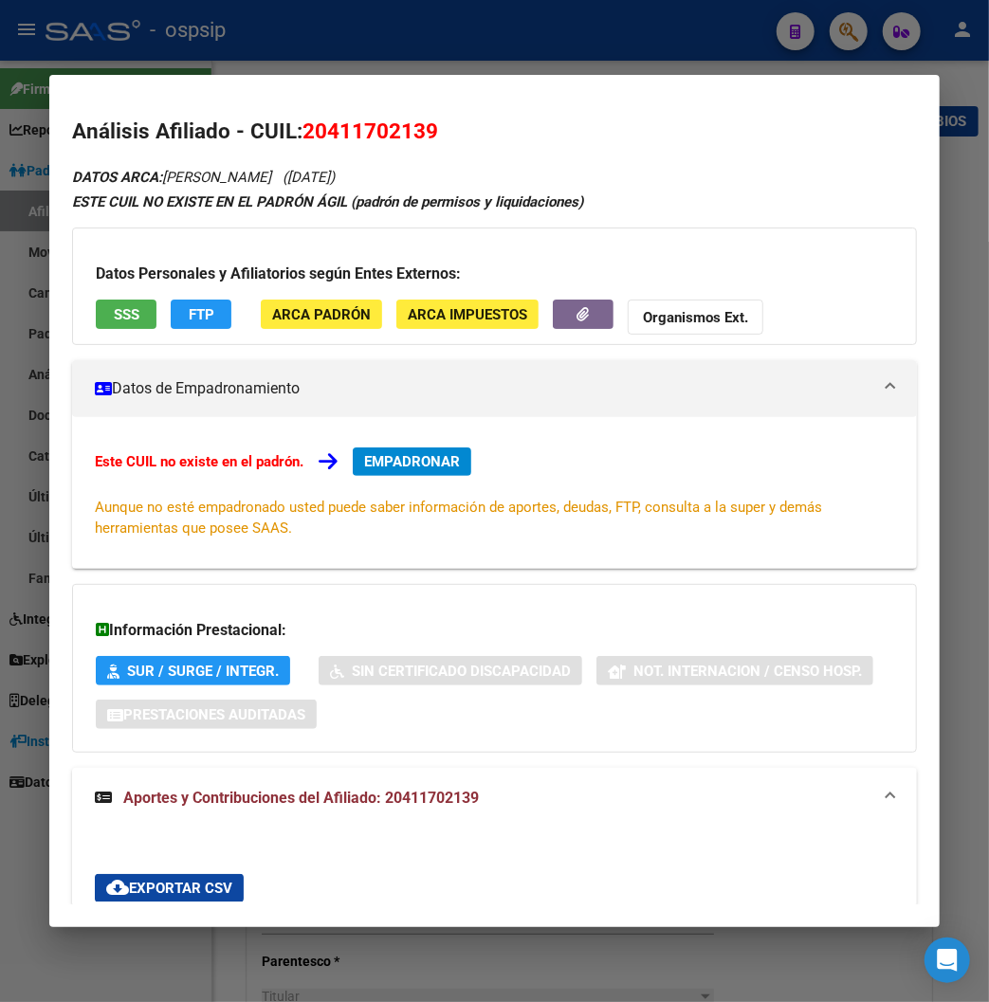
click at [495, 27] on div at bounding box center [494, 501] width 989 height 1002
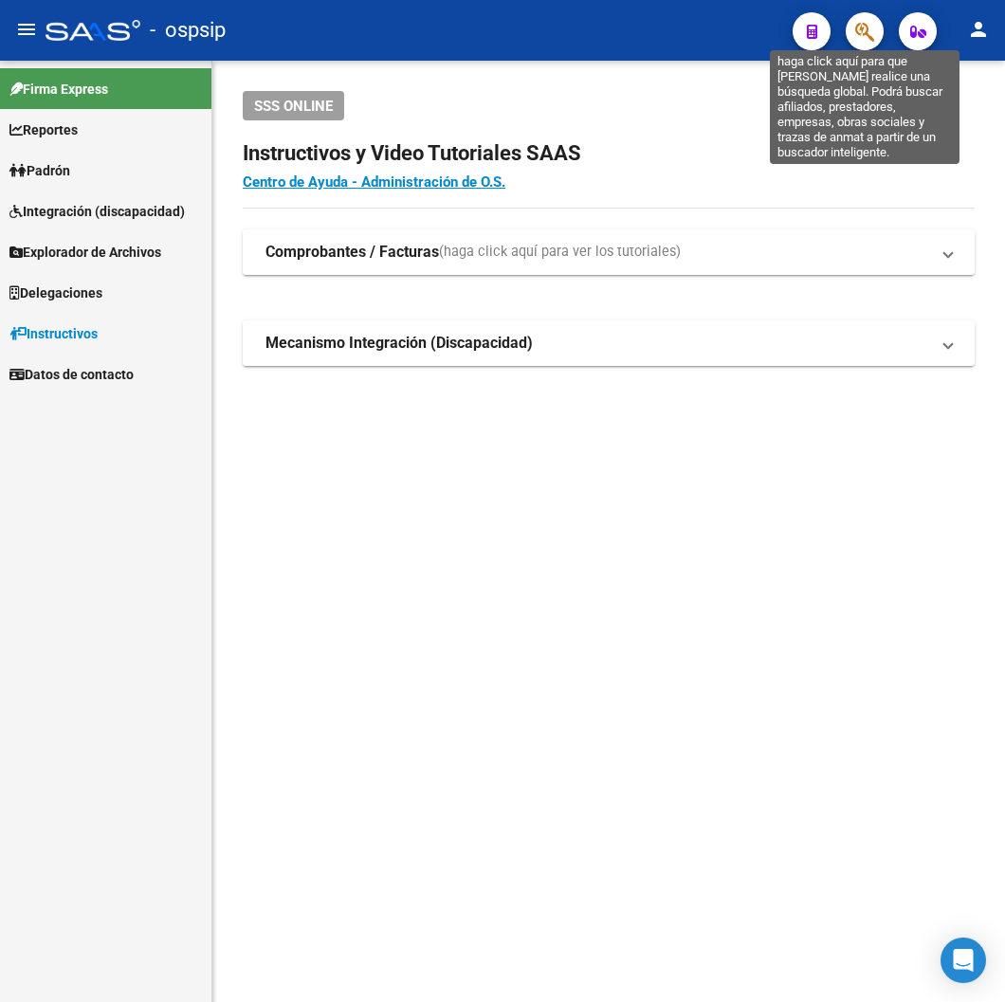
click at [863, 36] on icon "button" at bounding box center [864, 32] width 19 height 22
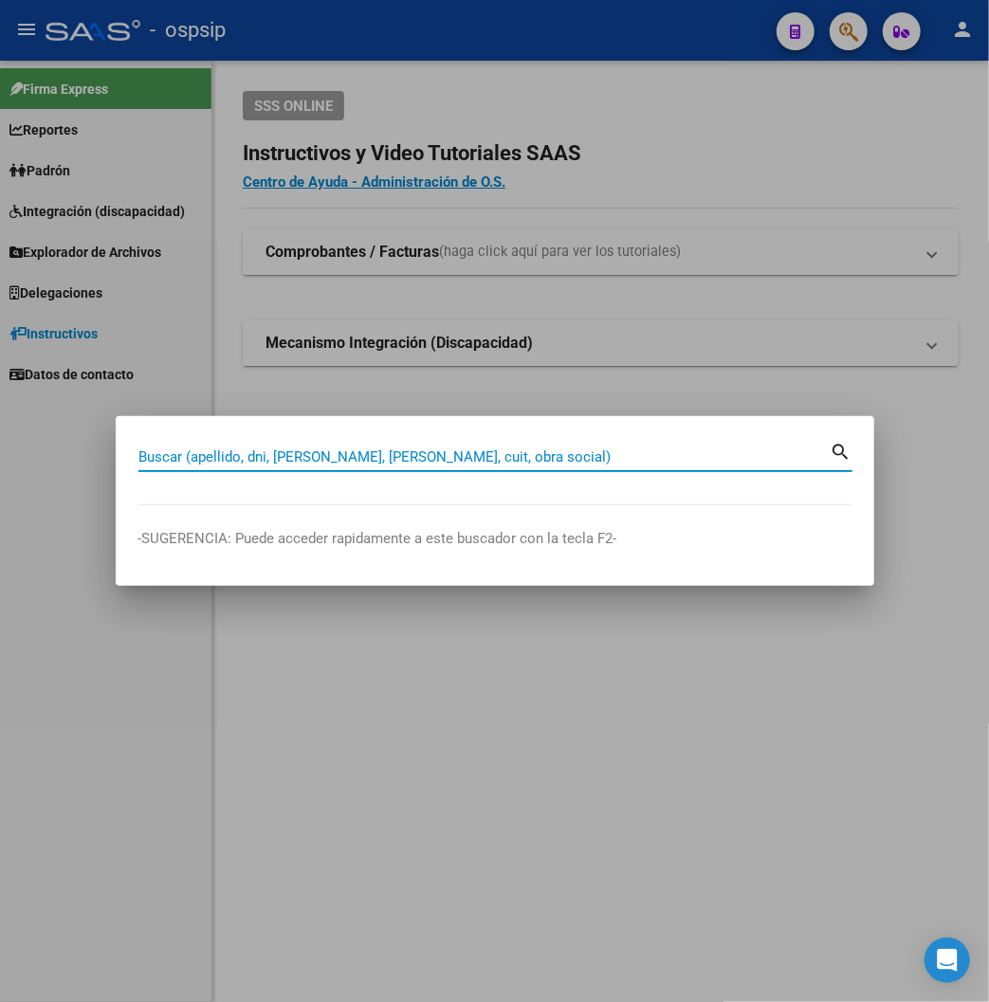
click at [138, 458] on input "Buscar (apellido, dni, [PERSON_NAME], [PERSON_NAME], cuit, obra social)" at bounding box center [484, 456] width 692 height 17
type input "41170213"
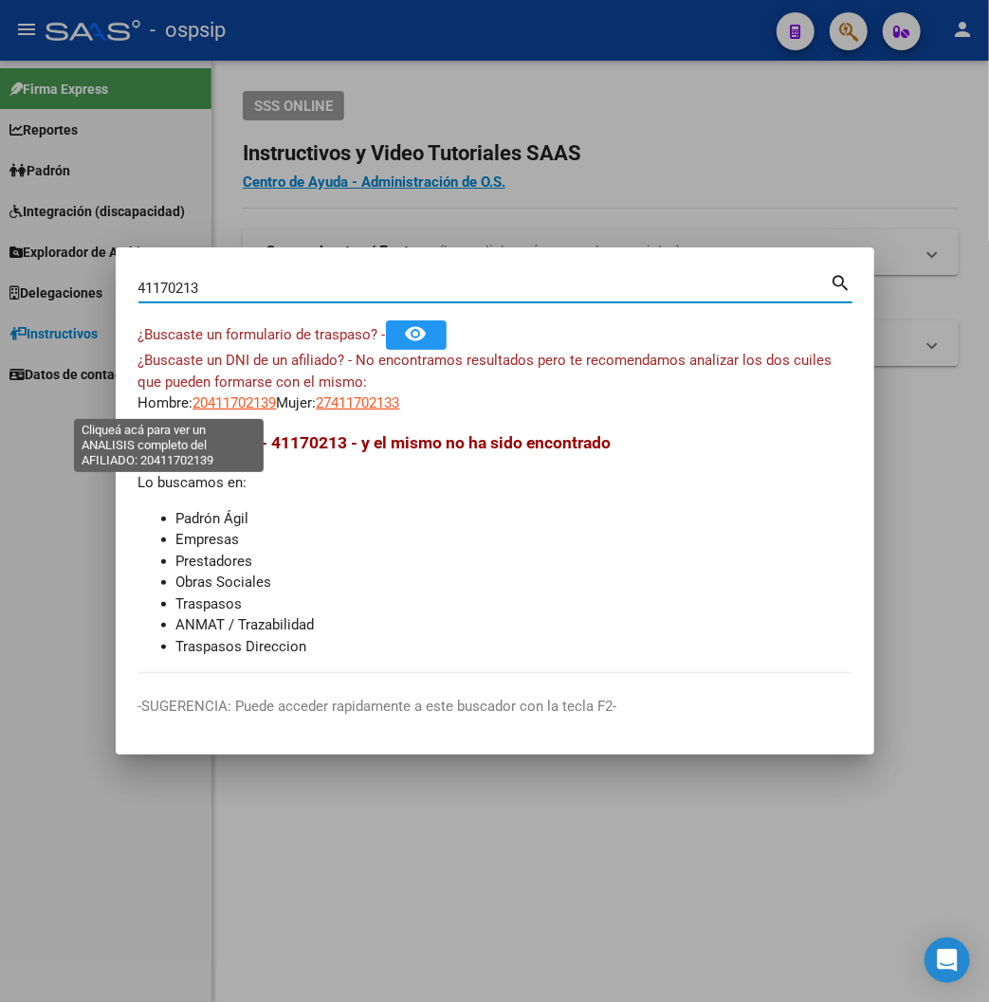
click at [193, 402] on span "20411702139" at bounding box center [234, 402] width 83 height 17
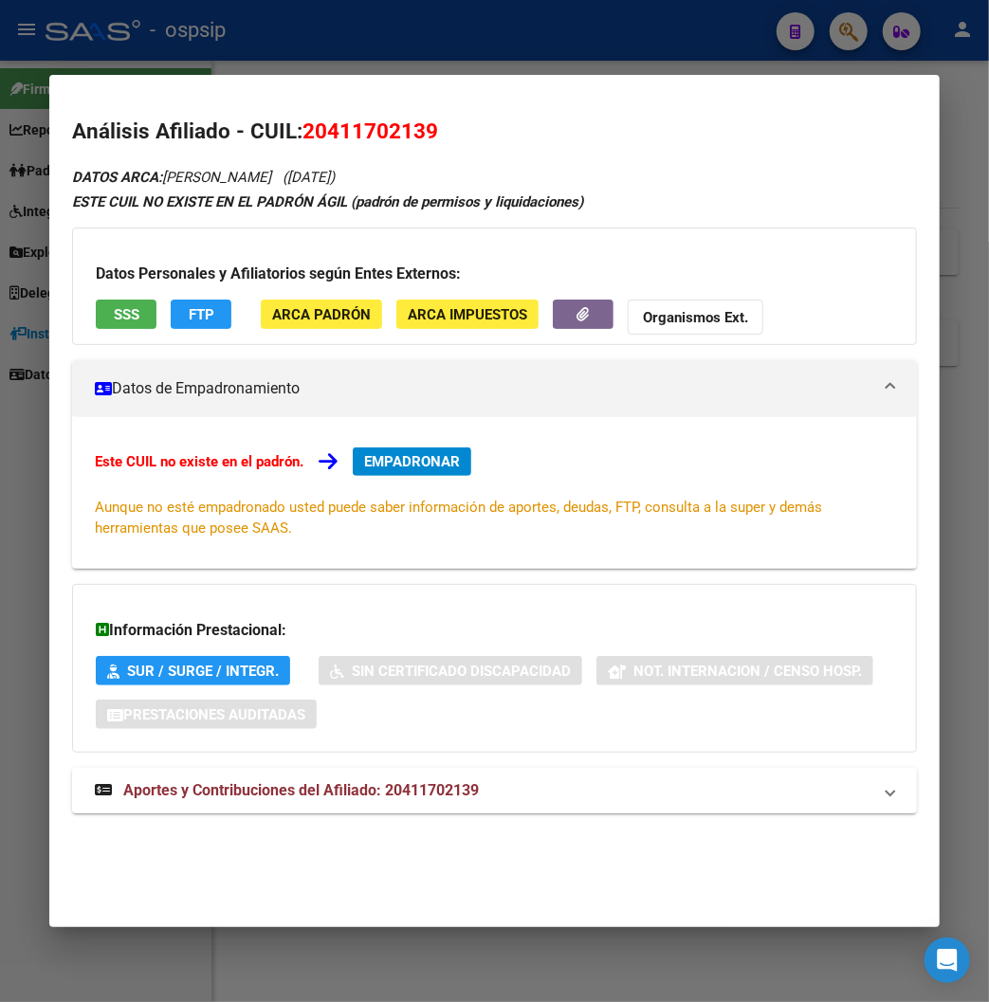
click at [297, 794] on span "Aportes y Contribuciones del Afiliado: 20411702139" at bounding box center [300, 790] width 355 height 18
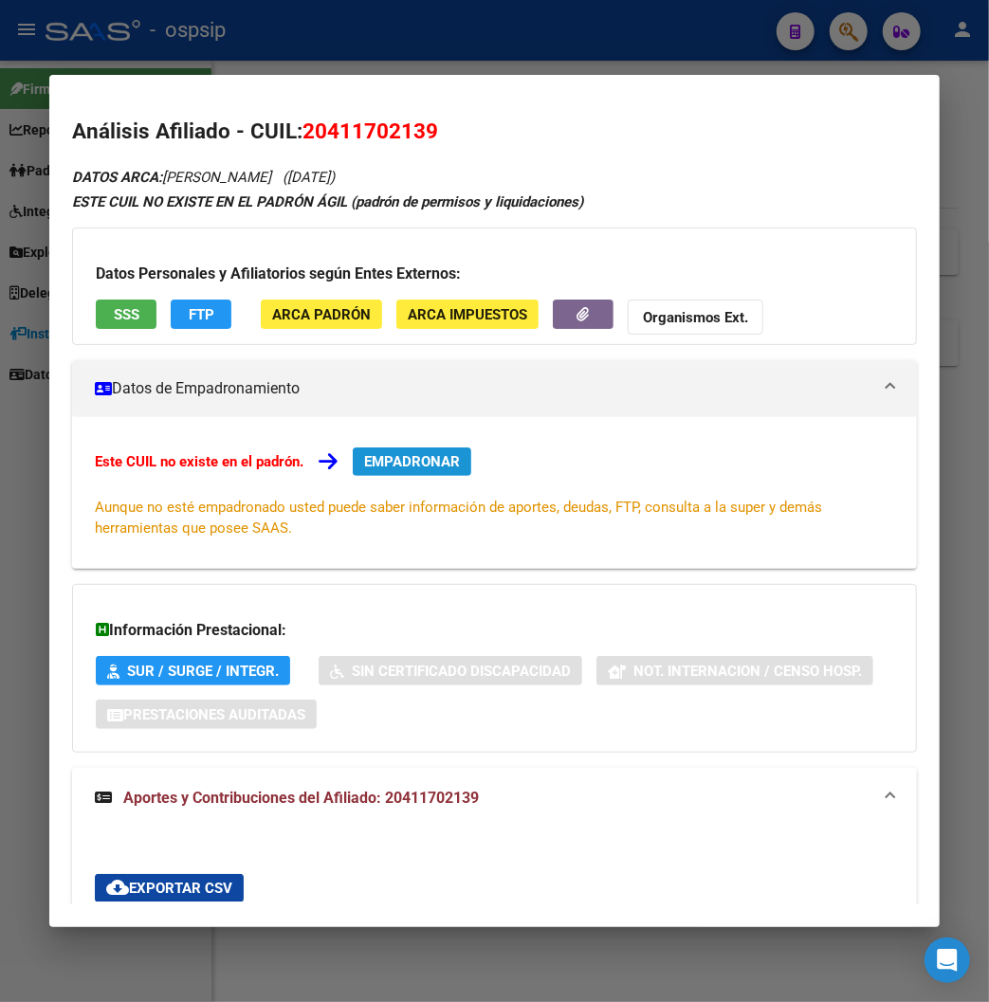
click at [391, 474] on button "EMPADRONAR" at bounding box center [412, 461] width 118 height 28
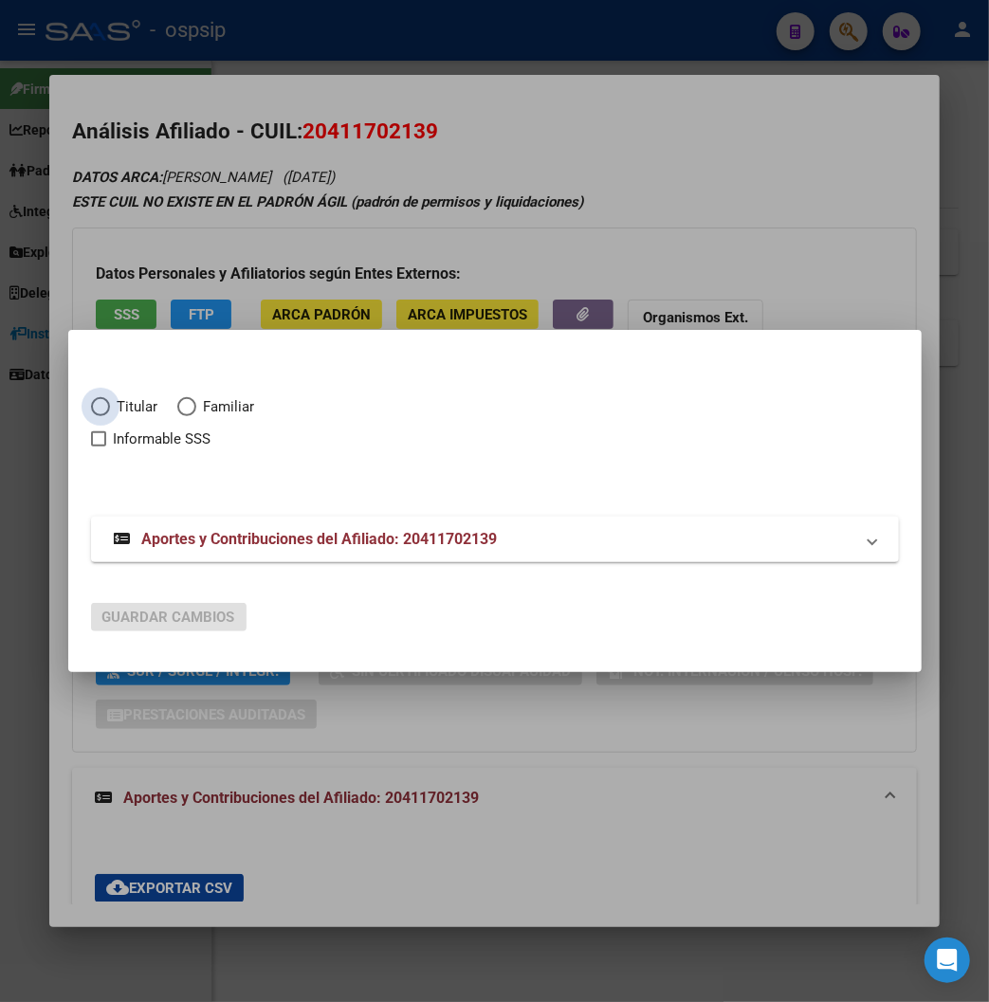
click at [91, 401] on span "Elija una opción" at bounding box center [100, 406] width 19 height 19
click at [91, 401] on input "Titular" at bounding box center [100, 406] width 19 height 19
radio input "true"
checkbox input "true"
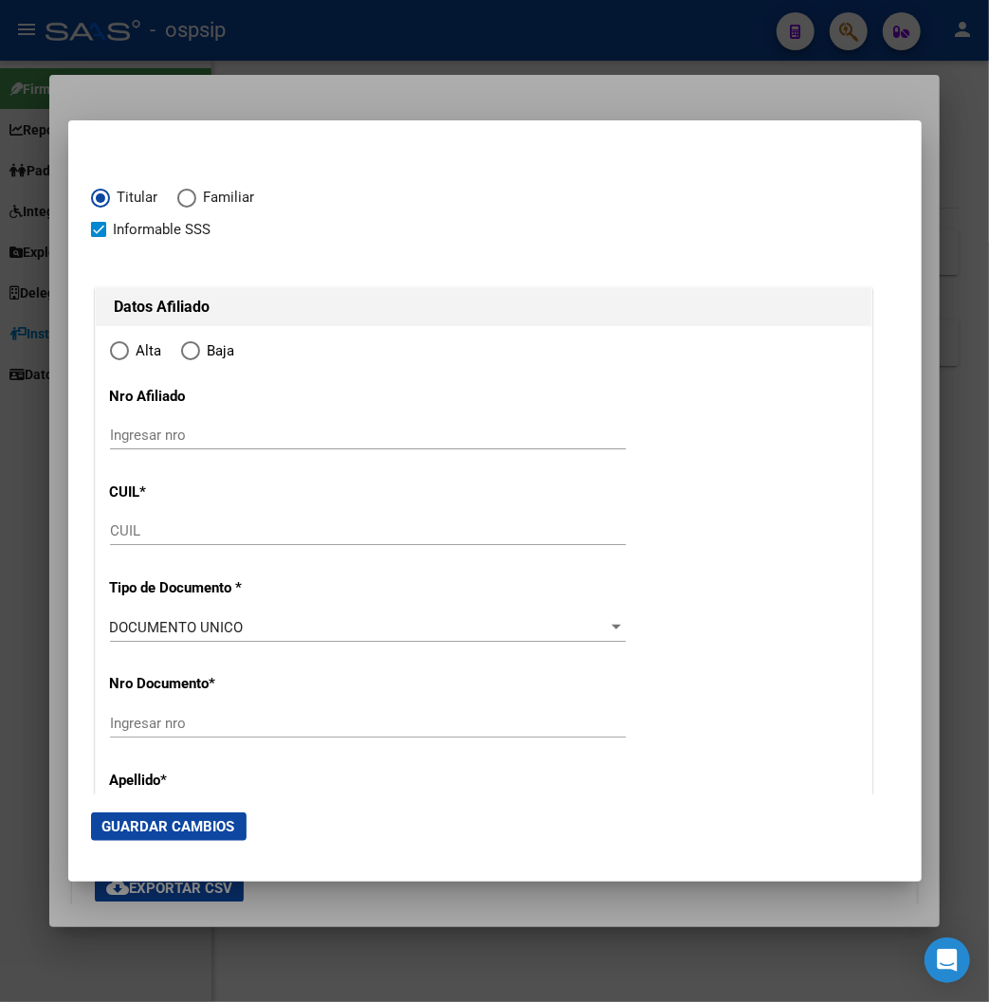
type input "20-41170213-9"
type input "41170213"
type input "[GEOGRAPHIC_DATA]"
type input "[PERSON_NAME]"
type input "[DATE]"
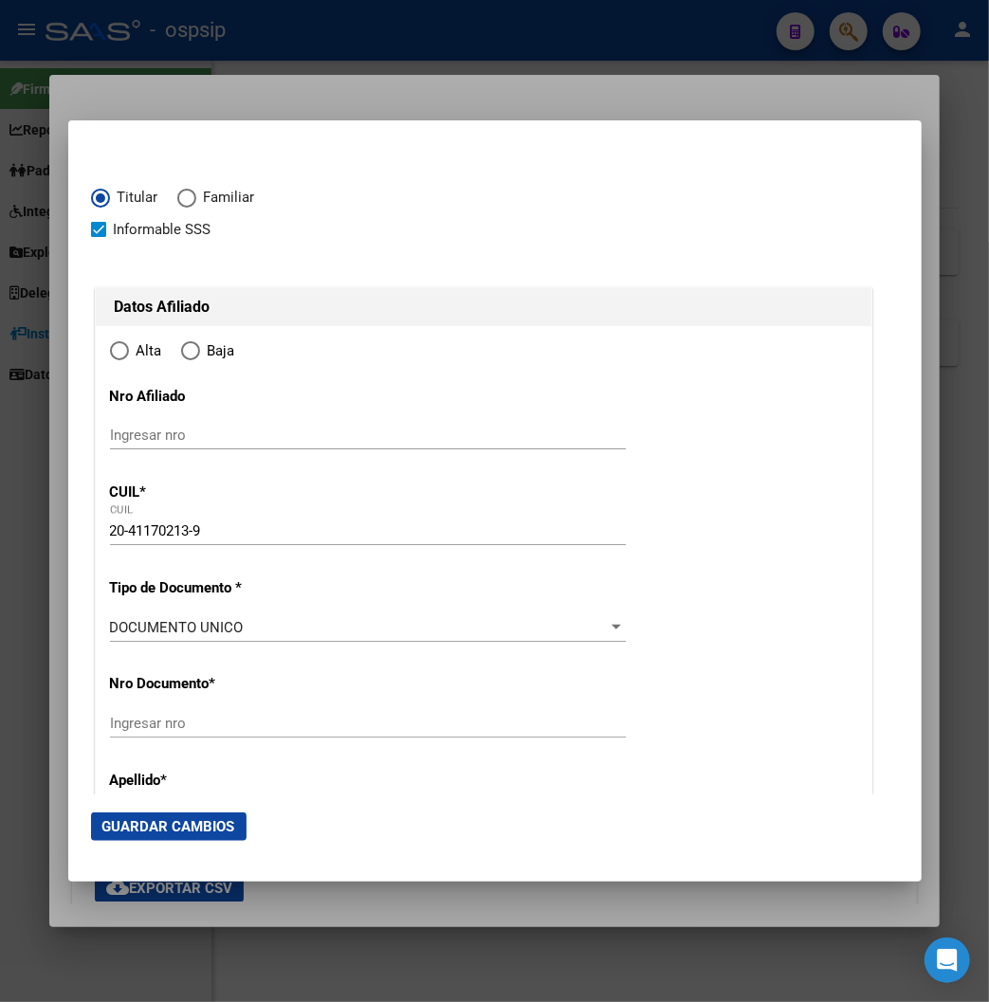
type input "[PERSON_NAME]"
type input "1888"
type input "1304"
type input "1823"
radio input "true"
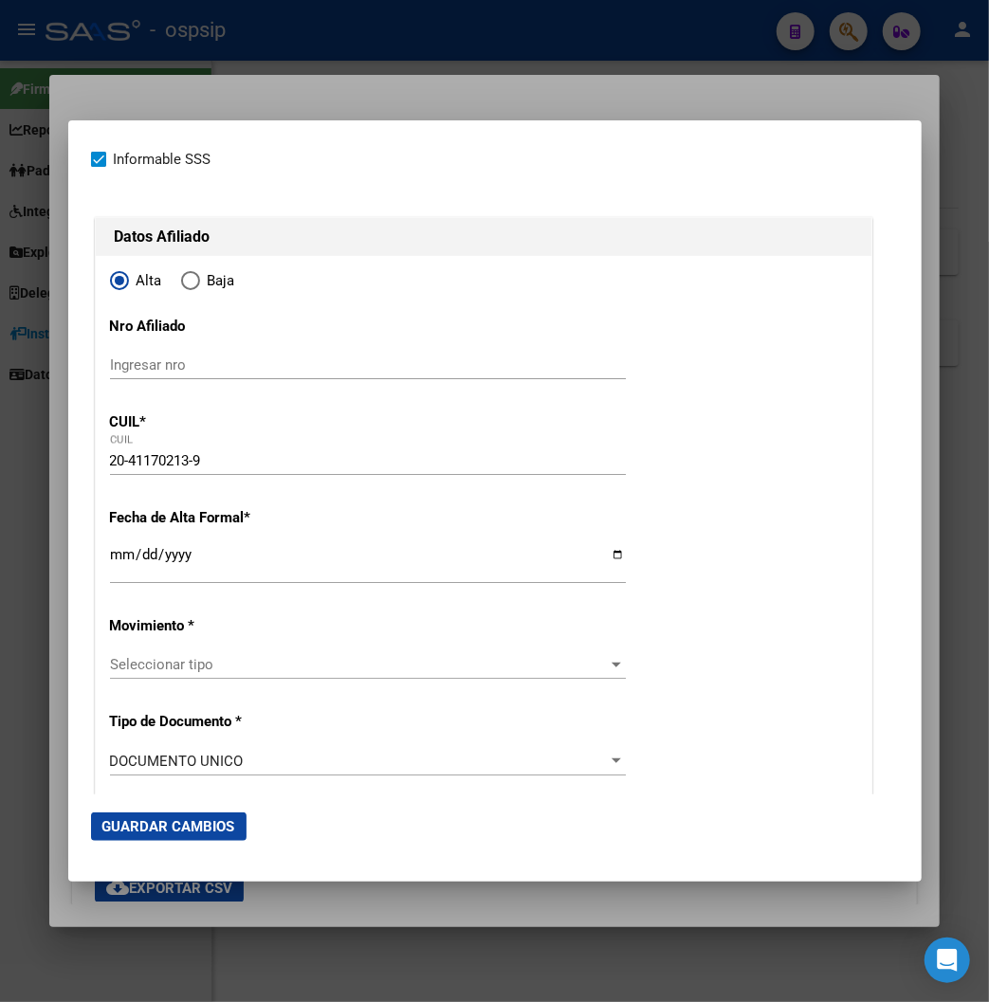
scroll to position [105, 0]
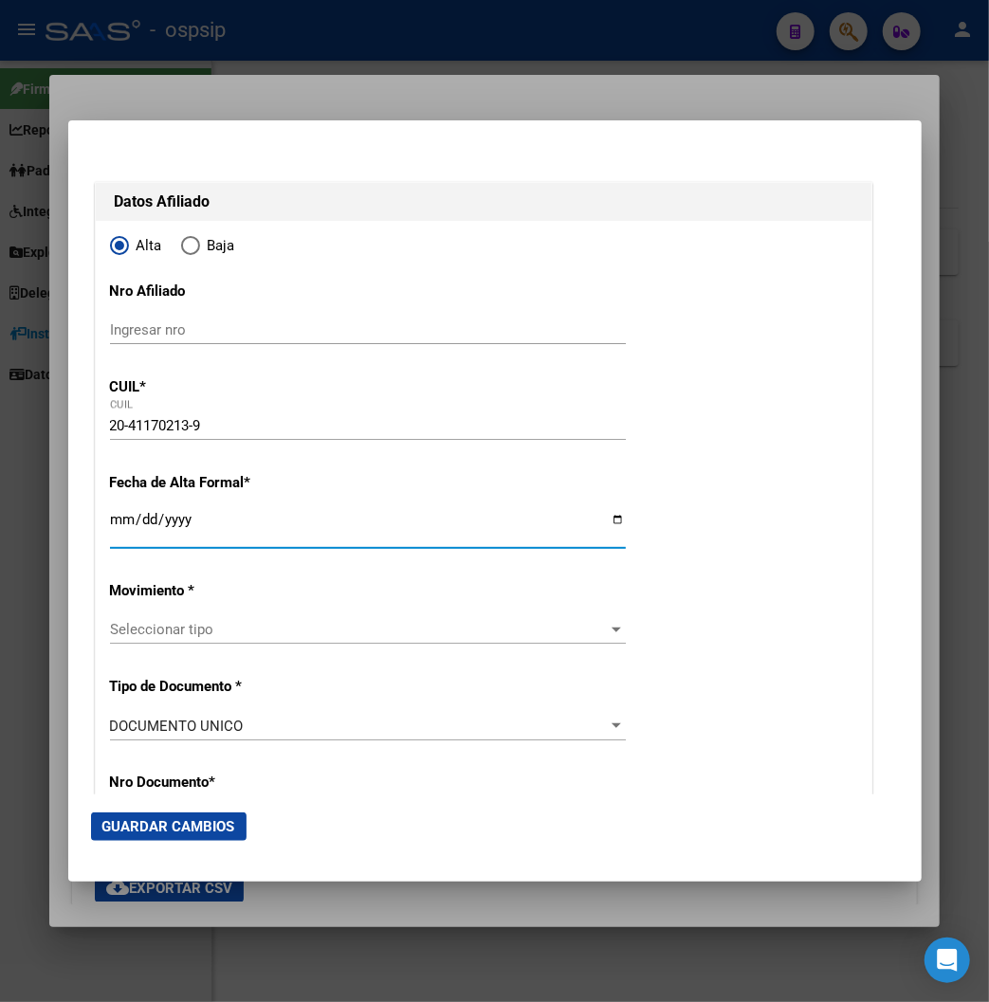
click at [110, 522] on input "Ingresar fecha" at bounding box center [368, 527] width 516 height 30
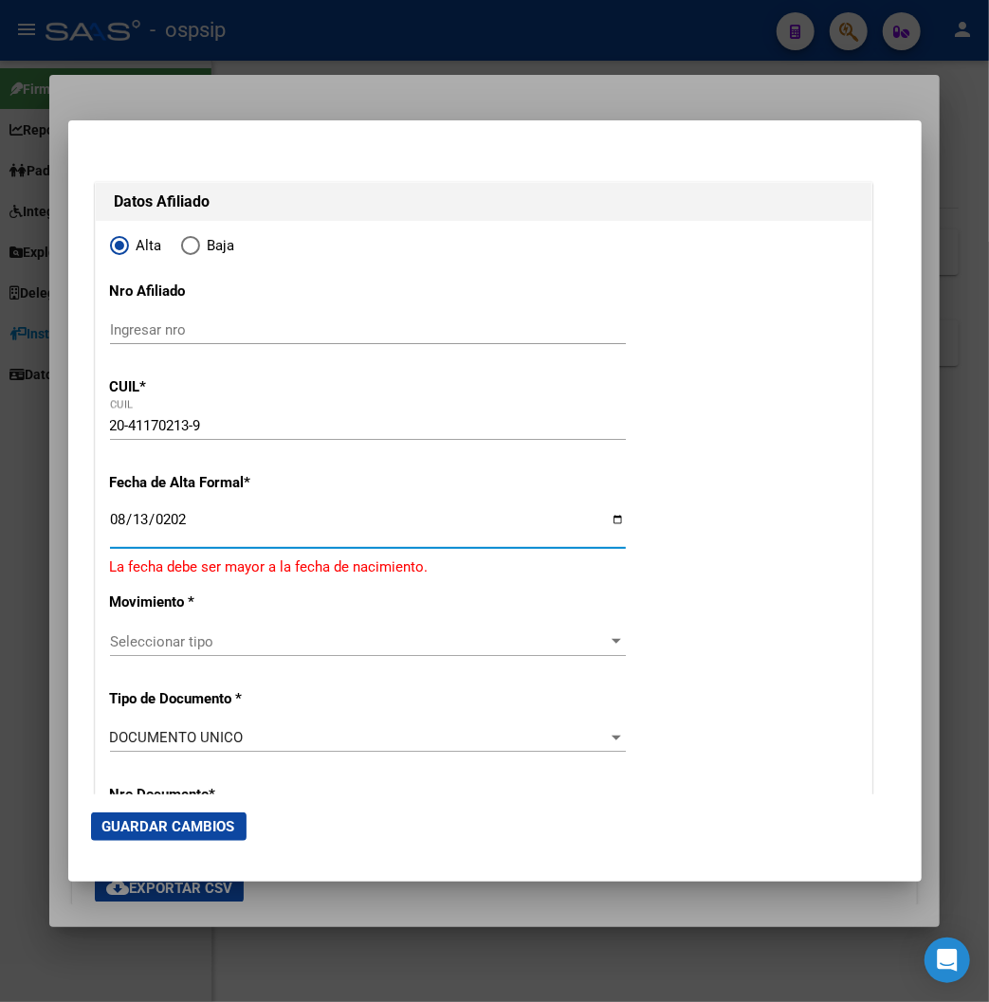
type input "[DATE]"
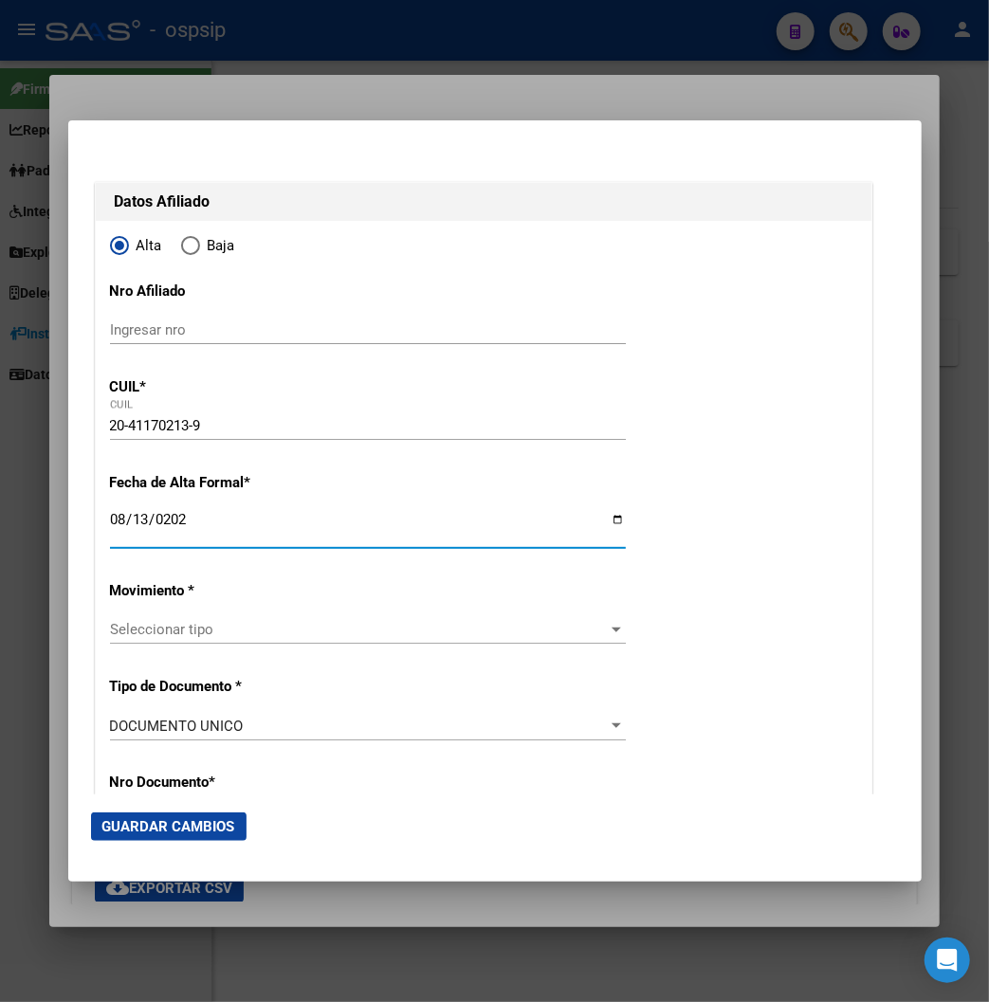
click at [215, 618] on div "Seleccionar tipo Seleccionar tipo" at bounding box center [368, 629] width 516 height 28
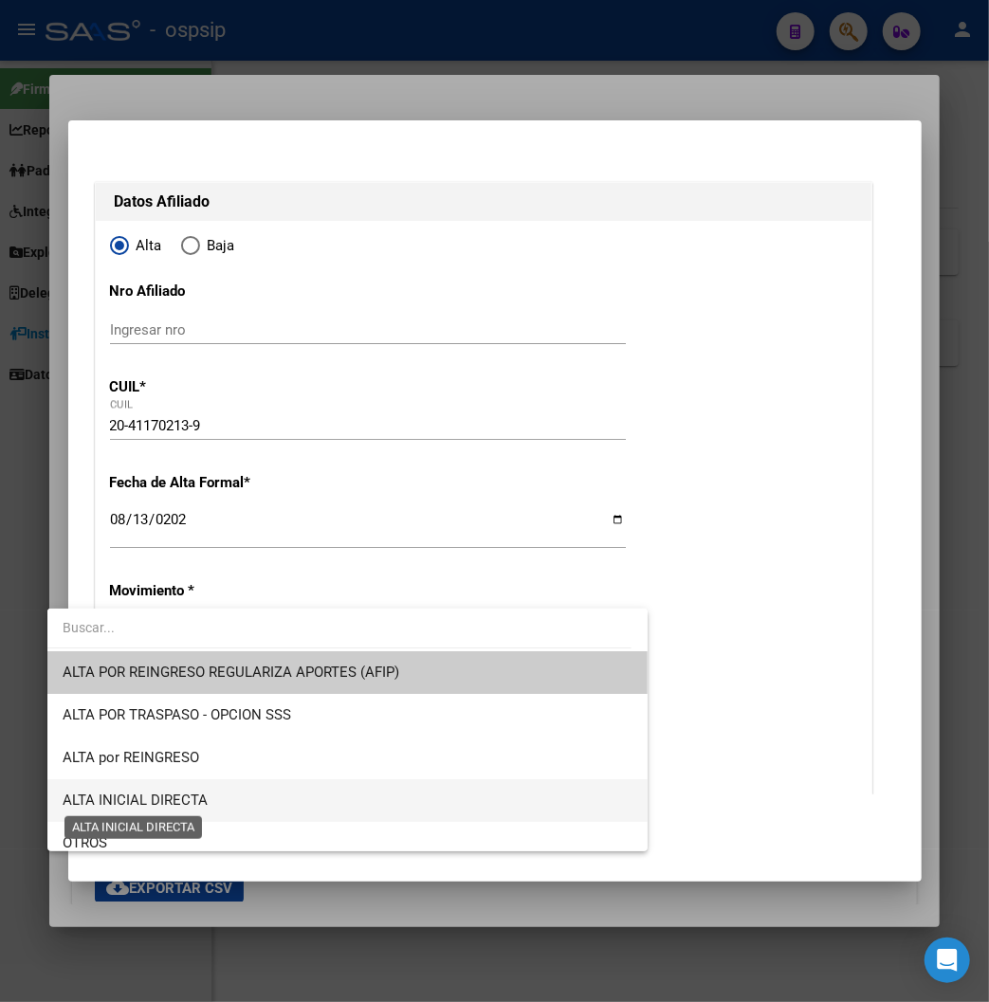
click at [195, 804] on span "ALTA INICIAL DIRECTA" at bounding box center [135, 799] width 145 height 17
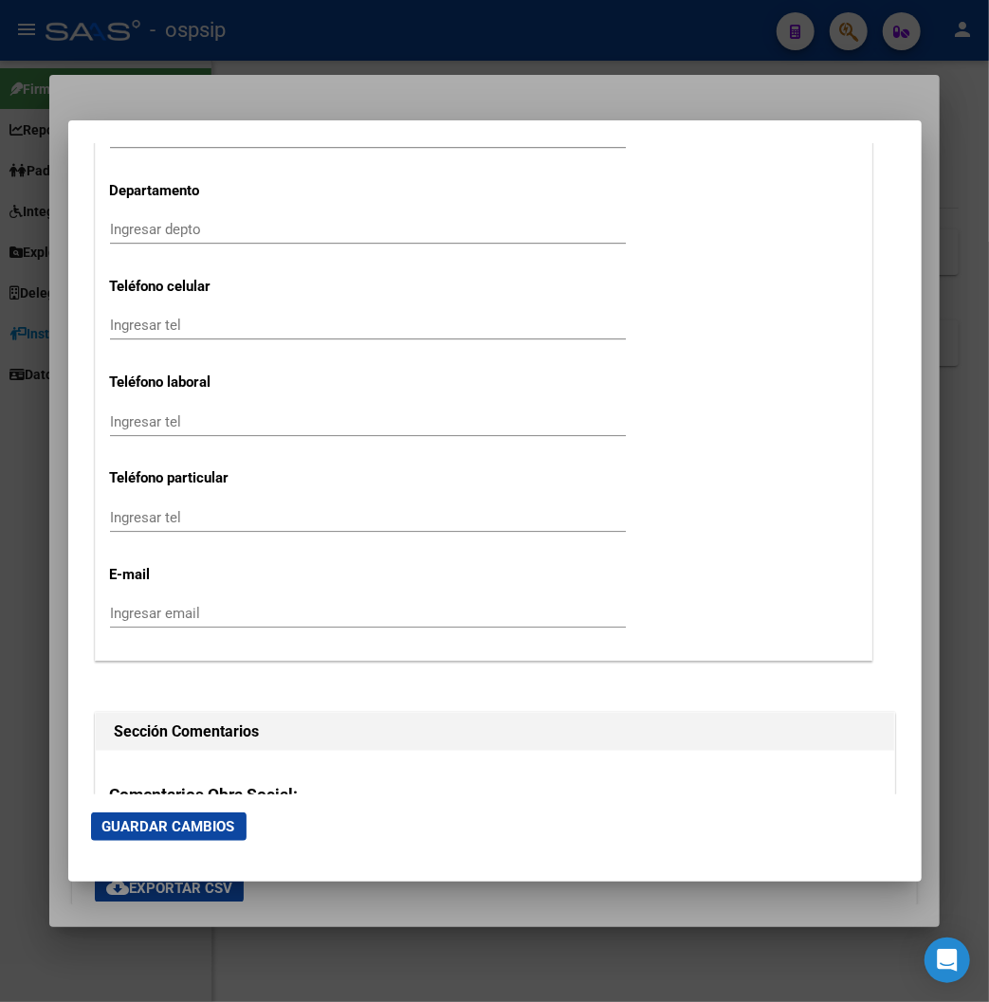
scroll to position [2316, 0]
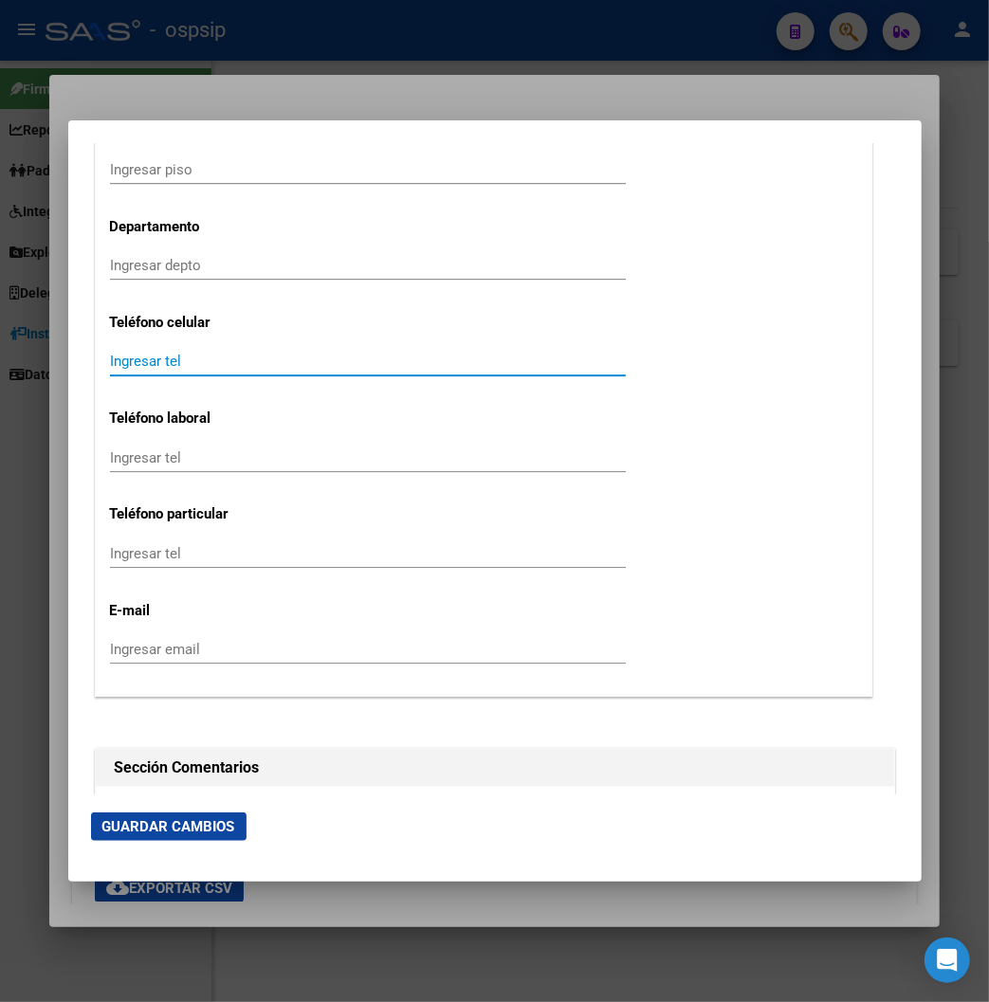
click at [110, 362] on input "Ingresar tel" at bounding box center [368, 361] width 516 height 17
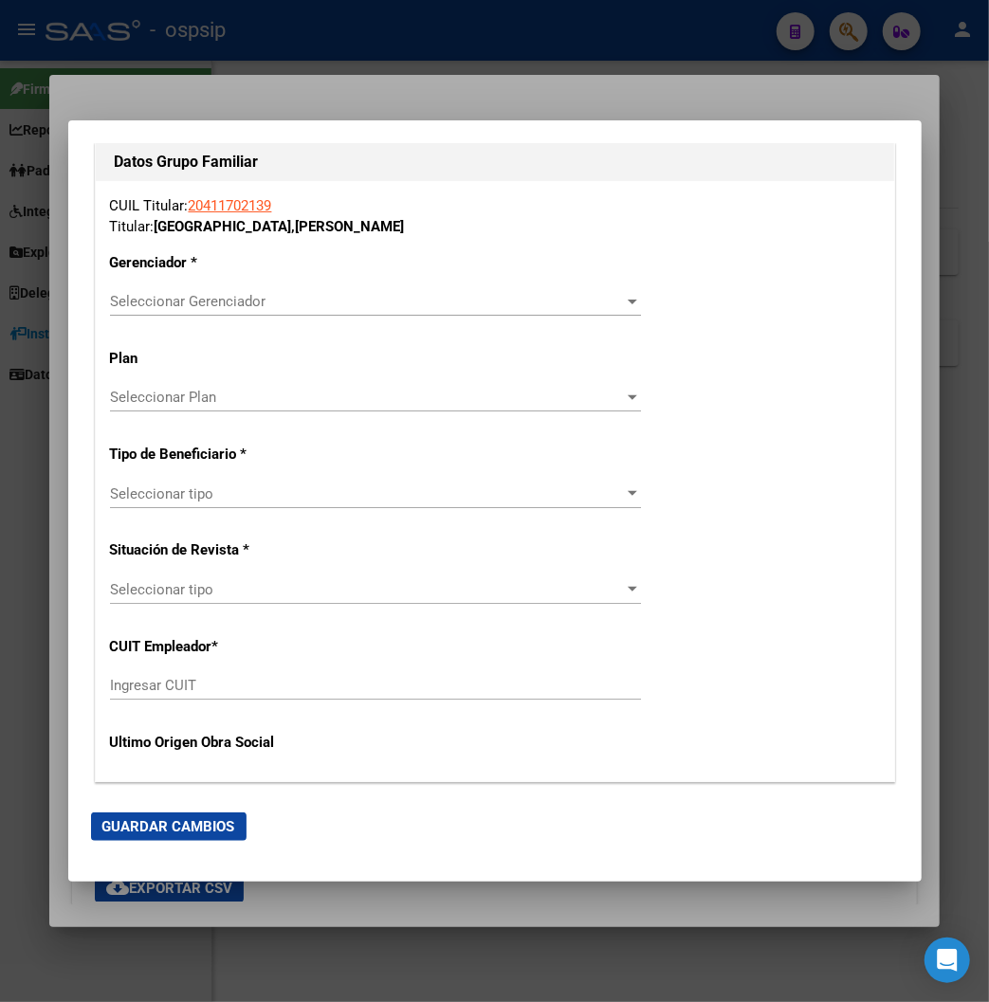
scroll to position [3264, 0]
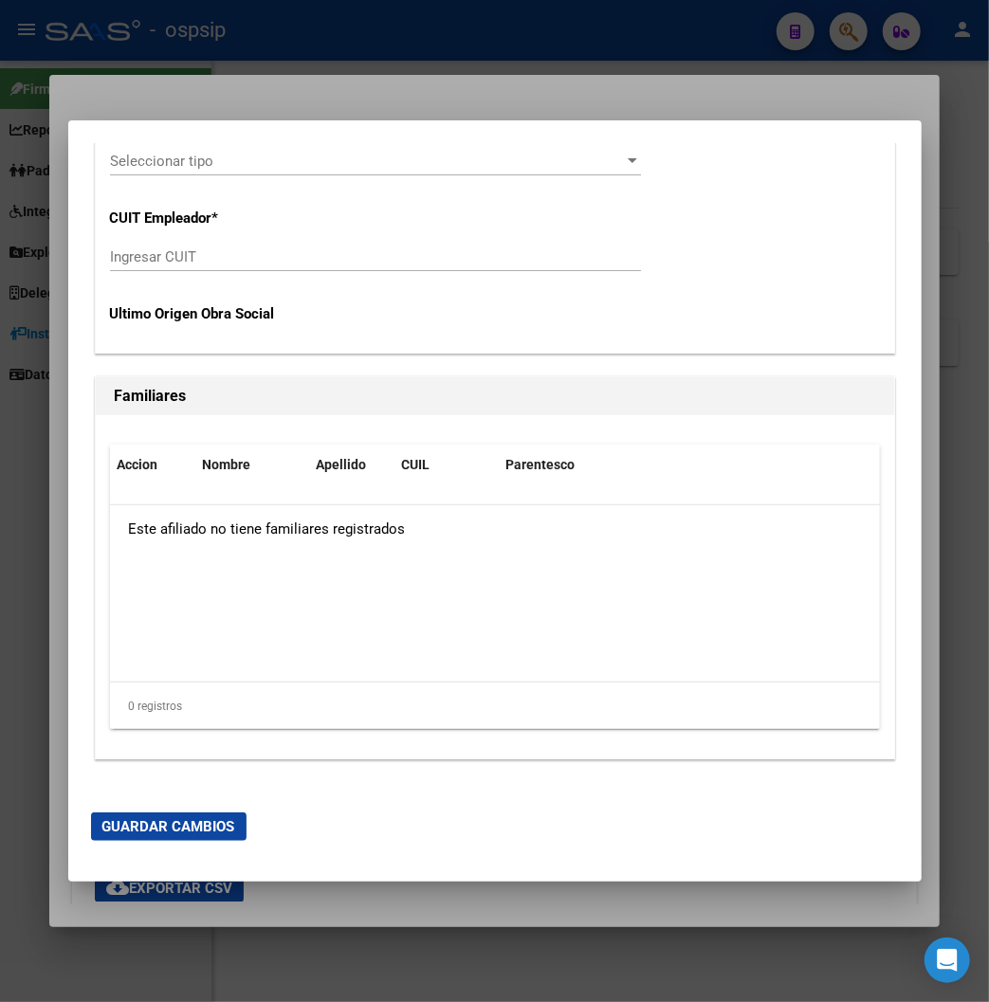
type input "1135964972"
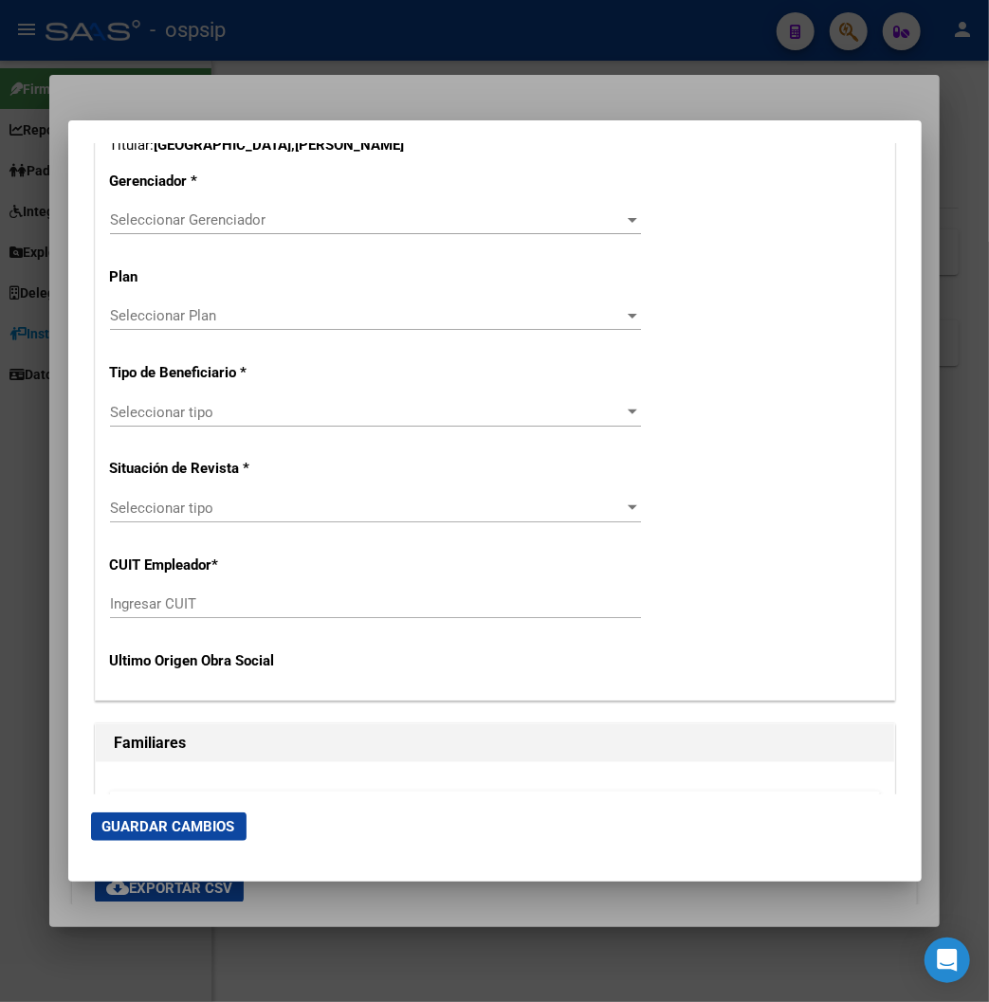
drag, startPoint x: 347, startPoint y: 423, endPoint x: 353, endPoint y: 355, distance: 67.5
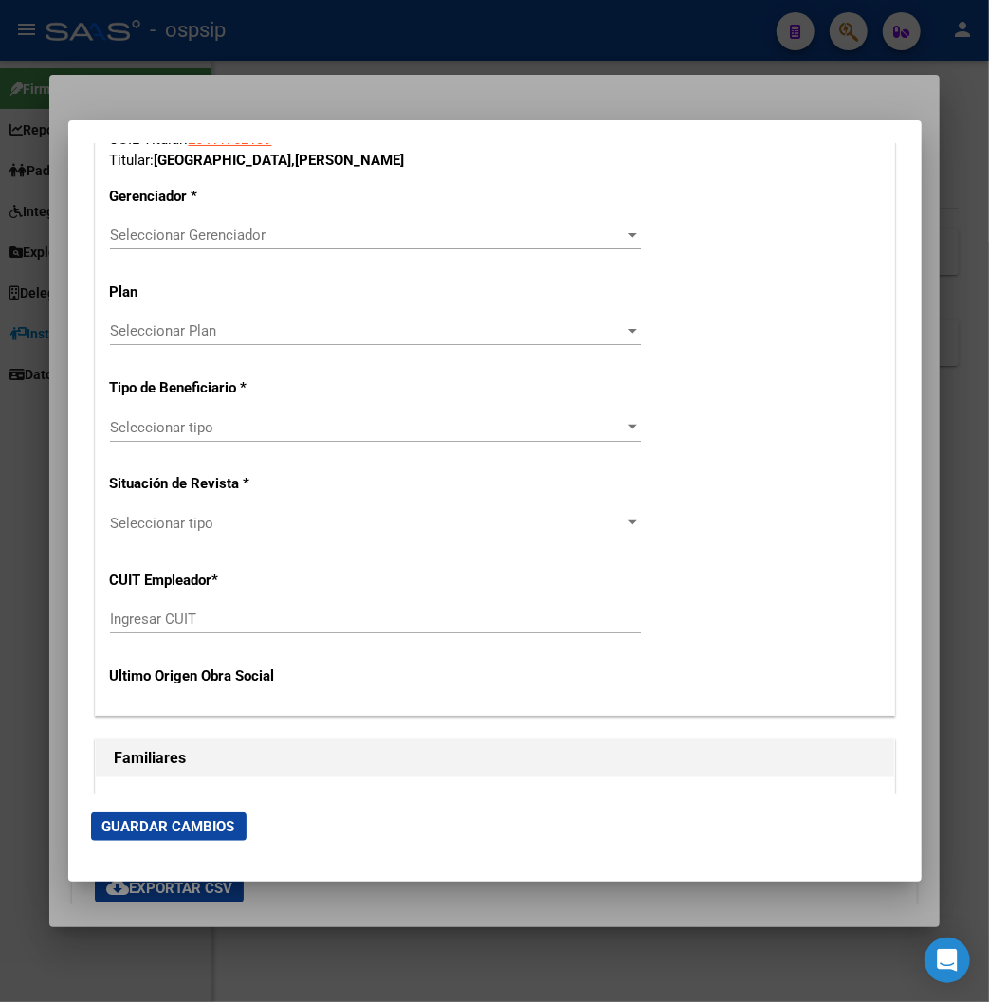
click at [317, 367] on div "CUIL Titular: 20411702139 Titular: [GEOGRAPHIC_DATA] , [PERSON_NAME] * Seleccio…" at bounding box center [495, 415] width 798 height 601
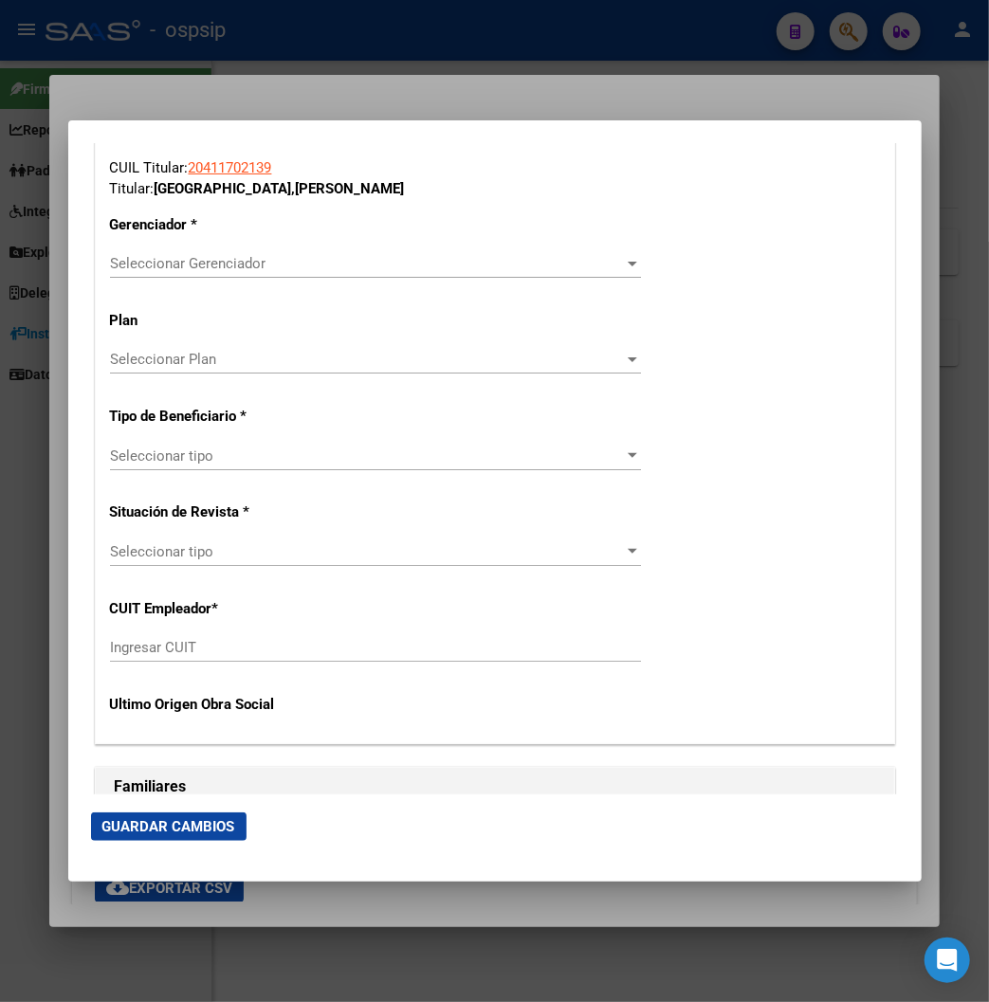
drag, startPoint x: 315, startPoint y: 306, endPoint x: 325, endPoint y: 272, distance: 35.7
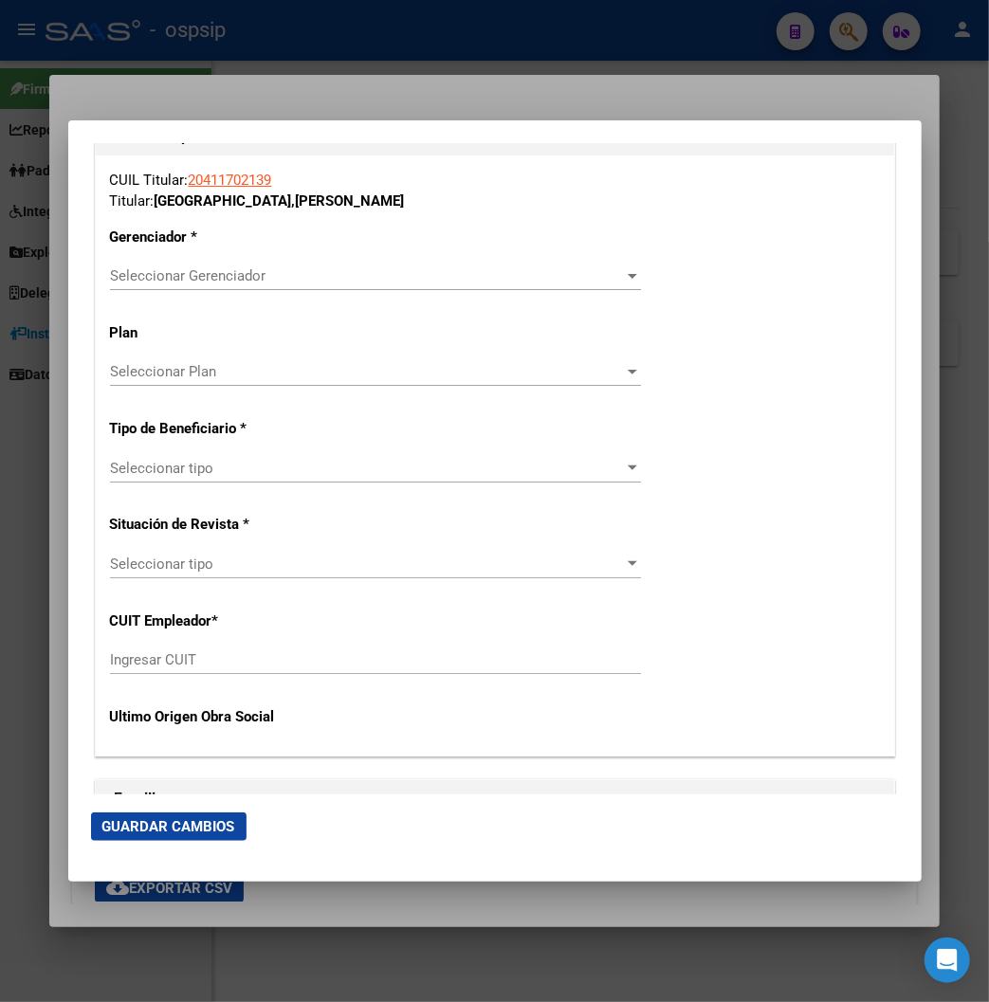
drag, startPoint x: 470, startPoint y: 376, endPoint x: 456, endPoint y: 301, distance: 76.2
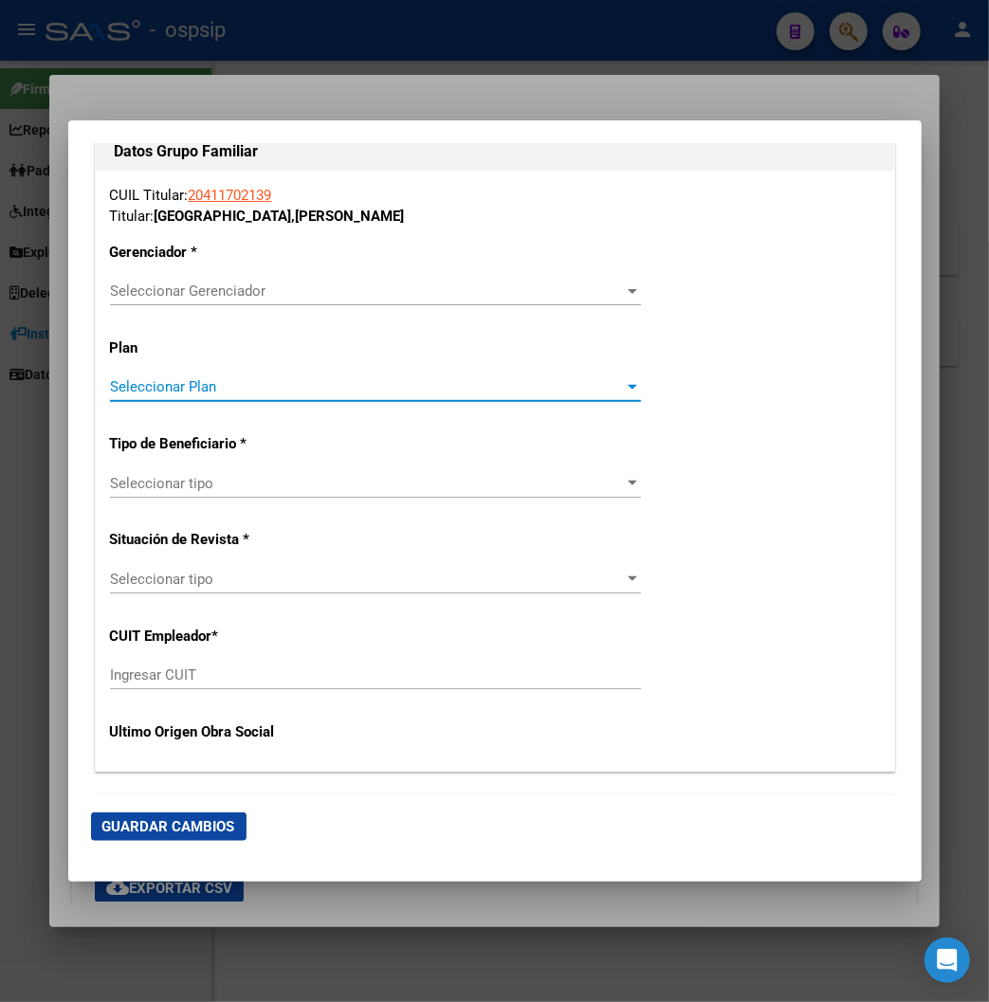
click at [556, 396] on div "Seleccionar Plan Seleccionar Plan" at bounding box center [375, 386] width 531 height 28
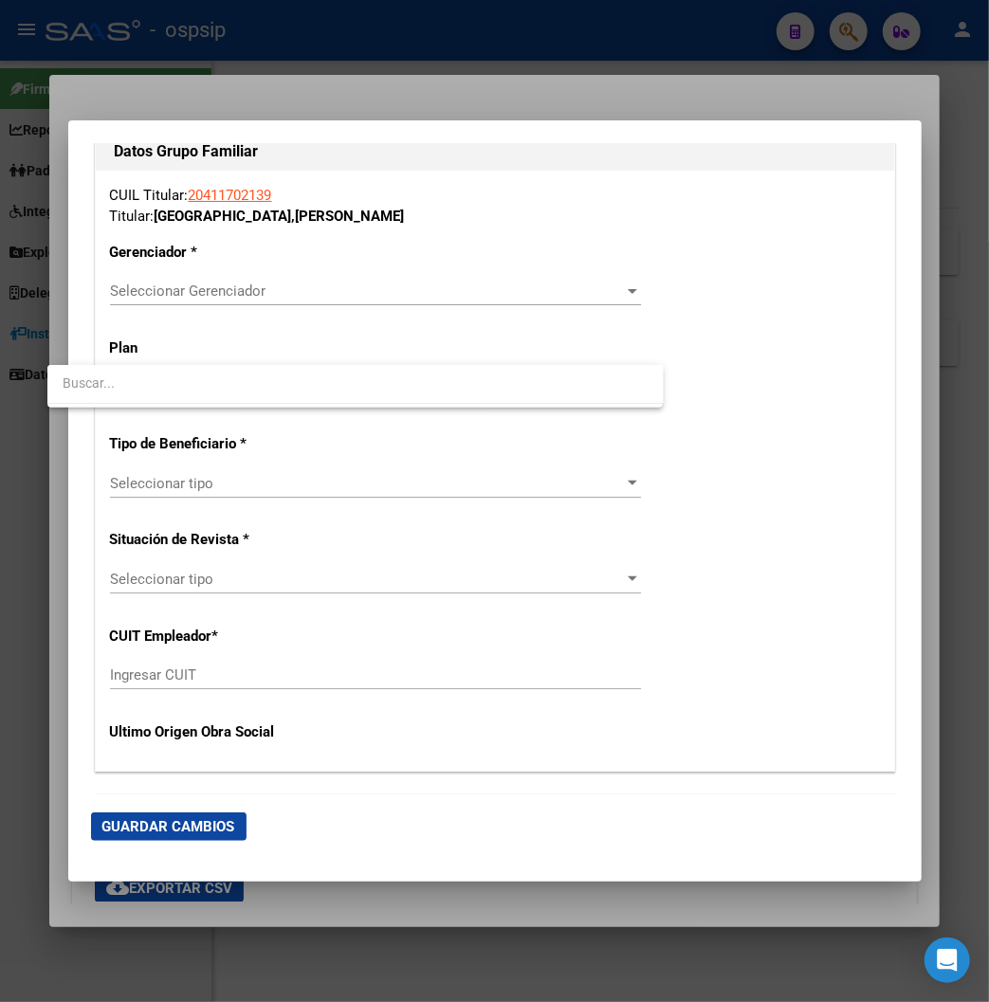
drag, startPoint x: 517, startPoint y: 324, endPoint x: 485, endPoint y: 190, distance: 138.2
click at [335, 521] on div at bounding box center [494, 501] width 989 height 1002
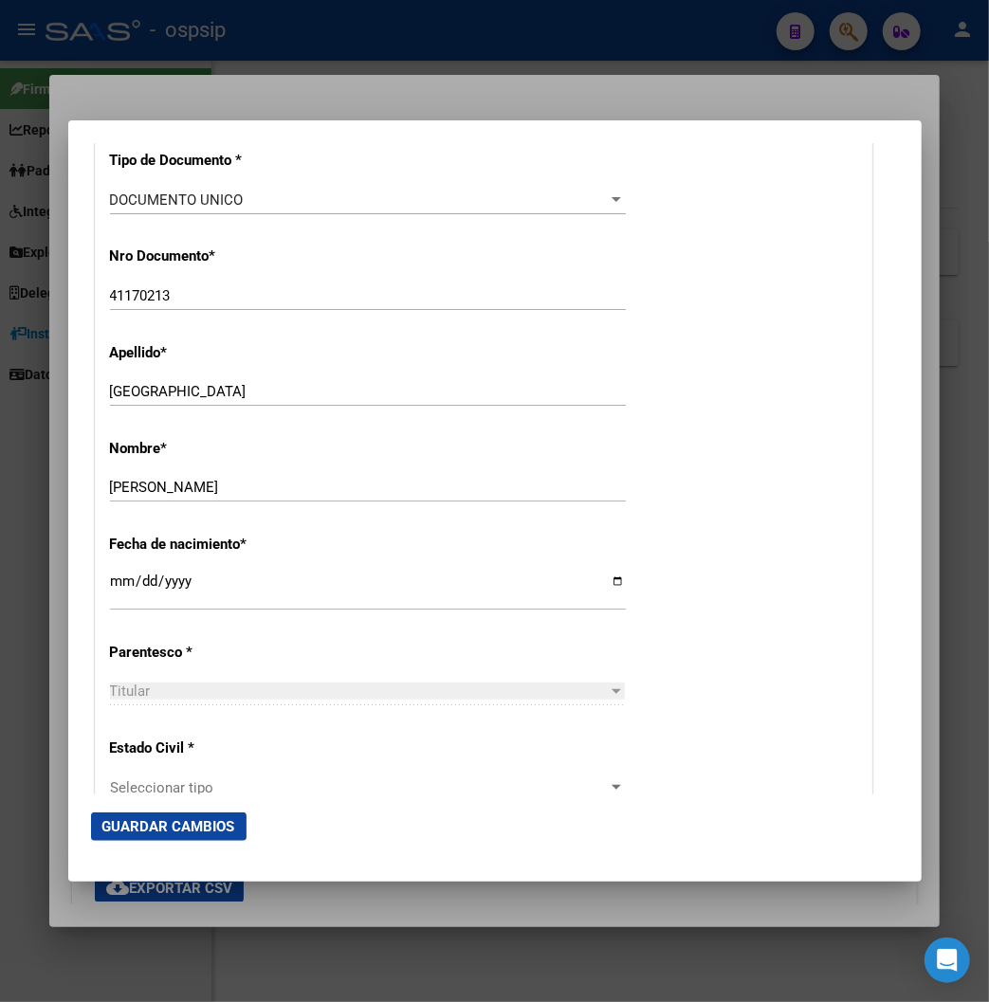
scroll to position [842, 0]
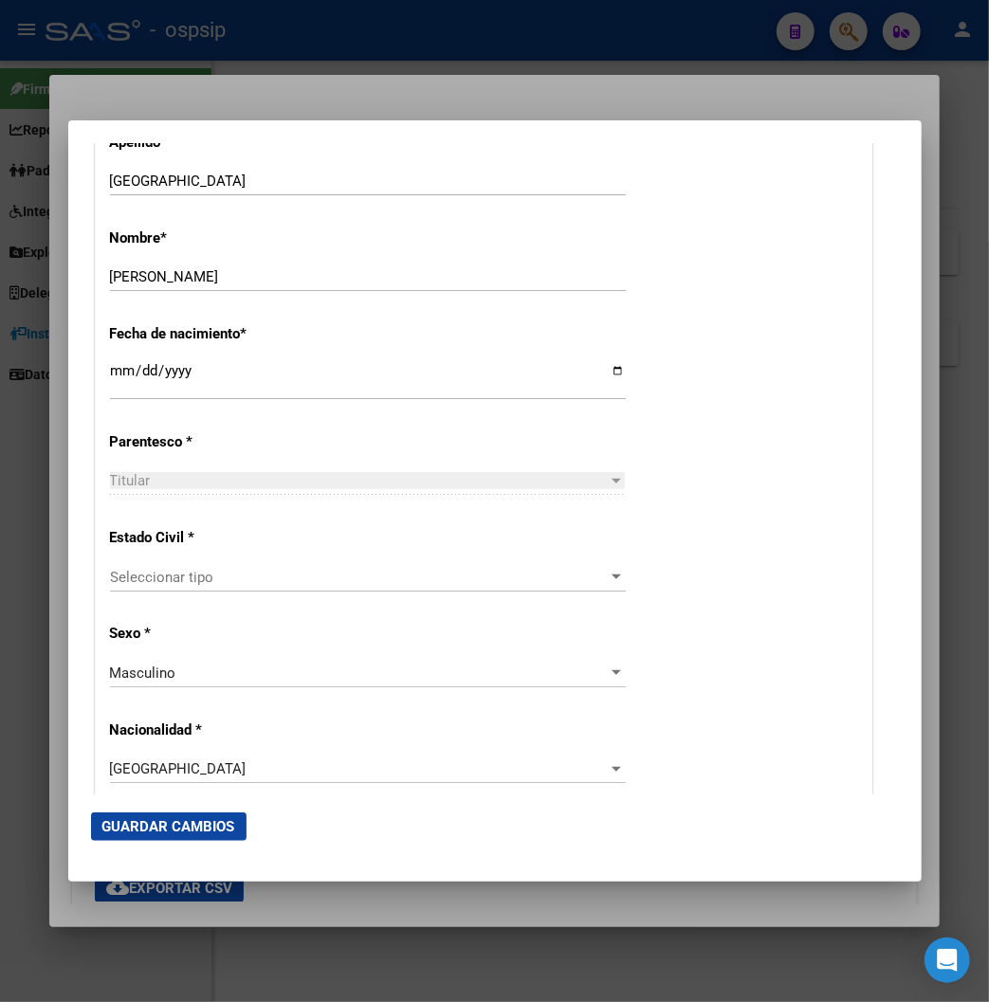
click at [593, 572] on span "Seleccionar tipo" at bounding box center [359, 577] width 499 height 17
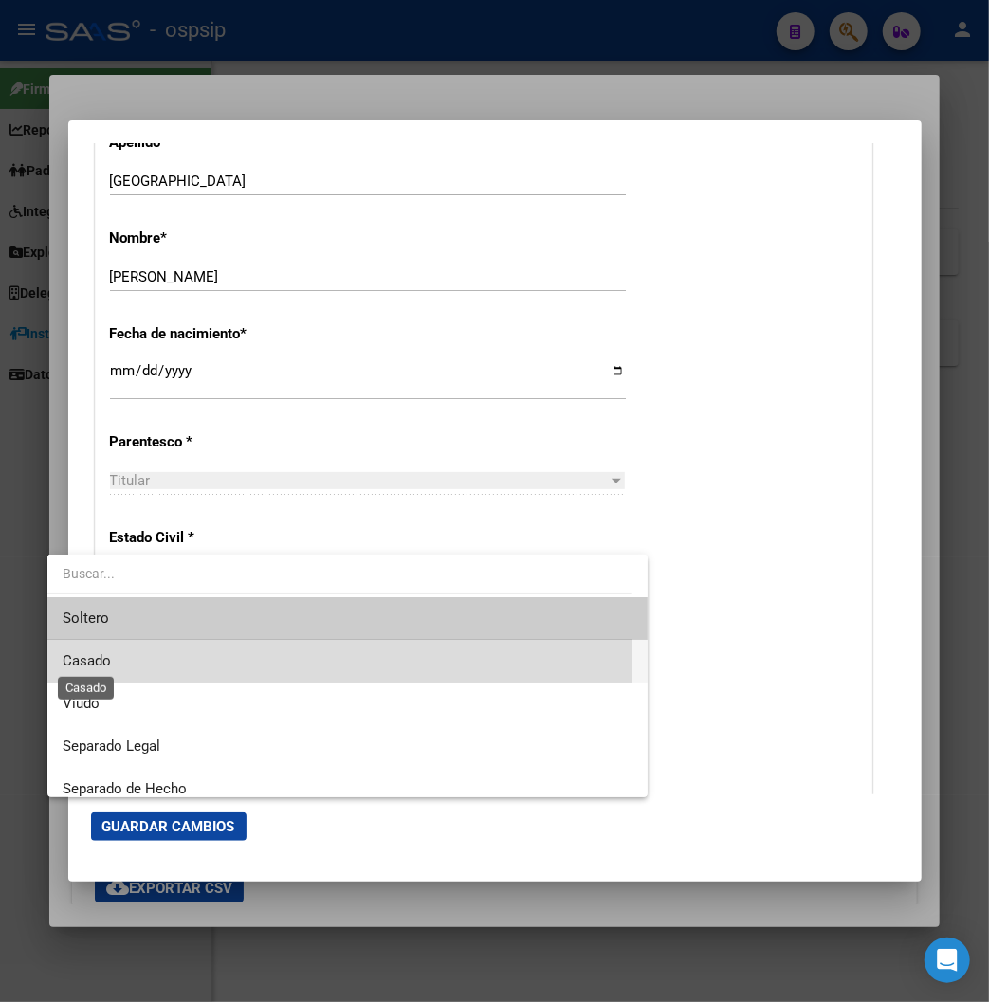
click at [95, 659] on span "Casado" at bounding box center [87, 660] width 48 height 17
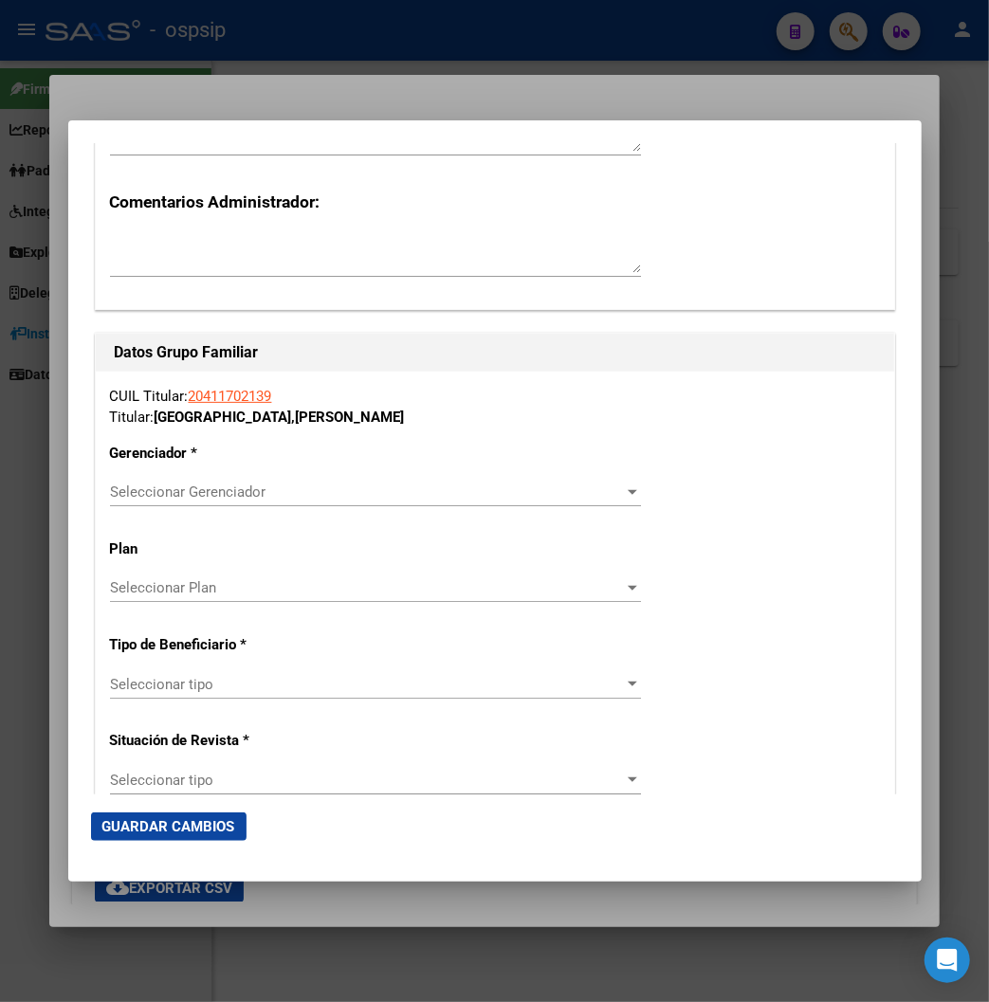
scroll to position [3054, 0]
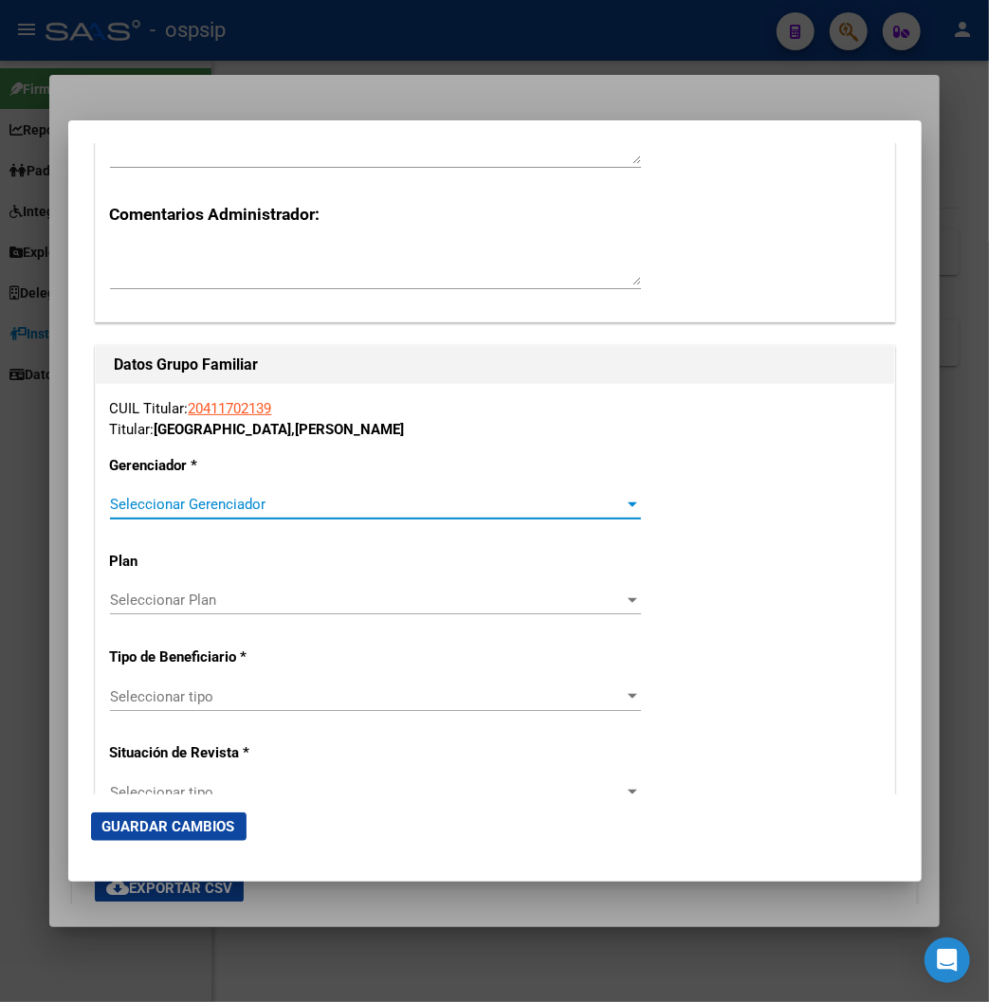
click at [638, 508] on div at bounding box center [632, 504] width 17 height 15
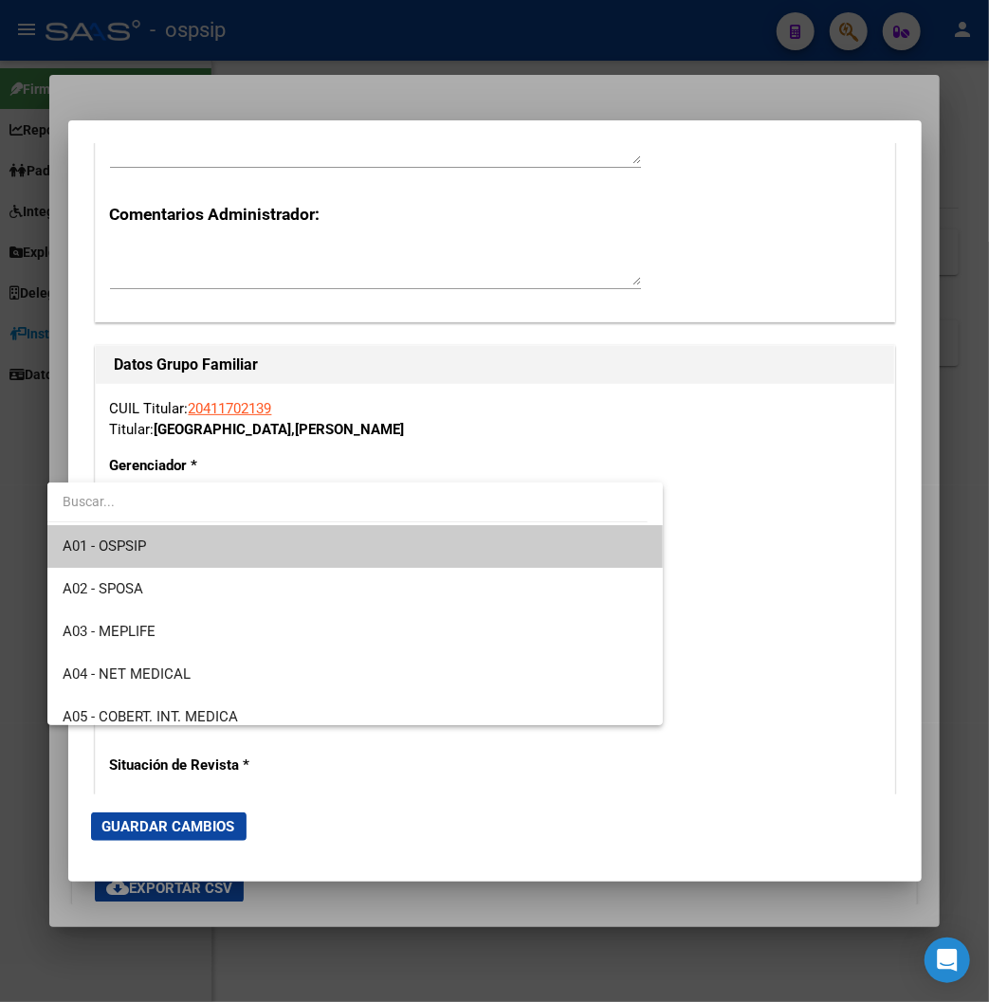
click at [204, 547] on span "A01 - OSPSIP" at bounding box center [356, 546] width 586 height 43
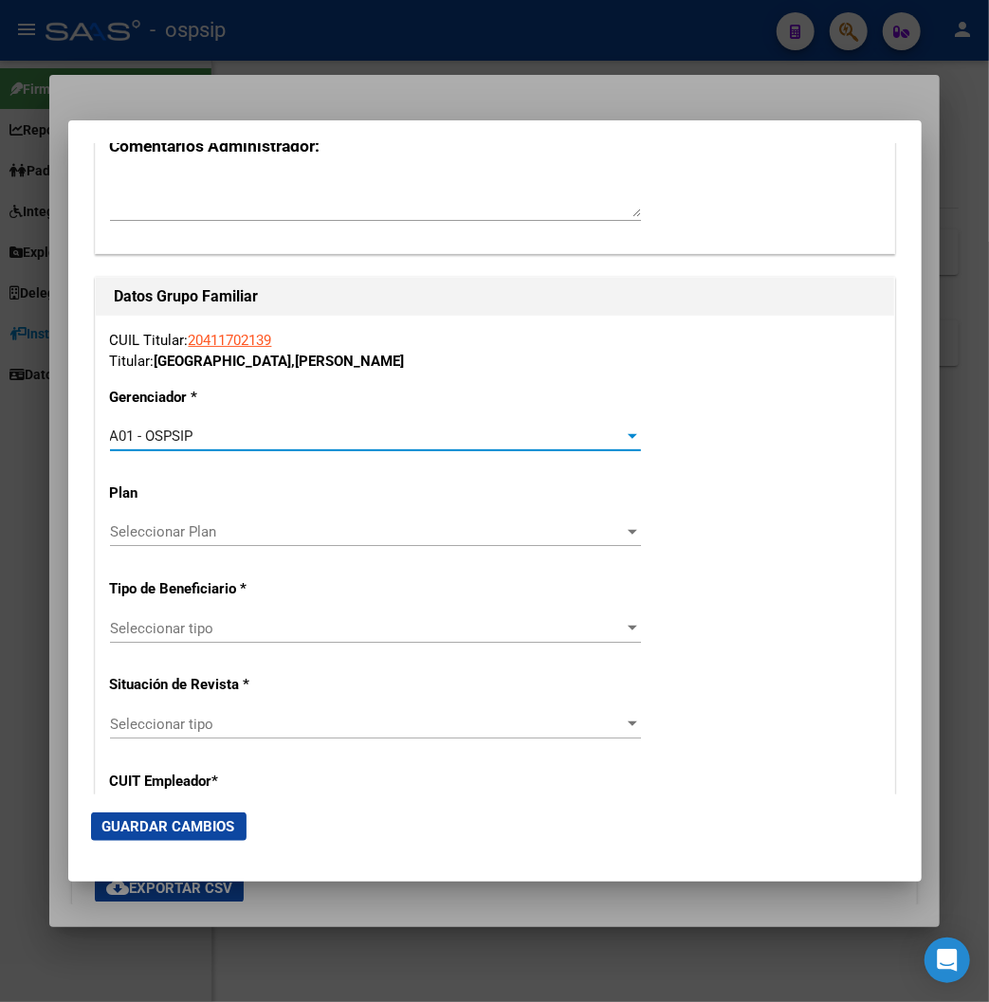
scroll to position [3159, 0]
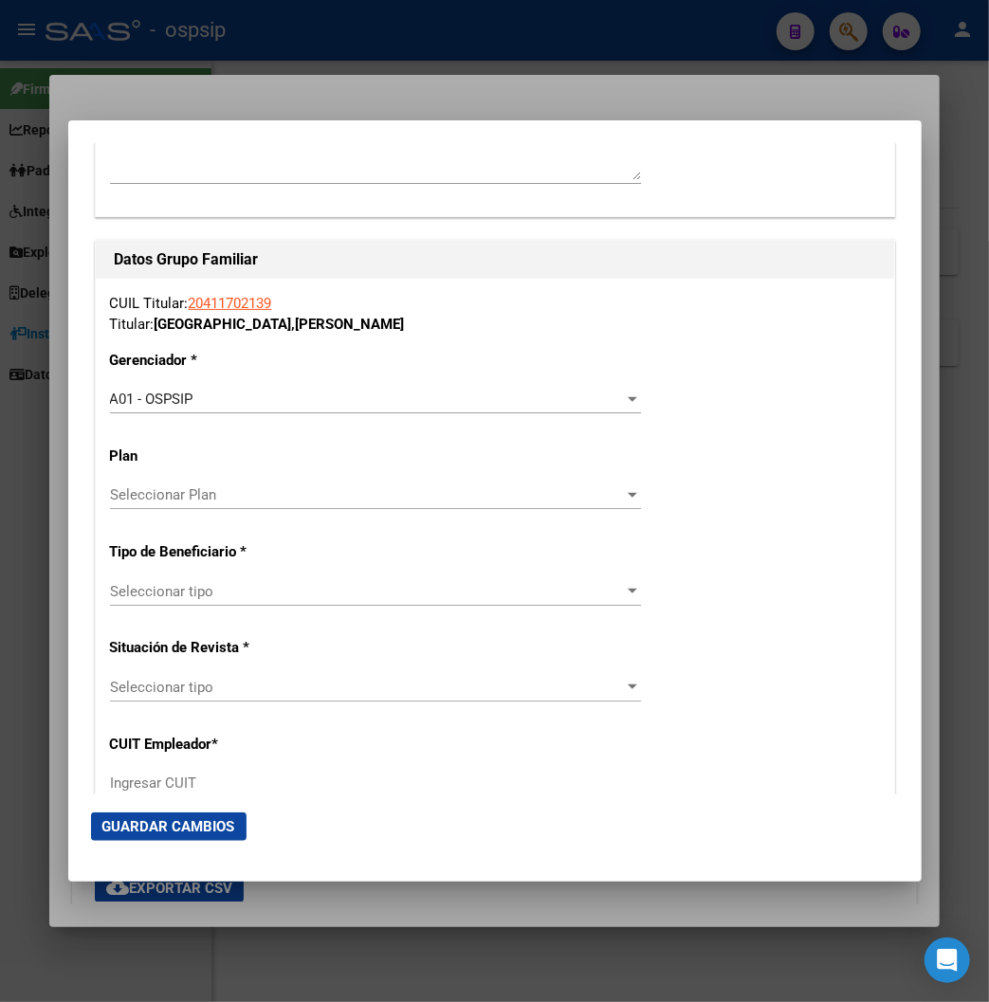
click at [620, 572] on div "CUIL Titular: 20411702139 Titular: [GEOGRAPHIC_DATA] , [PERSON_NAME] * A01 - OS…" at bounding box center [495, 579] width 798 height 601
click at [624, 593] on span "Seleccionar tipo" at bounding box center [367, 591] width 514 height 17
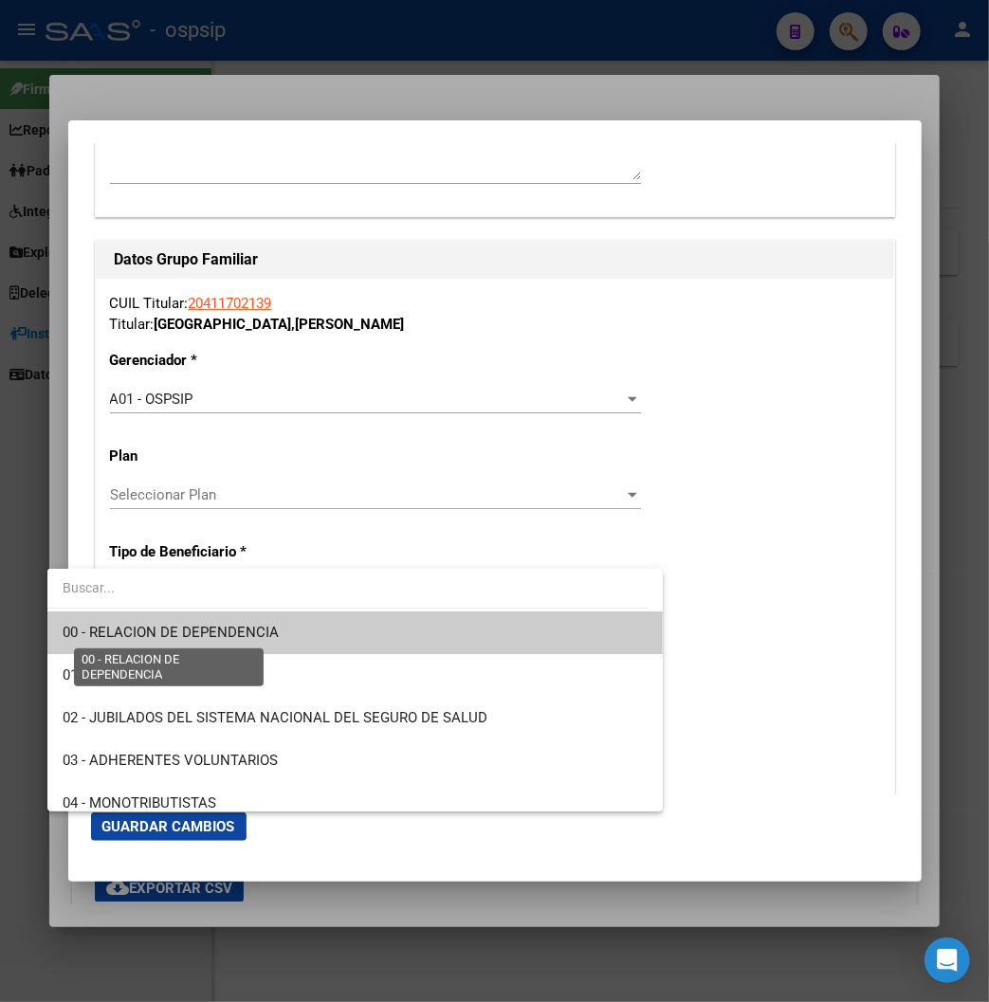
click at [246, 641] on span "00 - RELACION DE DEPENDENCIA" at bounding box center [171, 632] width 216 height 17
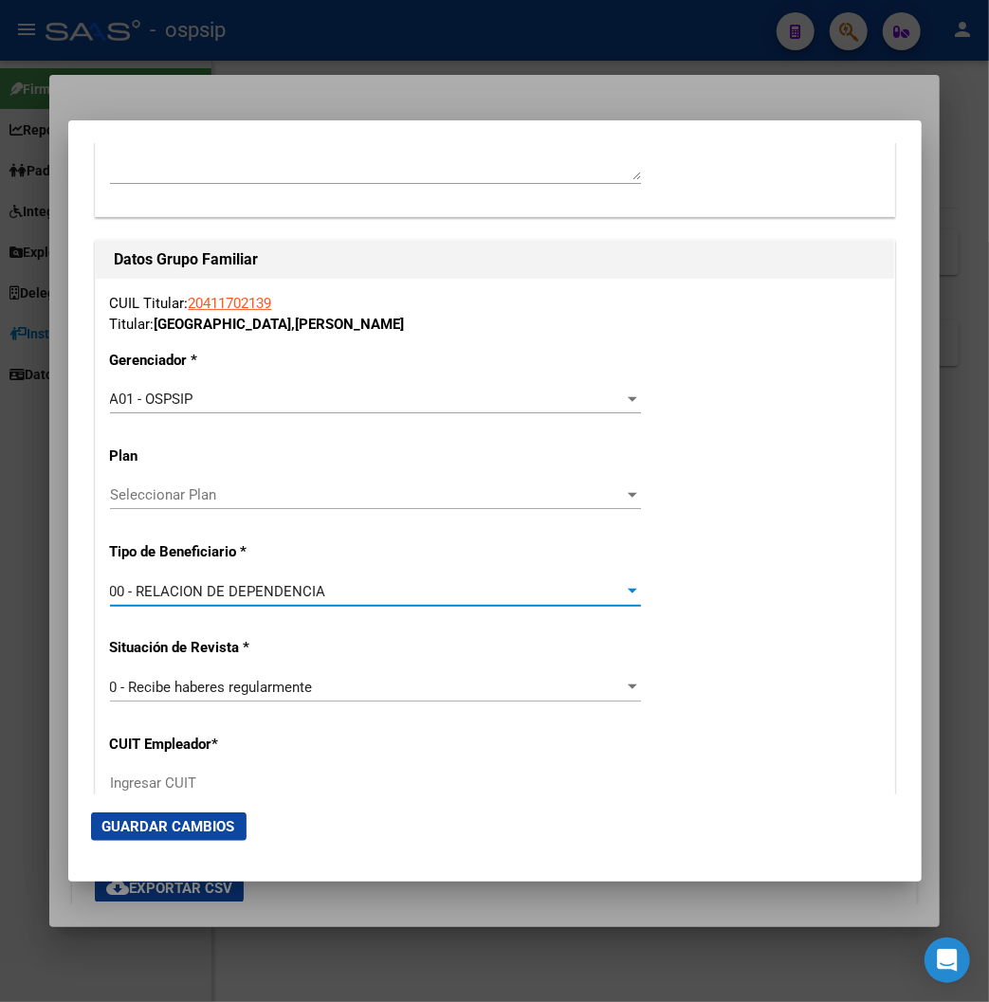
type input "30-69403365-9"
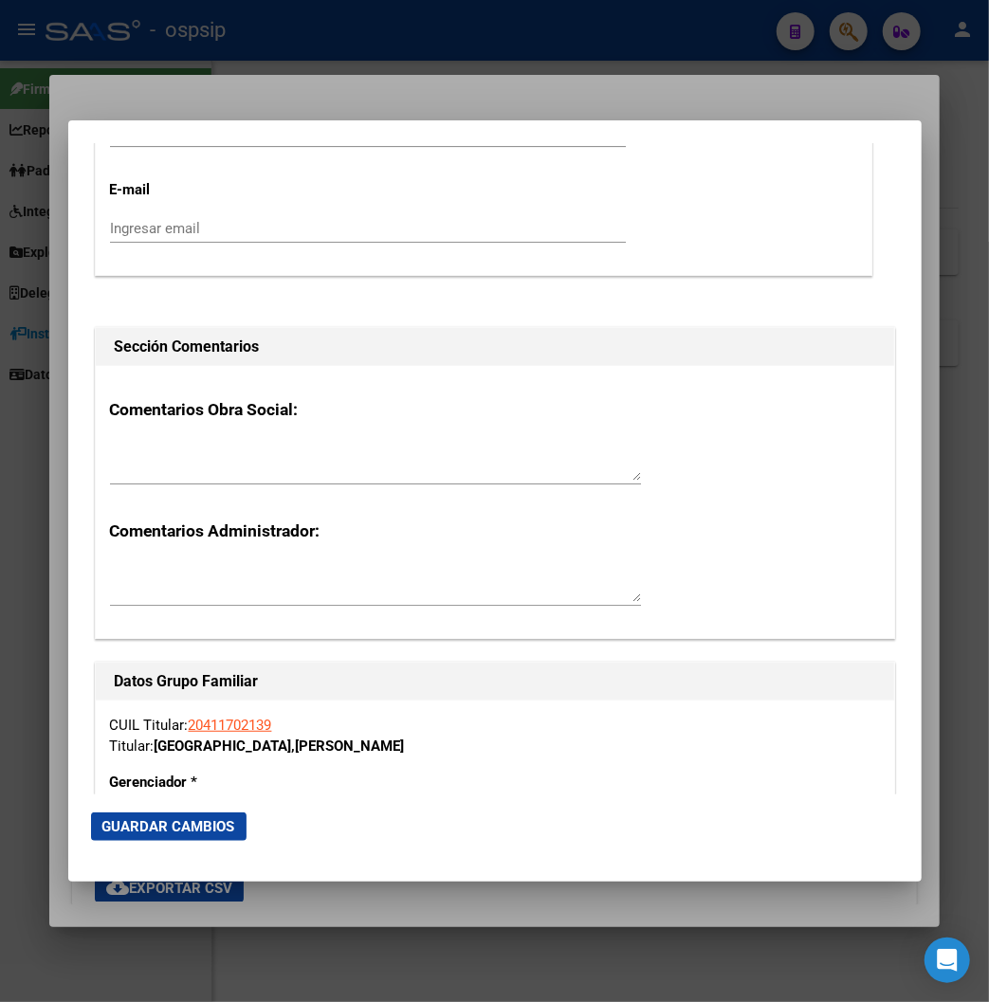
scroll to position [2949, 0]
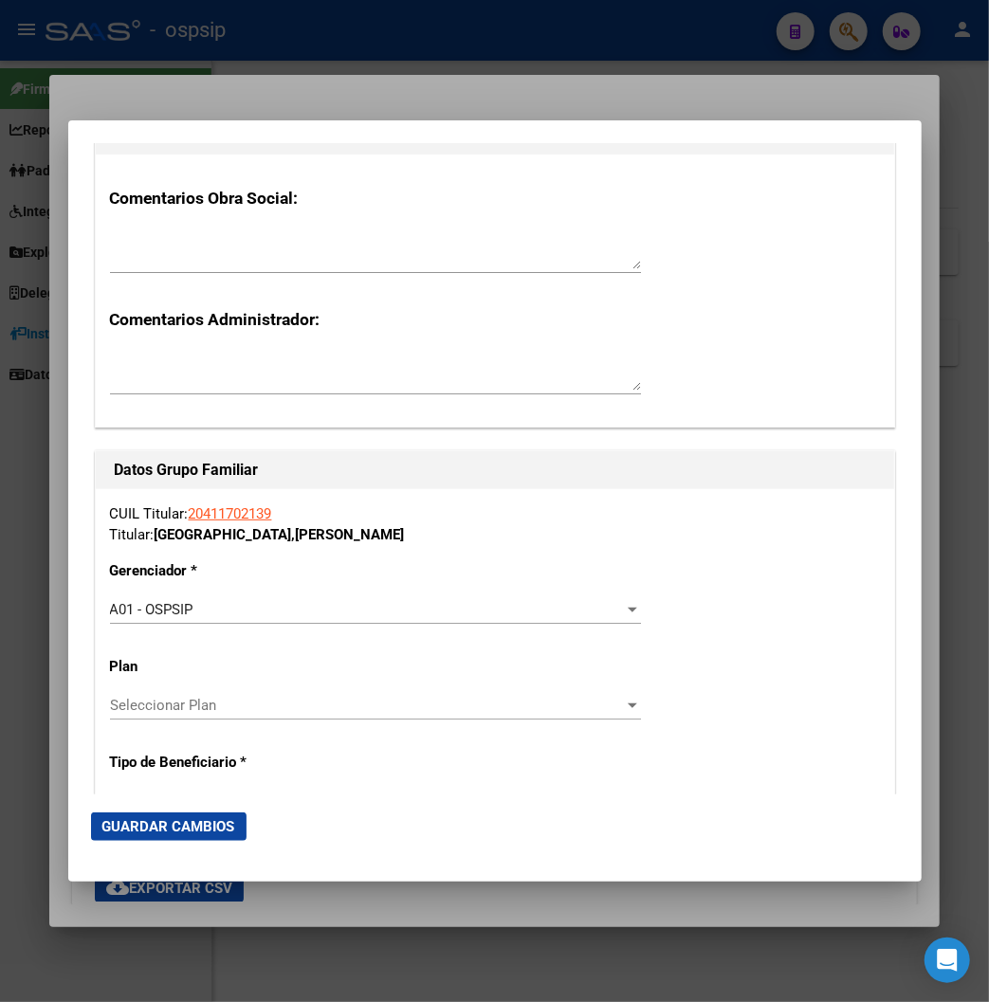
click at [150, 827] on span "Guardar Cambios" at bounding box center [168, 826] width 133 height 17
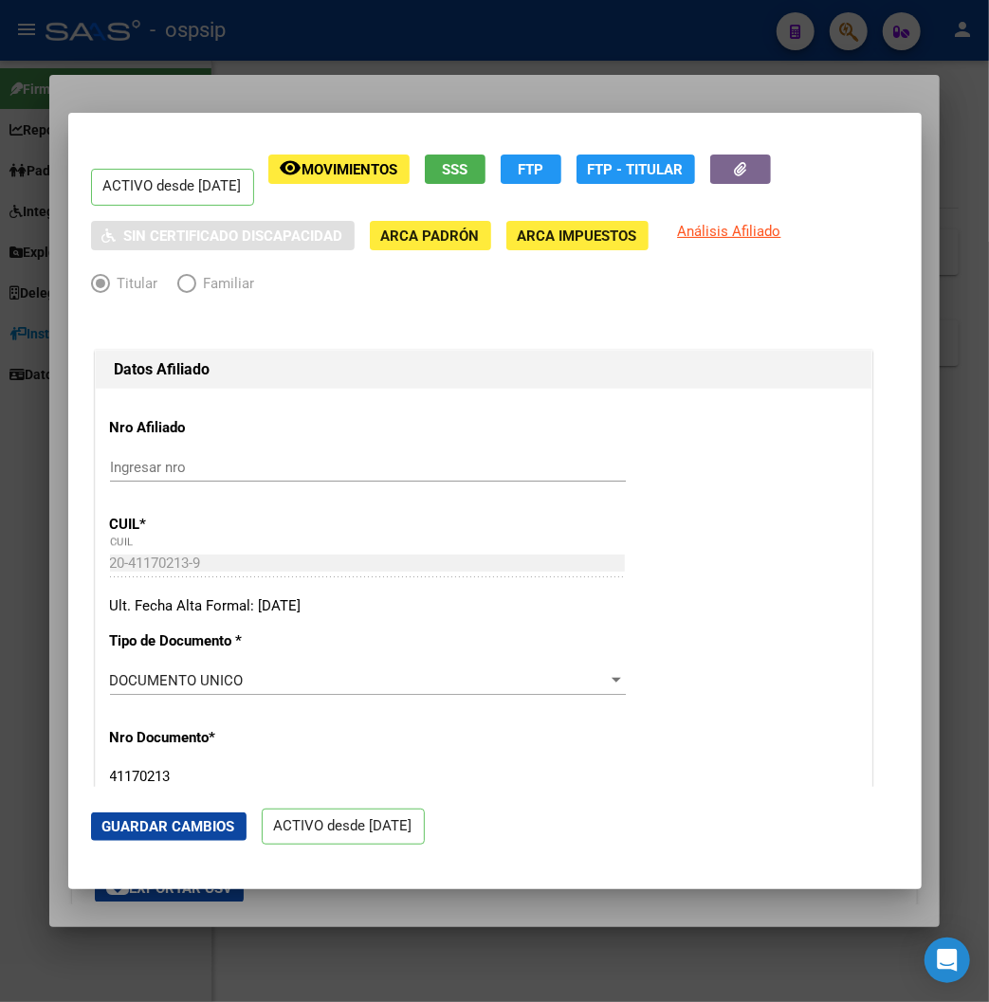
scroll to position [0, 0]
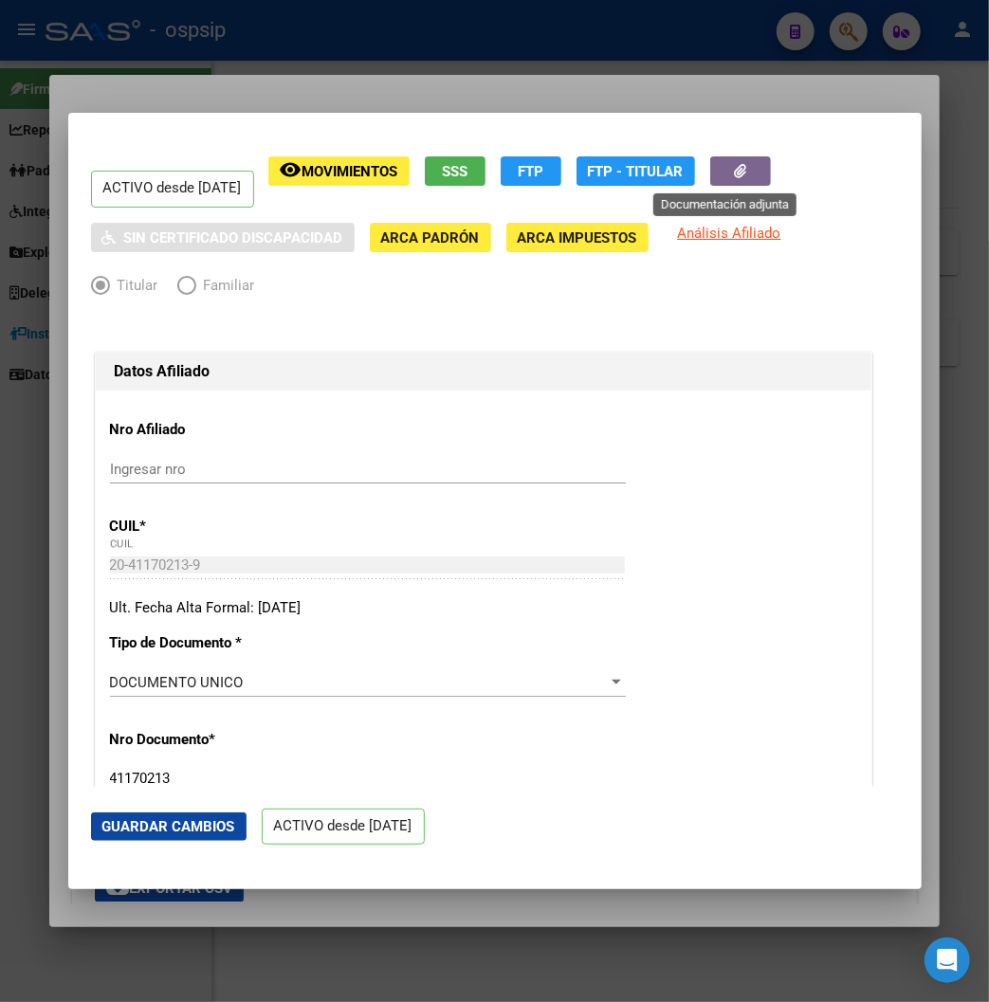
click at [734, 164] on icon "button" at bounding box center [740, 171] width 12 height 14
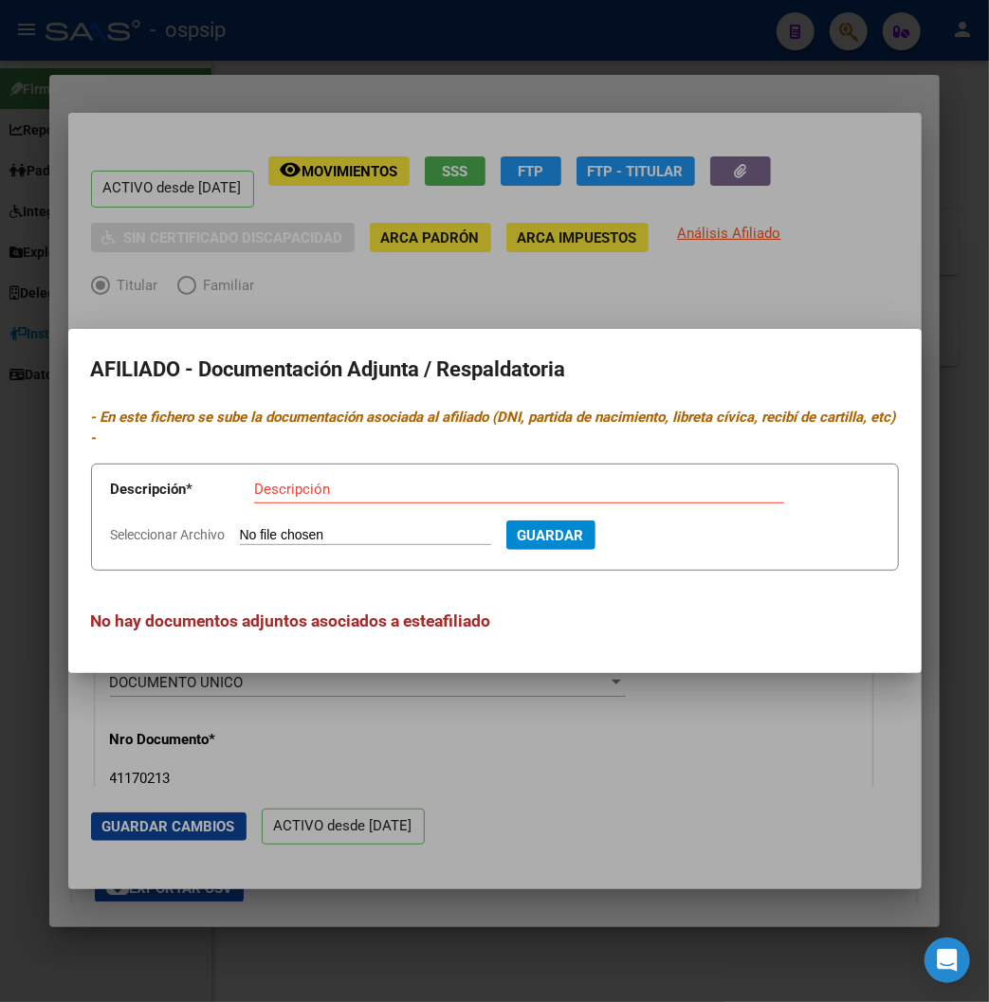
click at [277, 527] on input "Seleccionar Archivo" at bounding box center [365, 536] width 251 height 18
type input "C:\fakepath\250813141036.pdf"
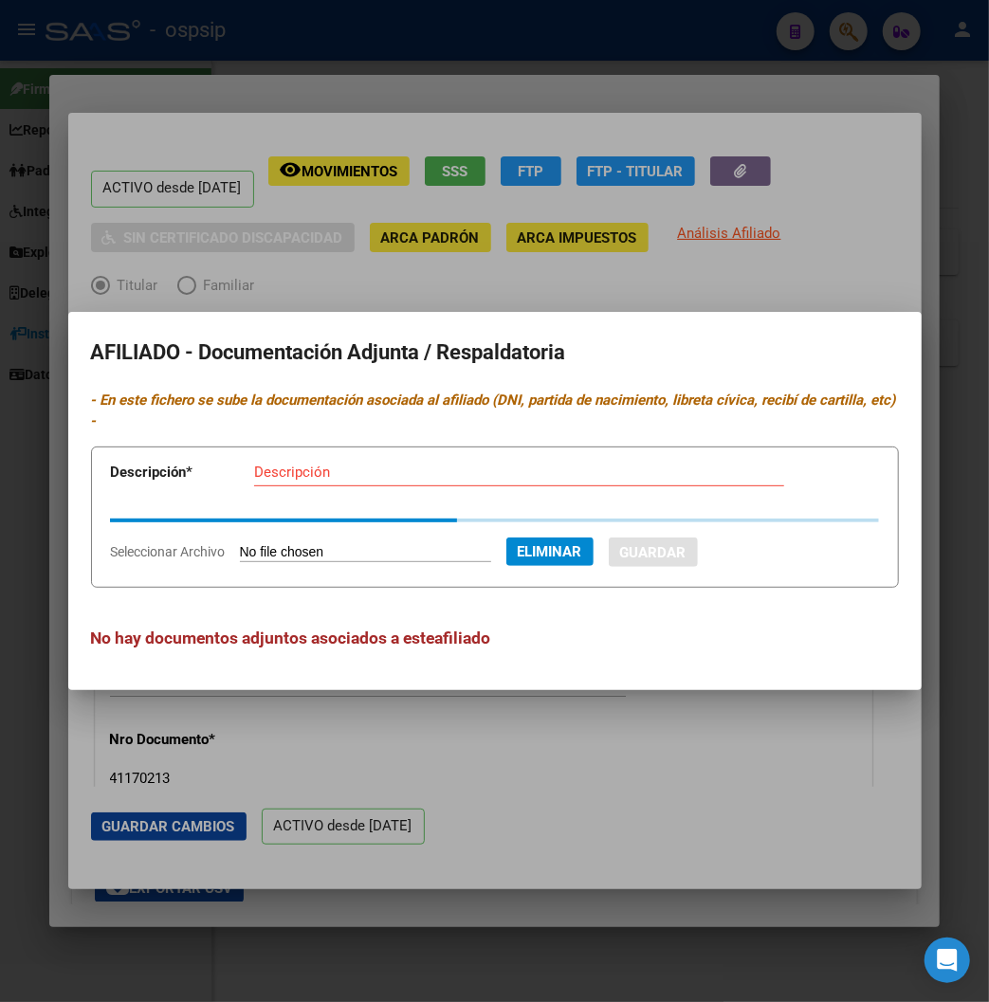
click at [246, 439] on mat-dialog-content "AFILIADO - Documentación Adjunta / Respaldatoria - En este fichero se sube la d…" at bounding box center [494, 502] width 853 height 334
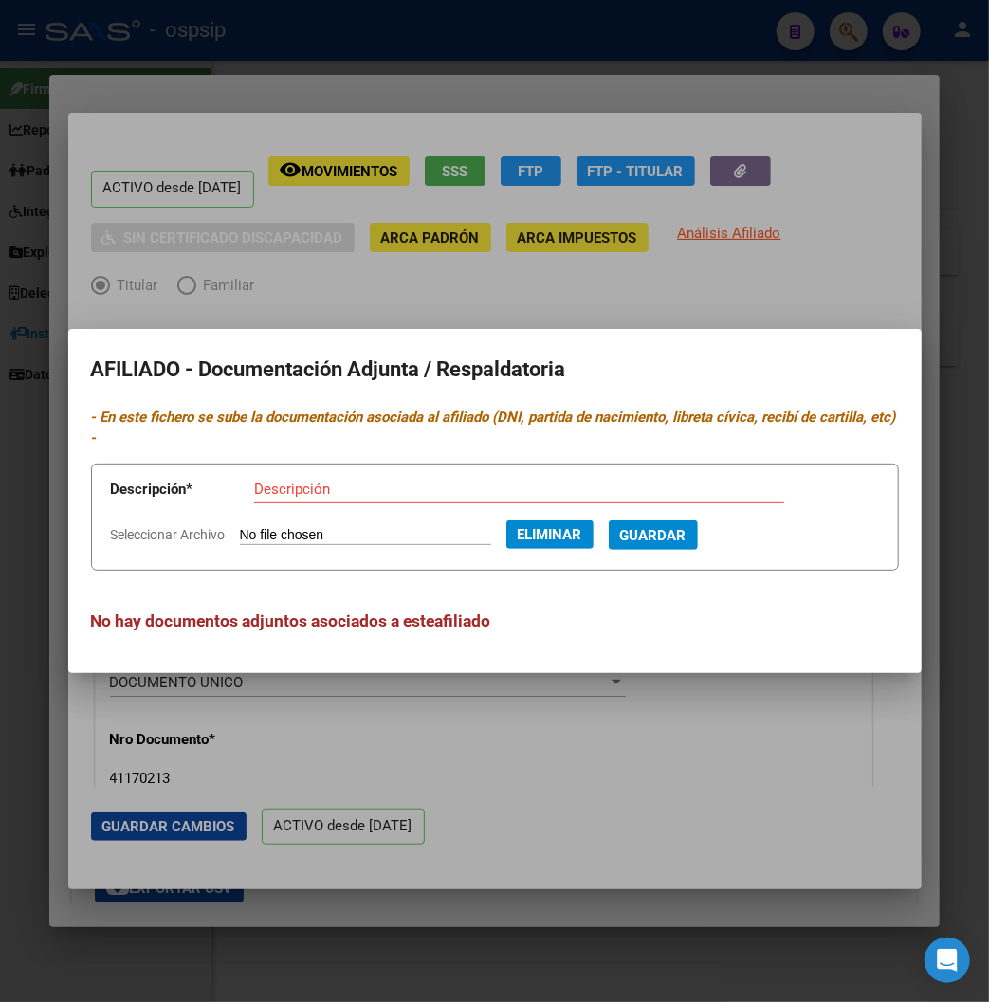
click at [254, 481] on input "Descripción" at bounding box center [519, 489] width 530 height 17
type input "DNI / TITULAR"
click at [630, 527] on span "Guardar" at bounding box center [653, 535] width 66 height 17
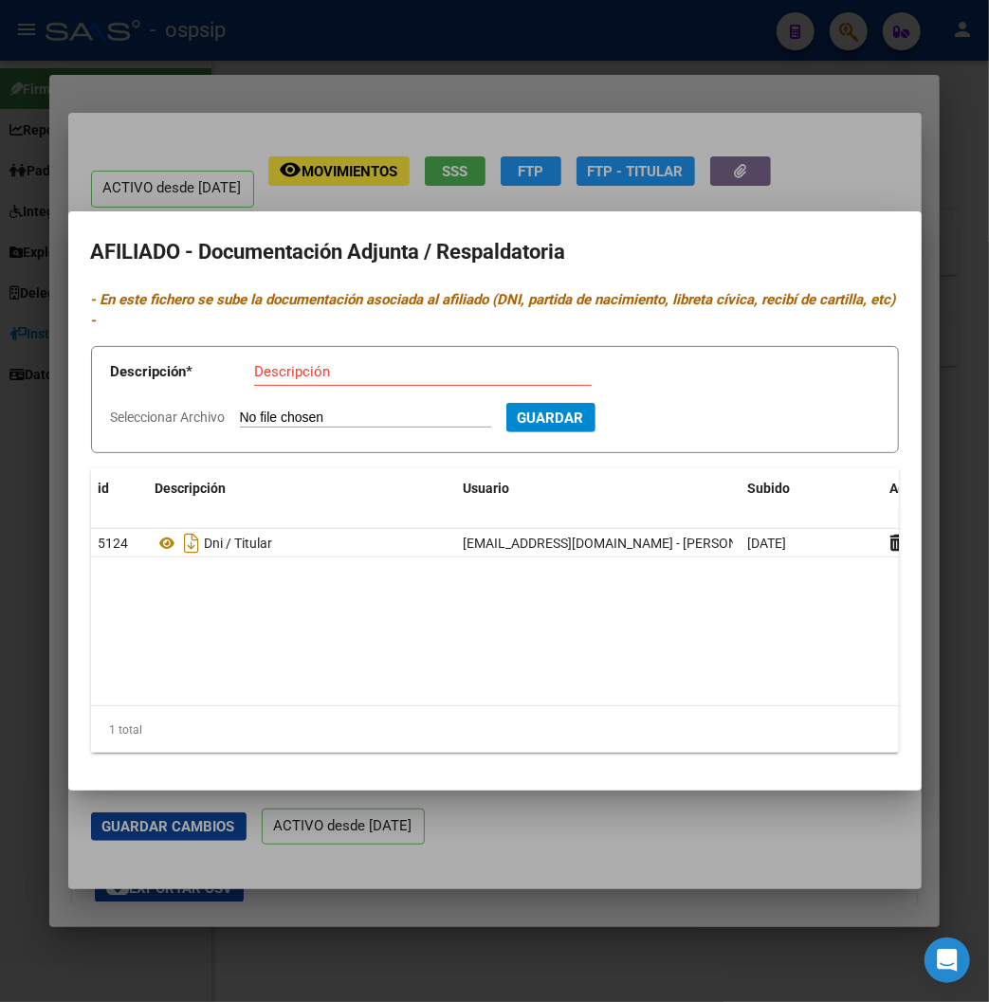
click at [250, 409] on input "Seleccionar Archivo" at bounding box center [365, 418] width 251 height 18
type input "C:\fakepath\250813141016.pdf"
click at [254, 363] on input "Descripción" at bounding box center [422, 371] width 337 height 17
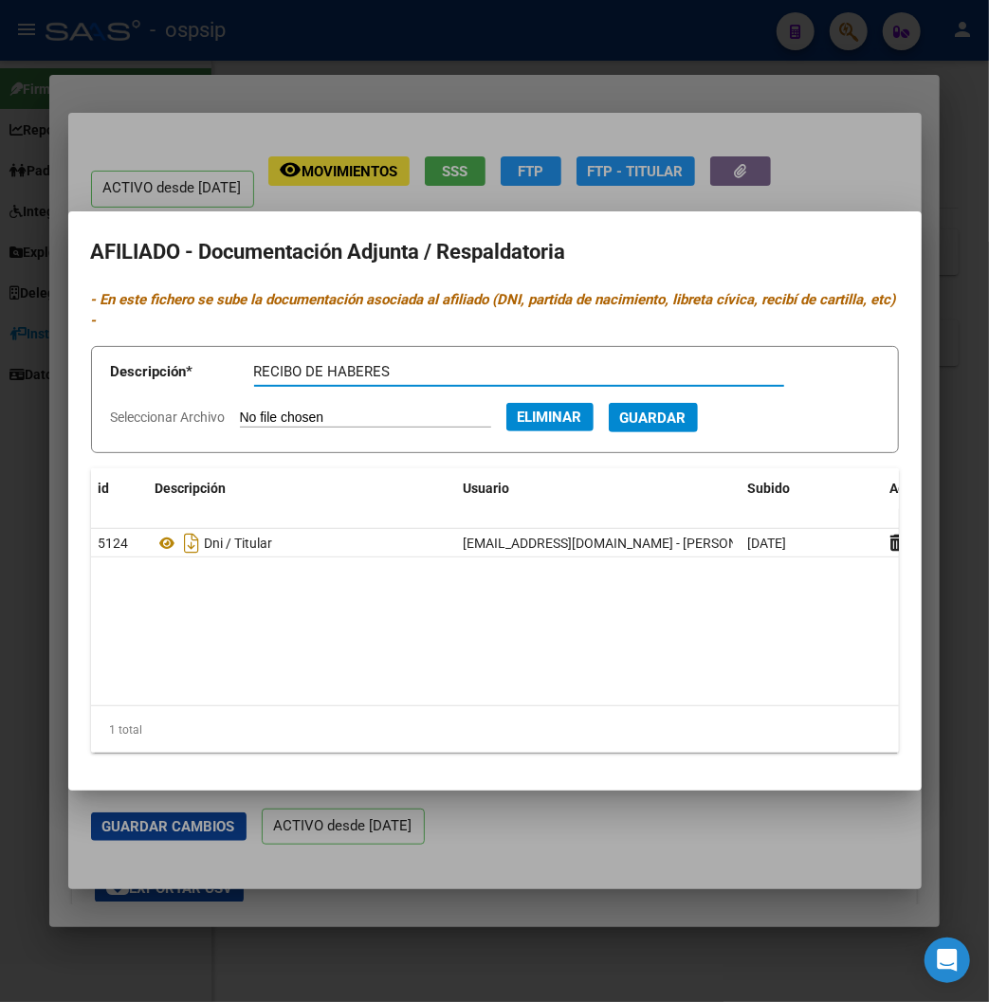
type input "RECIBO DE HABERES"
click at [627, 409] on span "Guardar" at bounding box center [653, 417] width 66 height 17
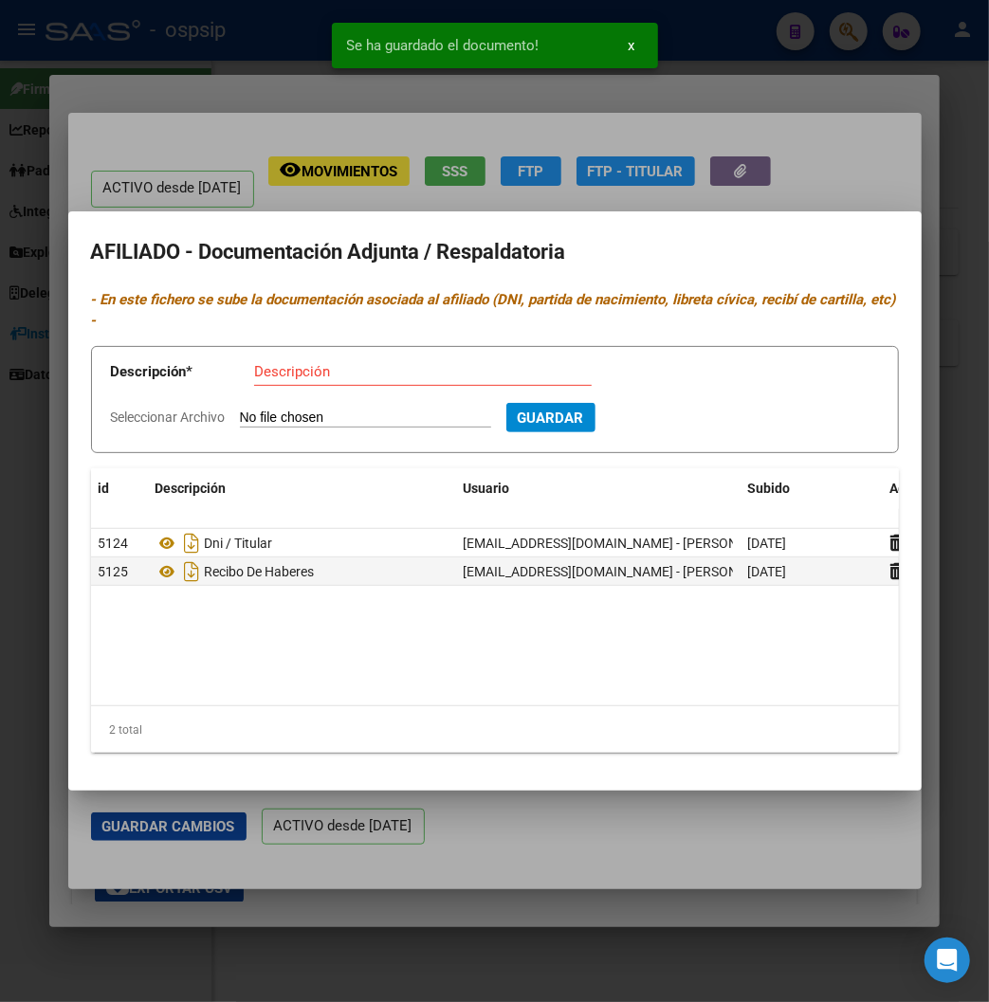
click at [818, 168] on div at bounding box center [494, 501] width 989 height 1002
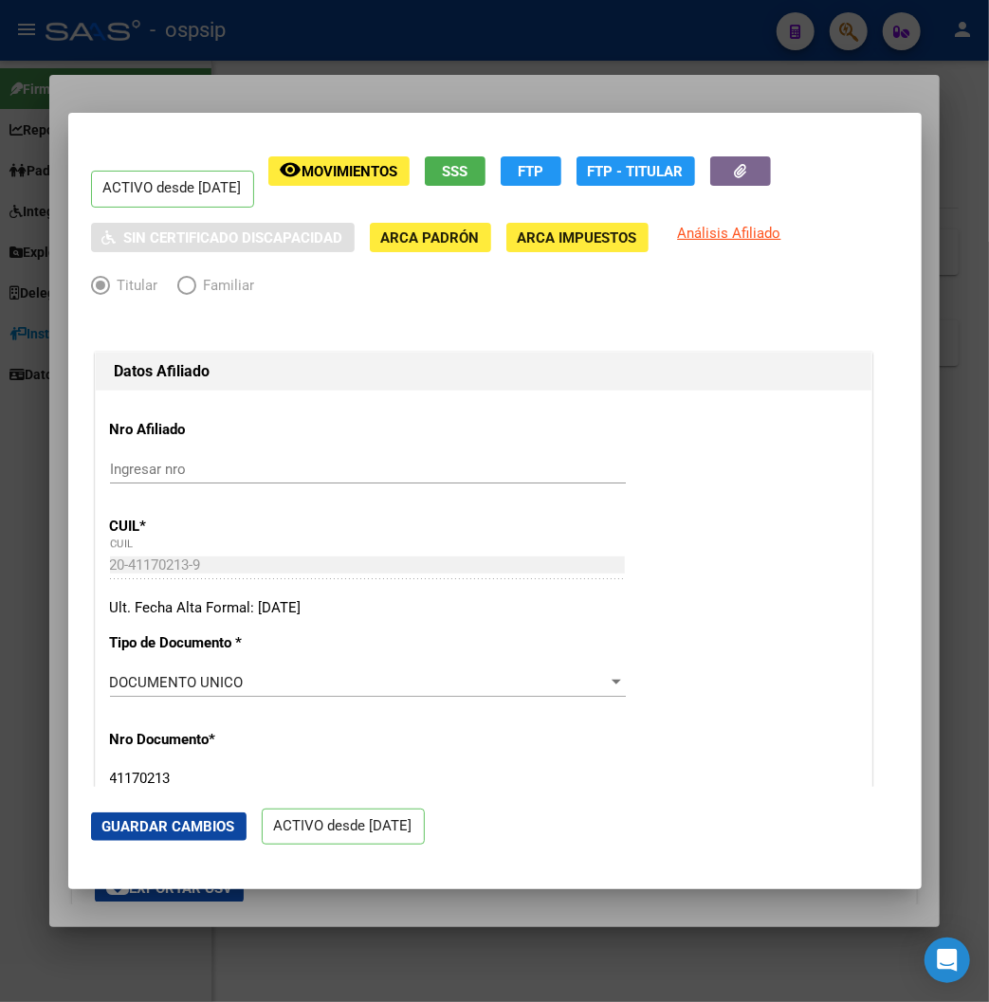
drag, startPoint x: 518, startPoint y: 282, endPoint x: 479, endPoint y: 191, distance: 99.3
click at [462, 33] on div at bounding box center [494, 501] width 989 height 1002
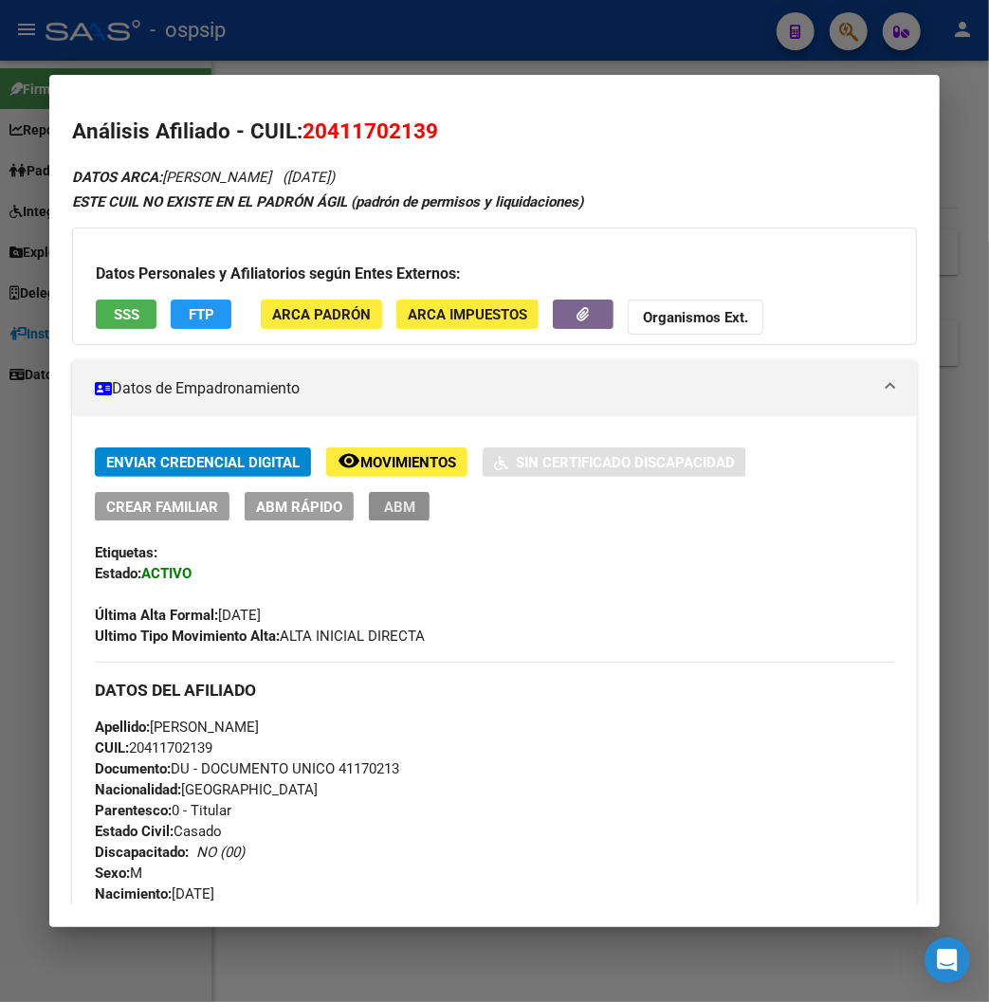
click at [384, 509] on span "ABM" at bounding box center [399, 507] width 31 height 17
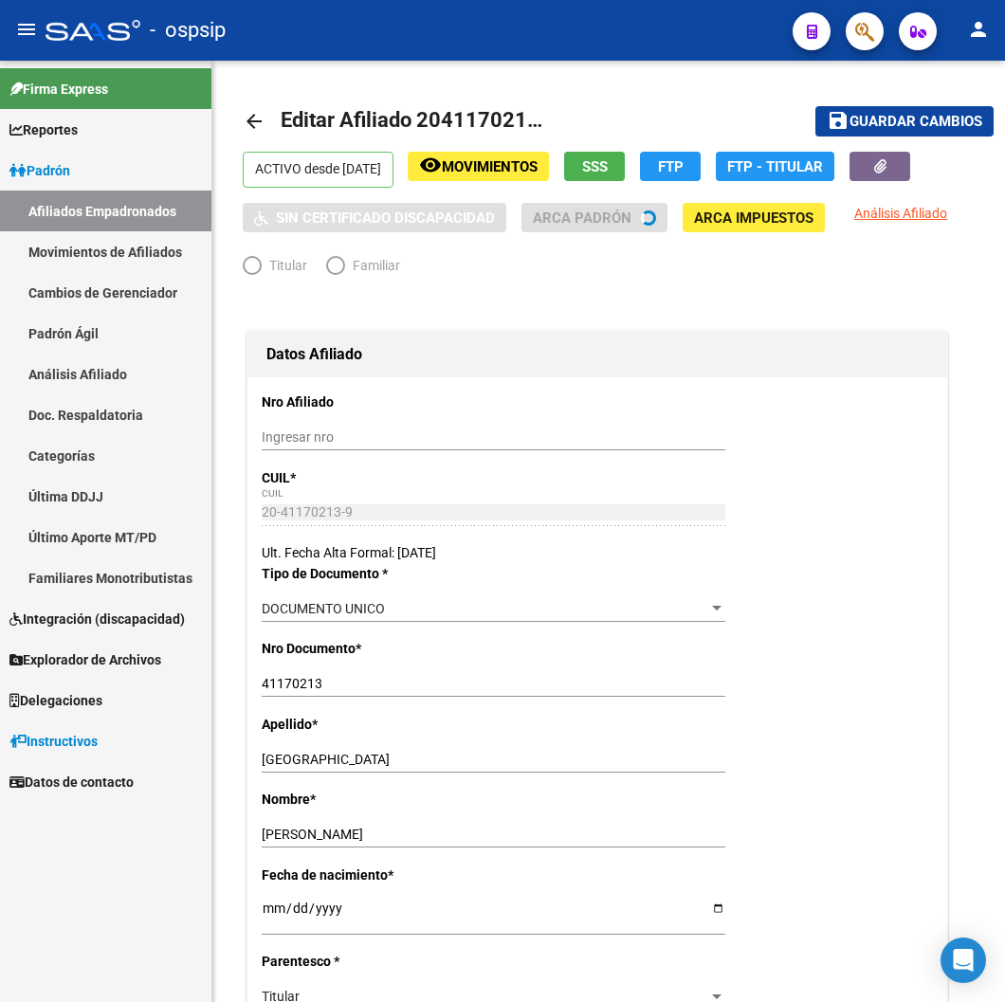
radio input "true"
type input "30-69403365-9"
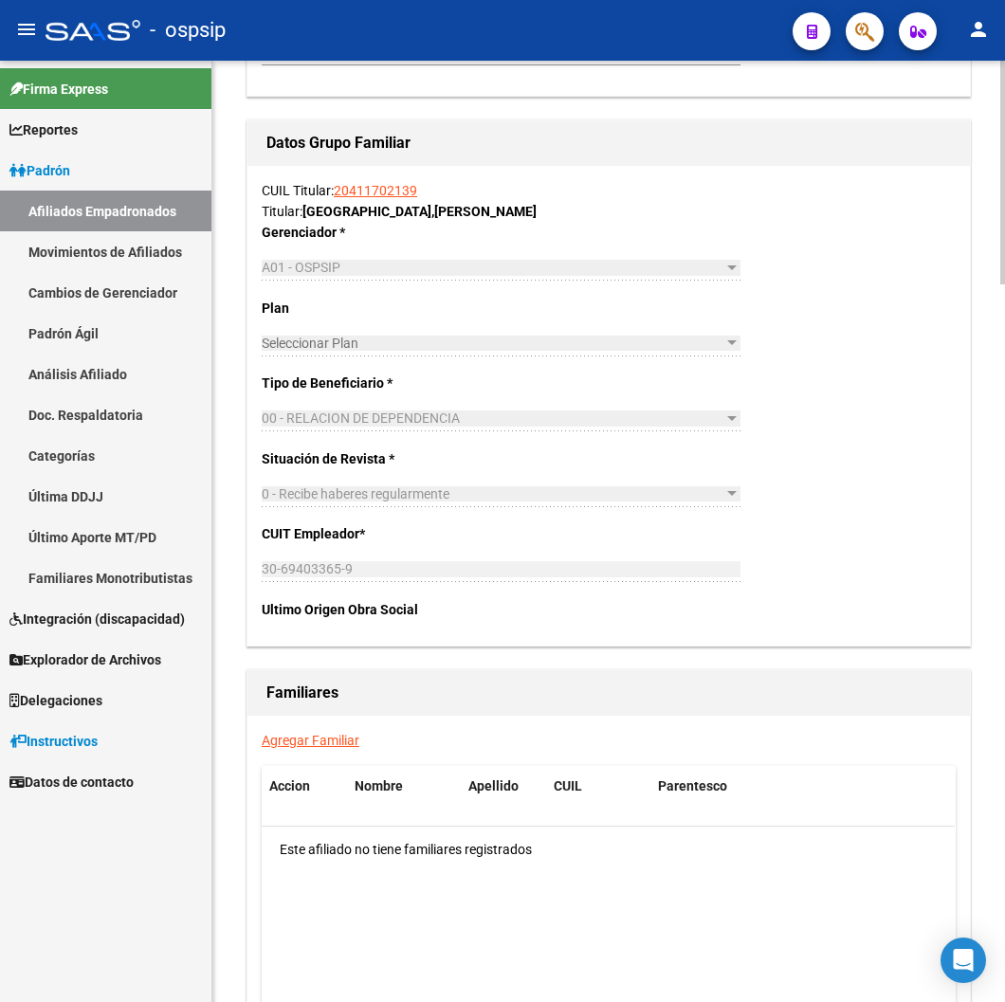
scroll to position [2949, 0]
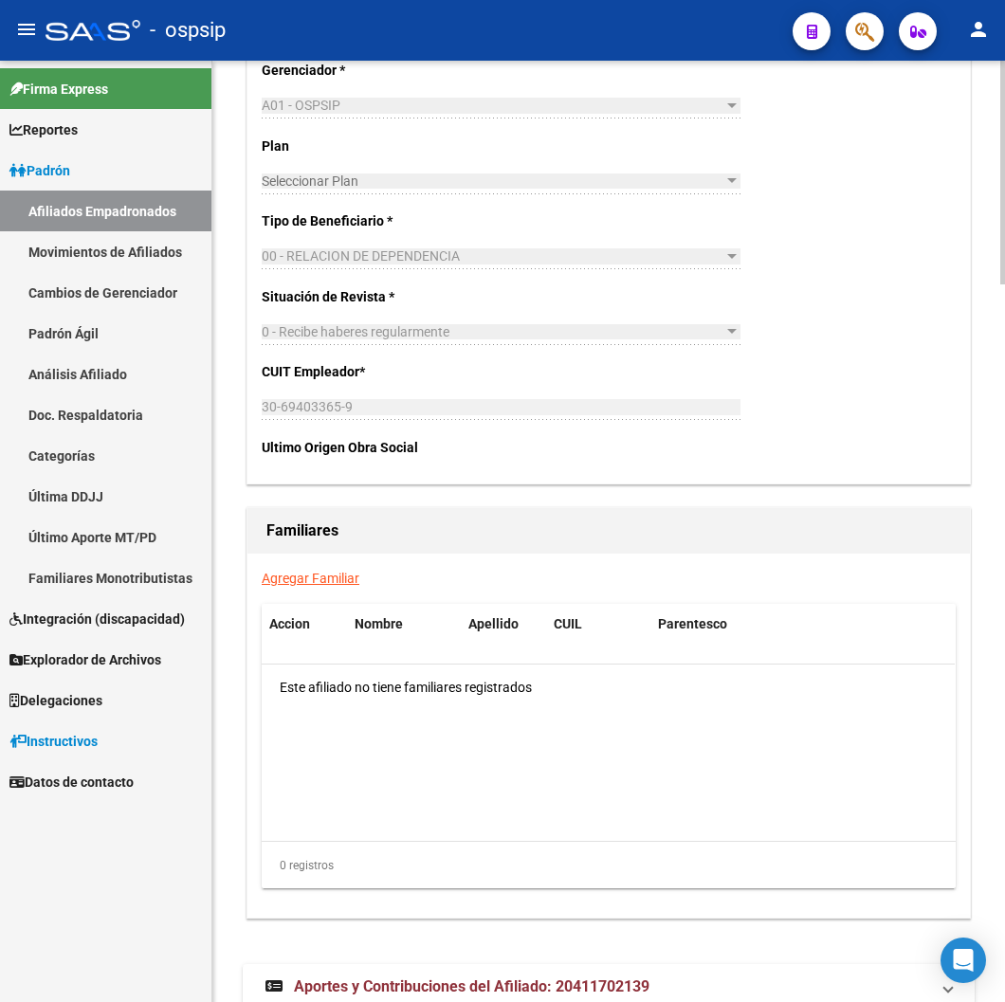
click at [290, 581] on link "Agregar Familiar" at bounding box center [311, 578] width 98 height 15
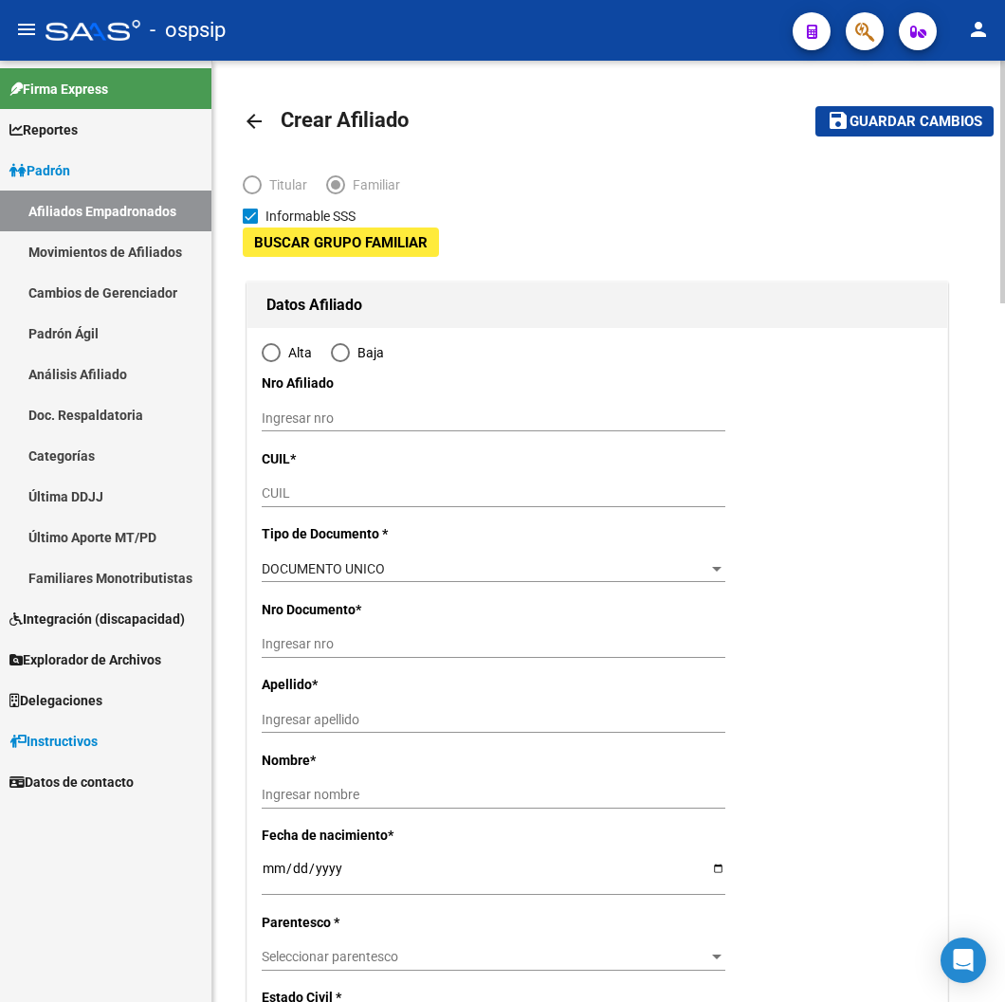
type input "30-69403365-9"
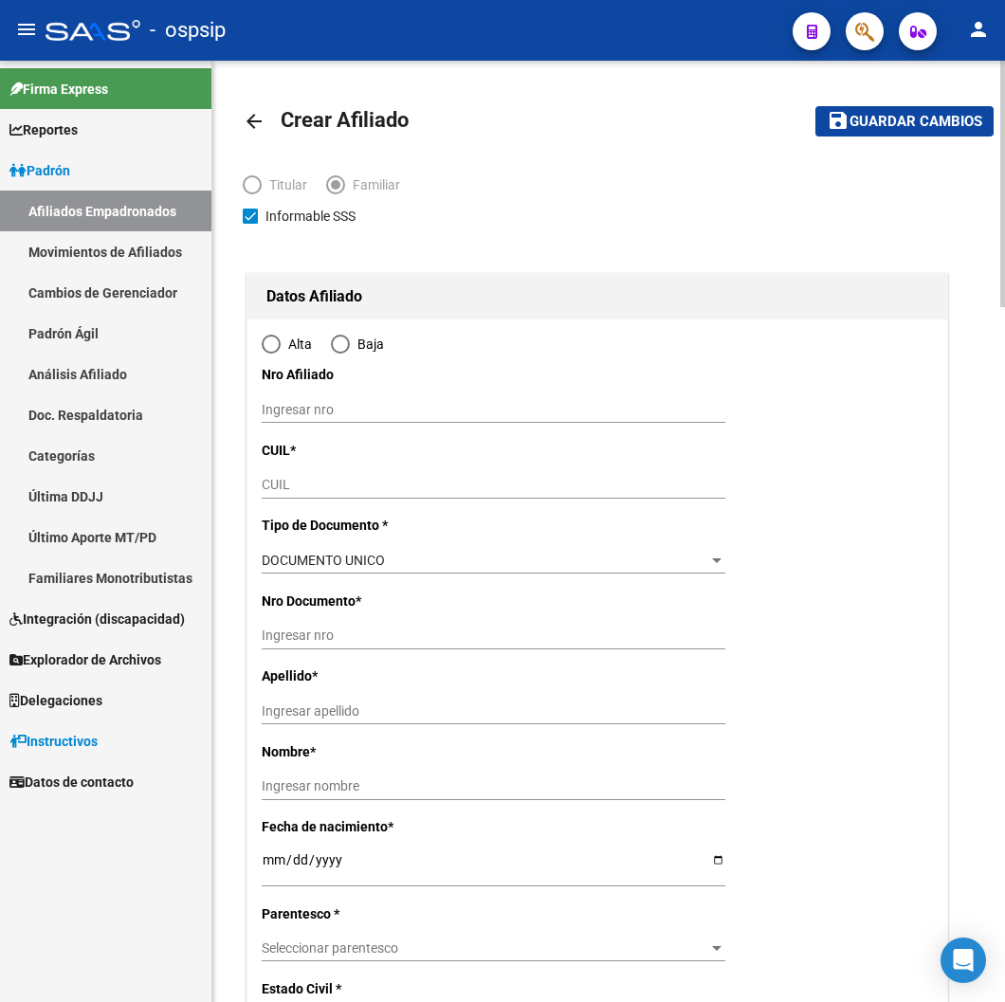
radio input "true"
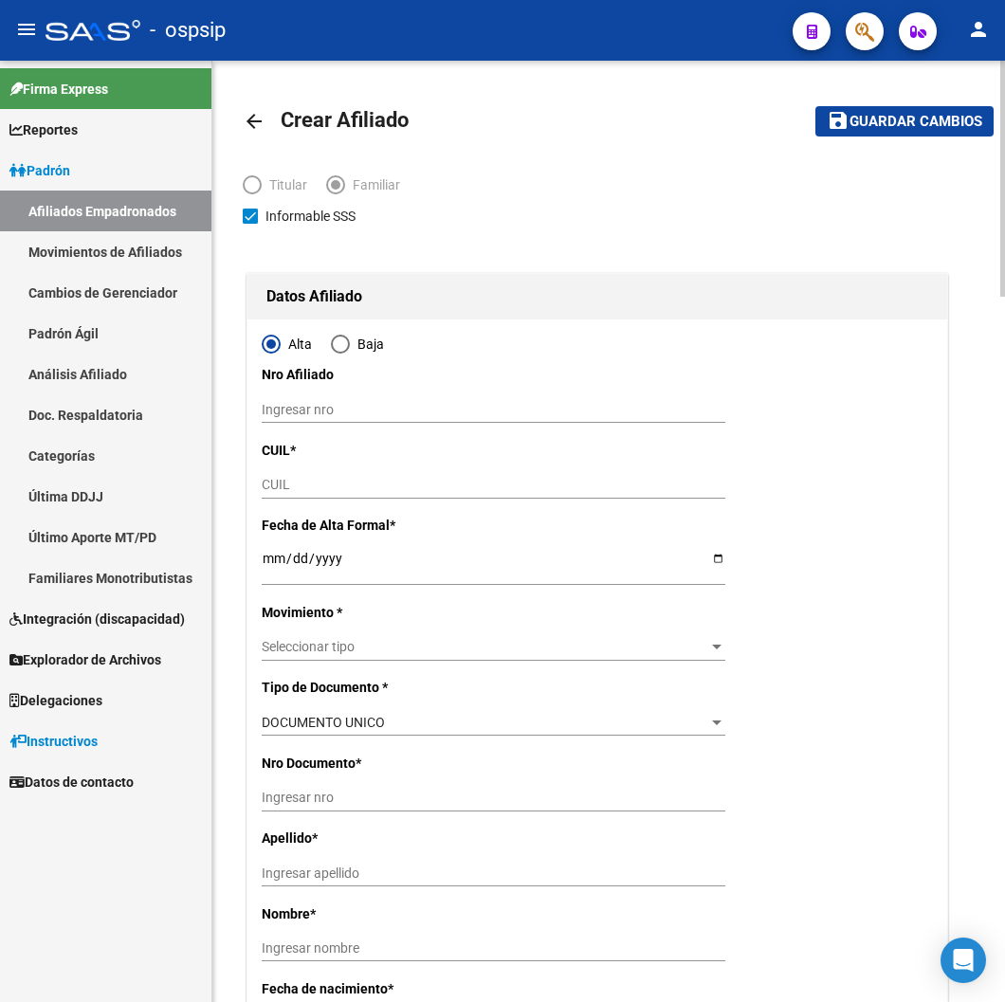
type input "[PERSON_NAME]"
type input "1888"
type input "1304"
type input "1823"
click at [282, 484] on input "CUIL" at bounding box center [493, 485] width 463 height 16
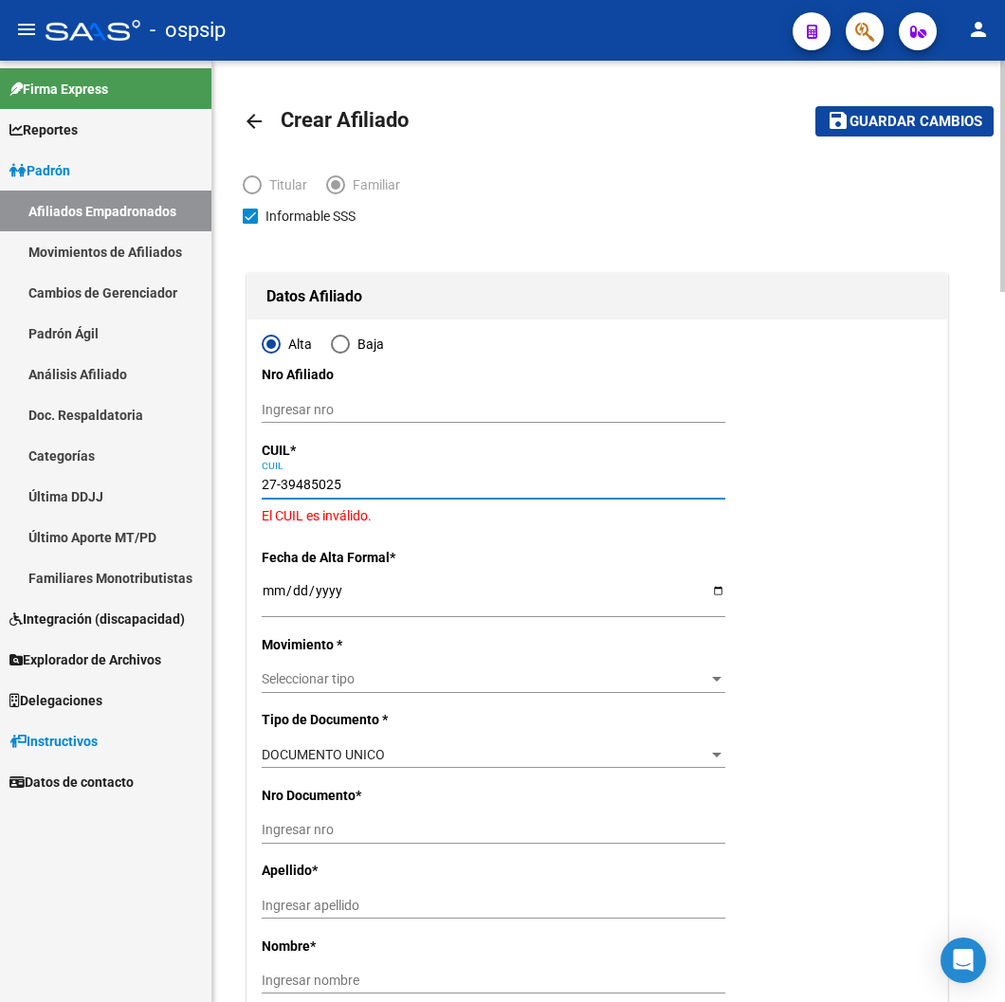
type input "27-39485025-5"
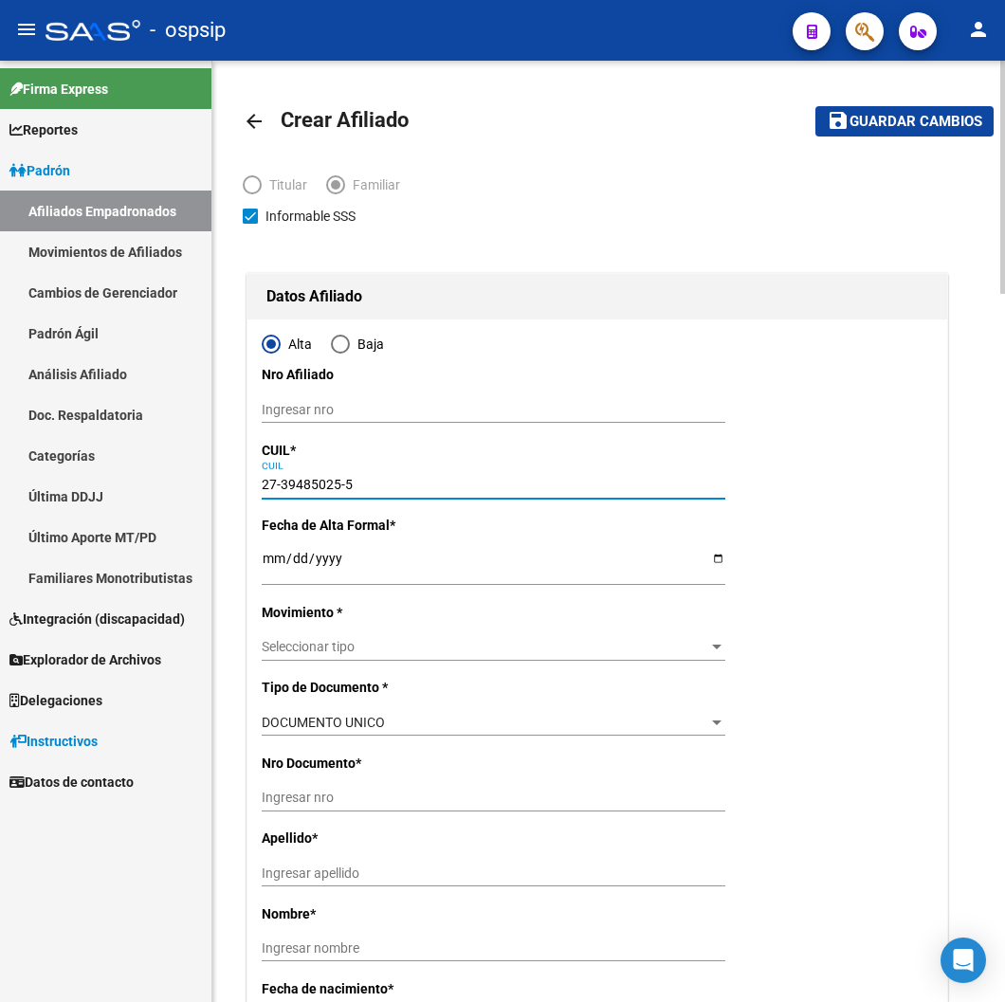
type input "39485025"
type input "[PERSON_NAME] [PERSON_NAME]"
type input "[DATE]"
type input "[PERSON_NAME]"
type input "27-39485025-5"
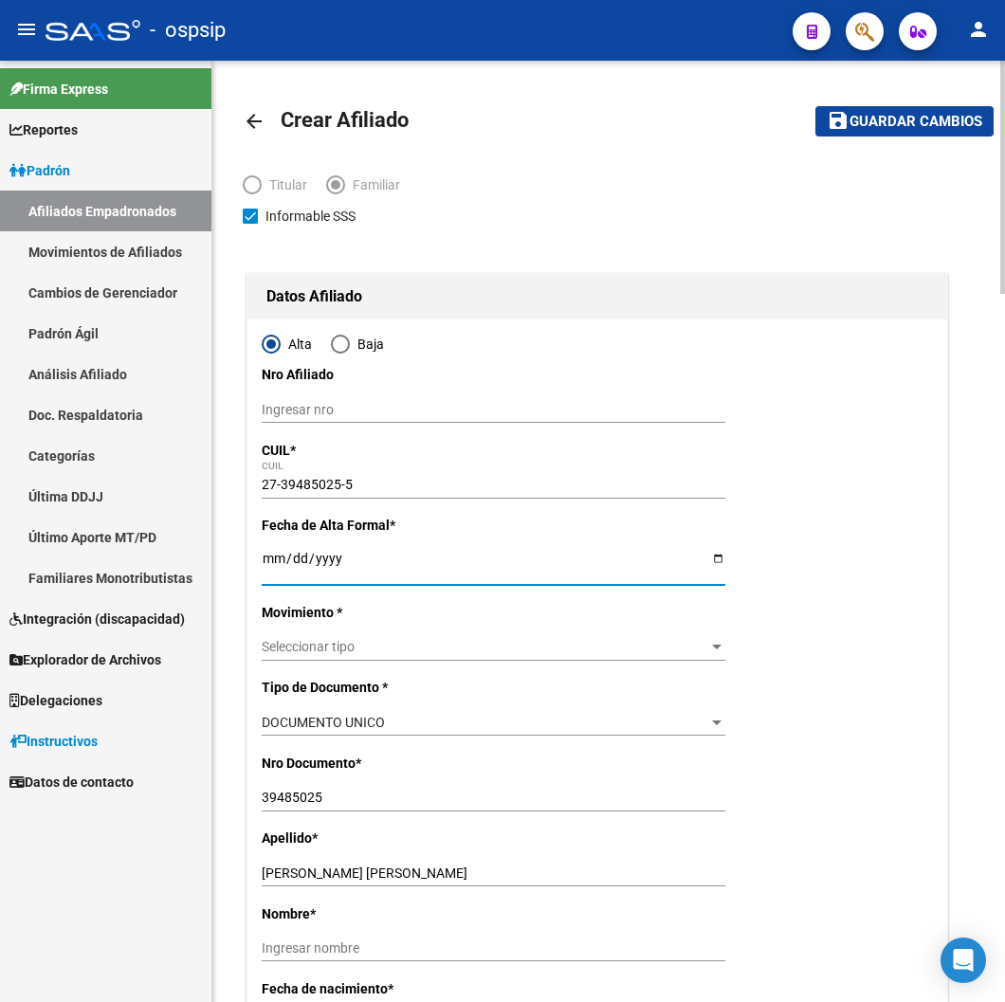
click at [268, 556] on input "Ingresar fecha" at bounding box center [493, 565] width 463 height 28
click at [304, 553] on input "Ingresar fecha" at bounding box center [493, 565] width 463 height 28
click at [300, 554] on input "Ingresar fecha" at bounding box center [493, 565] width 463 height 28
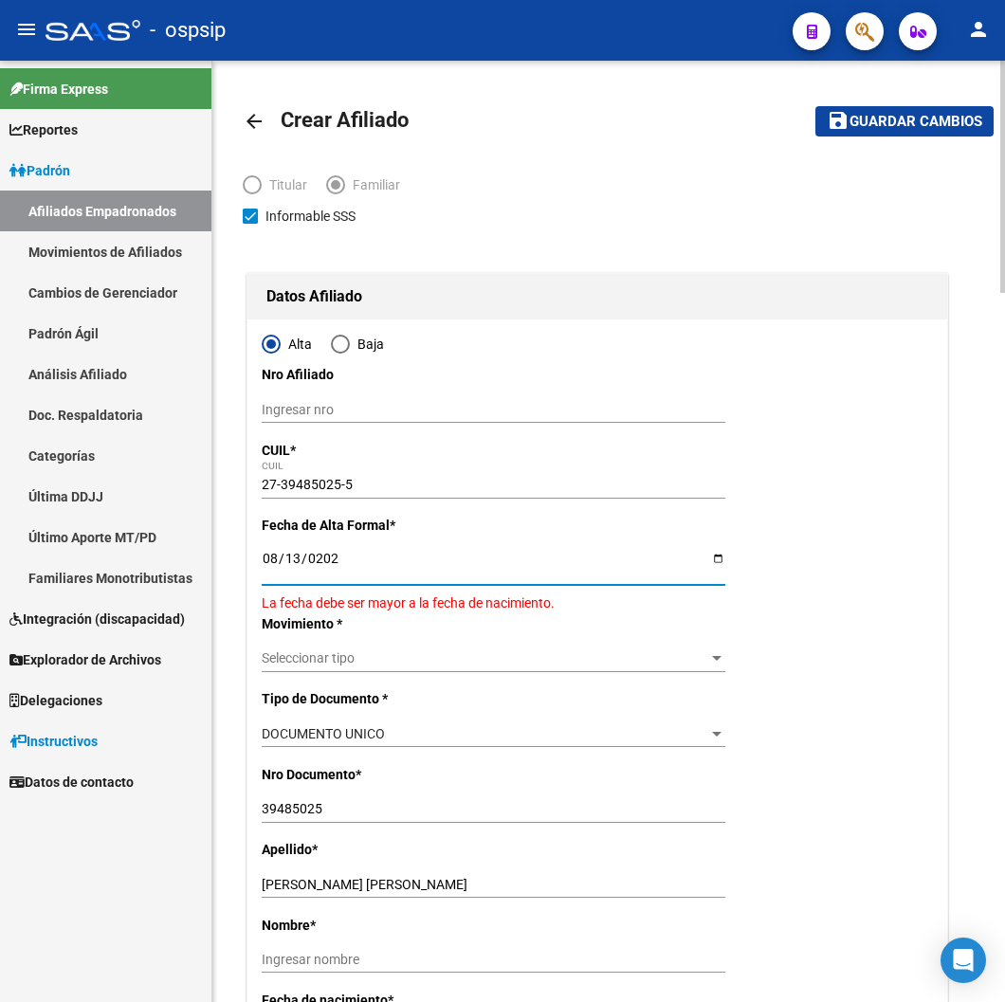
type input "[DATE]"
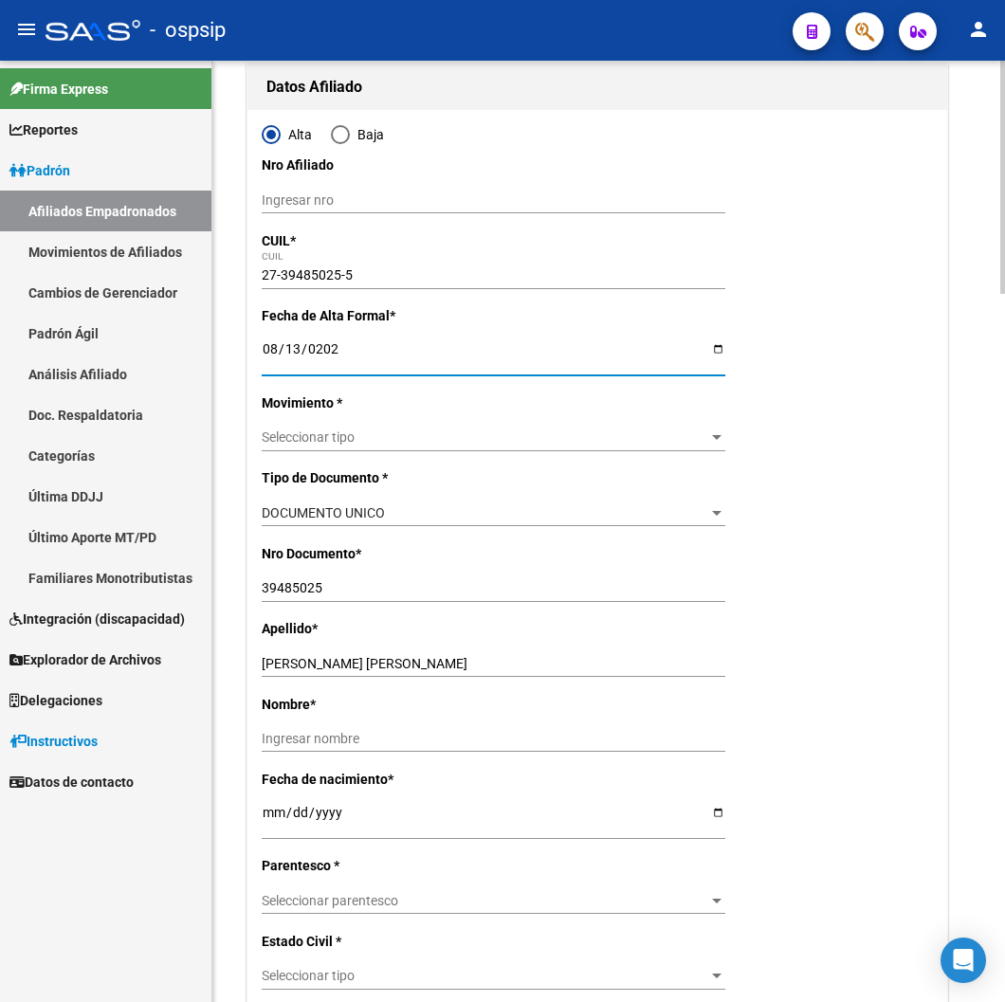
scroll to position [210, 0]
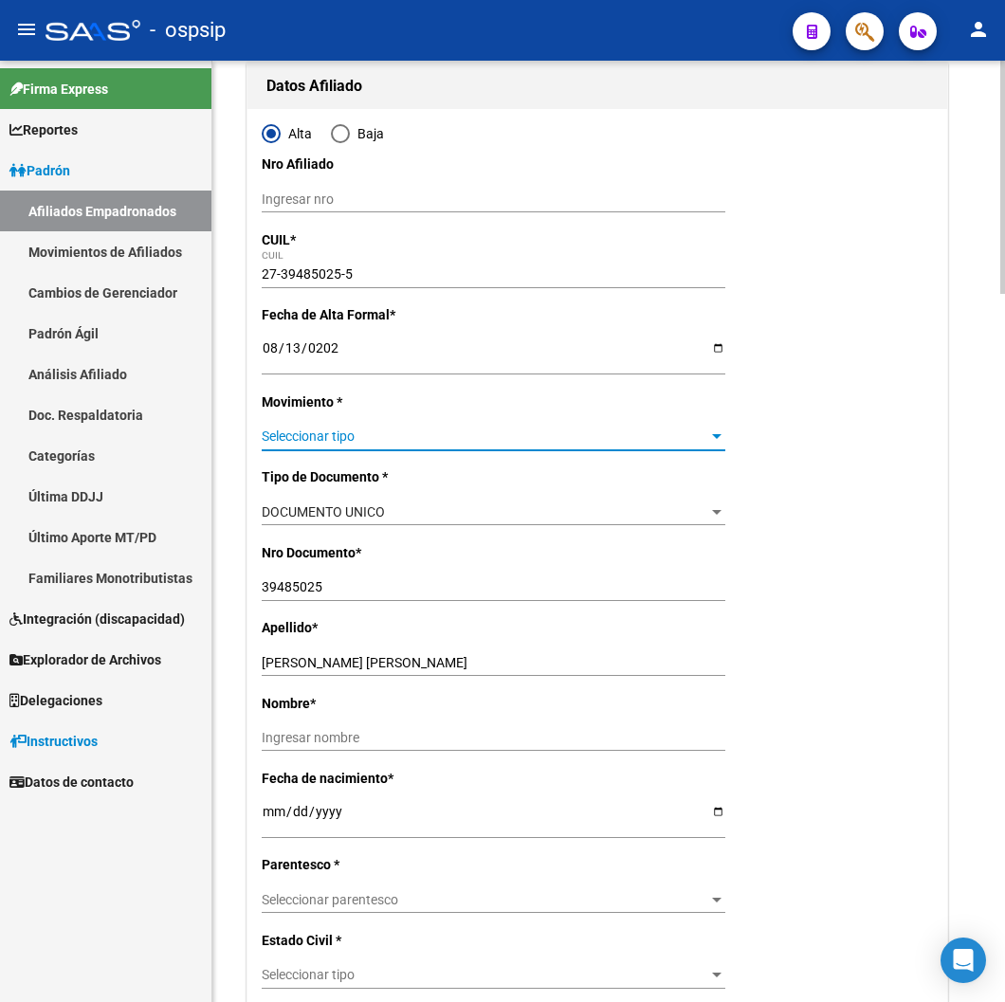
click at [363, 443] on span "Seleccionar tipo" at bounding box center [485, 436] width 446 height 16
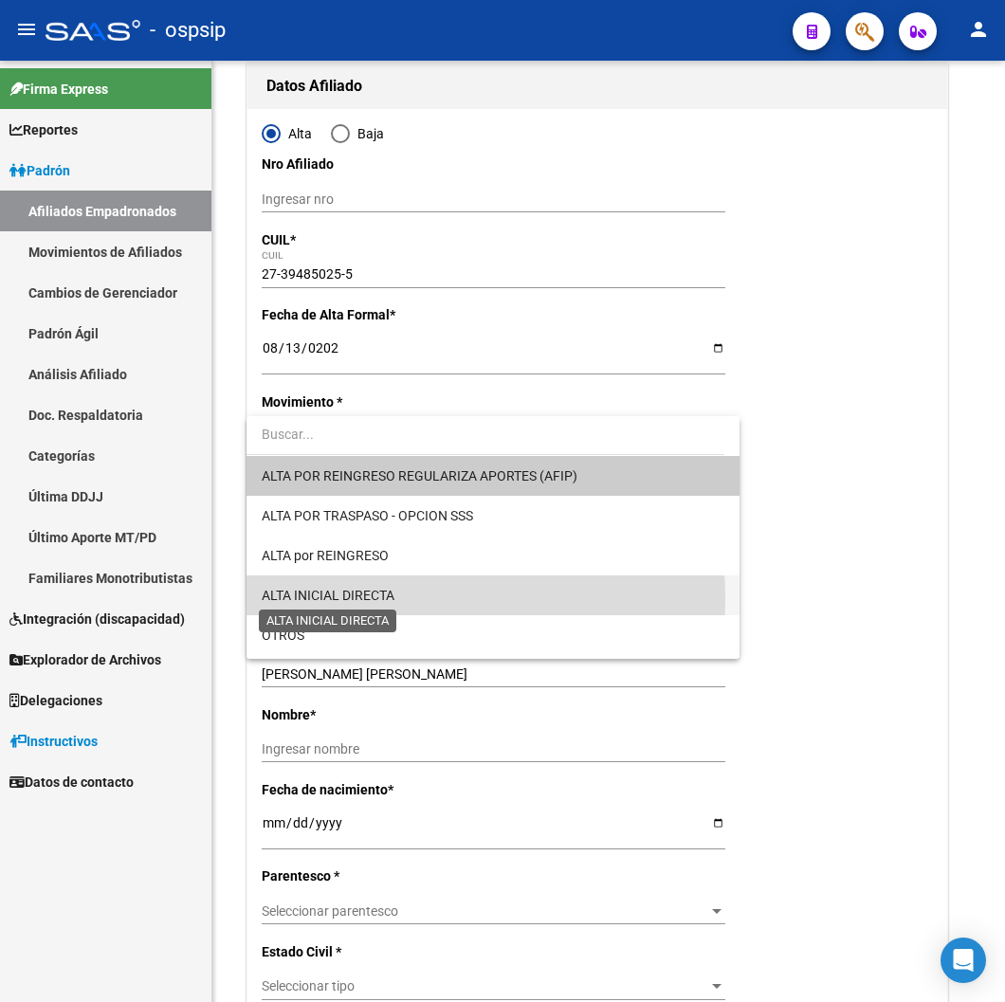
click at [361, 599] on span "ALTA INICIAL DIRECTA" at bounding box center [328, 595] width 133 height 15
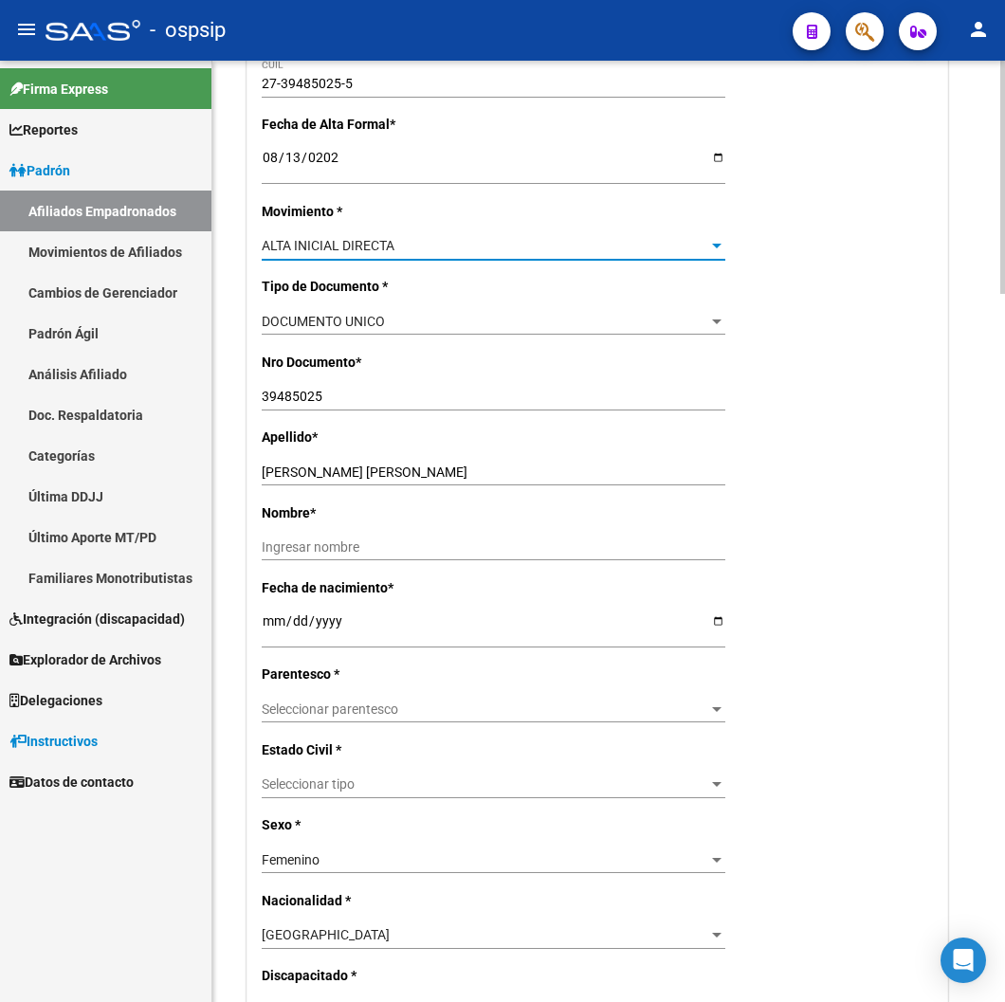
scroll to position [421, 0]
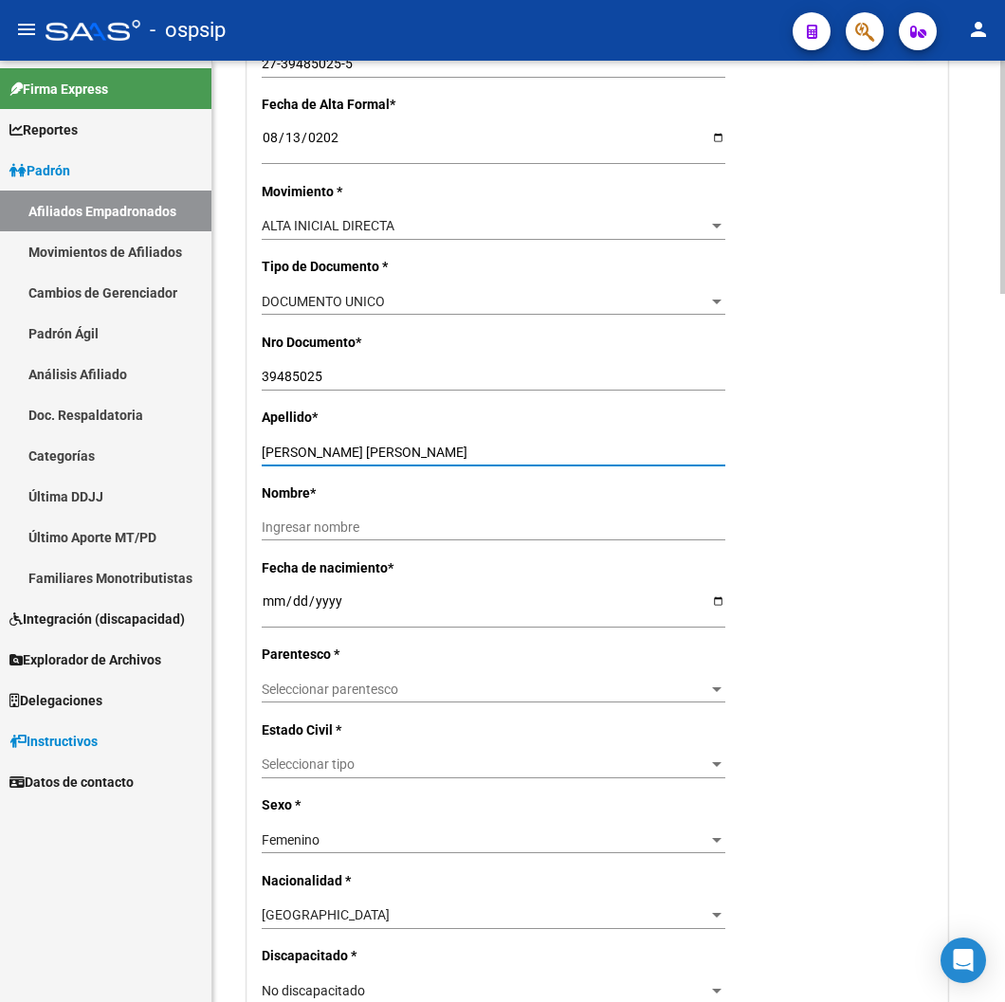
drag, startPoint x: 375, startPoint y: 451, endPoint x: 652, endPoint y: 493, distance: 279.9
click at [652, 493] on div "Alta Baja Nro Afiliado Ingresar nro CUIL * 27-39485025-5 CUIL ARCA Padrón Fecha…" at bounding box center [596, 962] width 699 height 2127
type input "[PERSON_NAME]"
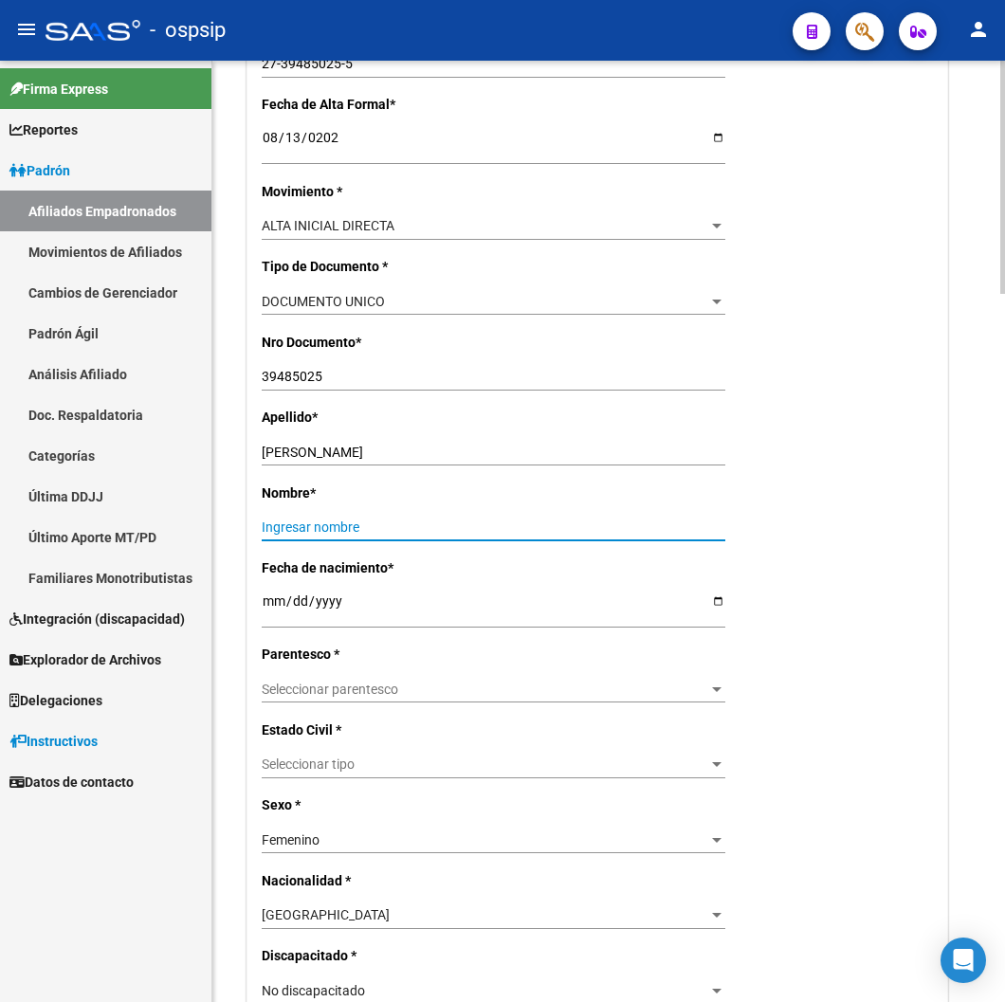
paste input "[PERSON_NAME]"
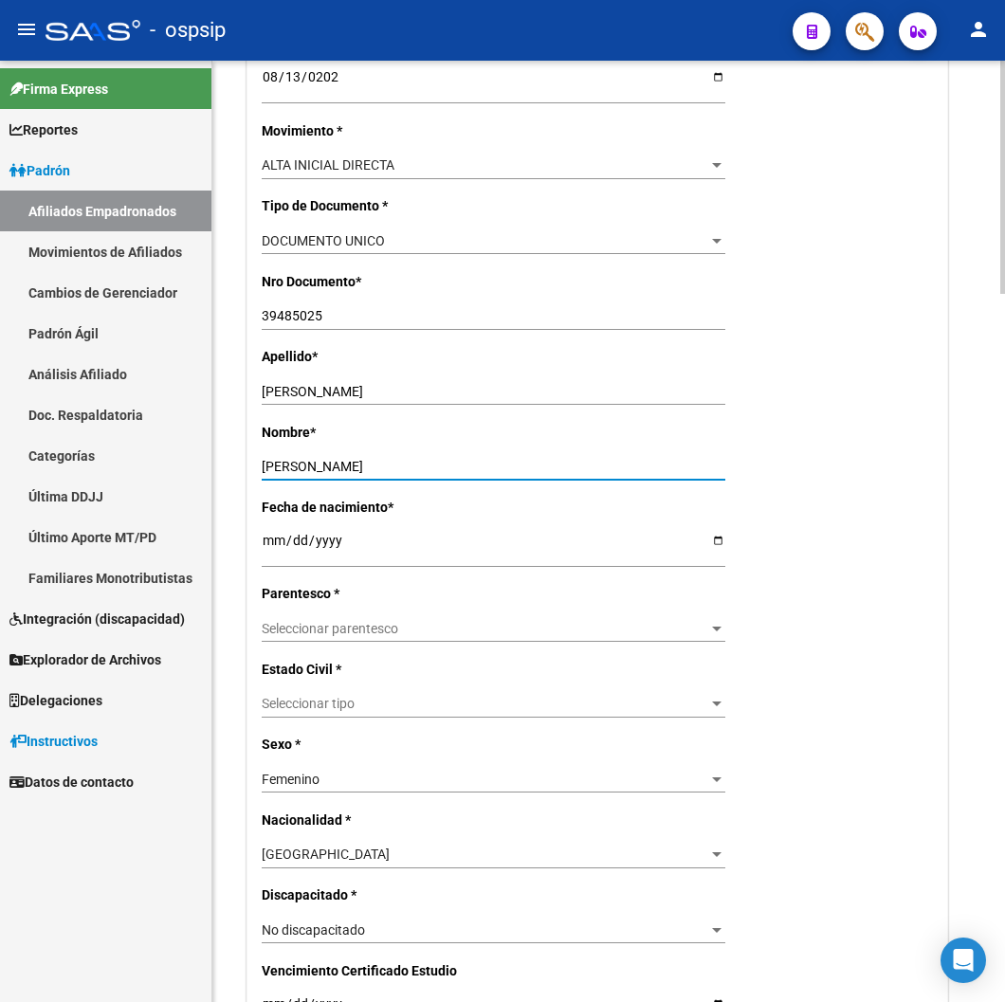
scroll to position [526, 0]
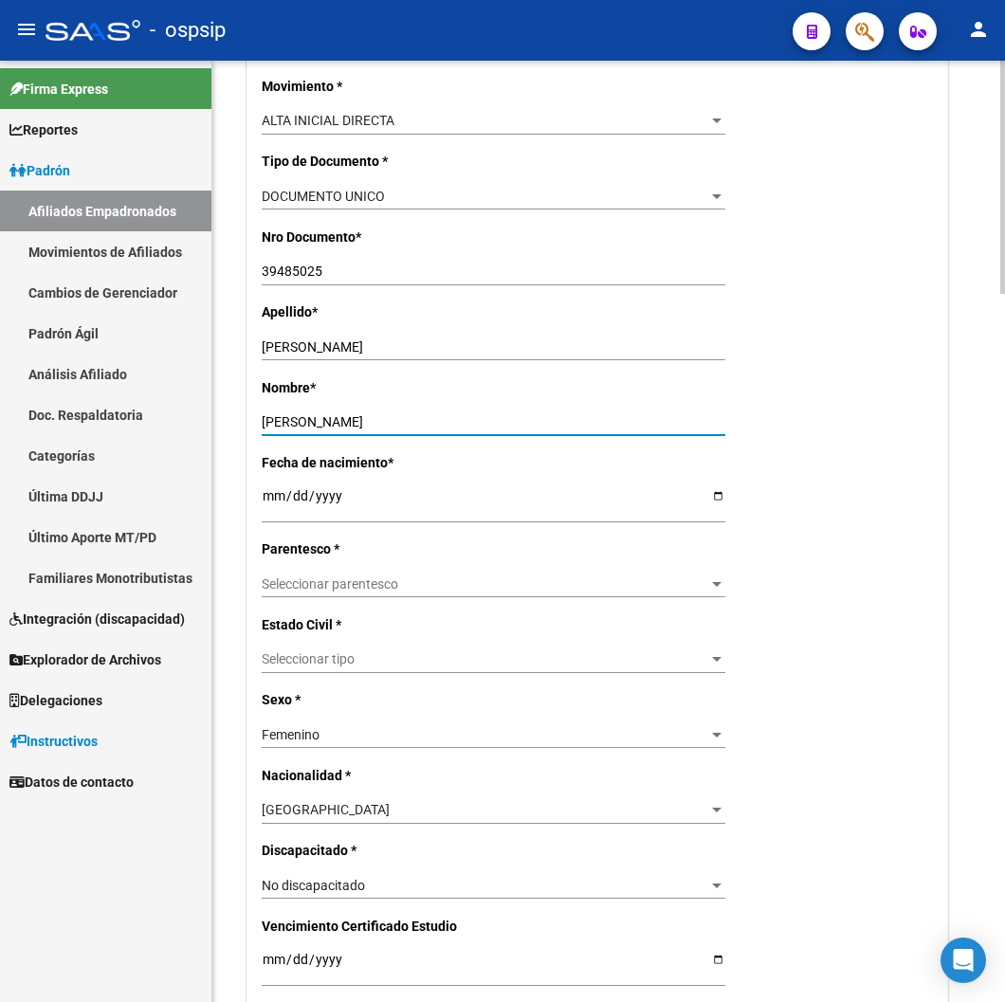
type input "[PERSON_NAME]"
click at [668, 579] on span "Seleccionar parentesco" at bounding box center [485, 584] width 446 height 16
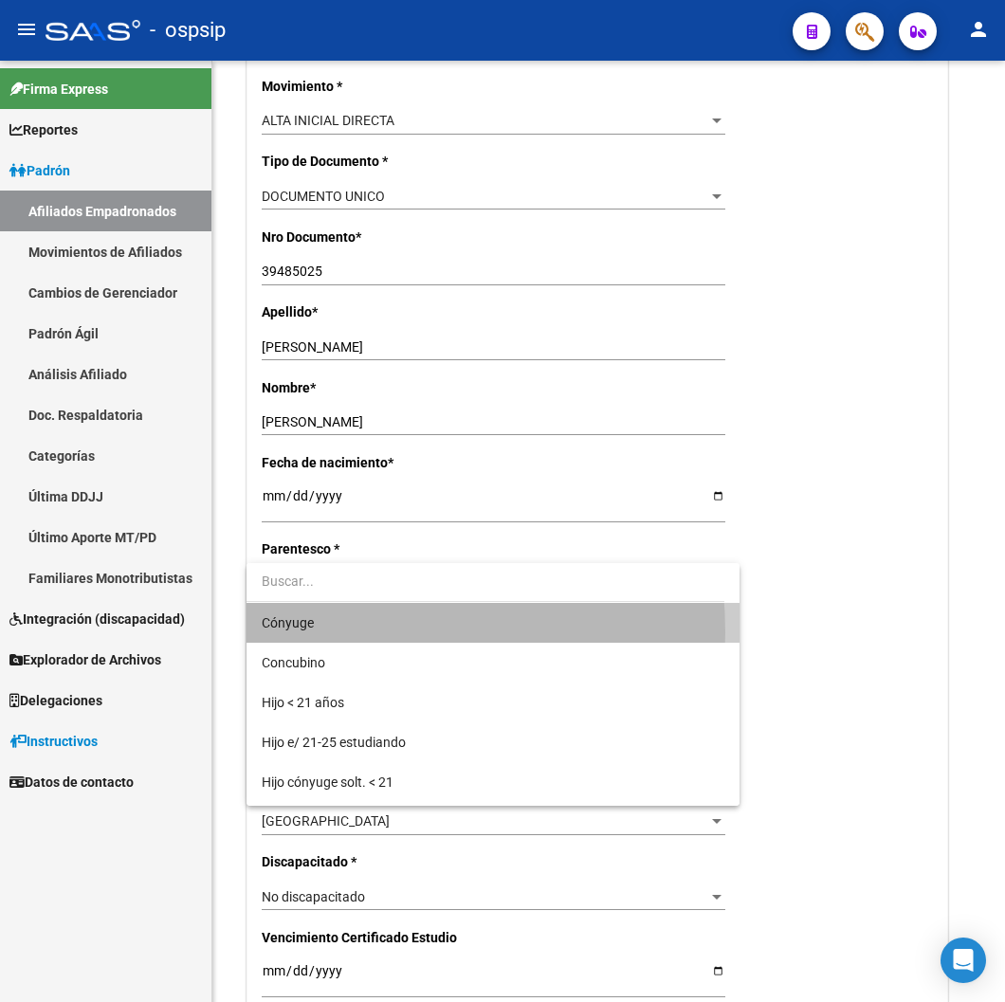
click at [311, 632] on span "Cónyuge" at bounding box center [493, 623] width 463 height 40
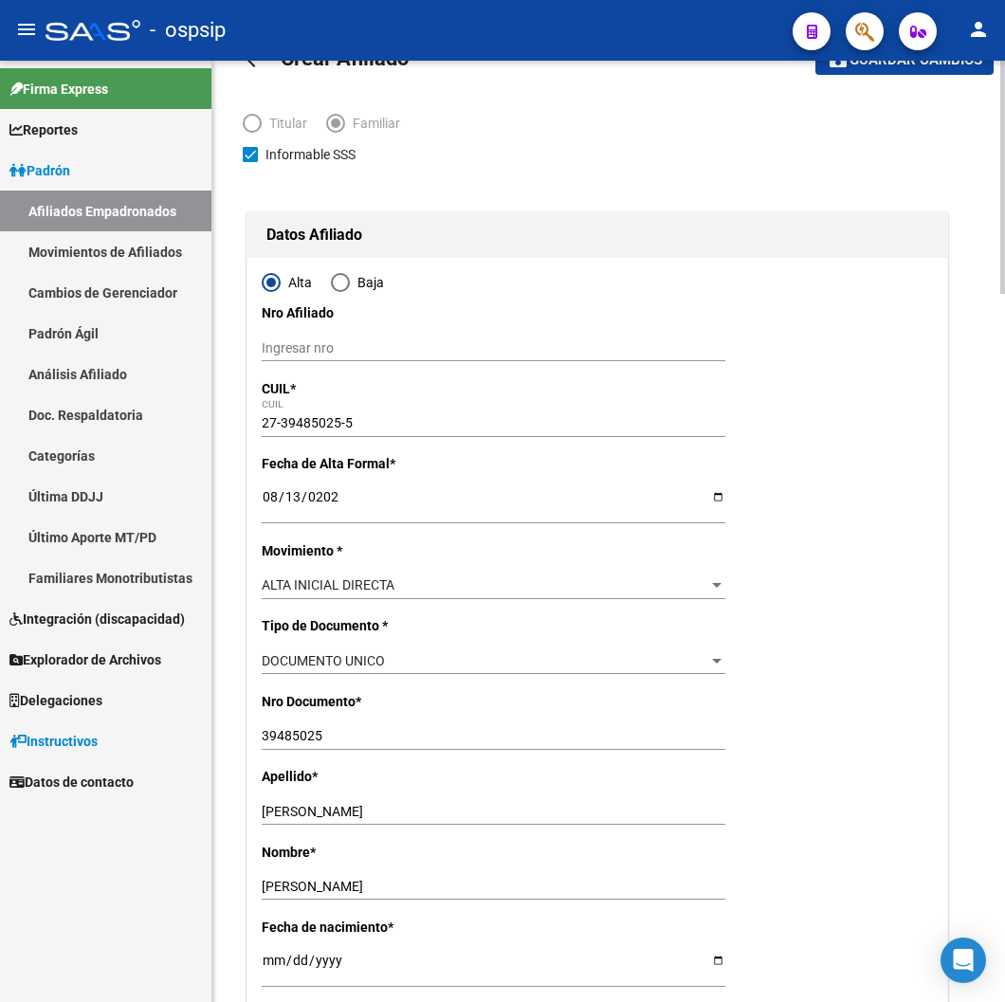
scroll to position [0, 0]
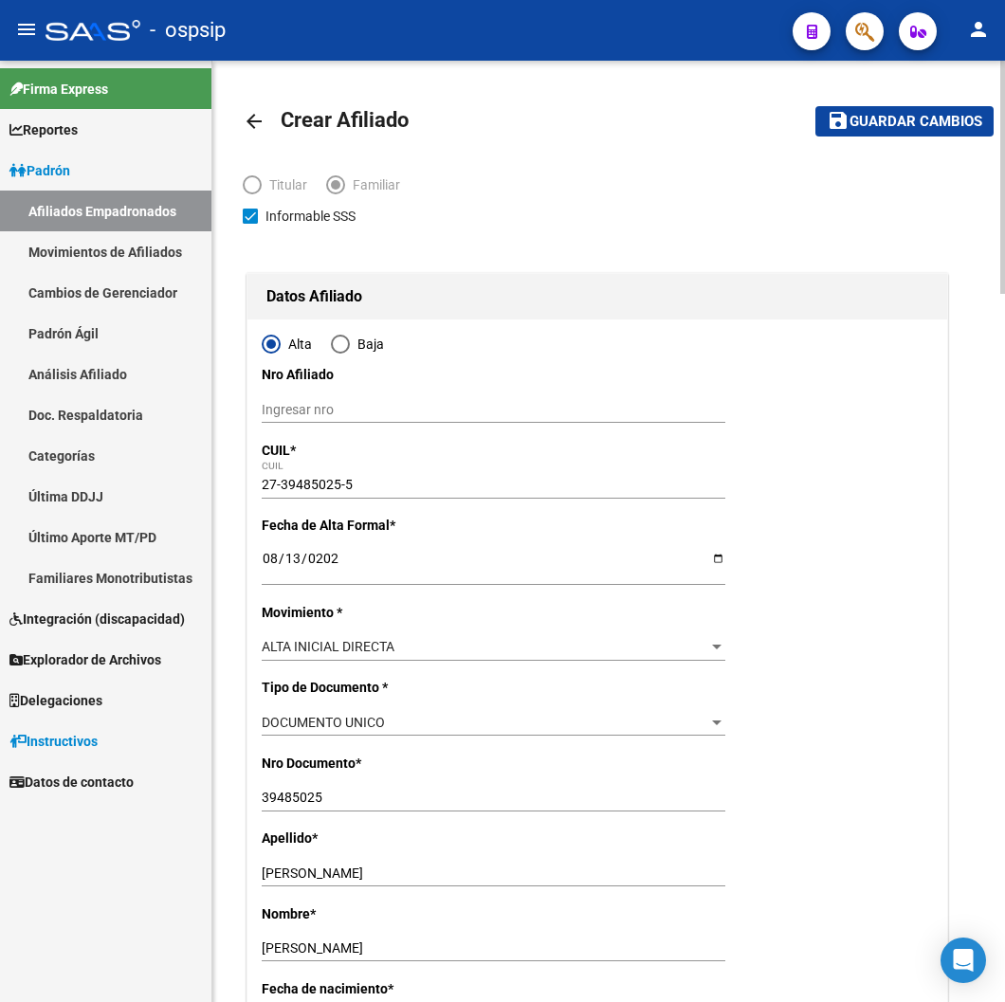
click at [926, 86] on html "menu - ospsip person Firma Express Reportes Padrón Traspasos x O.S. Traspasos x…" at bounding box center [502, 501] width 1005 height 1002
click at [914, 126] on span "Guardar cambios" at bounding box center [915, 122] width 133 height 17
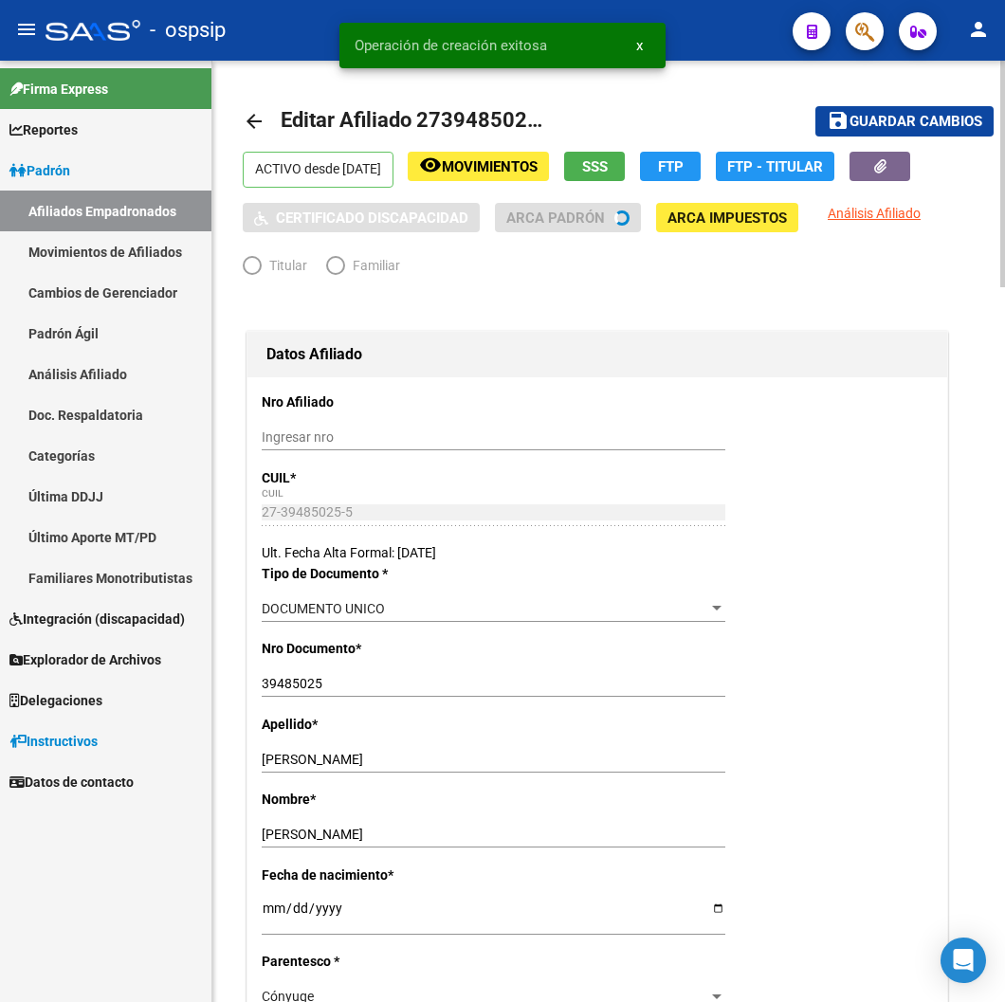
radio input "true"
type input "30-69403365-9"
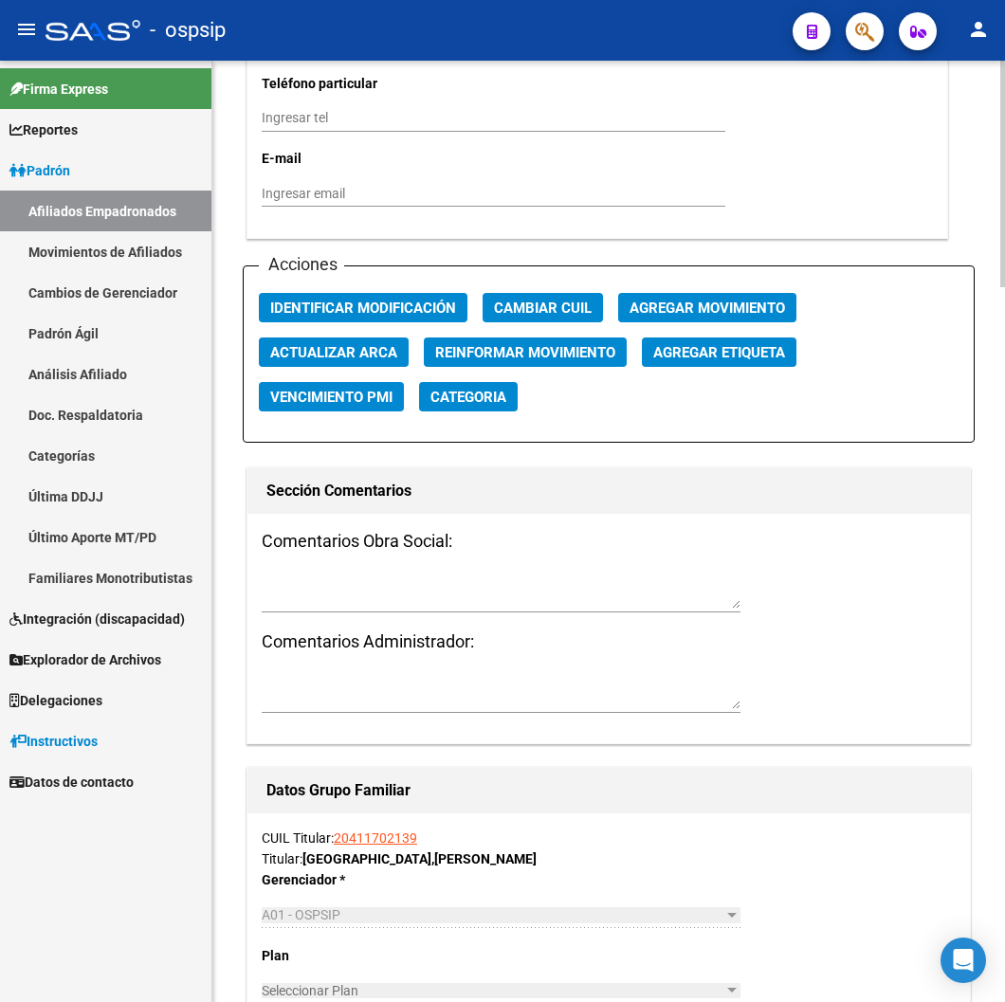
scroll to position [2106, 0]
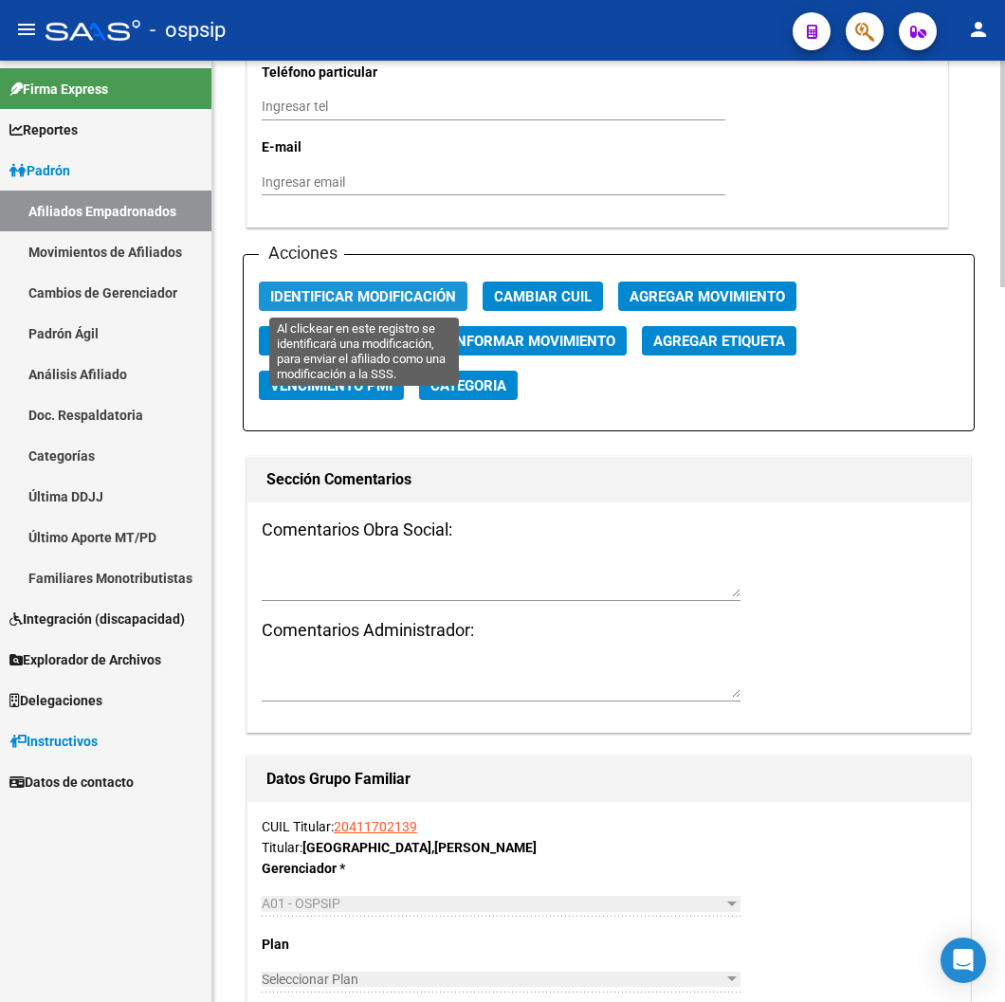
click at [354, 300] on span "Identificar Modificación" at bounding box center [363, 296] width 186 height 17
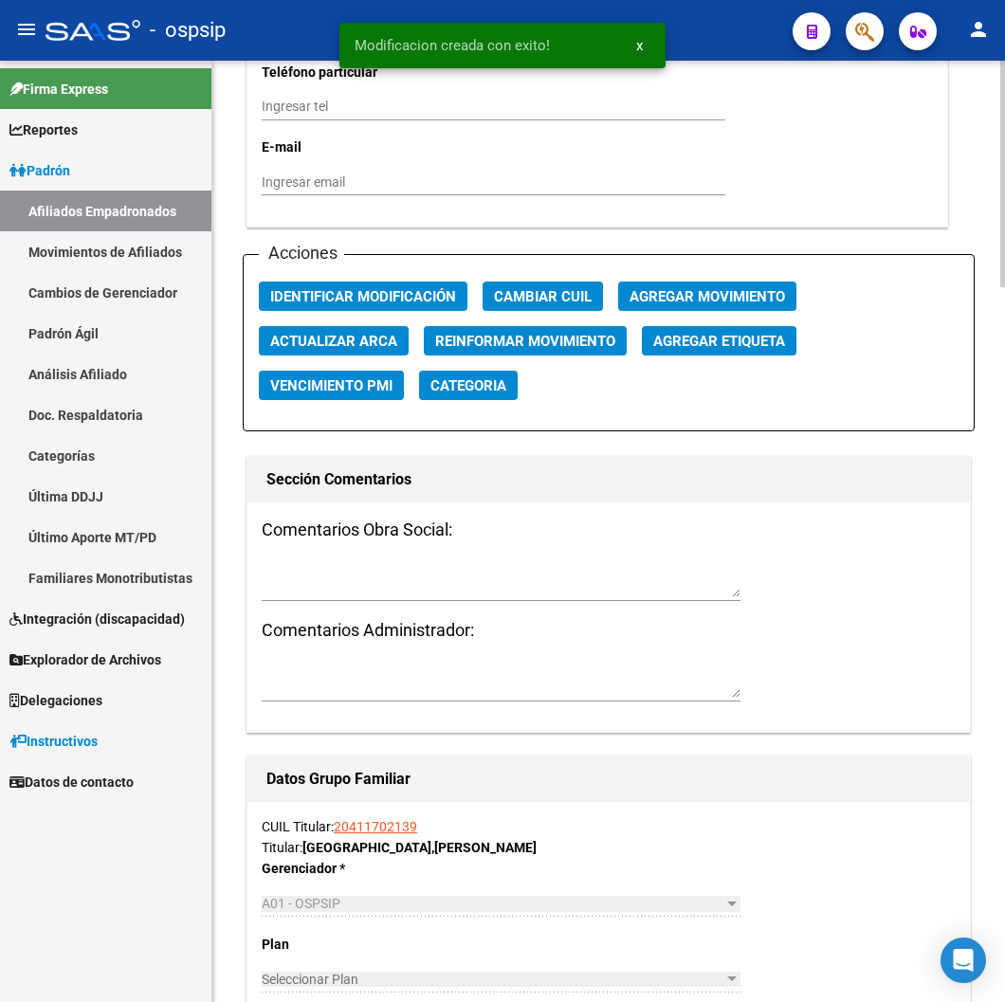
click at [702, 305] on button "Agregar Movimiento" at bounding box center [707, 296] width 178 height 29
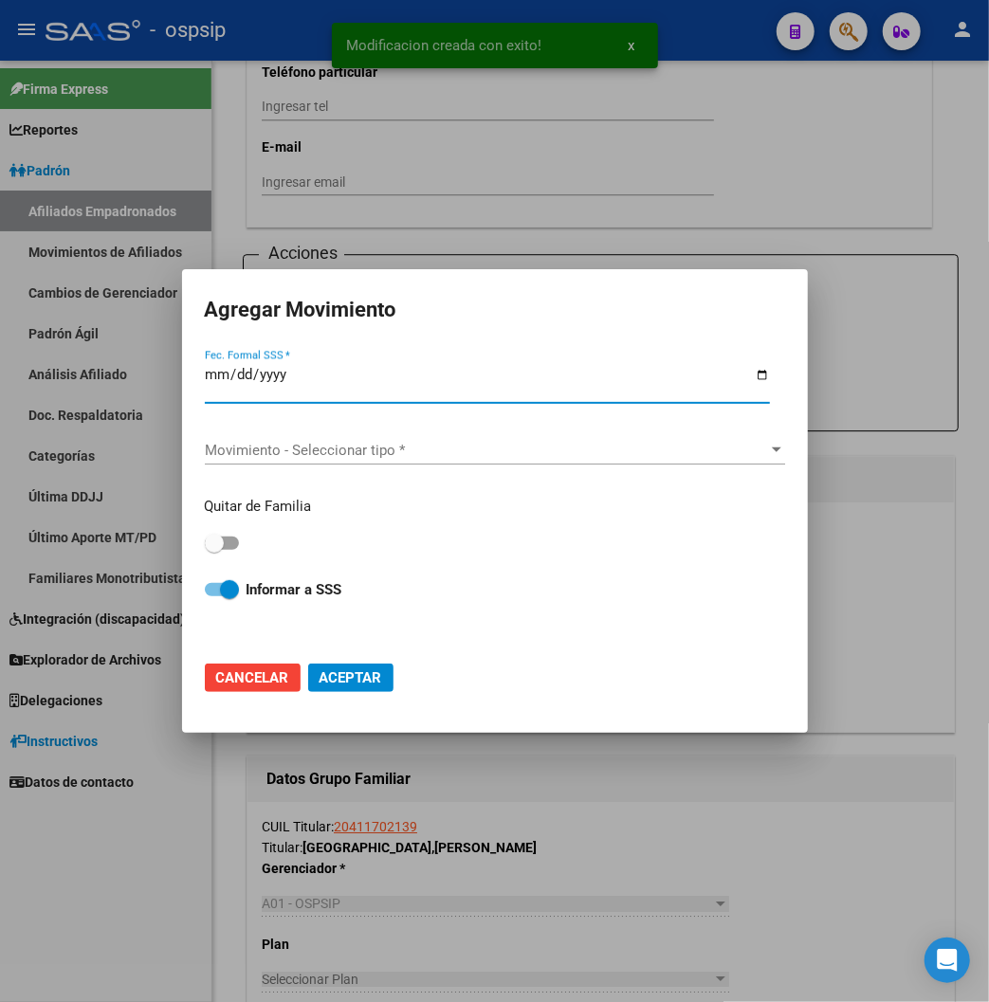
click at [821, 199] on div at bounding box center [494, 501] width 989 height 1002
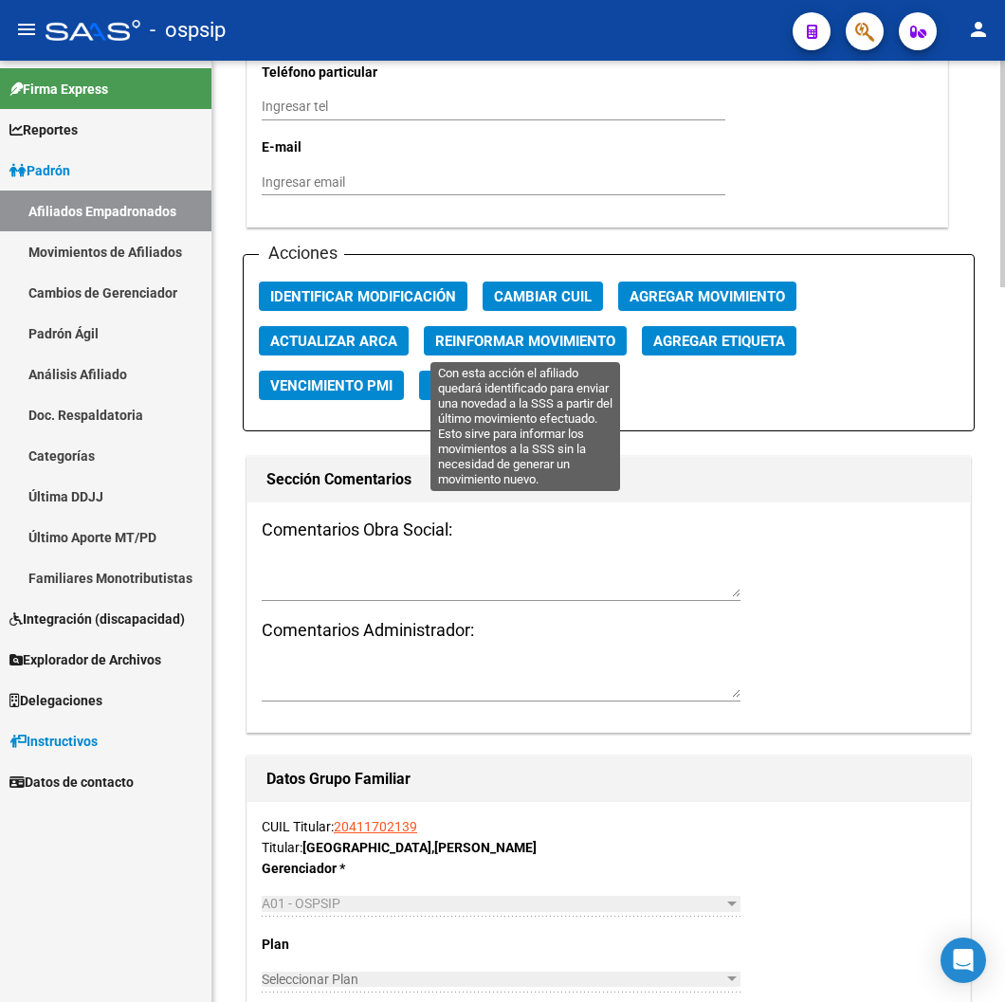
click at [478, 337] on span "Reinformar Movimiento" at bounding box center [525, 341] width 180 height 17
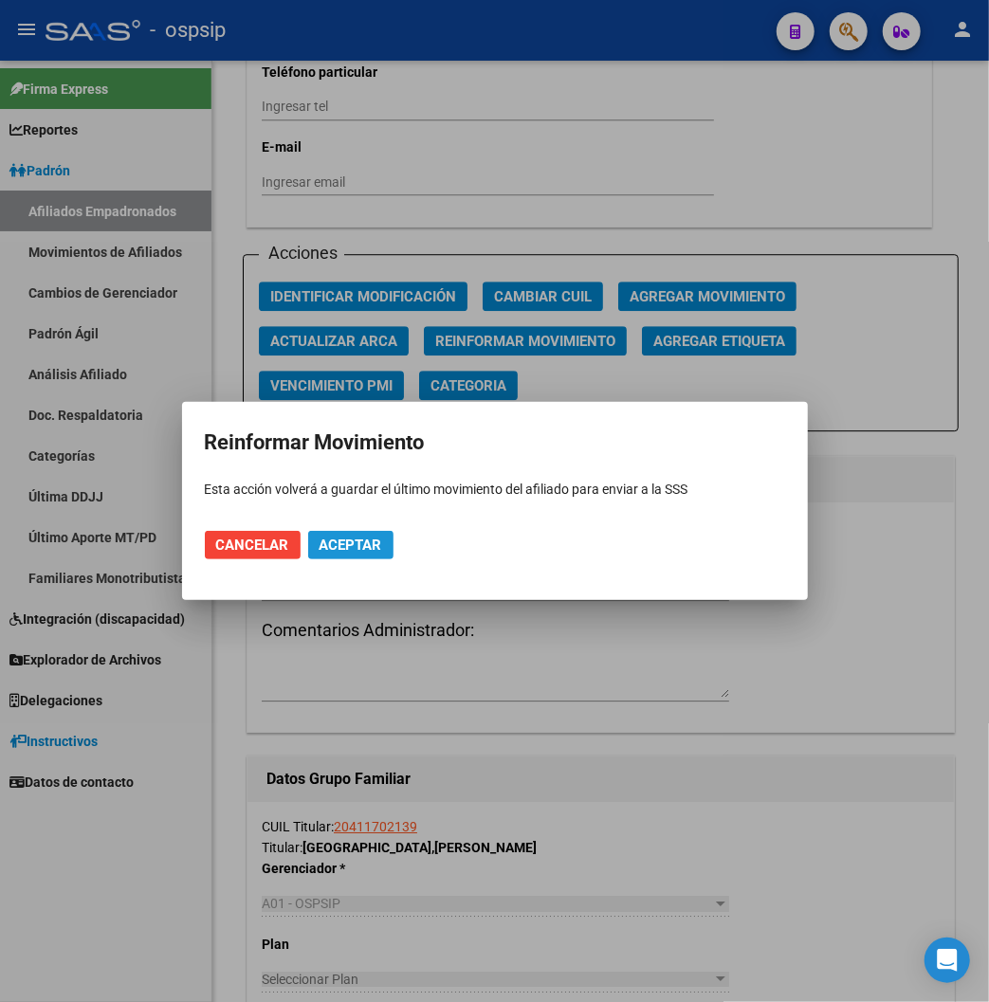
click at [371, 543] on span "Aceptar" at bounding box center [350, 544] width 63 height 17
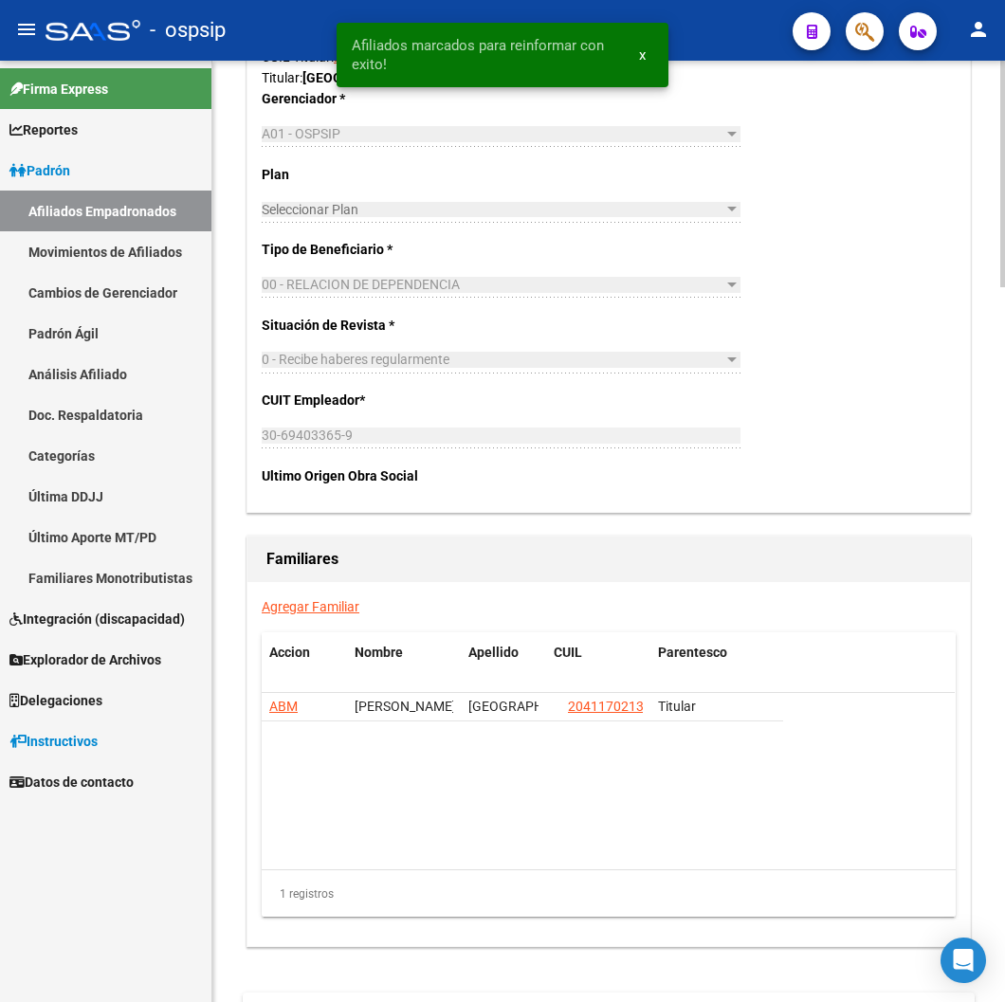
scroll to position [2978, 0]
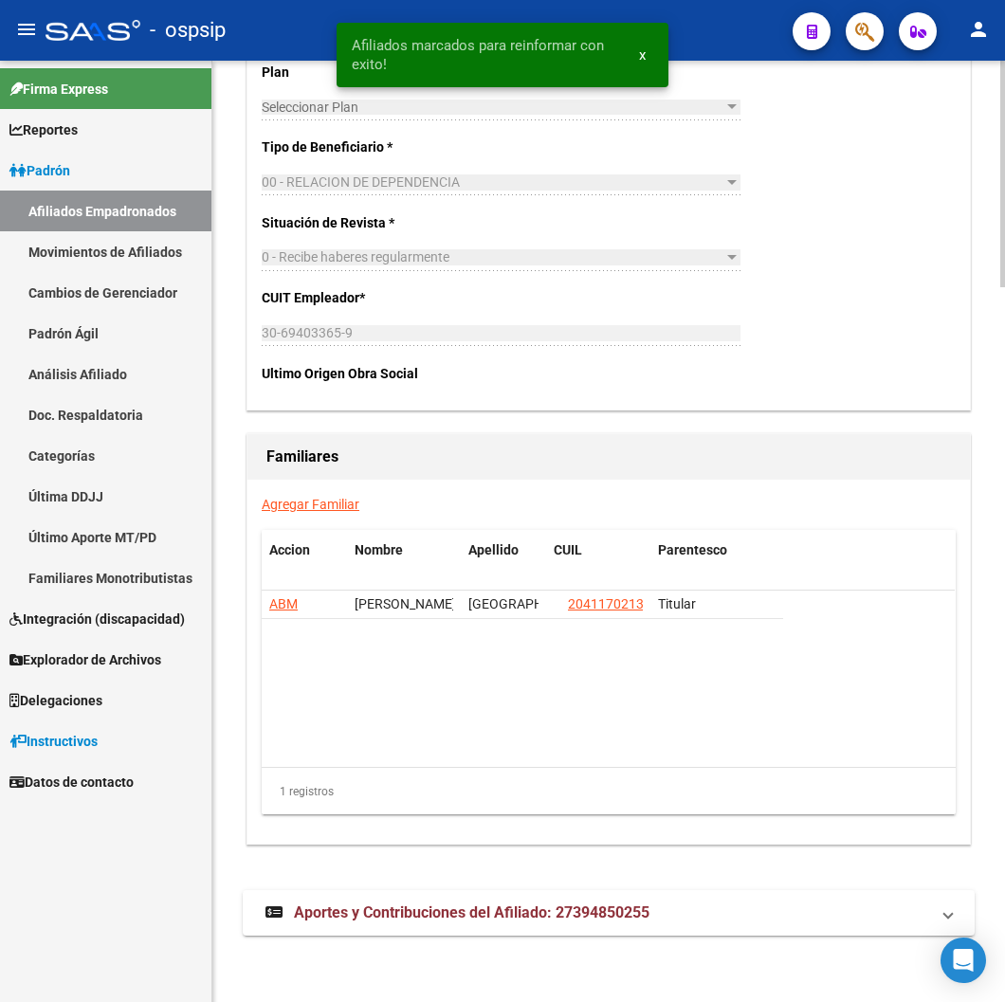
click at [314, 504] on link "Agregar Familiar" at bounding box center [311, 504] width 98 height 15
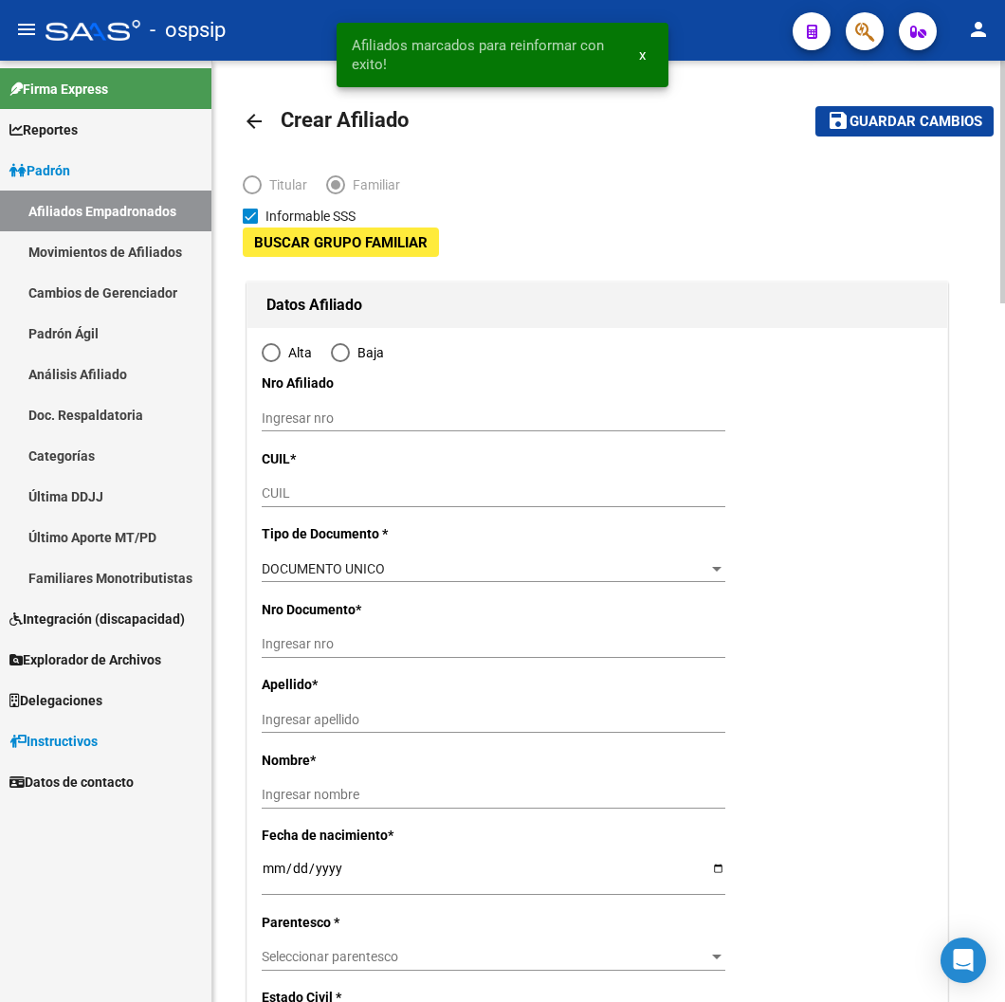
type input "30-69403365-9"
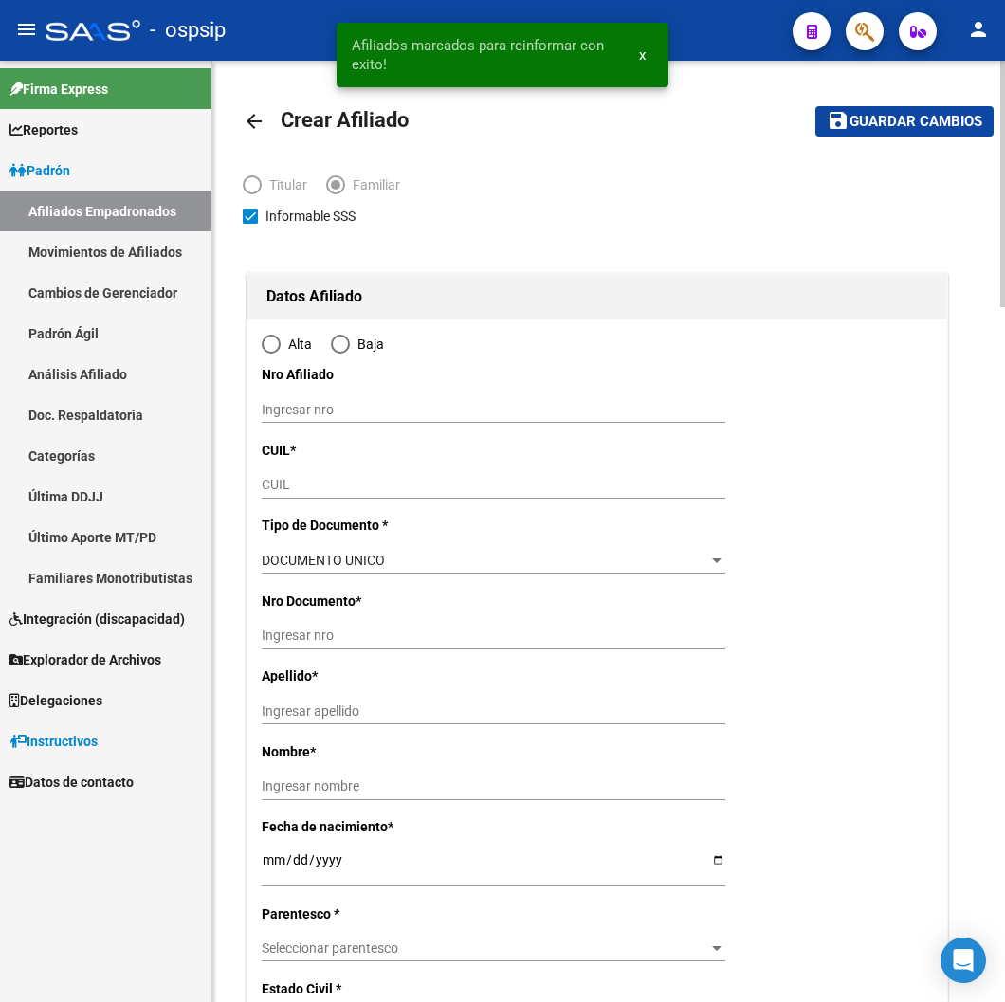
radio input "true"
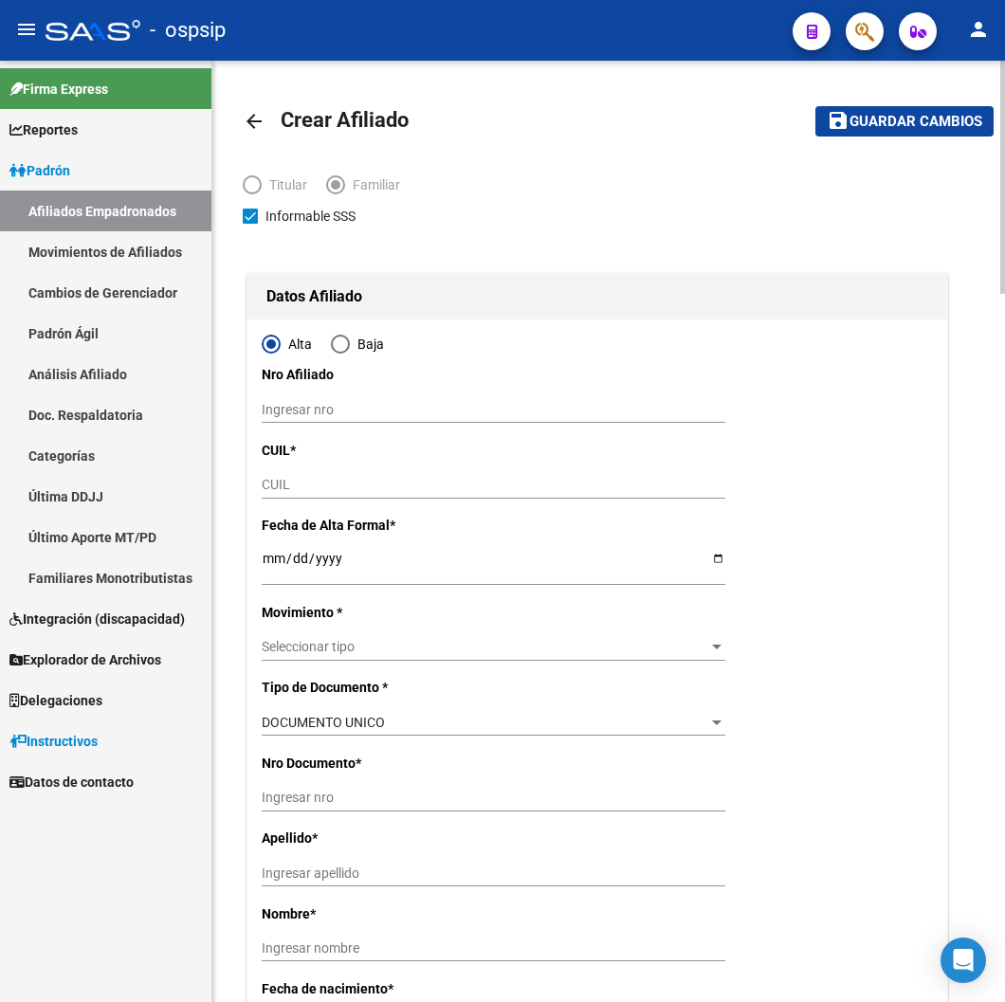
type input "[PERSON_NAME]"
type input "1888"
type input "1304"
type input "1823"
click at [276, 483] on input "CUIL" at bounding box center [493, 485] width 463 height 16
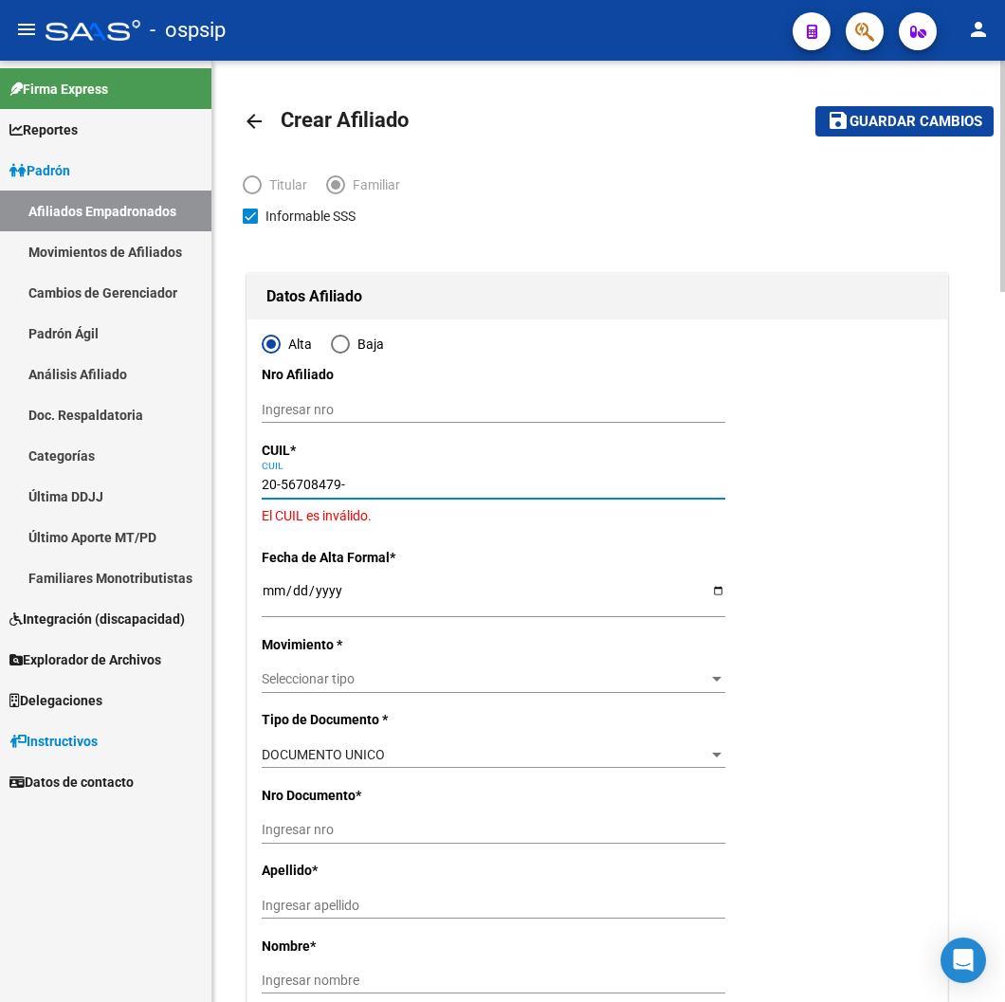
type input "20-56708479-6"
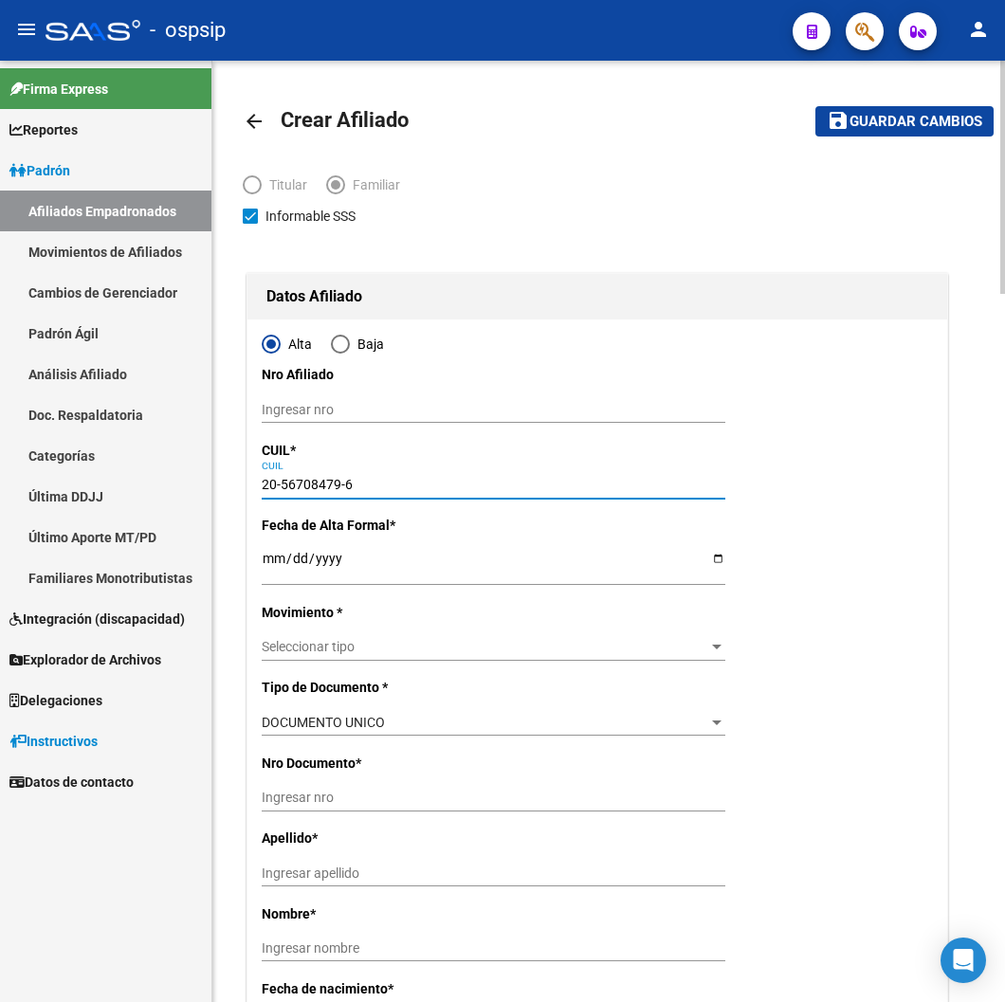
type input "56708479"
type input "[GEOGRAPHIC_DATA]"
type input "[PERSON_NAME]"
type input "[DATE]"
type input "[PERSON_NAME]"
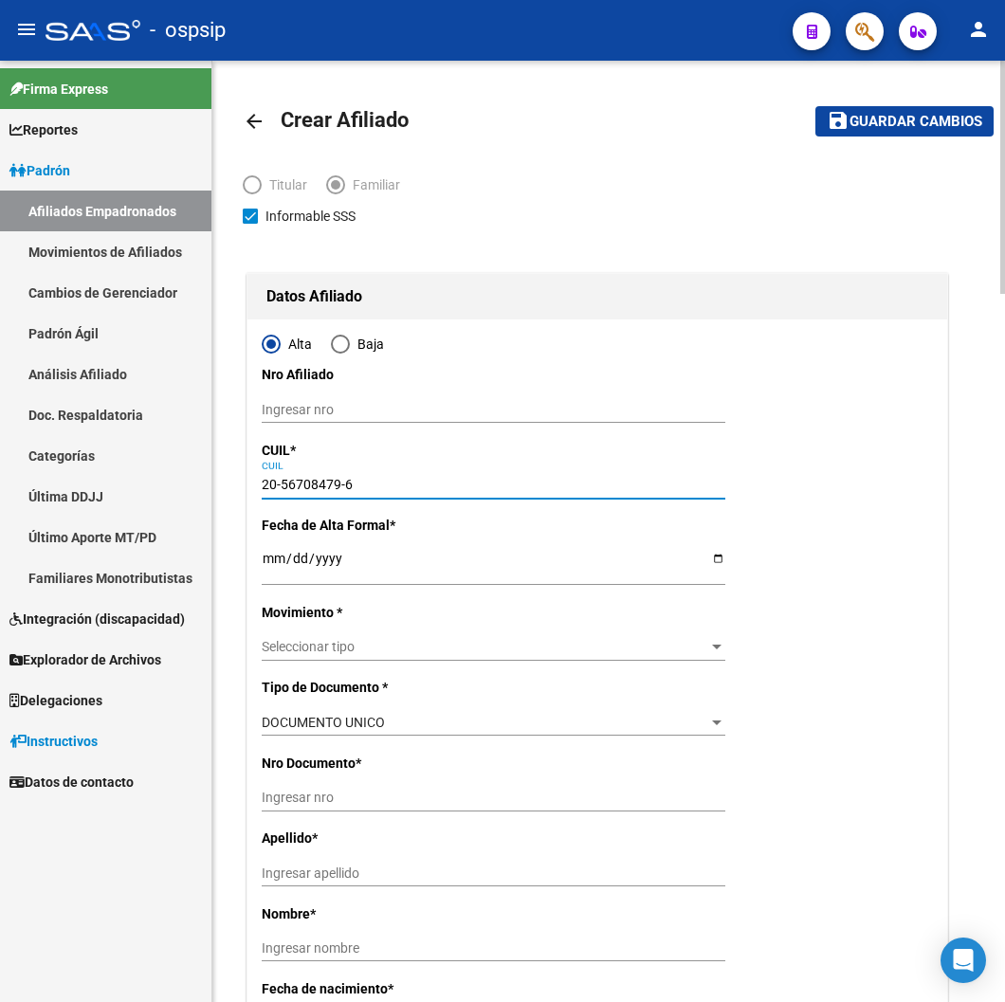
type input "CALLE 1304"
type input "20-56708479-6"
click at [269, 556] on input "Ingresar fecha" at bounding box center [493, 565] width 463 height 28
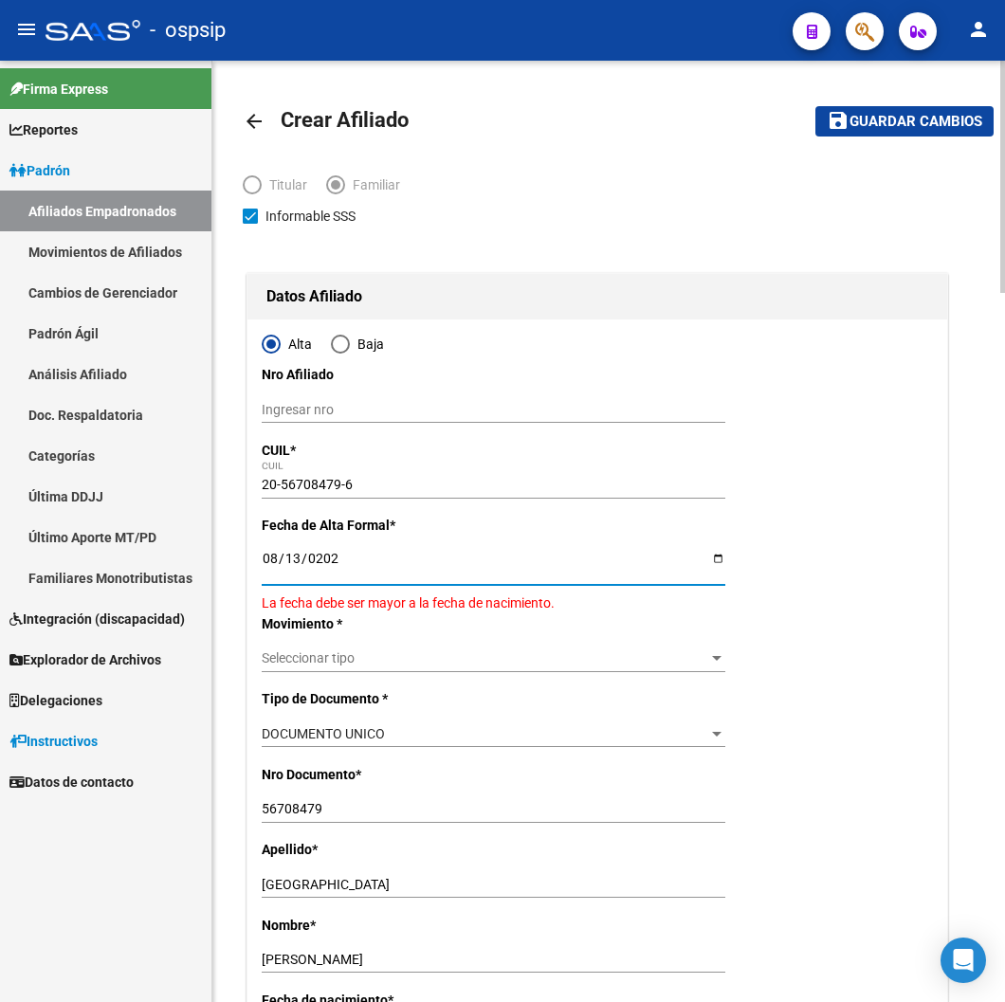
type input "[DATE]"
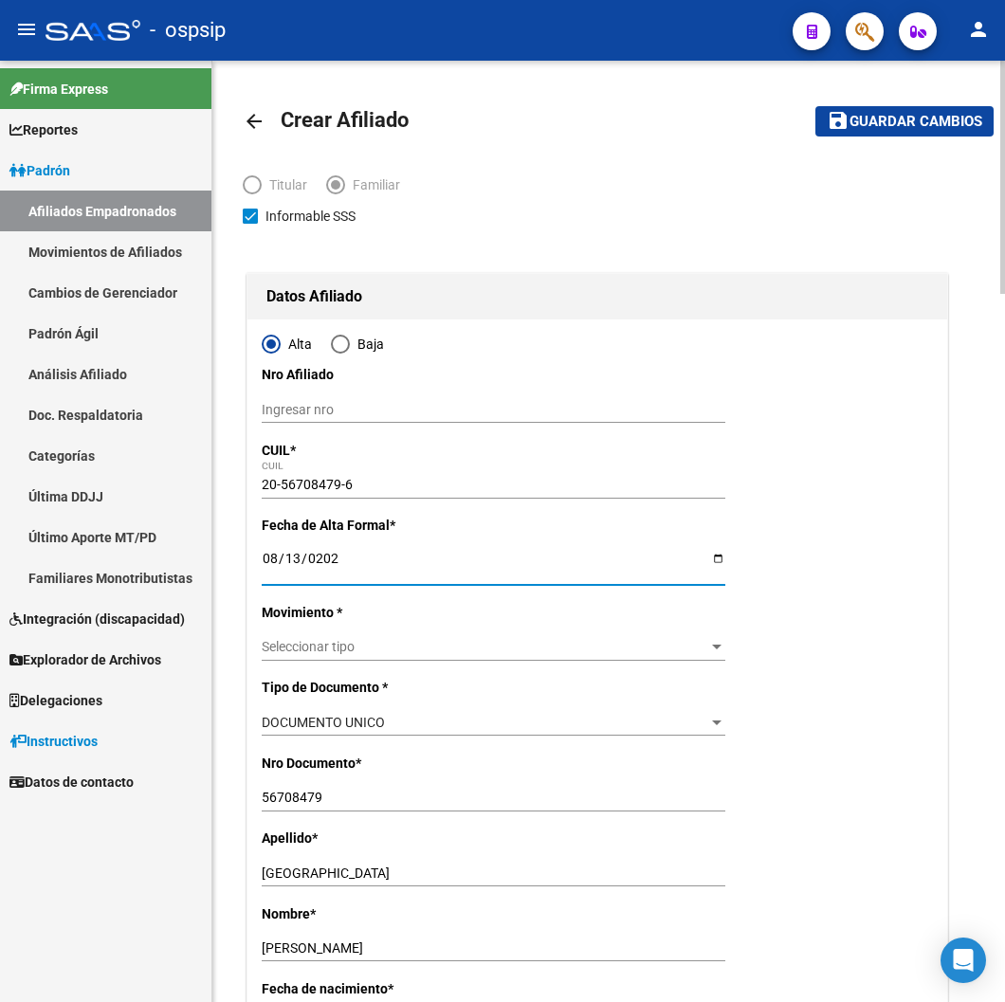
click at [325, 657] on div "Seleccionar tipo Seleccionar tipo" at bounding box center [493, 647] width 463 height 27
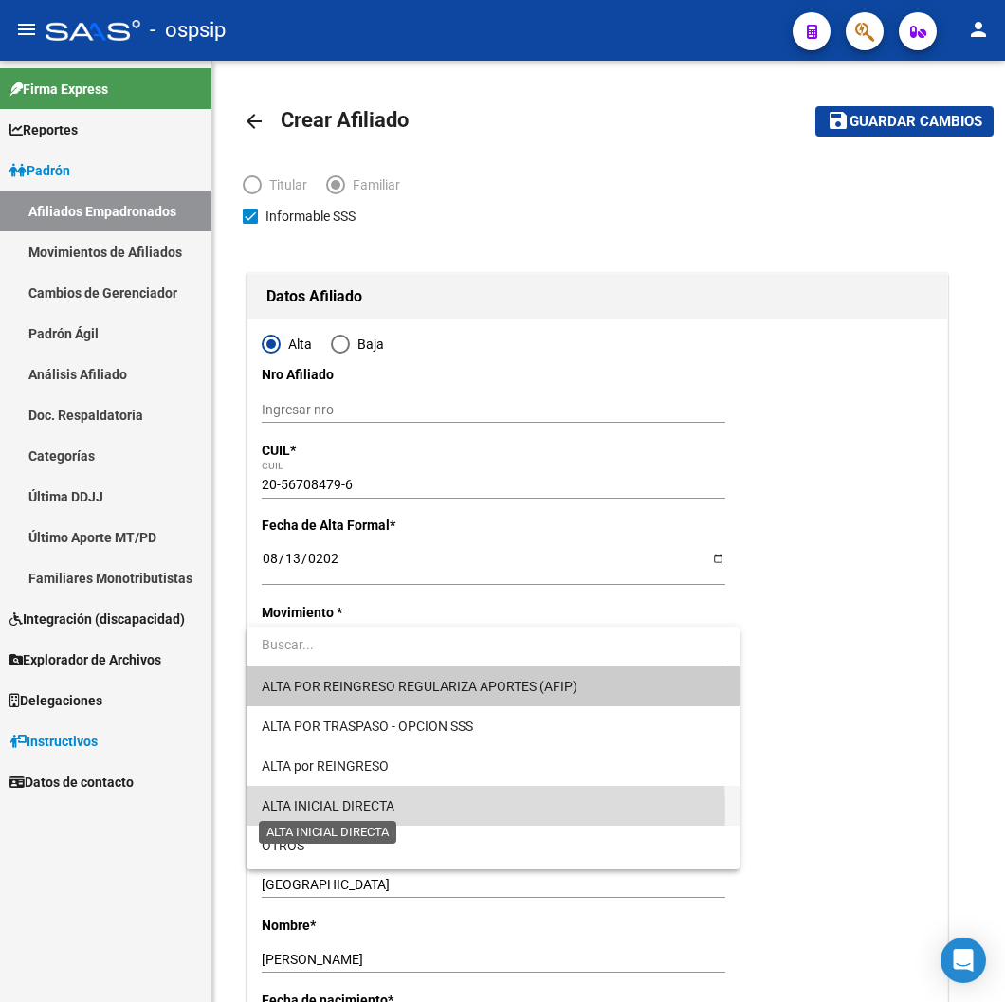
click at [329, 810] on span "ALTA INICIAL DIRECTA" at bounding box center [328, 805] width 133 height 15
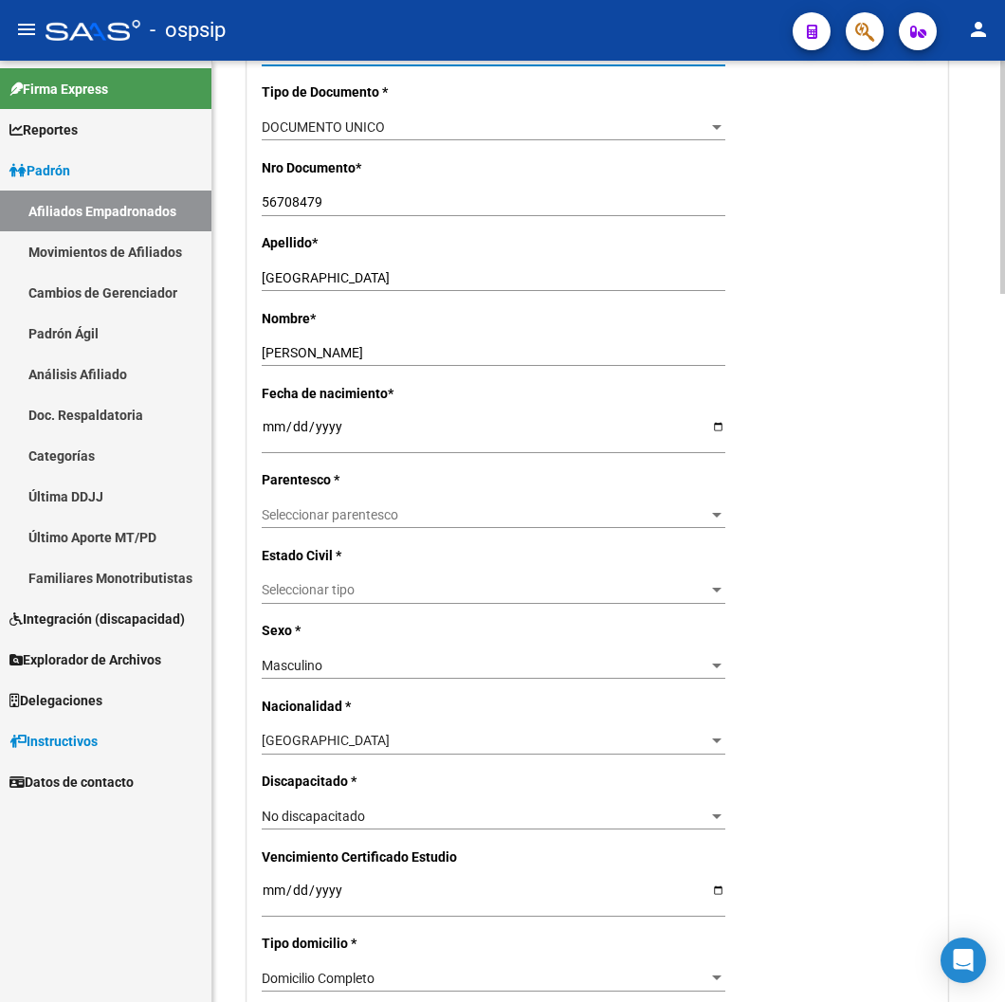
scroll to position [631, 0]
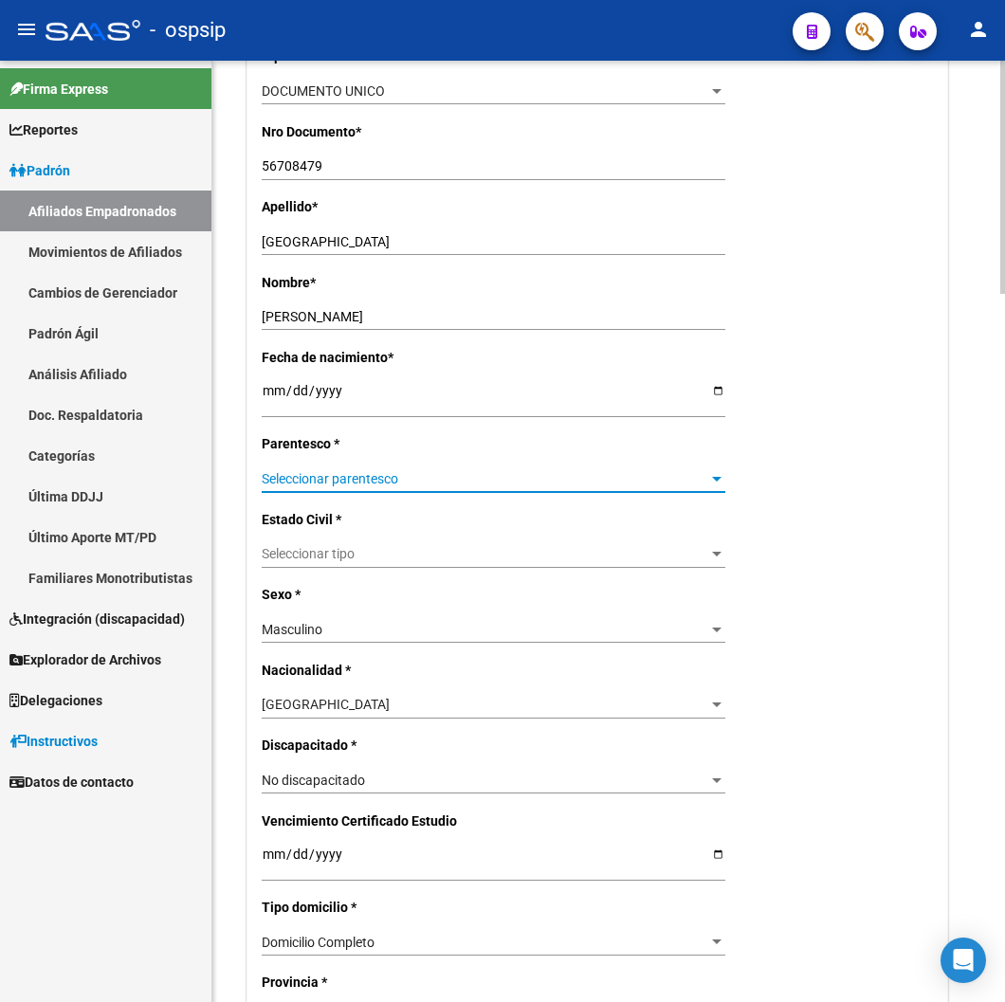
click at [437, 481] on span "Seleccionar parentesco" at bounding box center [485, 479] width 446 height 16
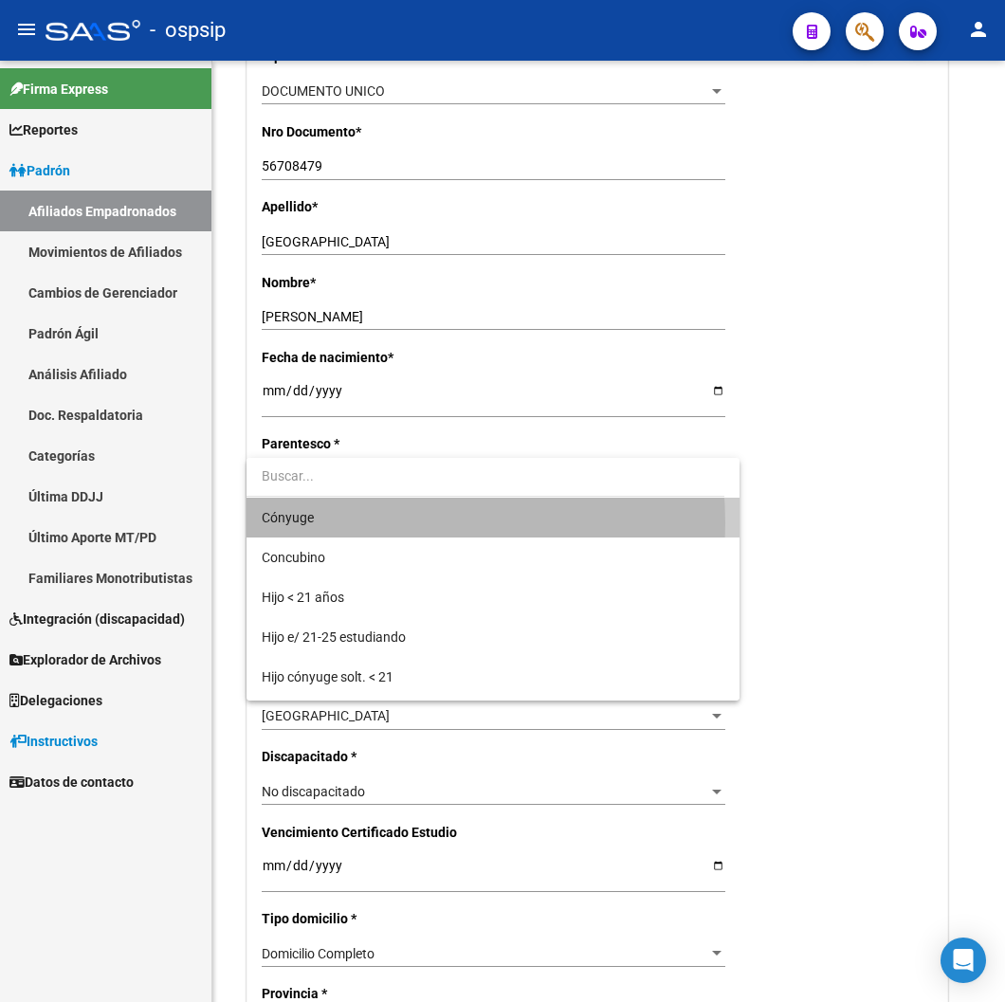
click at [353, 523] on span "Cónyuge" at bounding box center [493, 518] width 463 height 40
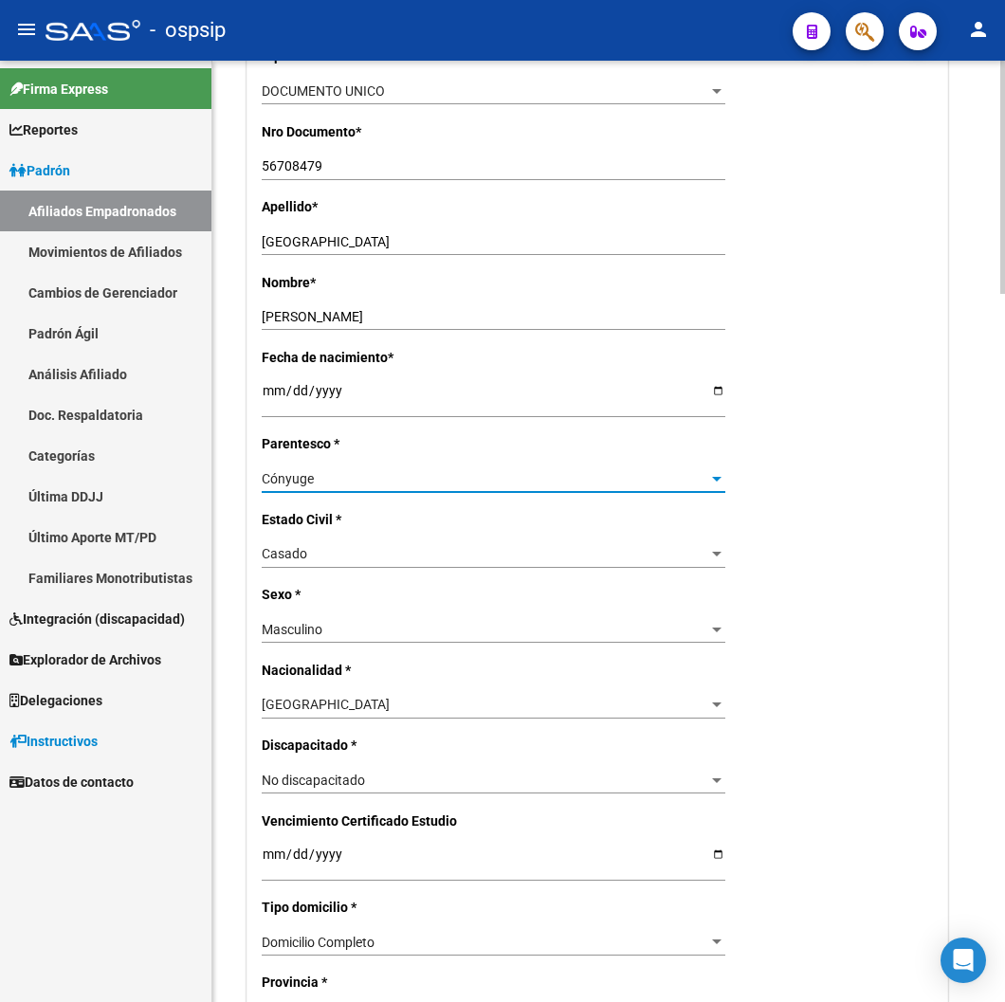
click at [708, 474] on div at bounding box center [716, 478] width 17 height 15
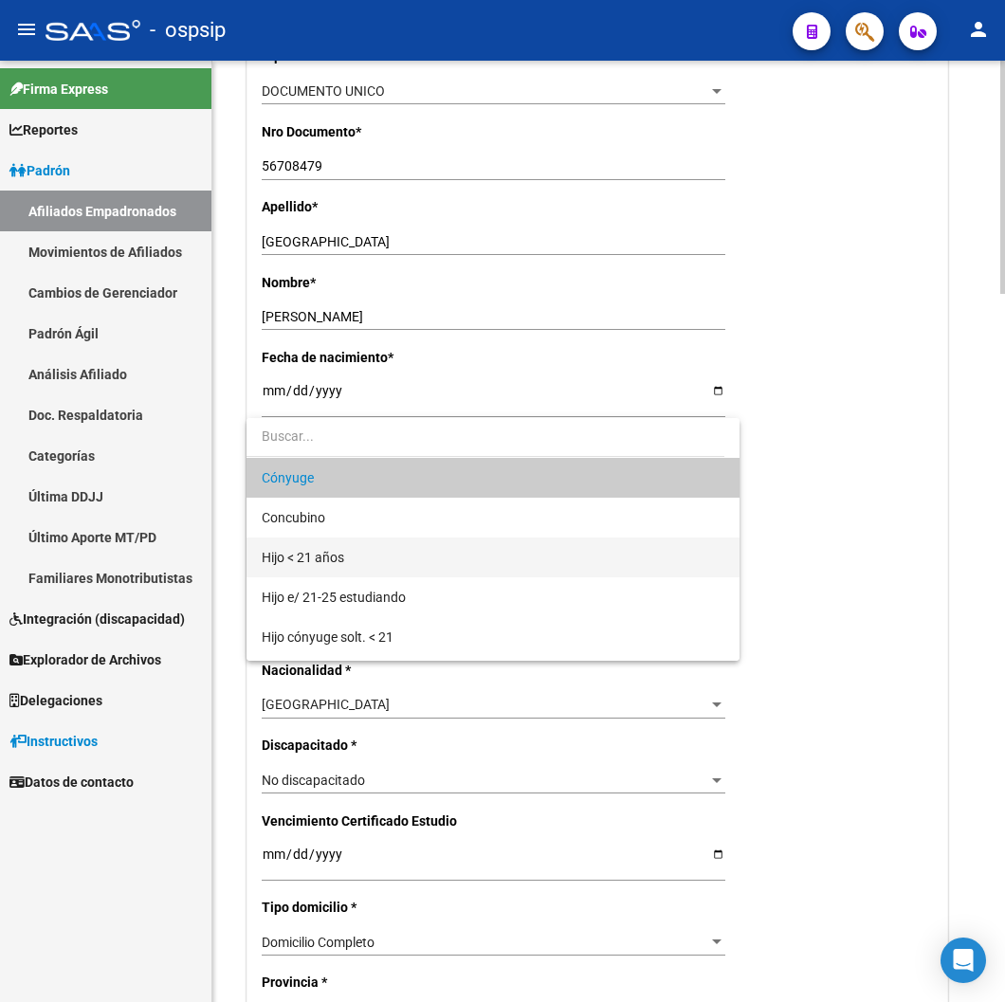
click at [345, 560] on span "Hijo < 21 años" at bounding box center [493, 557] width 463 height 40
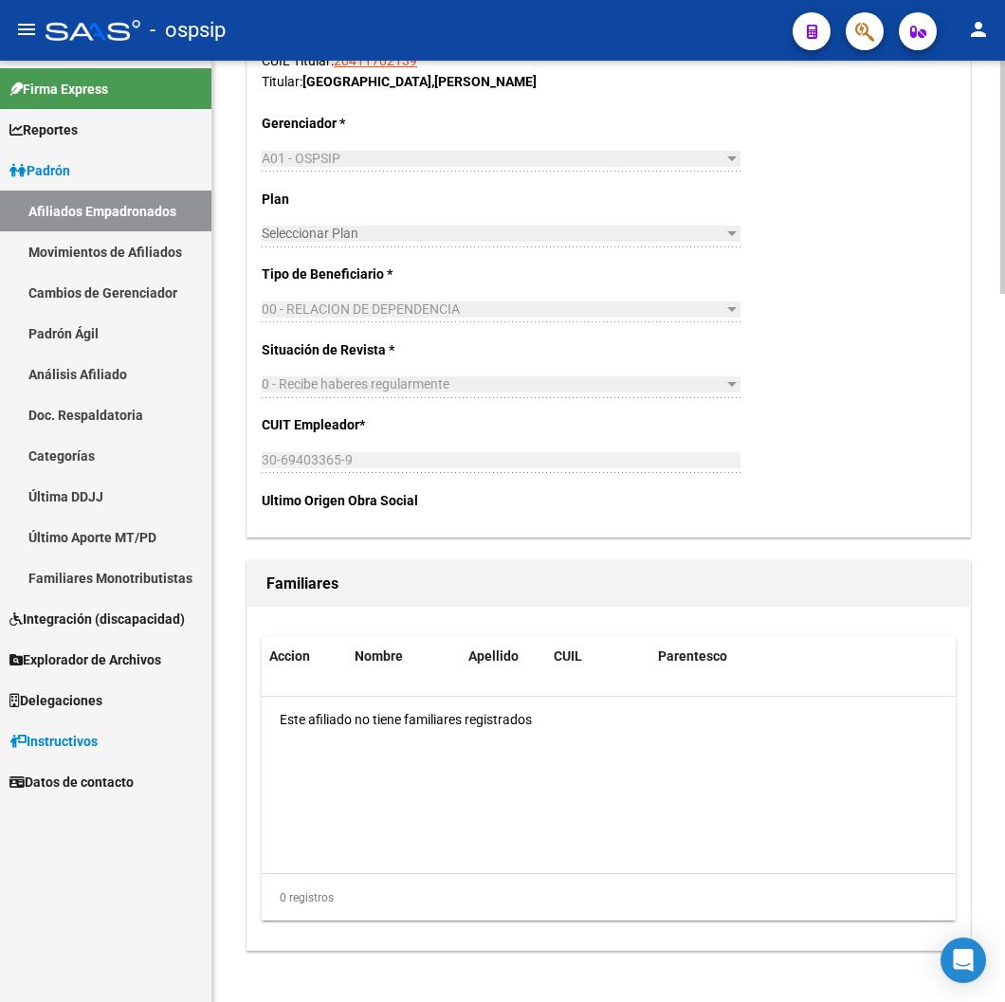
scroll to position [2868, 0]
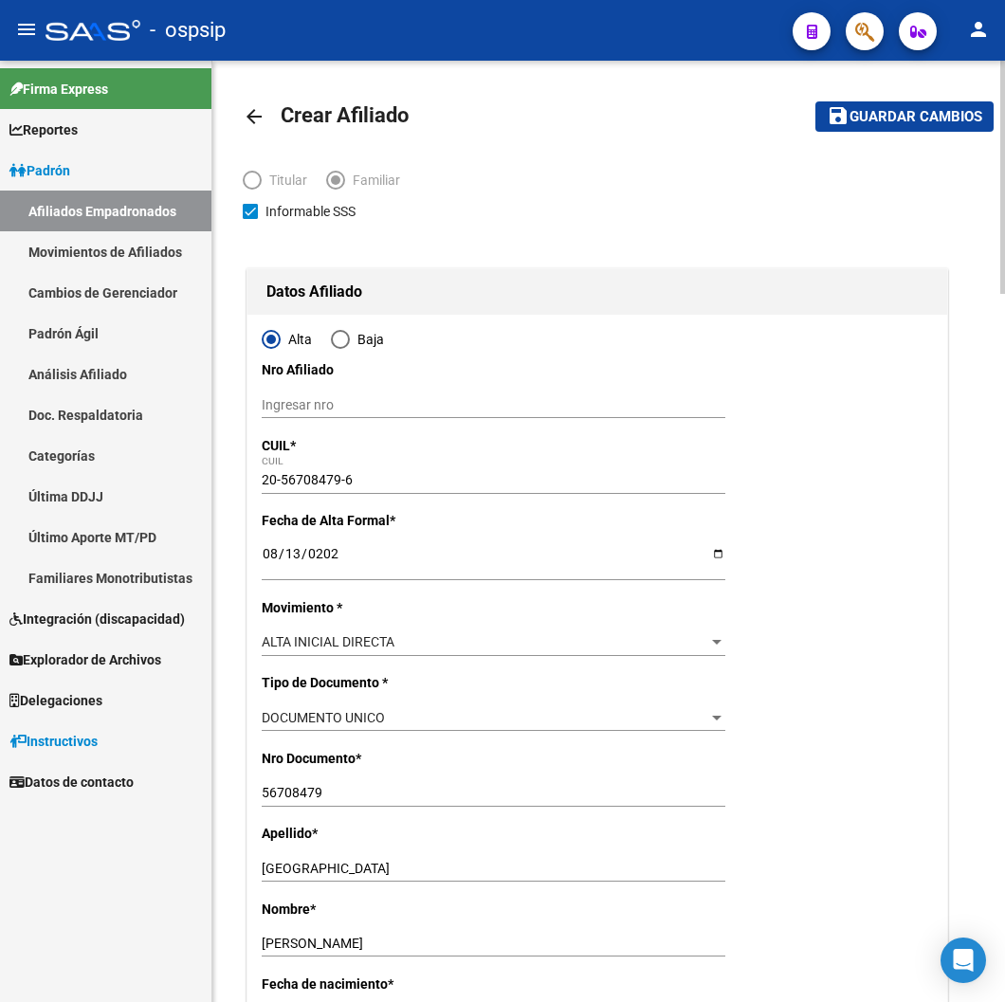
click at [926, 92] on html "menu - ospsip person Firma Express Reportes Padrón Traspasos x O.S. Traspasos x…" at bounding box center [502, 501] width 1005 height 1002
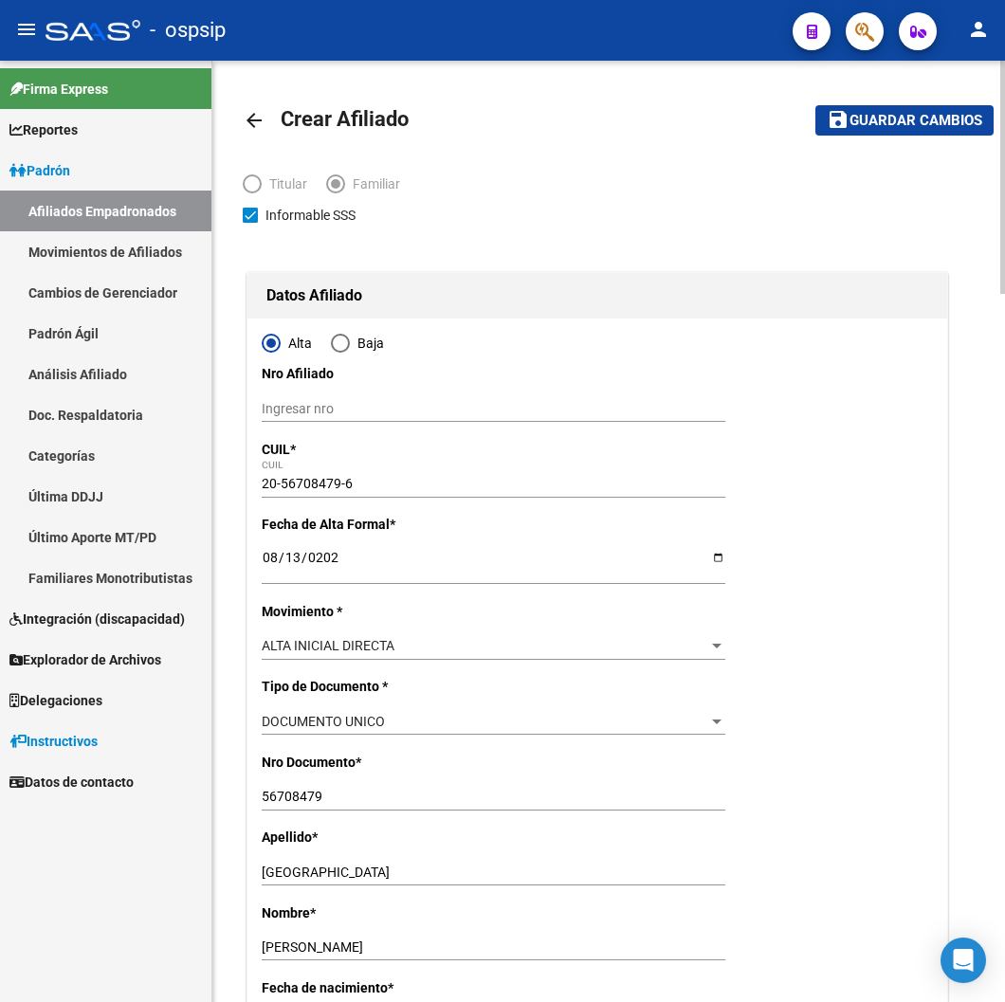
click at [892, 128] on span "Guardar cambios" at bounding box center [915, 121] width 133 height 17
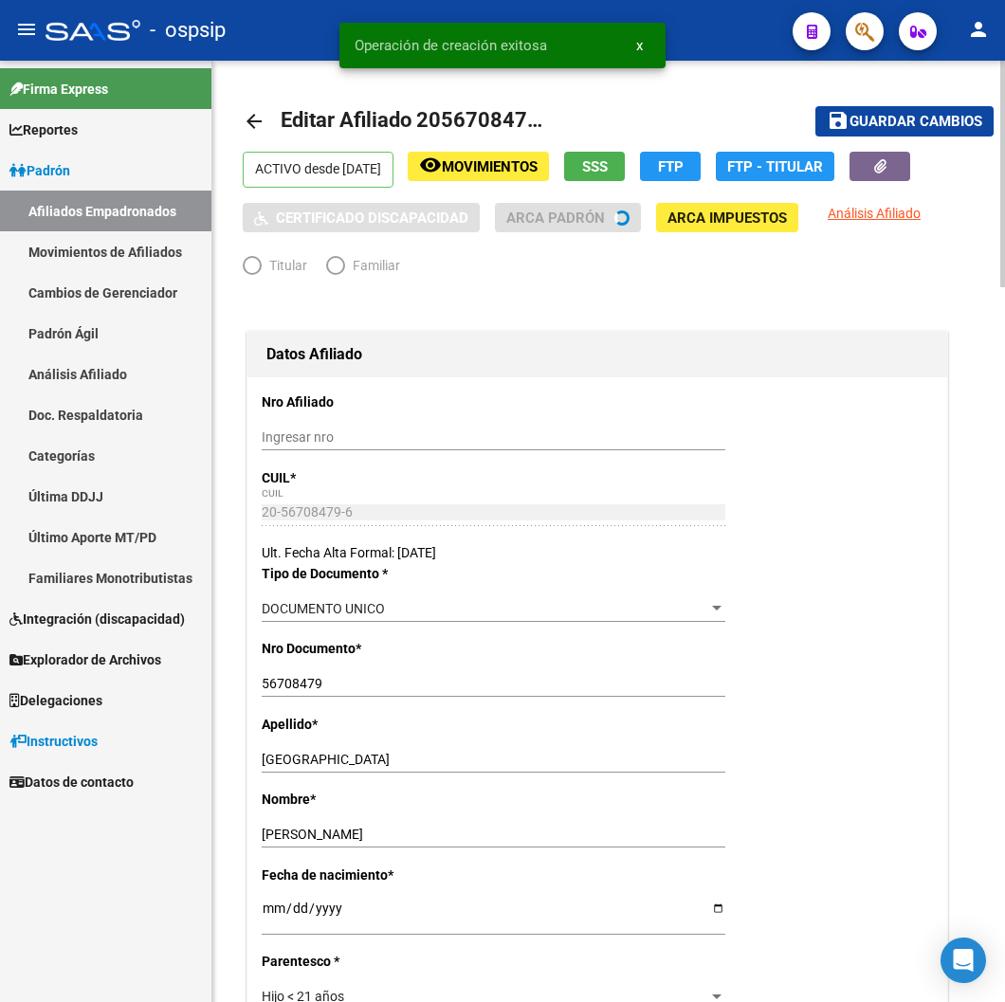
radio input "true"
type input "30-69403365-9"
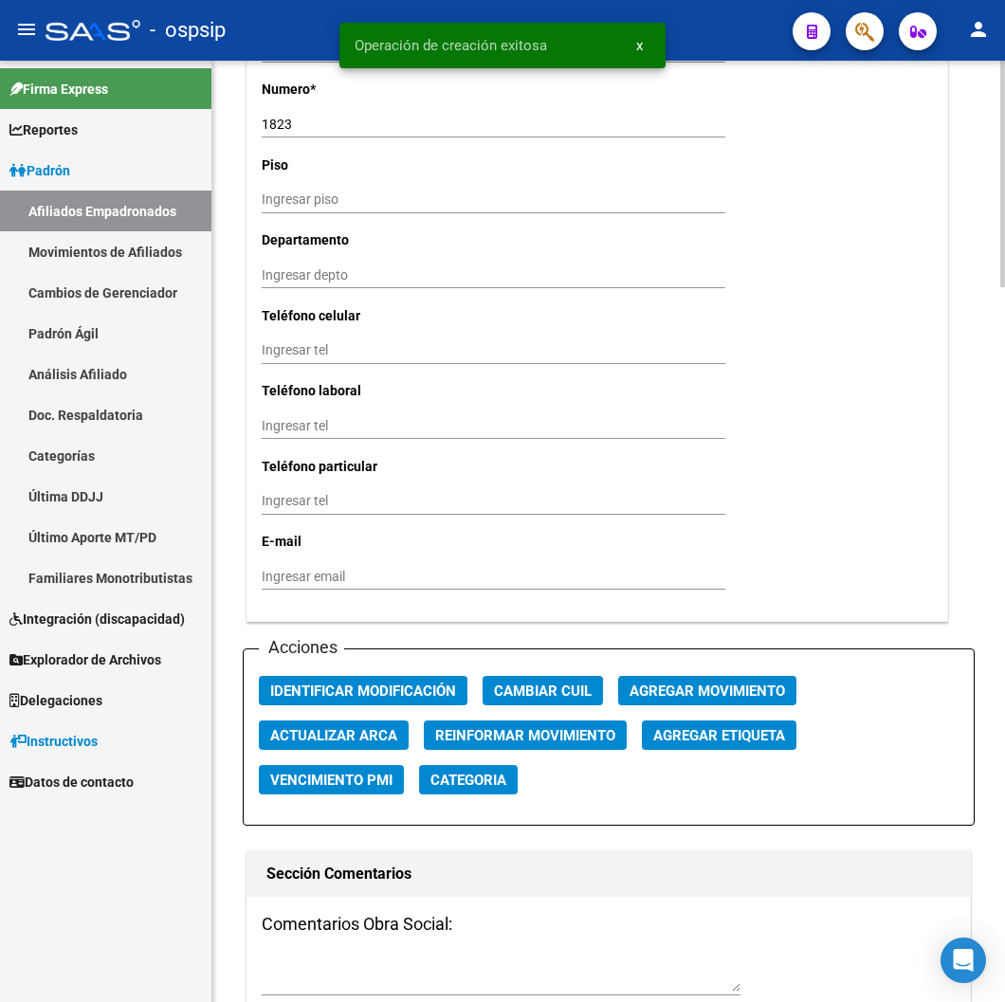
scroll to position [1896, 0]
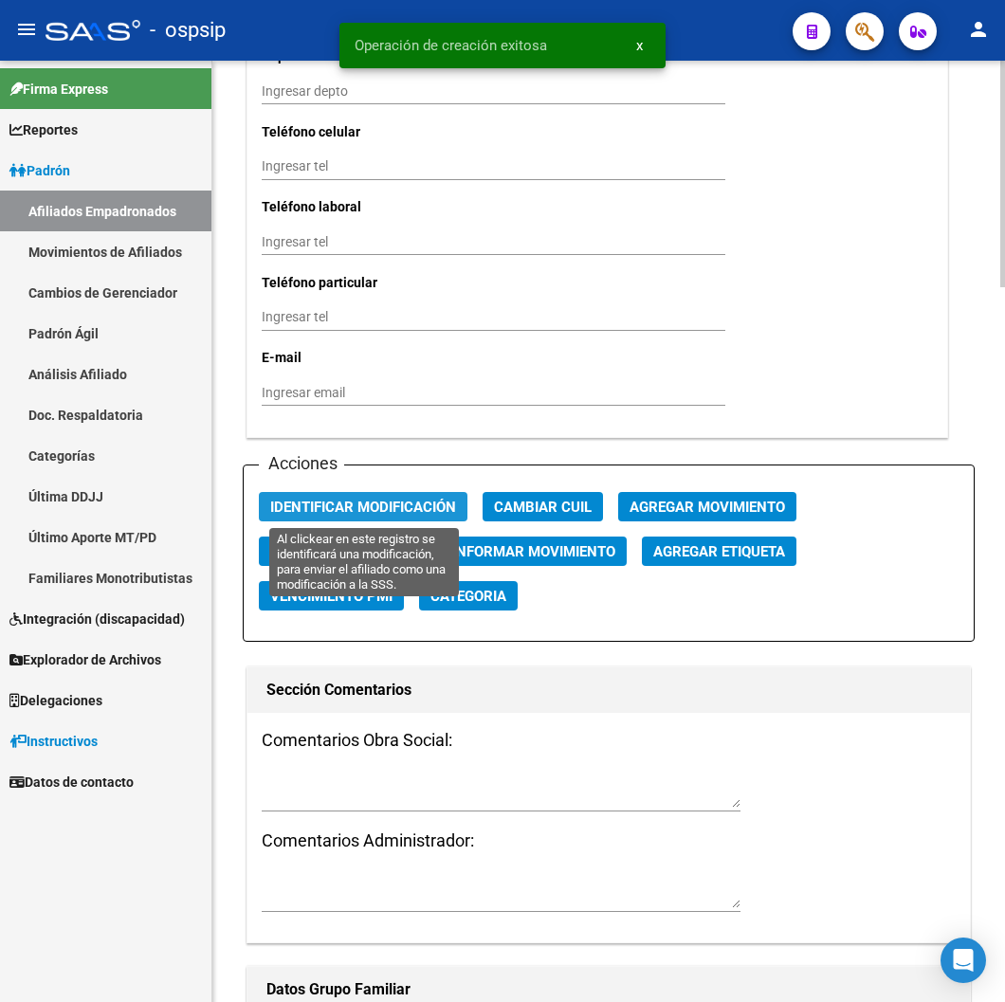
click at [364, 515] on button "Identificar Modificación" at bounding box center [363, 506] width 209 height 29
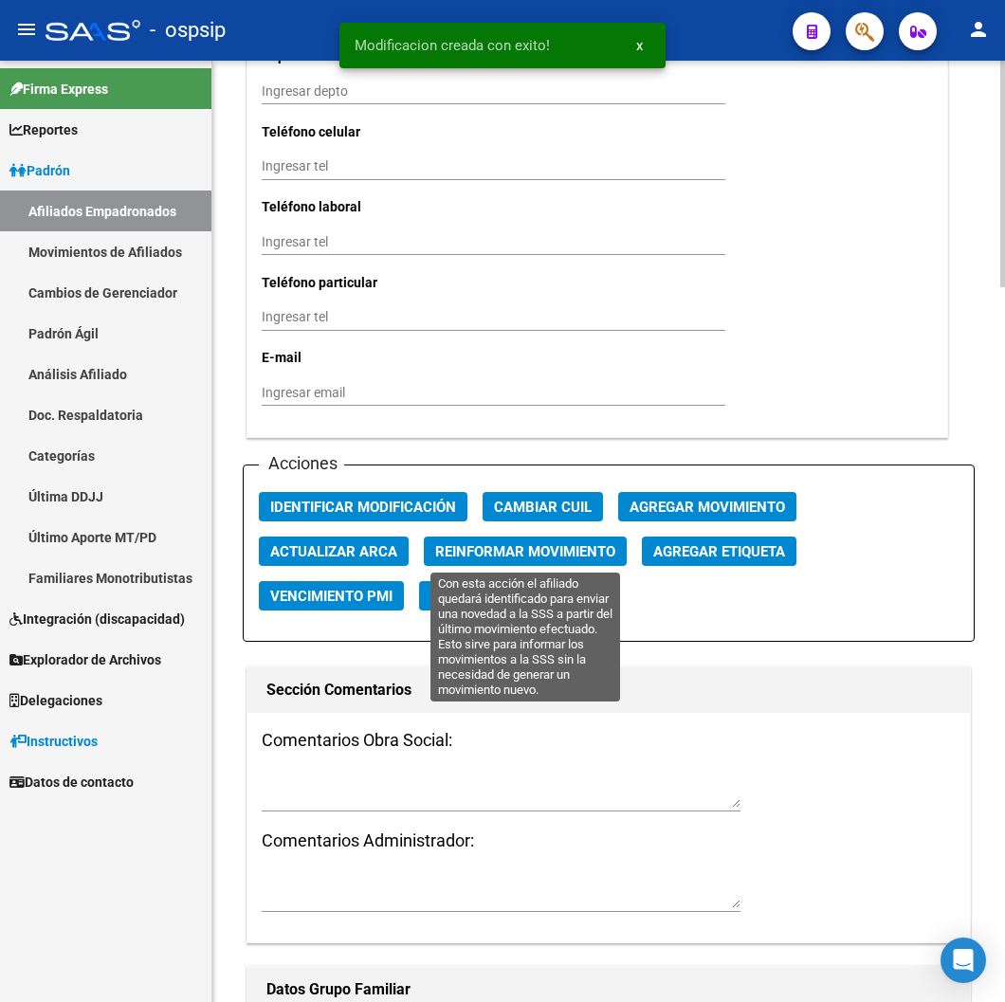
click at [475, 544] on span "Reinformar Movimiento" at bounding box center [525, 551] width 180 height 17
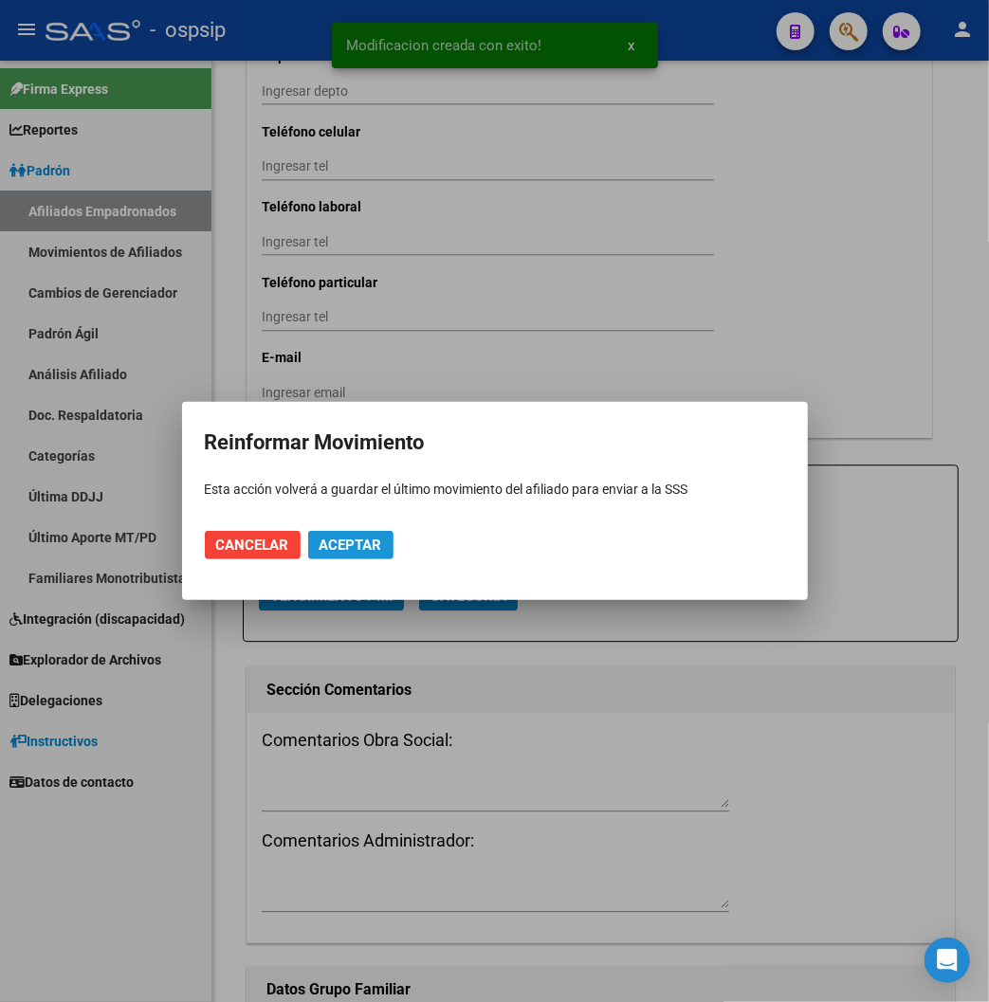
click at [376, 551] on span "Aceptar" at bounding box center [350, 544] width 63 height 17
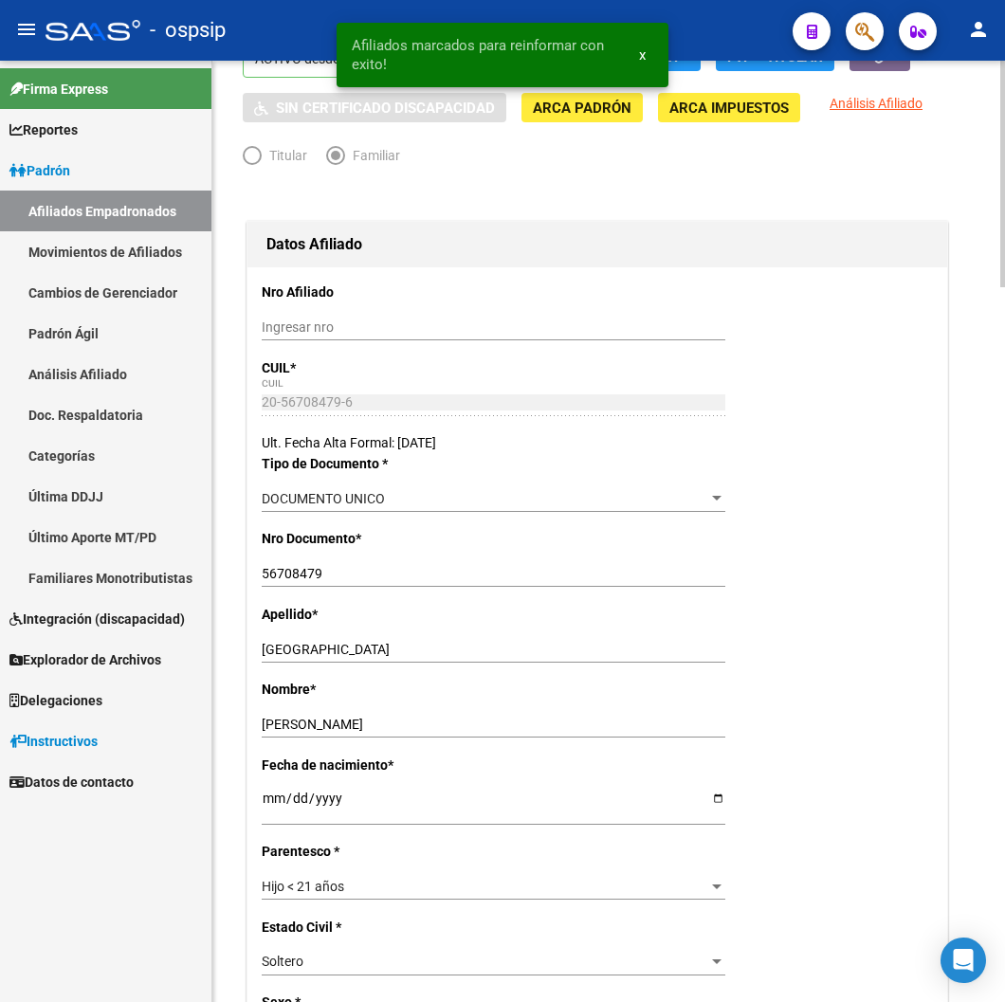
scroll to position [0, 0]
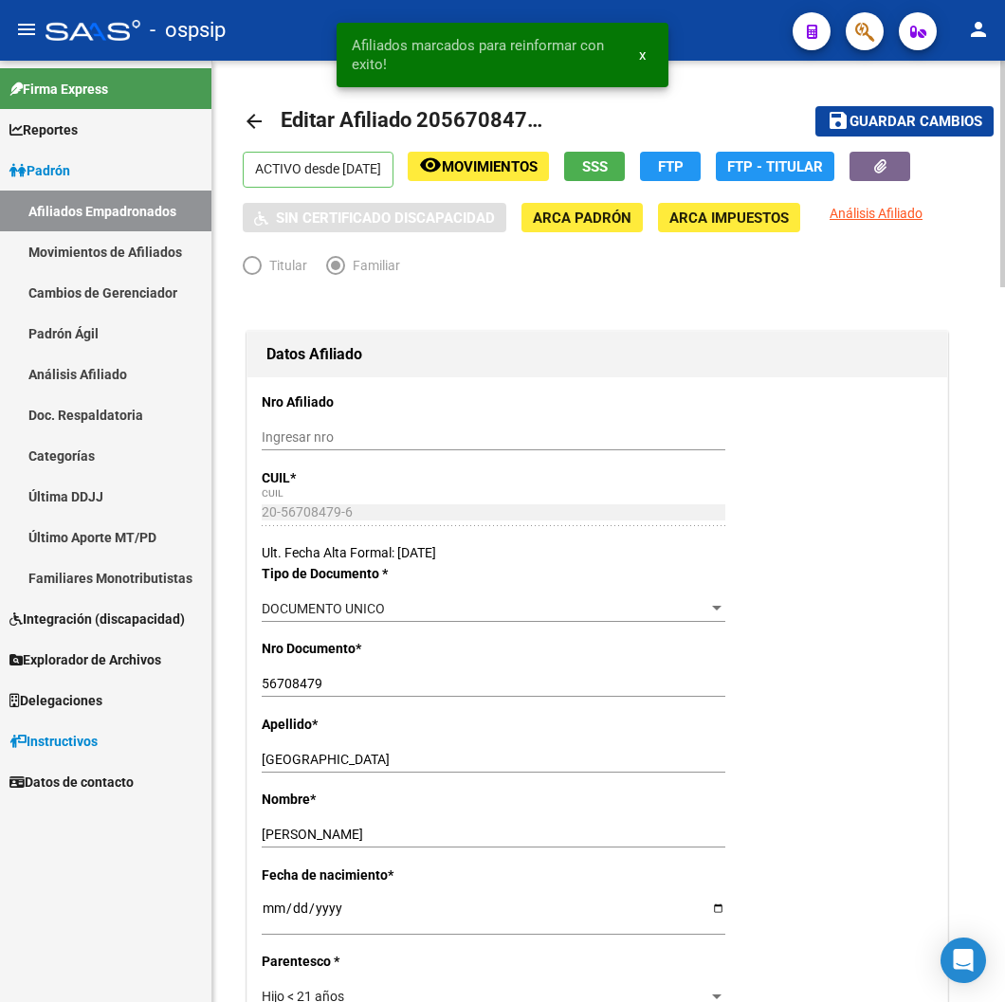
click at [926, 123] on span "Guardar cambios" at bounding box center [915, 122] width 133 height 17
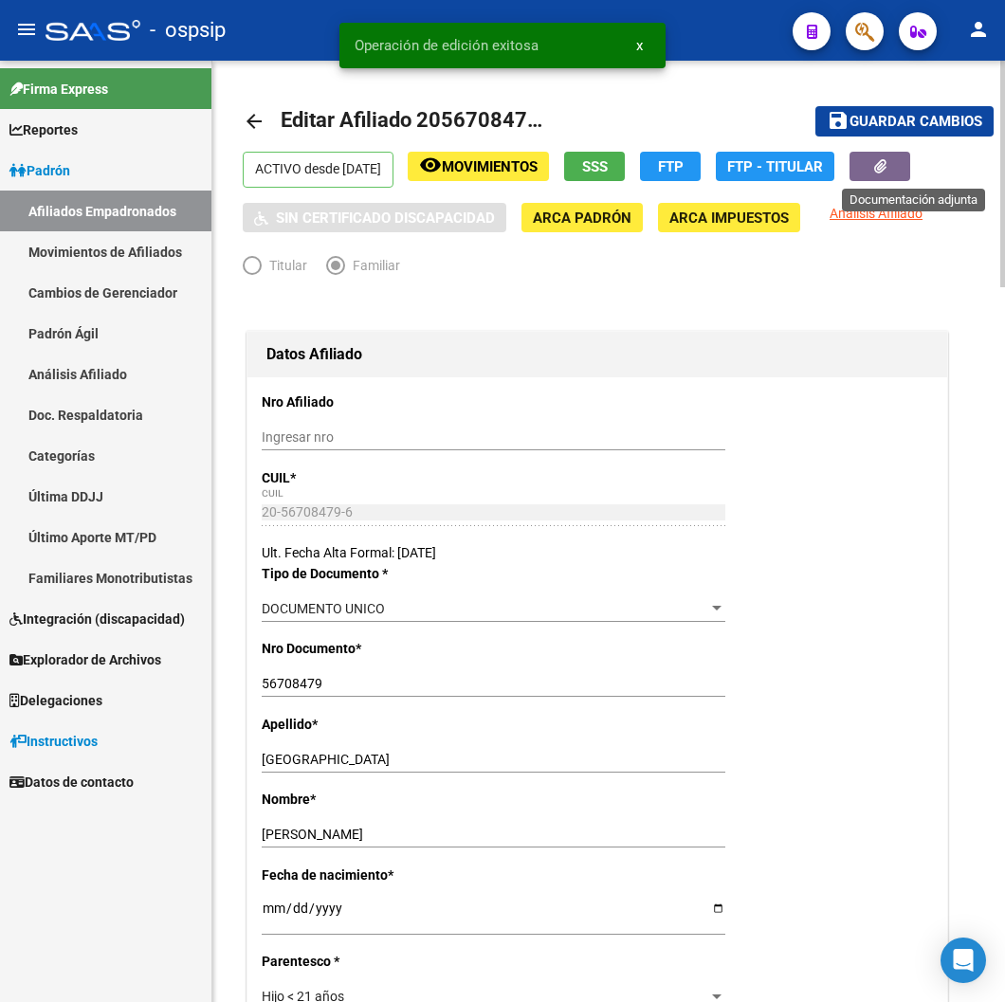
click at [910, 164] on button "button" at bounding box center [879, 166] width 61 height 29
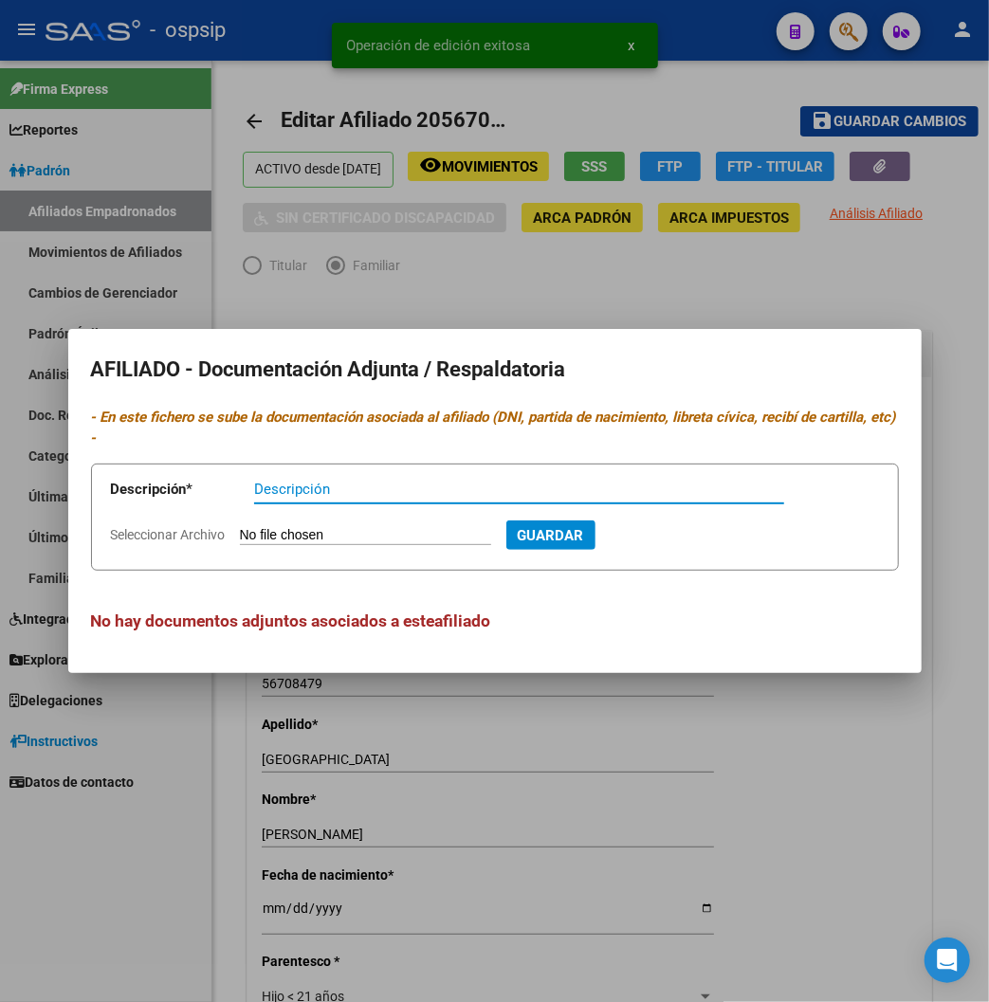
click at [254, 481] on input "Descripción" at bounding box center [519, 489] width 530 height 17
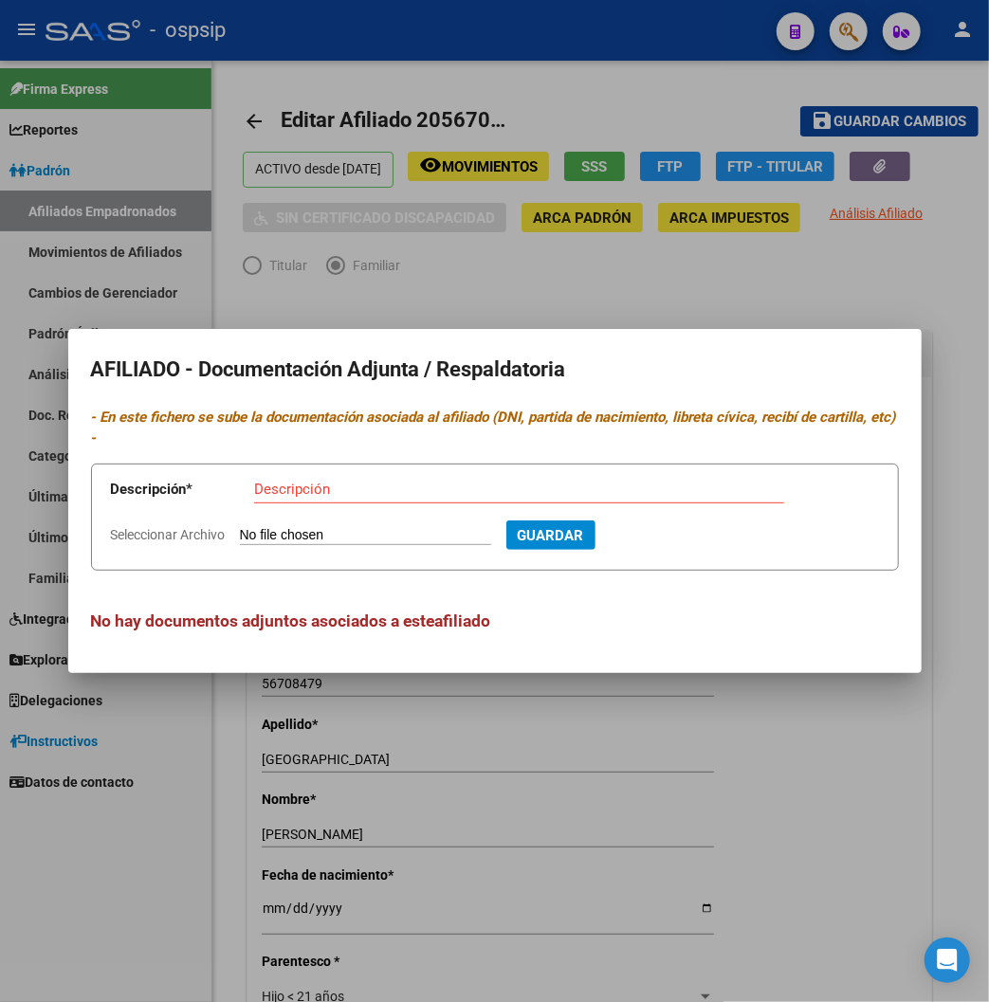
click at [250, 527] on input "Seleccionar Archivo" at bounding box center [365, 536] width 251 height 18
type input "C:\fakepath\250813141604.pdf"
click at [254, 481] on input "Descripción" at bounding box center [519, 489] width 530 height 17
type input "DNI / HIJO"
click at [645, 531] on span "Guardar" at bounding box center [653, 535] width 66 height 17
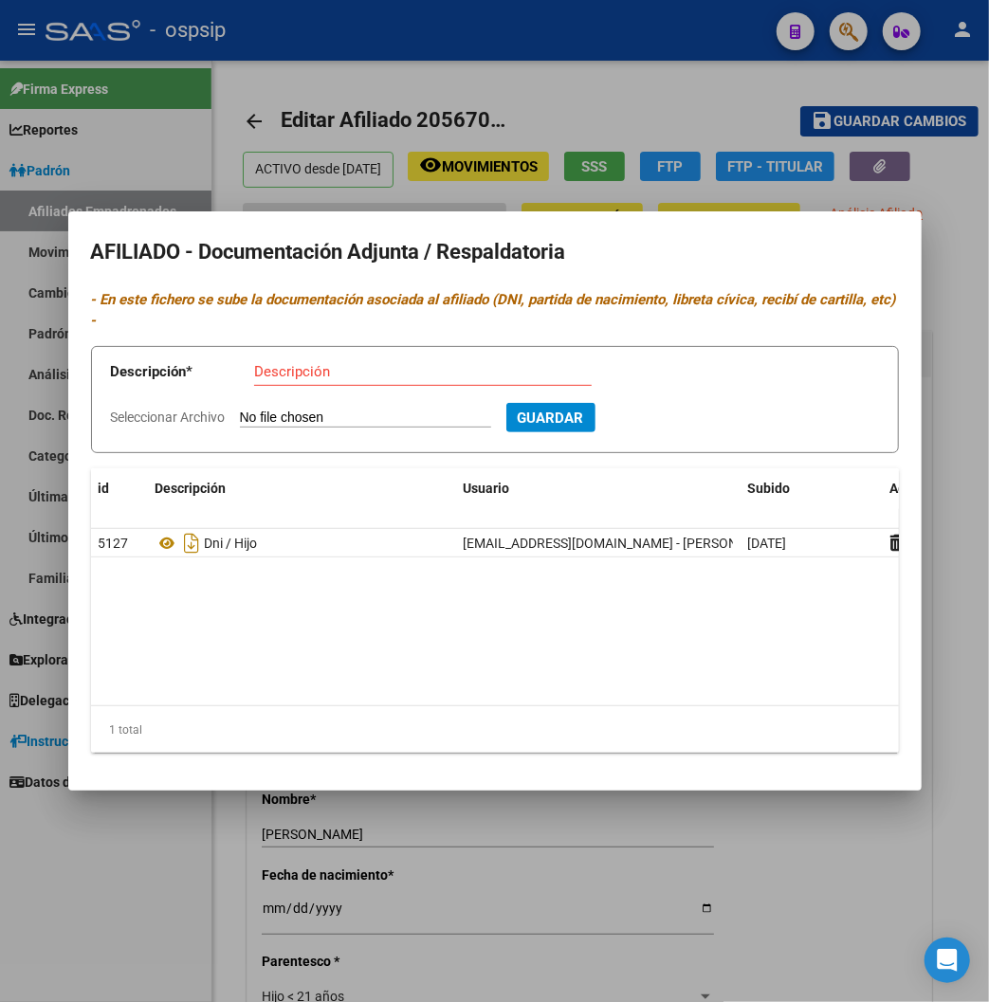
click at [268, 409] on input "Seleccionar Archivo" at bounding box center [365, 418] width 251 height 18
type input "C:\fakepath\250813141412.pdf"
click at [254, 363] on input "Descripción" at bounding box center [422, 371] width 337 height 17
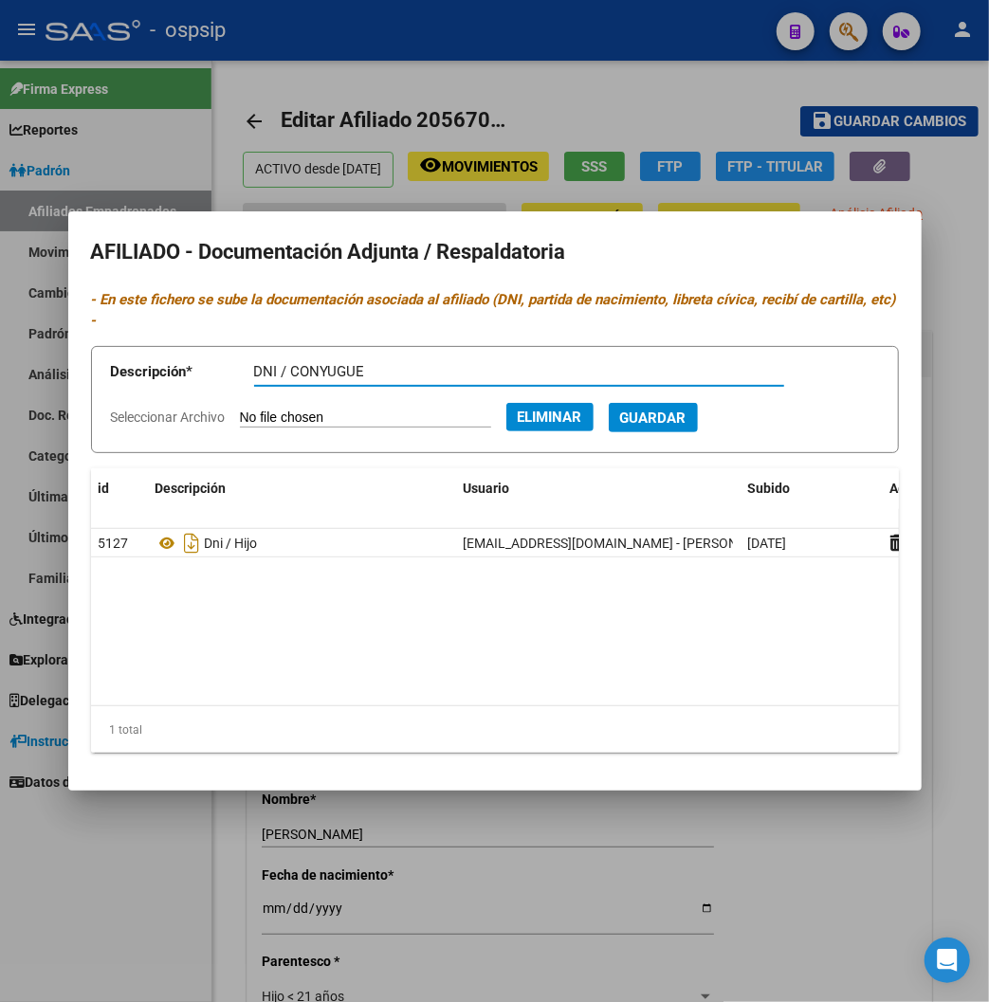
type input "DNI / CONYUGUE"
click at [632, 409] on span "Guardar" at bounding box center [653, 417] width 66 height 17
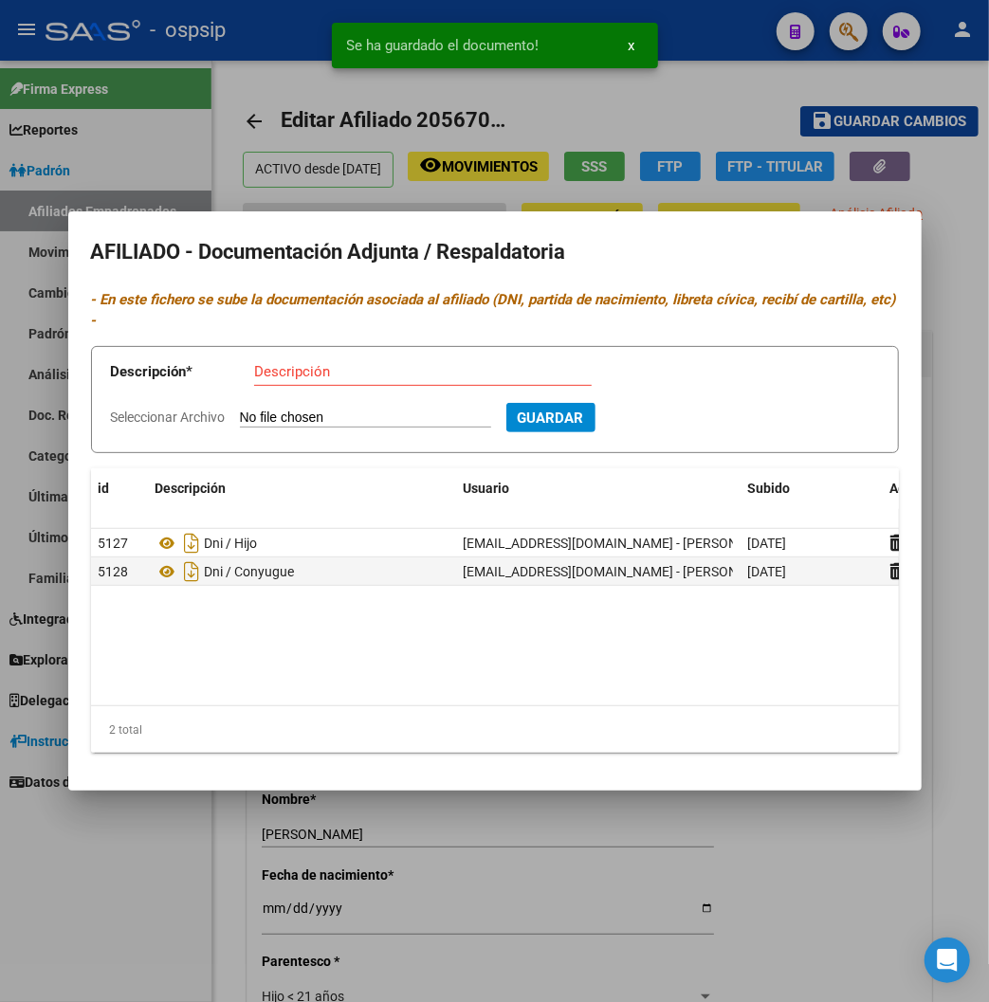
click at [699, 107] on div at bounding box center [494, 501] width 989 height 1002
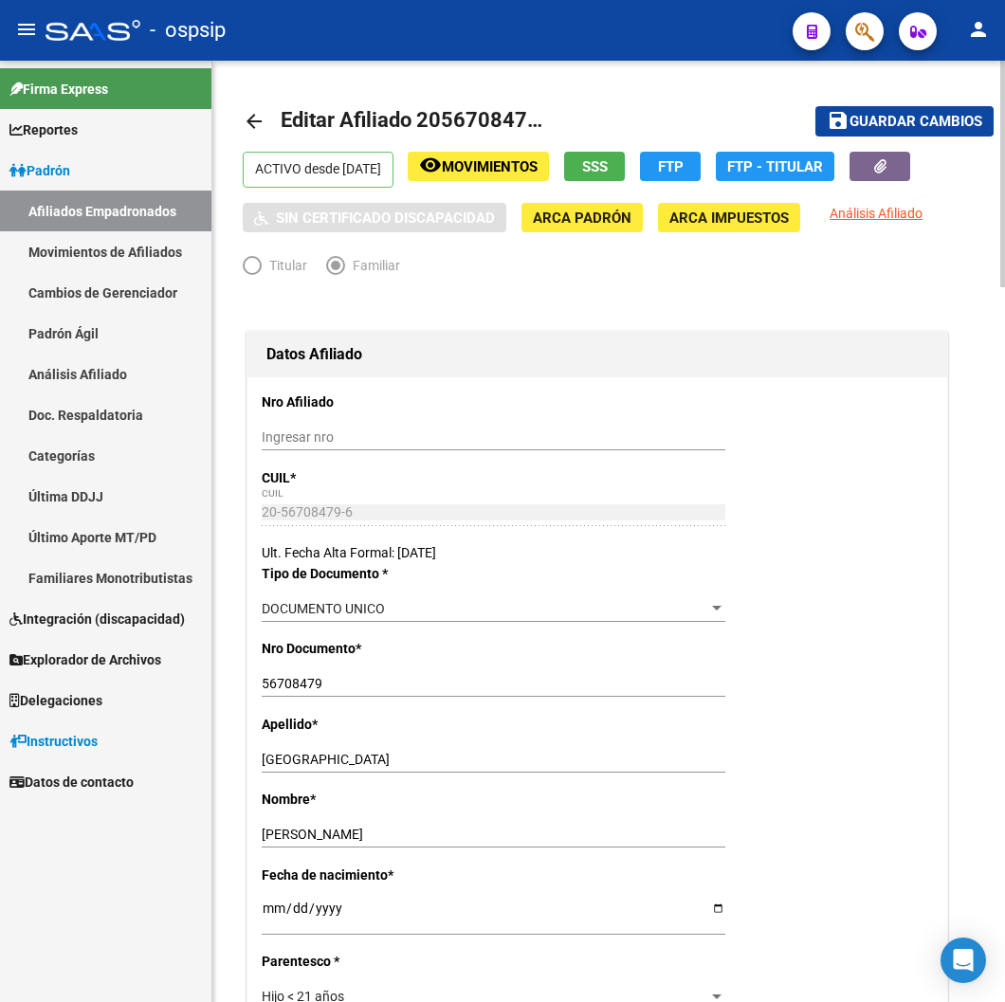
click at [856, 123] on span "Guardar cambios" at bounding box center [915, 122] width 133 height 17
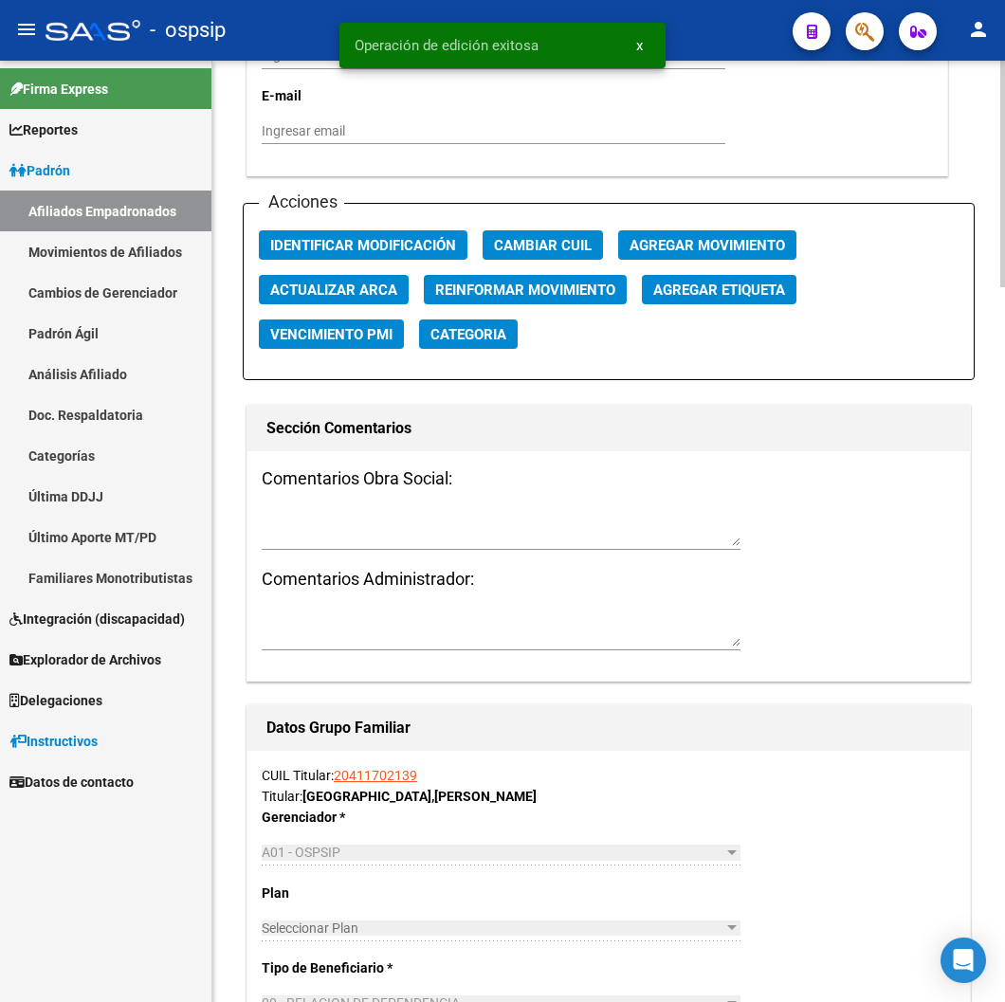
scroll to position [2106, 0]
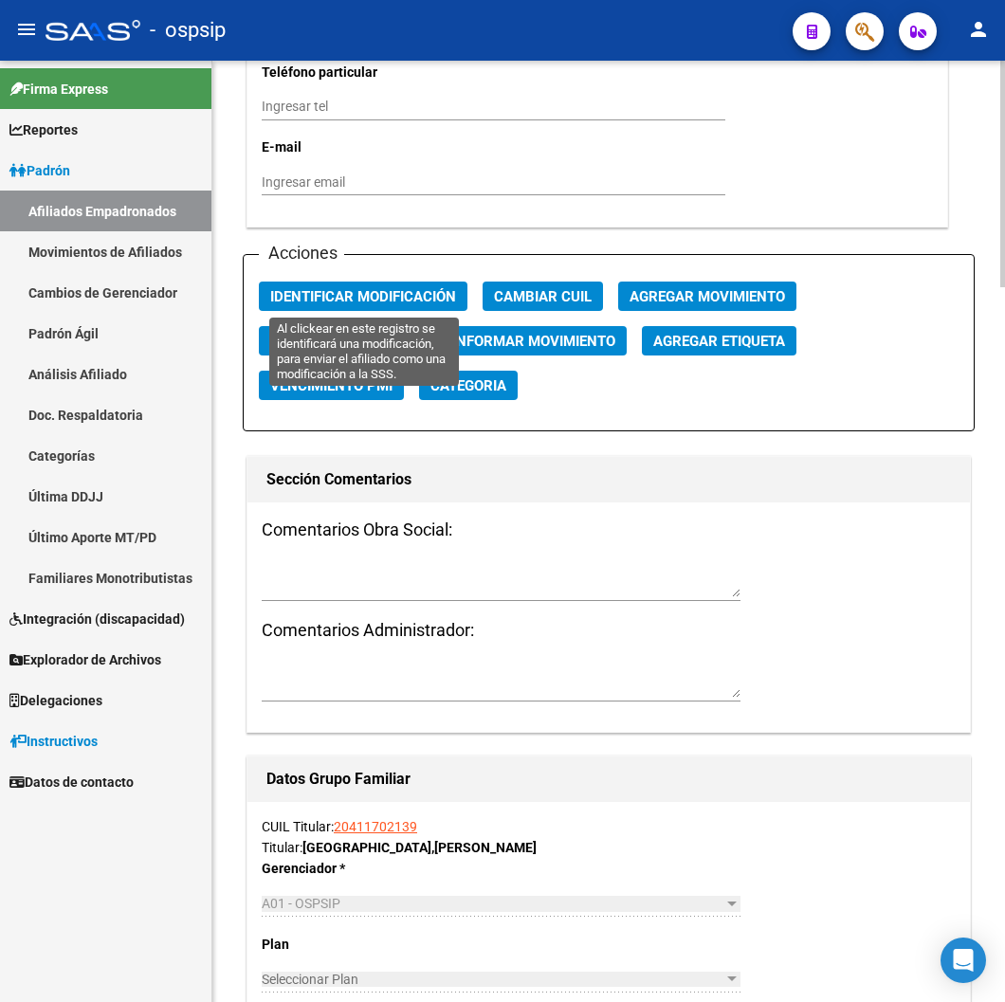
click at [400, 300] on span "Identificar Modificación" at bounding box center [363, 296] width 186 height 17
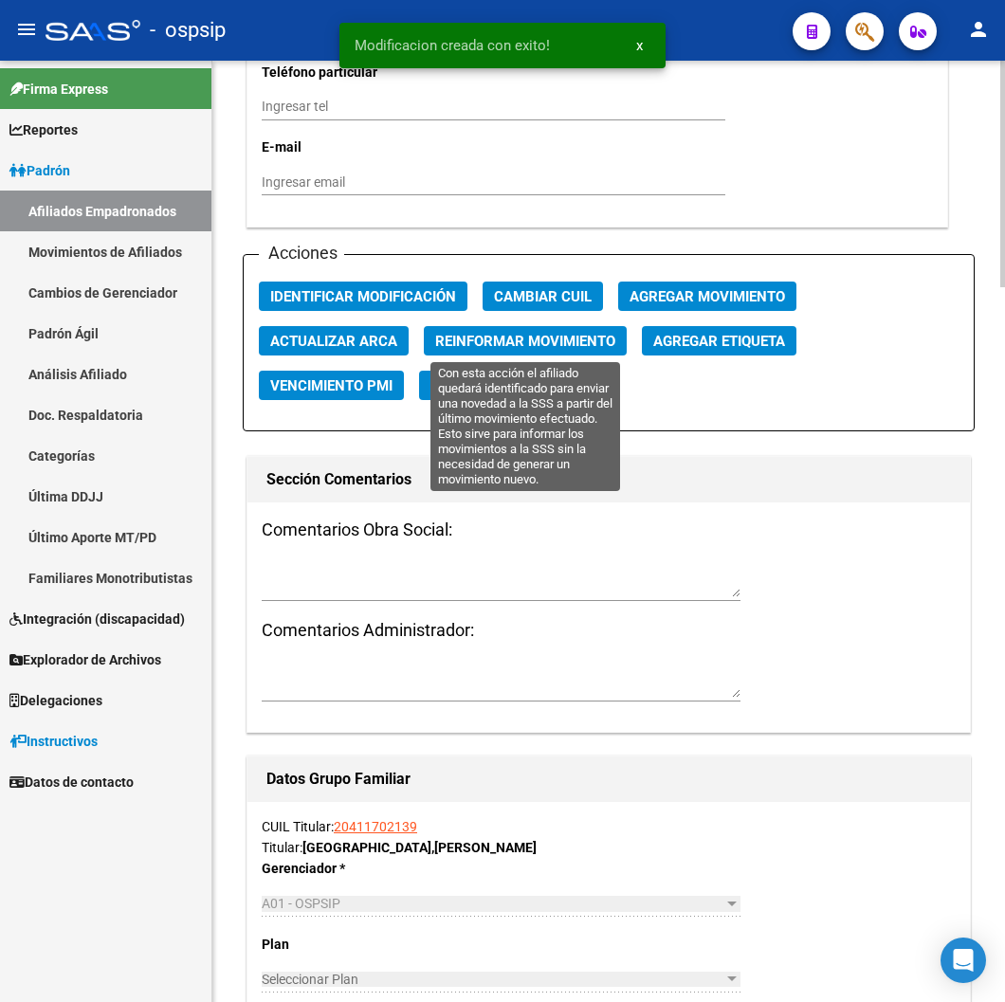
click at [538, 337] on span "Reinformar Movimiento" at bounding box center [525, 341] width 180 height 17
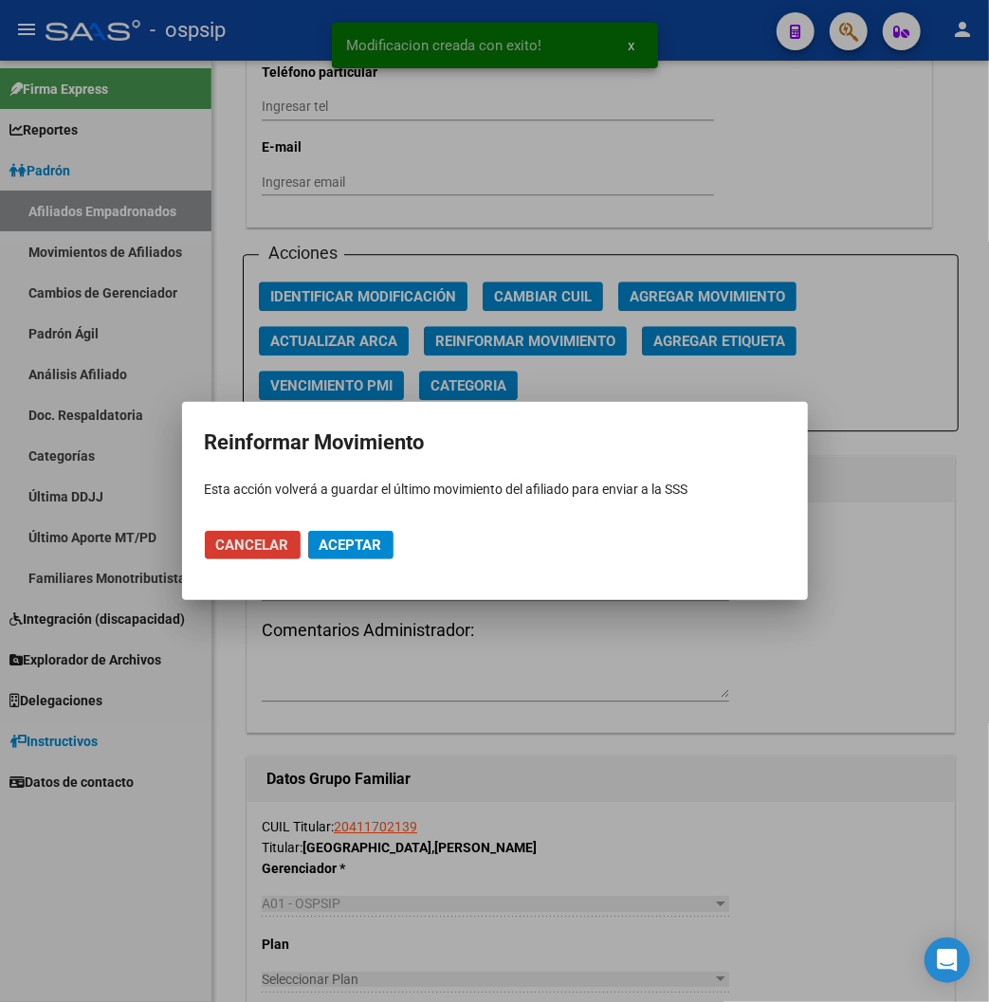
click at [341, 548] on span "Aceptar" at bounding box center [350, 544] width 63 height 17
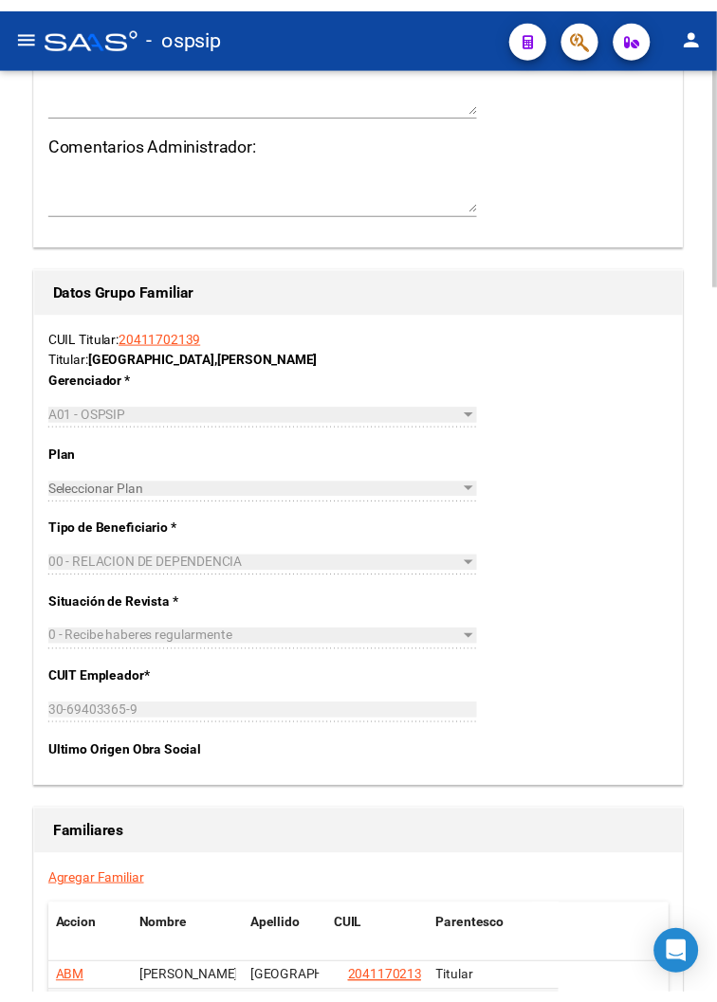
scroll to position [2759, 0]
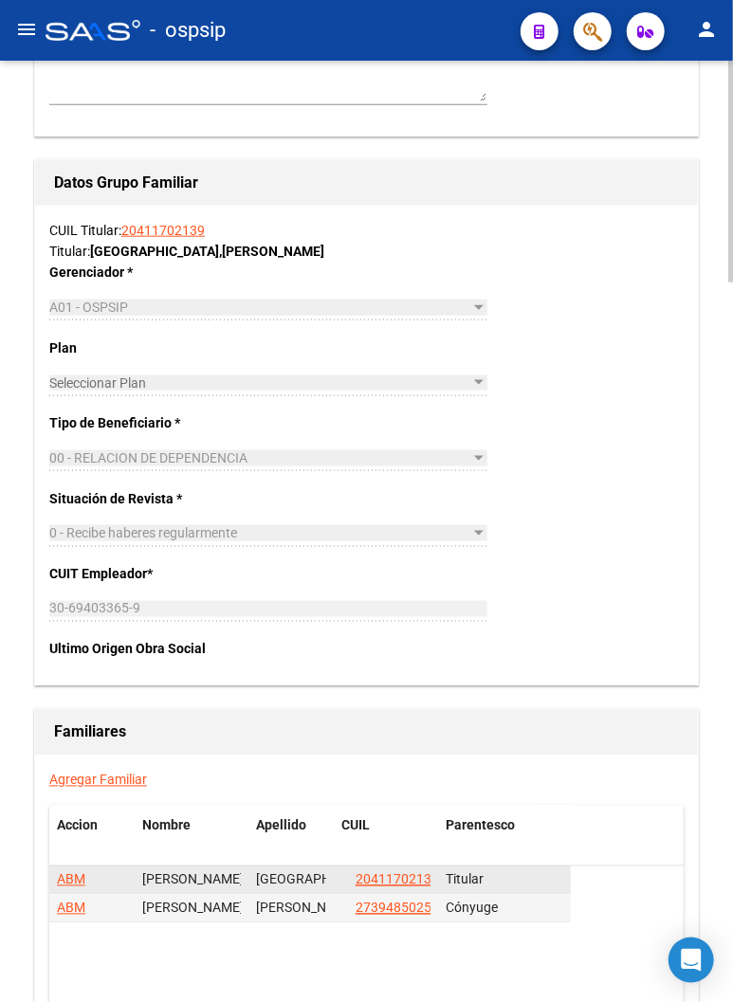
click at [469, 882] on span "Titular" at bounding box center [464, 879] width 38 height 15
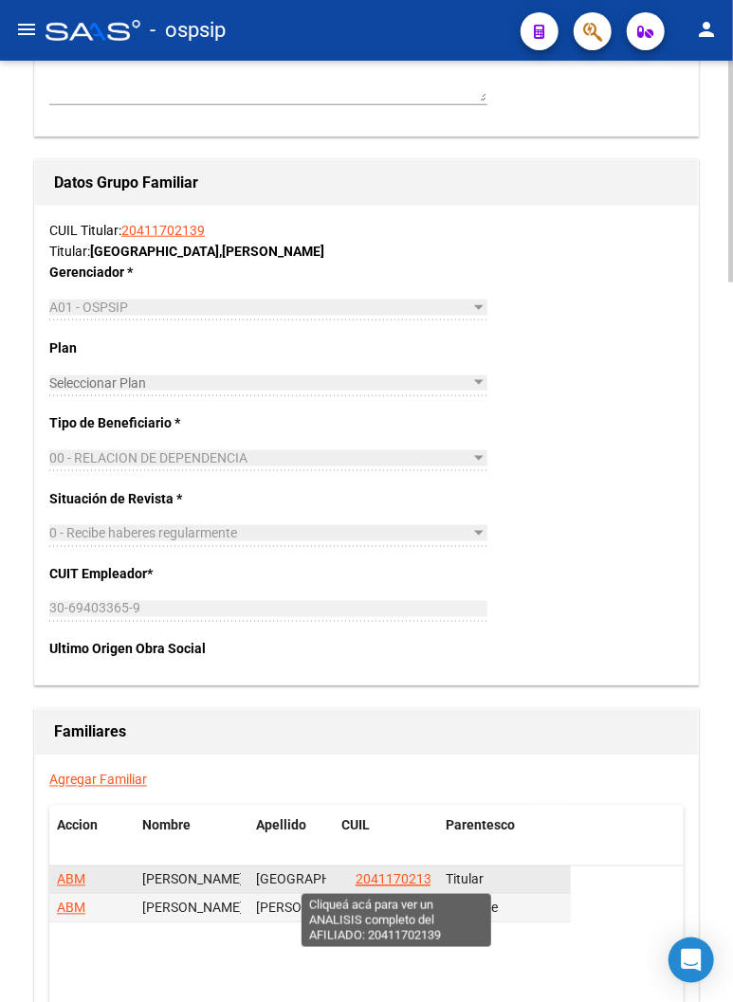
click at [394, 880] on span "20411702139" at bounding box center [396, 879] width 83 height 15
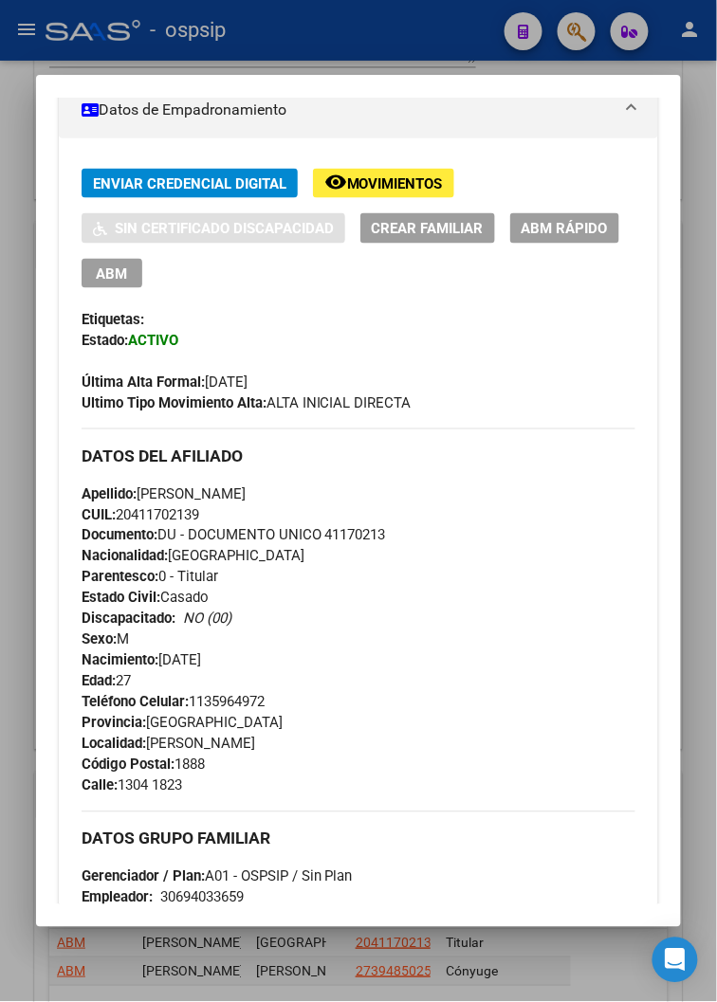
scroll to position [421, 0]
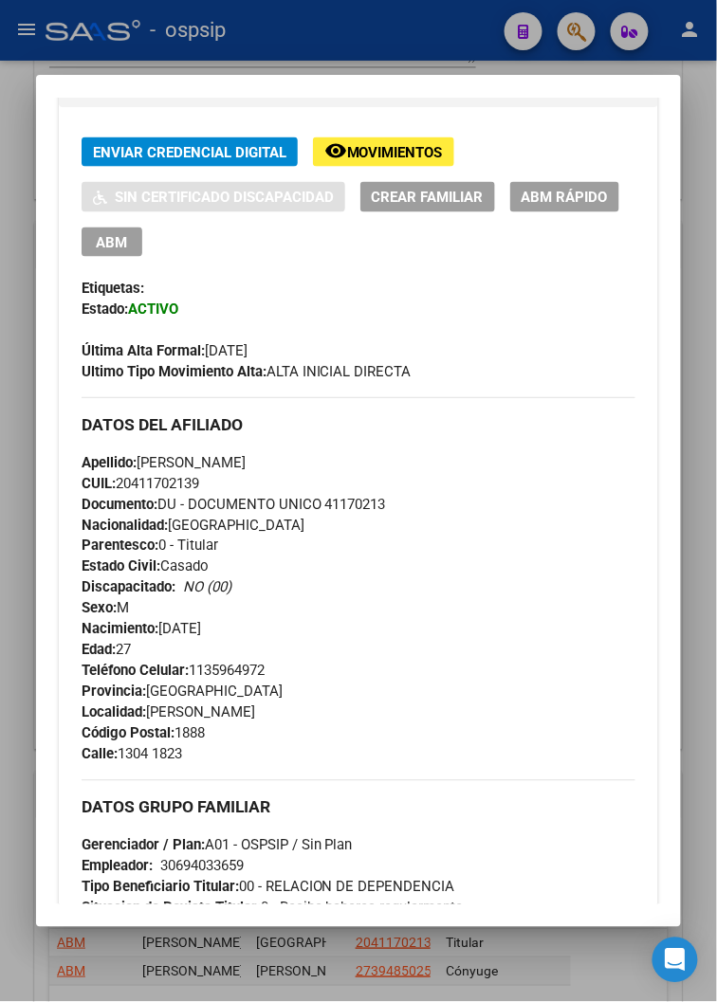
drag, startPoint x: 229, startPoint y: 458, endPoint x: 405, endPoint y: 481, distance: 176.9
click at [405, 481] on div "Apellido: [PERSON_NAME] CUIL: 20411702139 Documento: DU - DOCUMENTO UNICO 41170…" at bounding box center [359, 556] width 554 height 209
click at [349, 461] on div "Apellido: [PERSON_NAME] CUIL: 20411702139 Documento: DU - DOCUMENTO UNICO 41170…" at bounding box center [359, 556] width 554 height 209
drag, startPoint x: 229, startPoint y: 460, endPoint x: 299, endPoint y: 463, distance: 69.2
click at [299, 463] on div "Apellido: [PERSON_NAME] CUIL: 20411702139 Documento: DU - DOCUMENTO UNICO 41170…" at bounding box center [359, 556] width 554 height 209
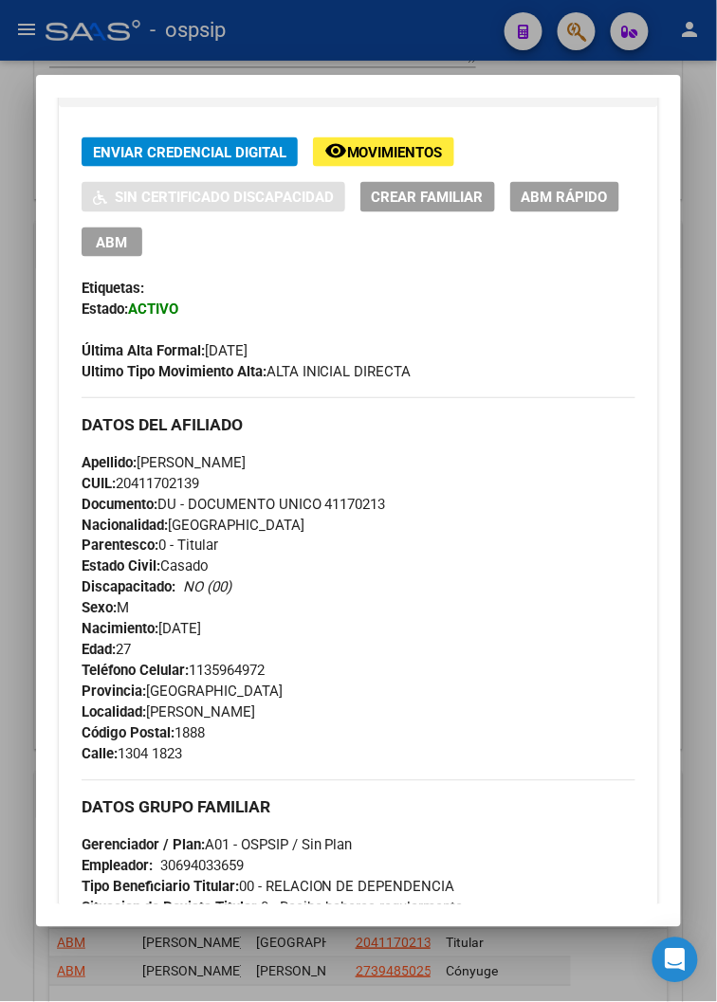
copy span "[GEOGRAPHIC_DATA]"
click at [346, 575] on div "Apellido: [PERSON_NAME] CUIL: 20411702139 Documento: DU - DOCUMENTO UNICO 41170…" at bounding box center [359, 556] width 554 height 209
drag, startPoint x: 128, startPoint y: 459, endPoint x: 229, endPoint y: 456, distance: 101.5
click at [229, 456] on span "Apellido: [PERSON_NAME]" at bounding box center [164, 462] width 164 height 17
copy span "[PERSON_NAME]"
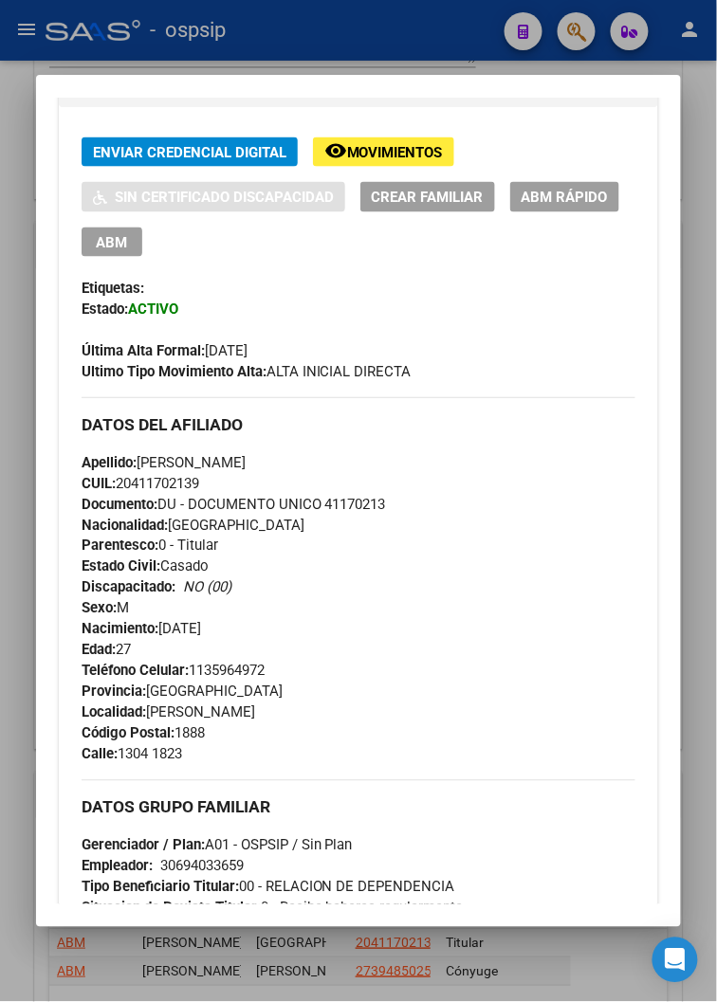
click at [490, 424] on h3 "DATOS DEL AFILIADO" at bounding box center [359, 424] width 554 height 21
drag, startPoint x: 110, startPoint y: 752, endPoint x: 140, endPoint y: 759, distance: 31.3
click at [140, 759] on span "Calle: 1304 1823" at bounding box center [132, 754] width 100 height 17
copy span "1304"
drag, startPoint x: 437, startPoint y: 732, endPoint x: 269, endPoint y: 730, distance: 167.8
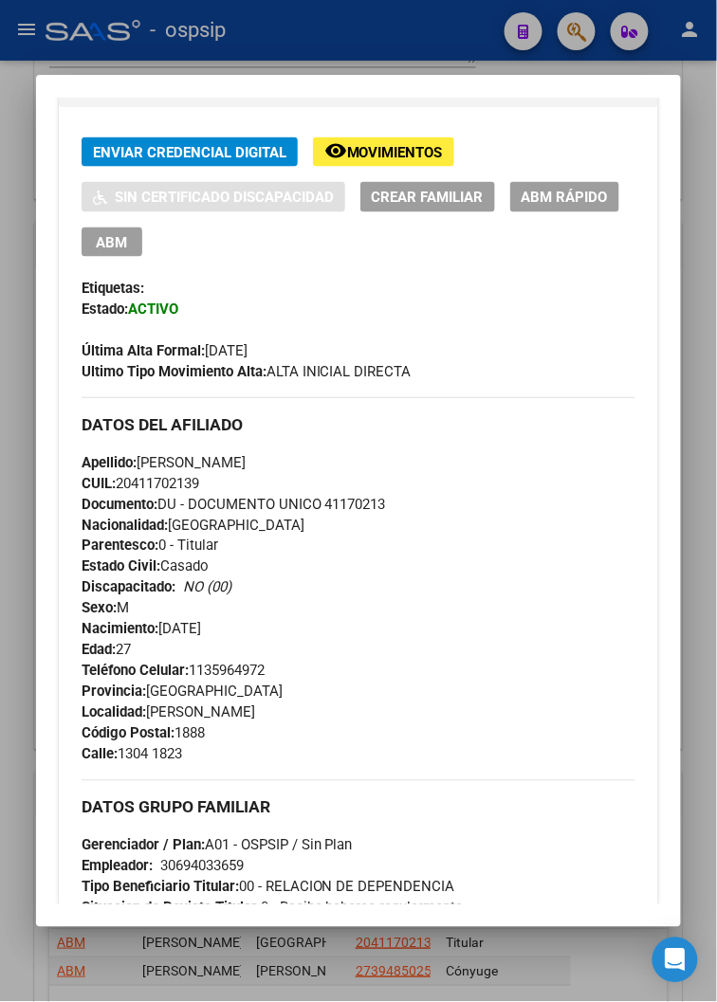
click at [436, 730] on div "Teléfono Celular: [PHONE_NUMBER] Provincia: [GEOGRAPHIC_DATA] Localidad: [PERSO…" at bounding box center [359, 713] width 554 height 104
drag, startPoint x: 145, startPoint y: 753, endPoint x: 226, endPoint y: 753, distance: 80.6
click at [226, 753] on div "Teléfono Celular: [PHONE_NUMBER] Provincia: [GEOGRAPHIC_DATA] Localidad: [PERSO…" at bounding box center [359, 713] width 554 height 104
copy span "1823"
click at [400, 652] on div "Apellido: [PERSON_NAME] CUIL: 20411702139 Documento: DU - DOCUMENTO UNICO 41170…" at bounding box center [359, 556] width 554 height 209
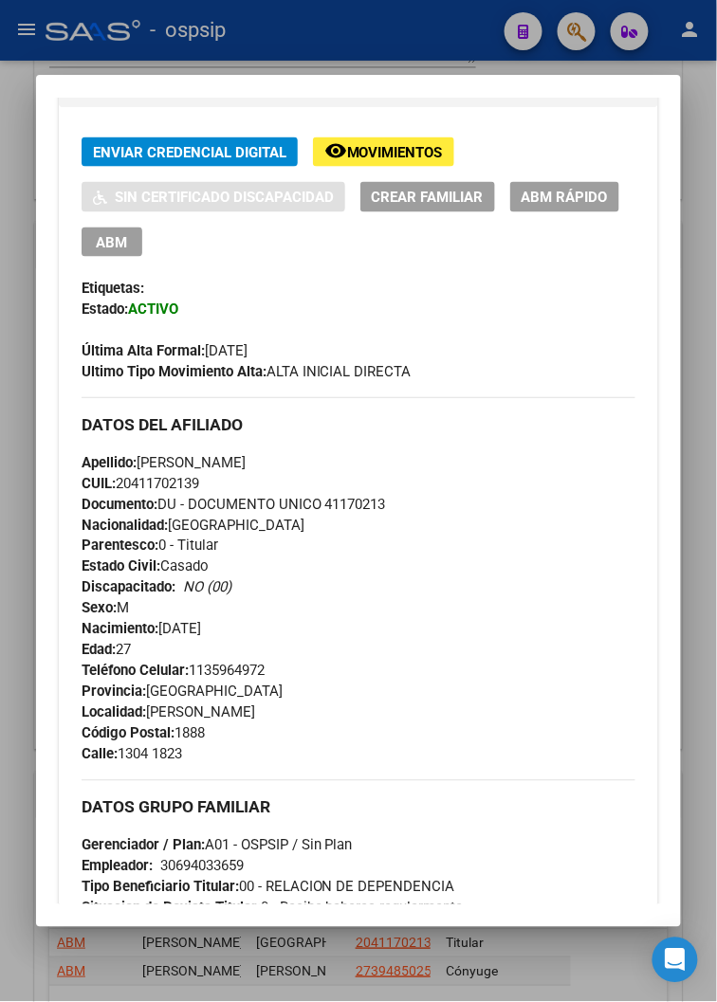
drag, startPoint x: 185, startPoint y: 665, endPoint x: 306, endPoint y: 665, distance: 121.3
click at [306, 665] on div "Teléfono Celular: [PHONE_NUMBER] Provincia: [GEOGRAPHIC_DATA] Localidad: [PERSO…" at bounding box center [359, 713] width 554 height 104
copy span "1135964972"
